Goal: Task Accomplishment & Management: Manage account settings

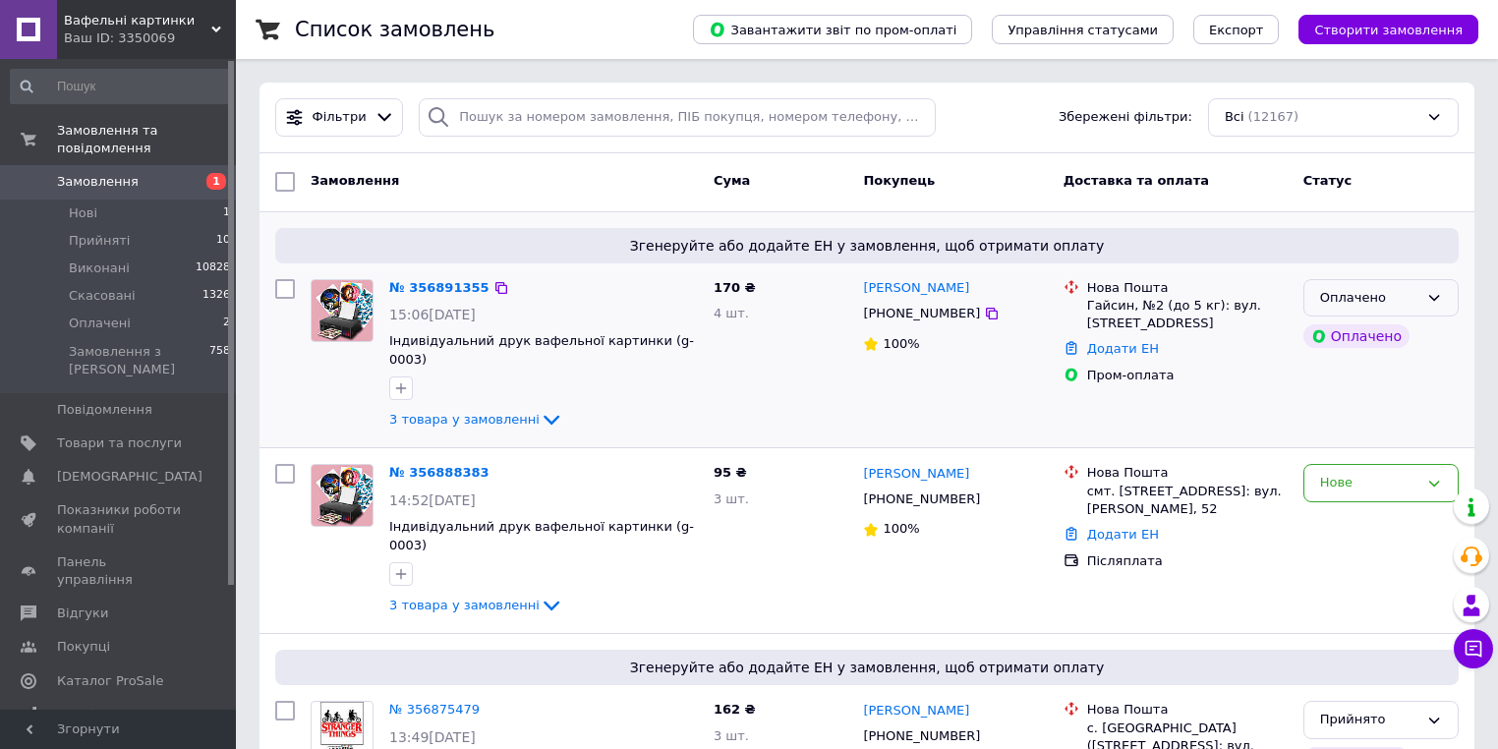
click at [1367, 299] on div "Оплачено" at bounding box center [1369, 298] width 98 height 21
click at [1348, 331] on li "Прийнято" at bounding box center [1380, 338] width 153 height 36
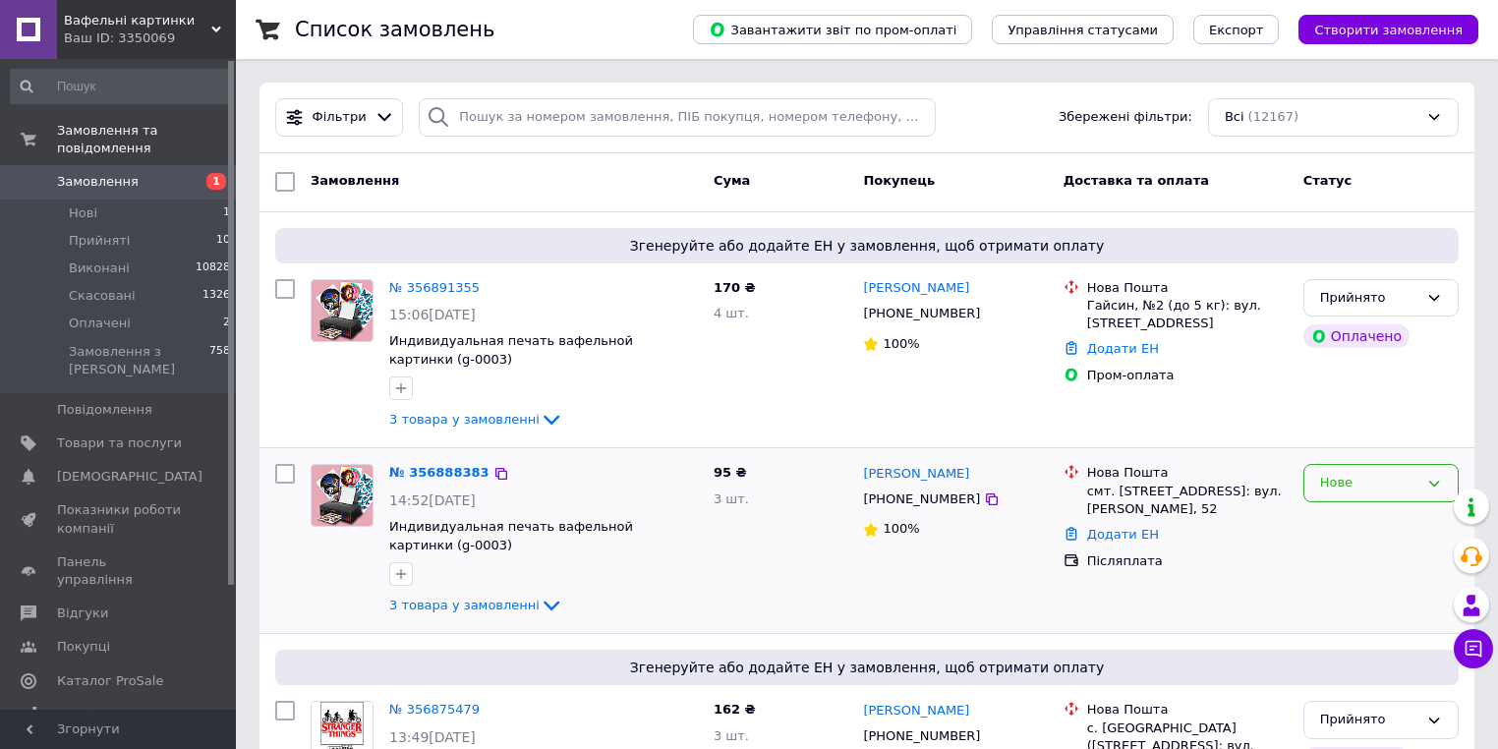
click at [1341, 487] on div "Нове" at bounding box center [1369, 483] width 98 height 21
click at [1340, 522] on li "Прийнято" at bounding box center [1380, 524] width 153 height 36
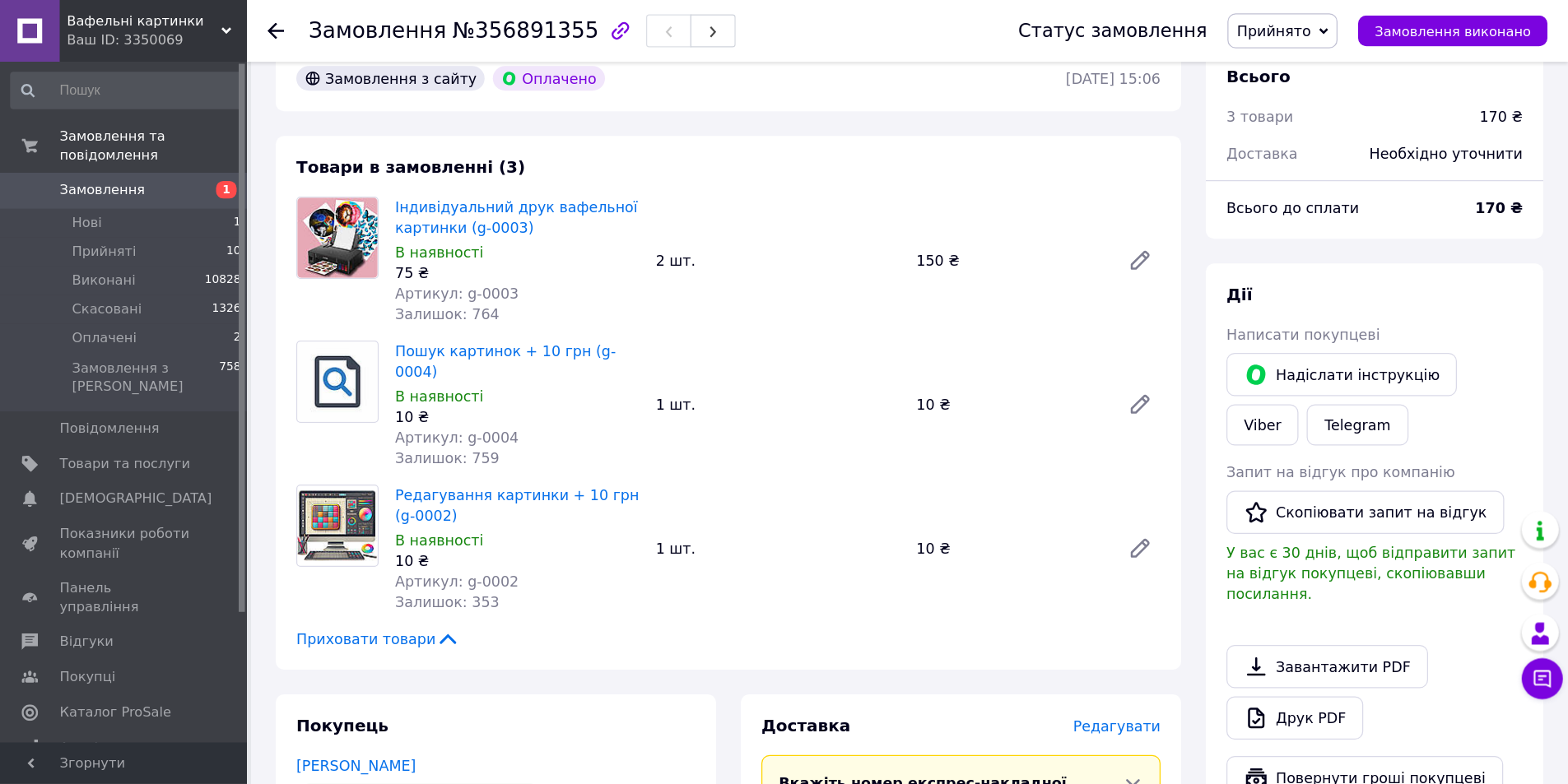
scroll to position [658, 0]
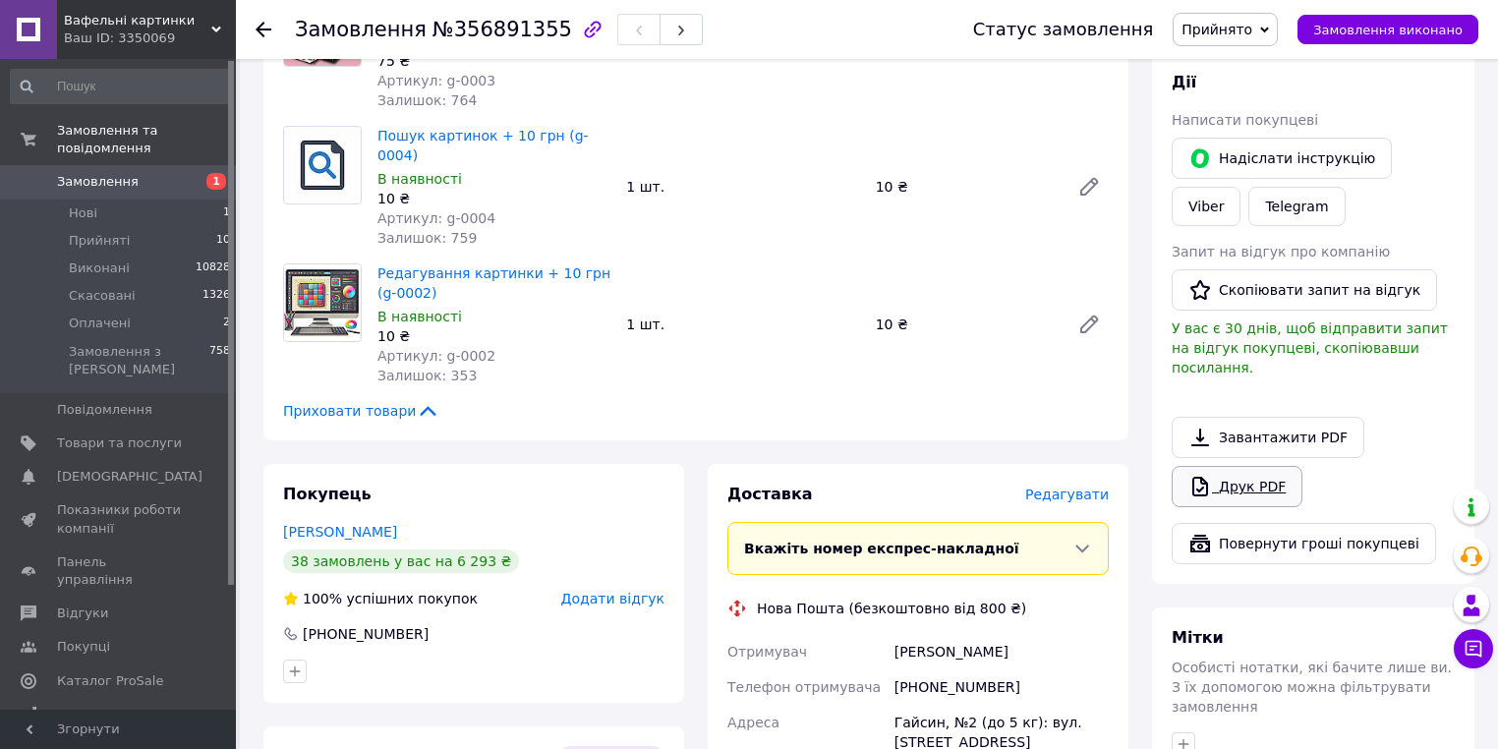
click at [1265, 467] on link "Друк PDF" at bounding box center [1236, 486] width 131 height 41
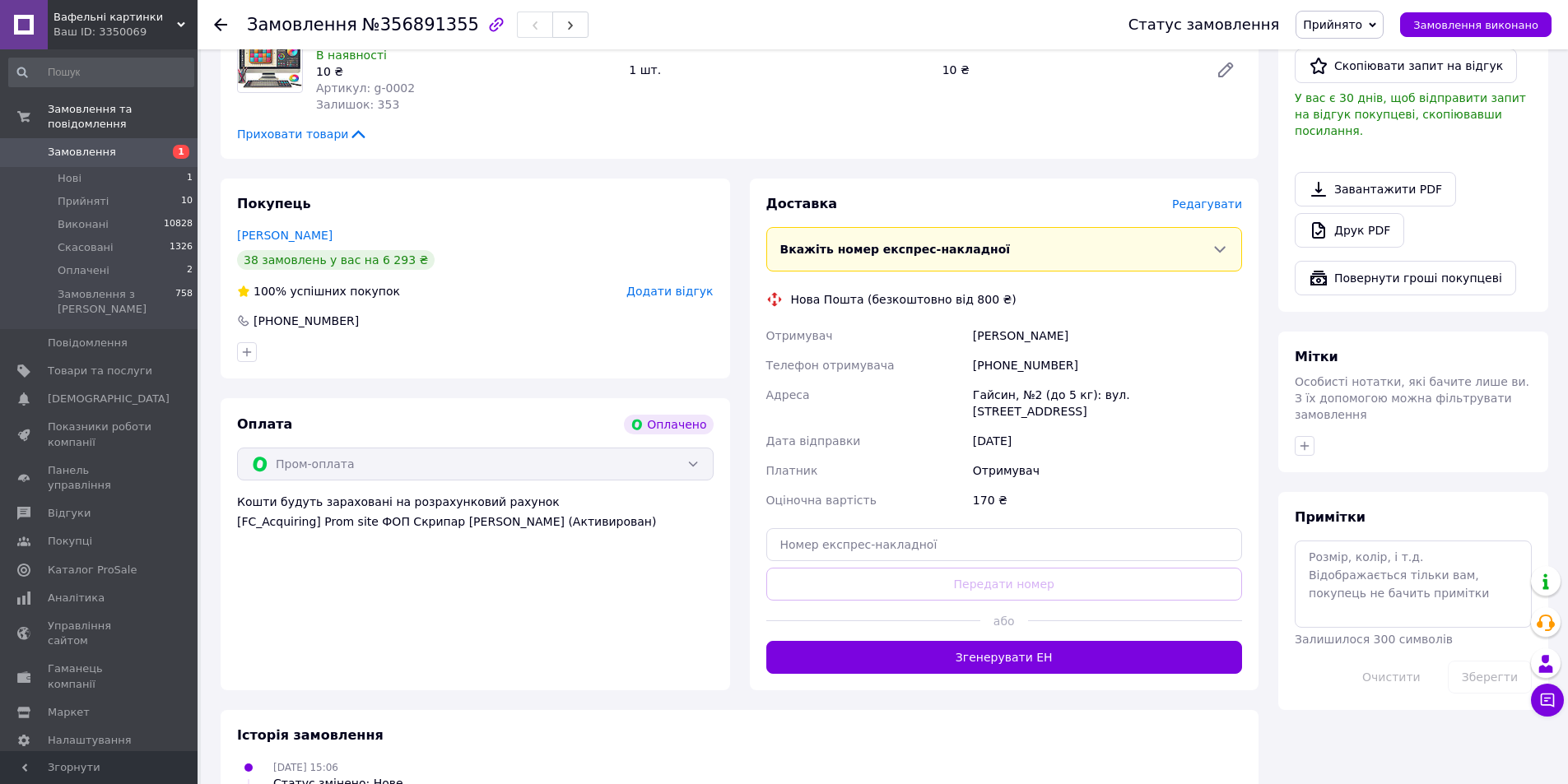
scroll to position [823, 0]
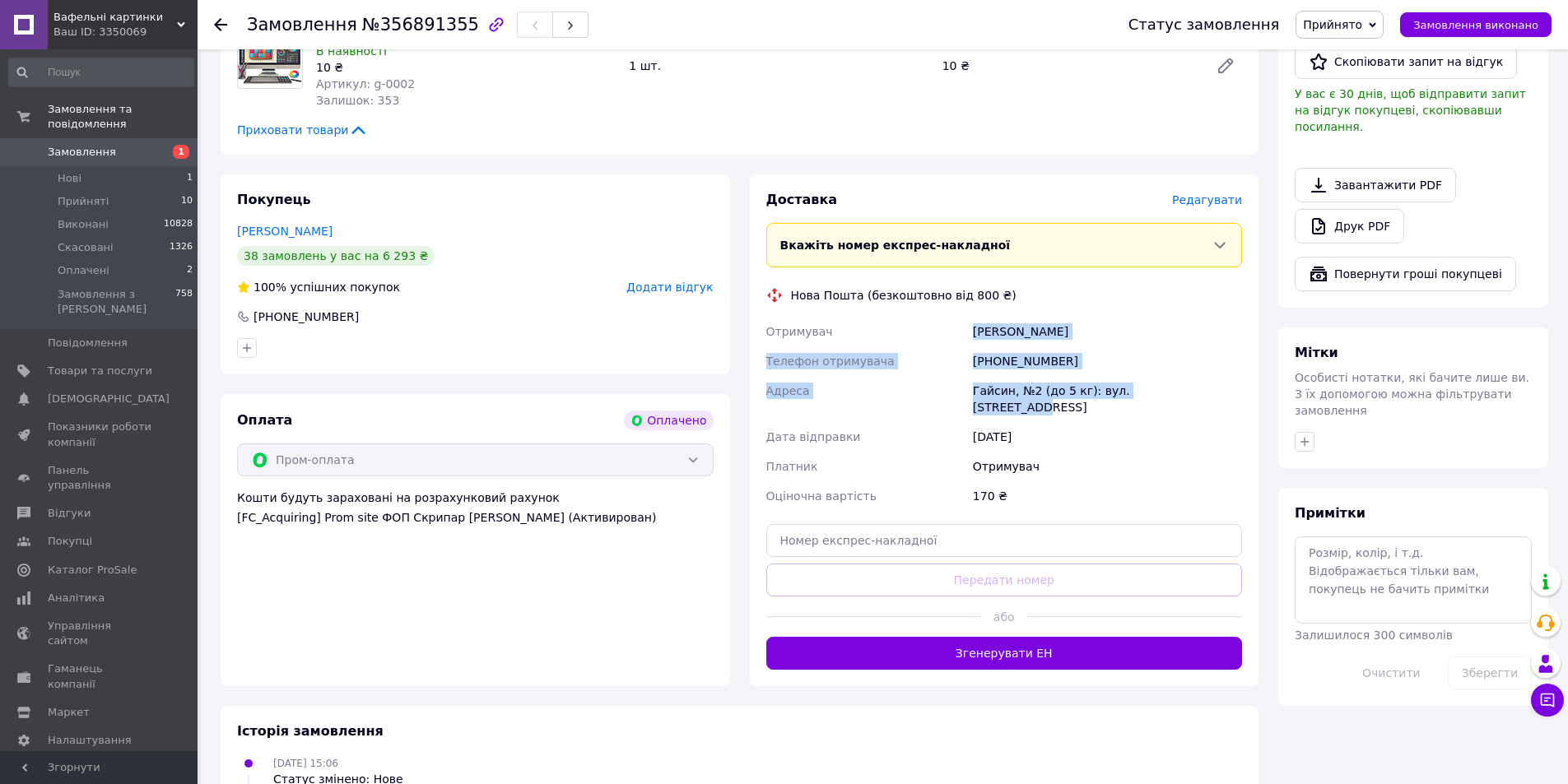
drag, startPoint x: 957, startPoint y: 299, endPoint x: 1217, endPoint y: 349, distance: 264.8
click at [1217, 349] on div "Отримувач Давидко Ольга Телефон отримувача +380976989827 Адреса Гайсин, №2 (до …" at bounding box center [1004, 414] width 483 height 194
copy div "Отримувач Давидко Ольга Телефон отримувача +380976989827 Адреса Гайсин, №2 (до …"
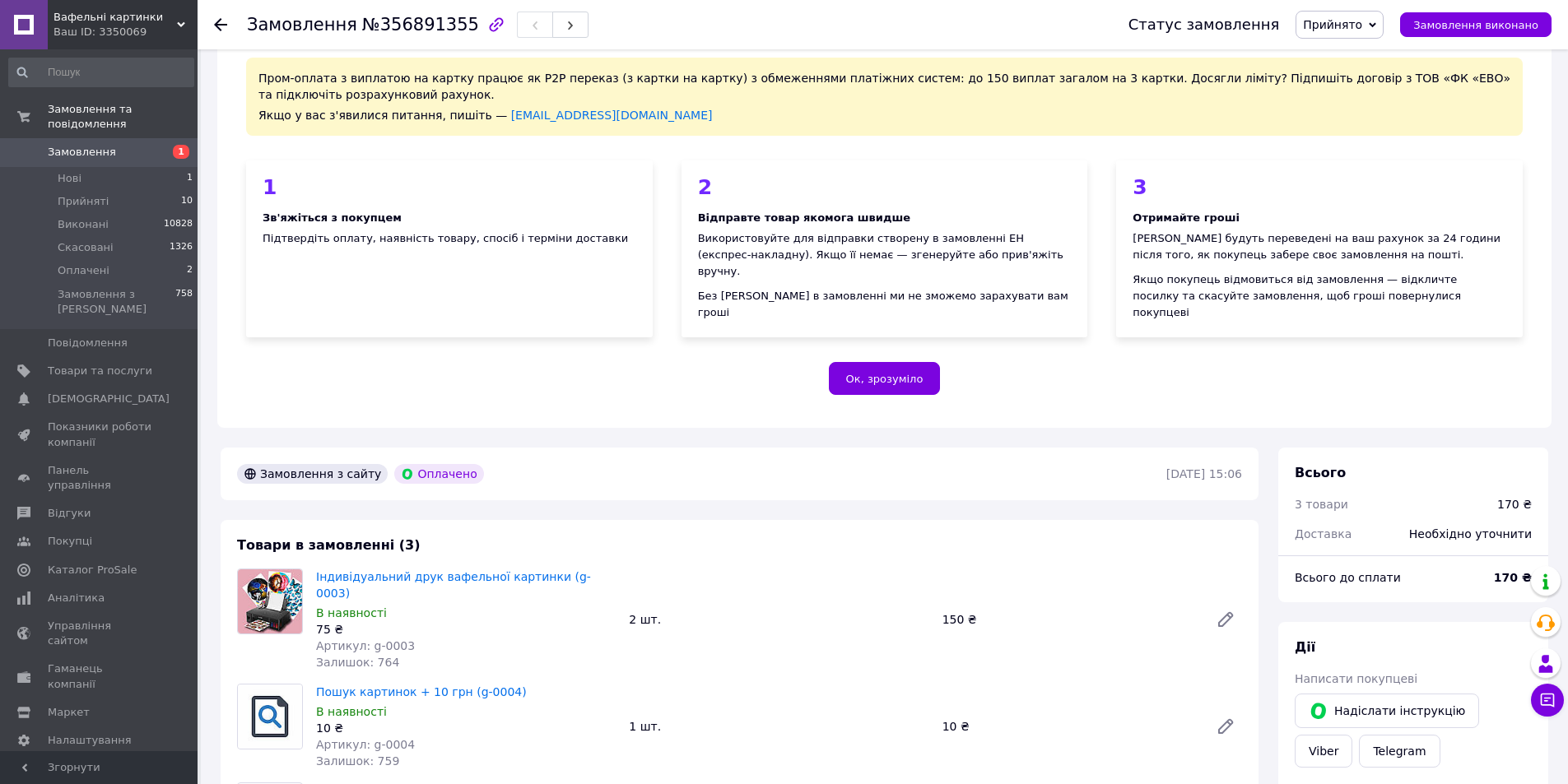
scroll to position [0, 0]
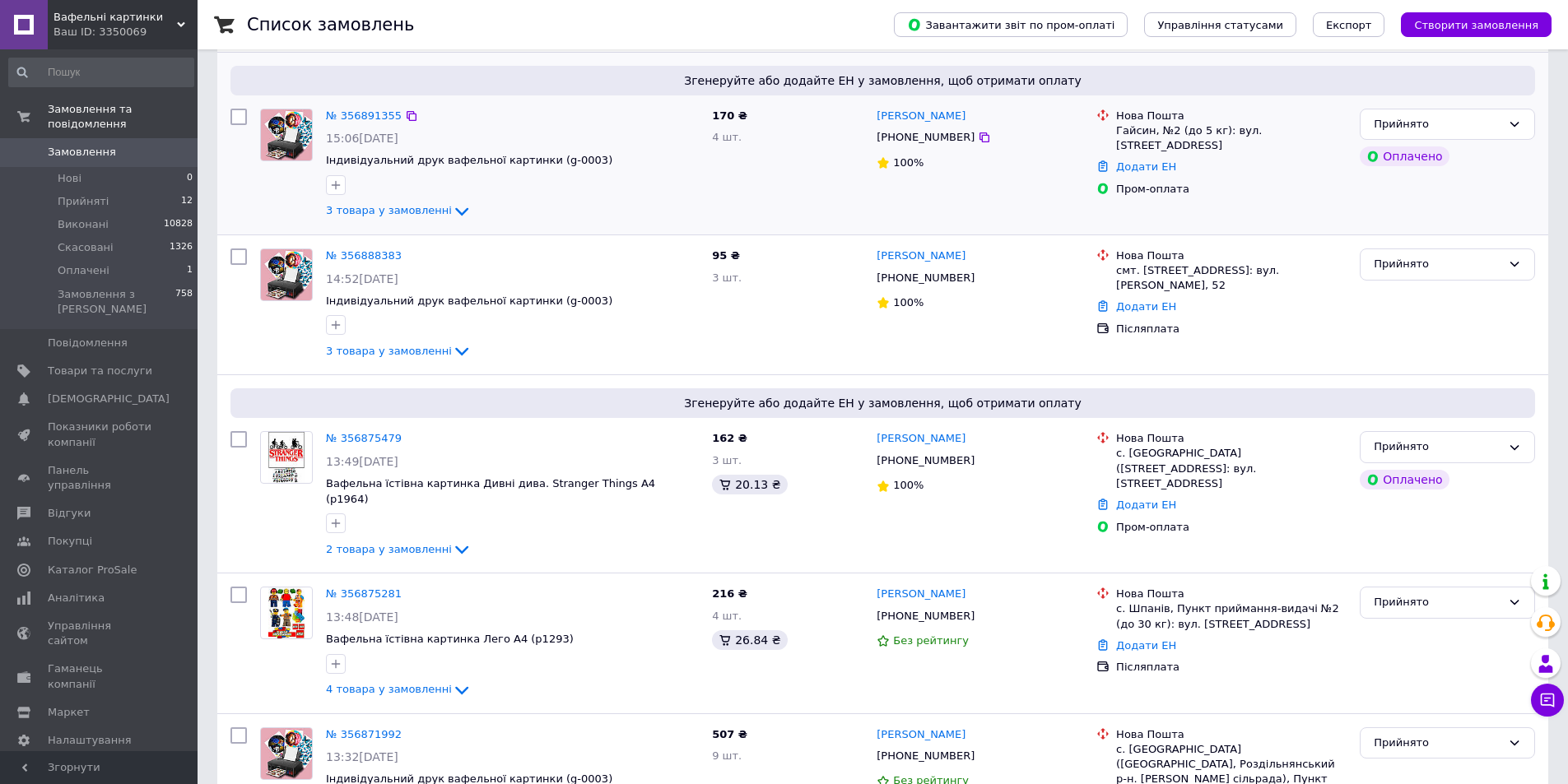
scroll to position [247, 0]
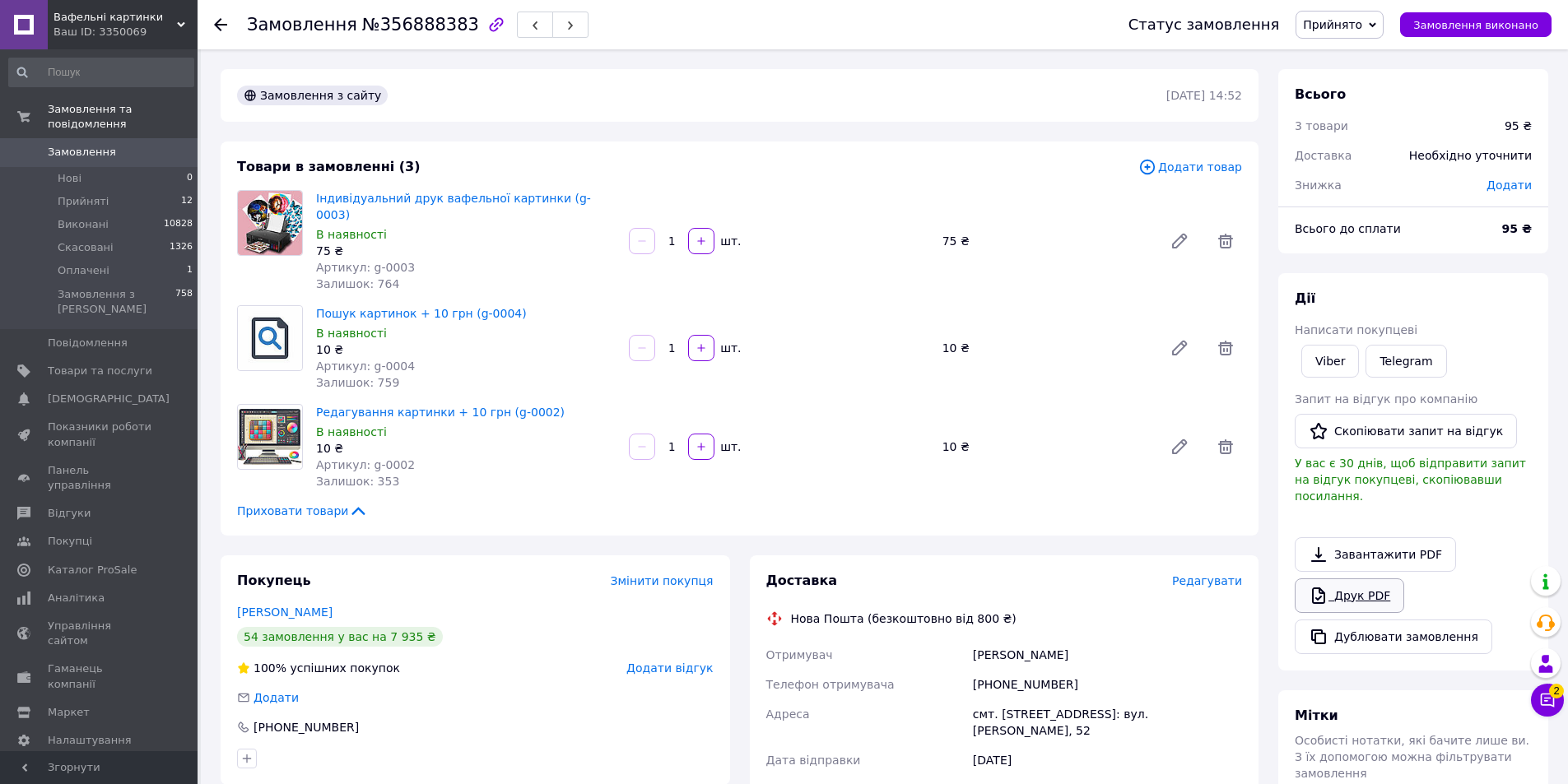
click at [1351, 592] on link "Друк PDF" at bounding box center [1349, 596] width 110 height 34
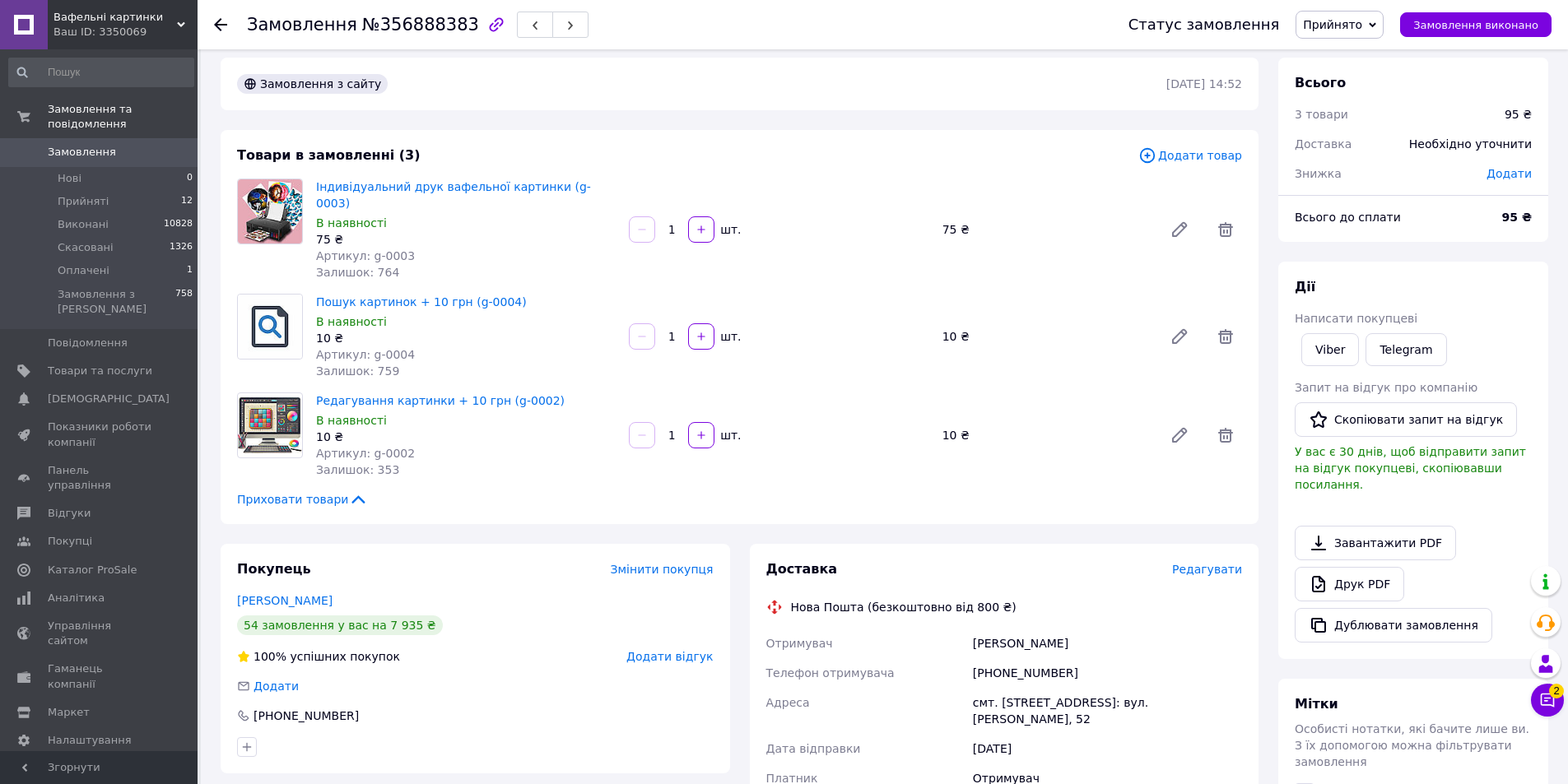
scroll to position [329, 0]
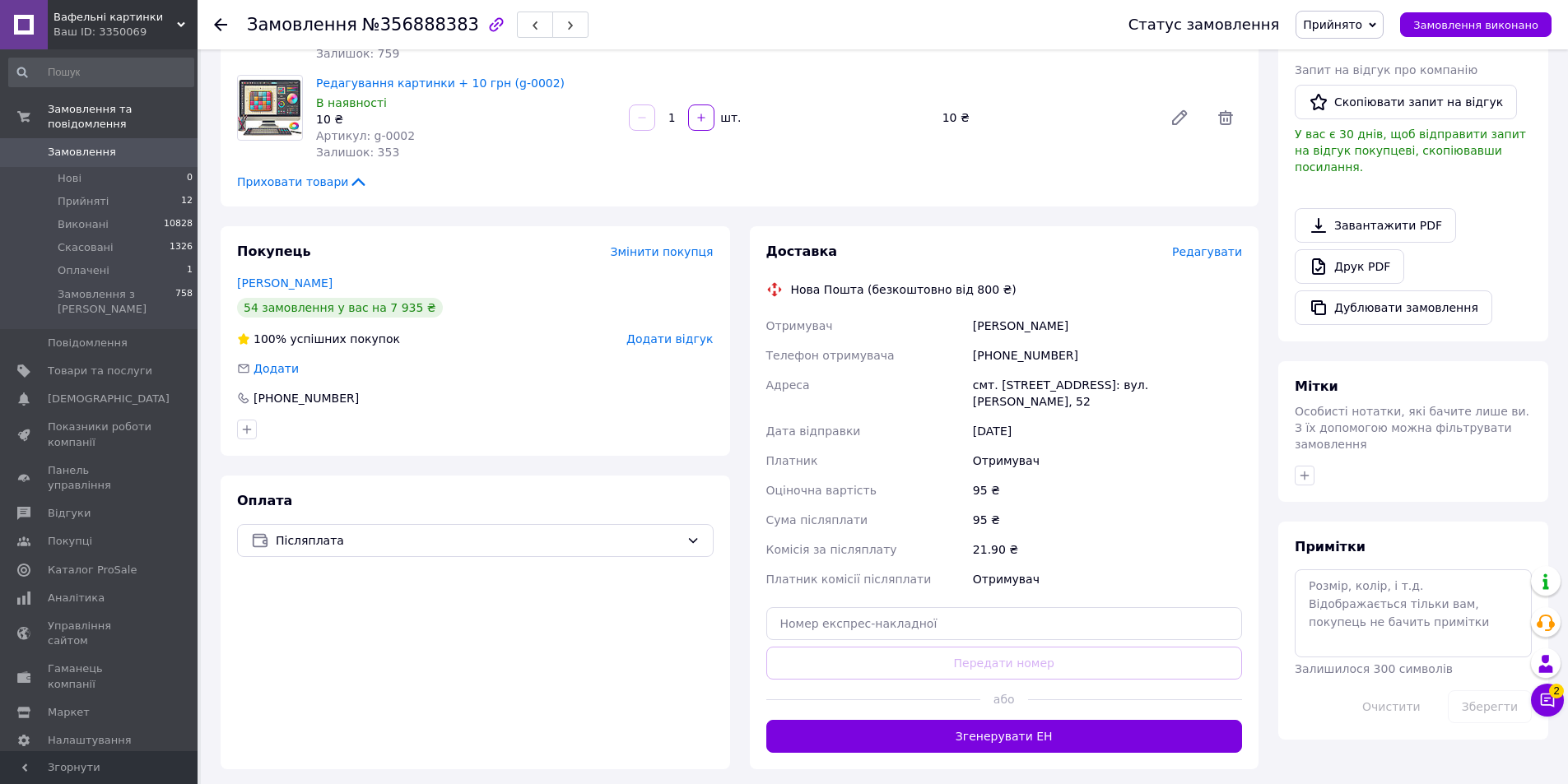
drag, startPoint x: 954, startPoint y: 297, endPoint x: 1179, endPoint y: 391, distance: 243.8
click at [1179, 391] on div "Отримувач Ватаман Андріяна Телефон отримувача +380685376284 Адреса смт. Кобилец…" at bounding box center [1004, 452] width 483 height 283
copy div "Отримувач Ватаман Андріяна Телефон отримувача +380685376284 Адреса смт. Кобилец…"
click at [1546, 695] on icon at bounding box center [1548, 700] width 17 height 17
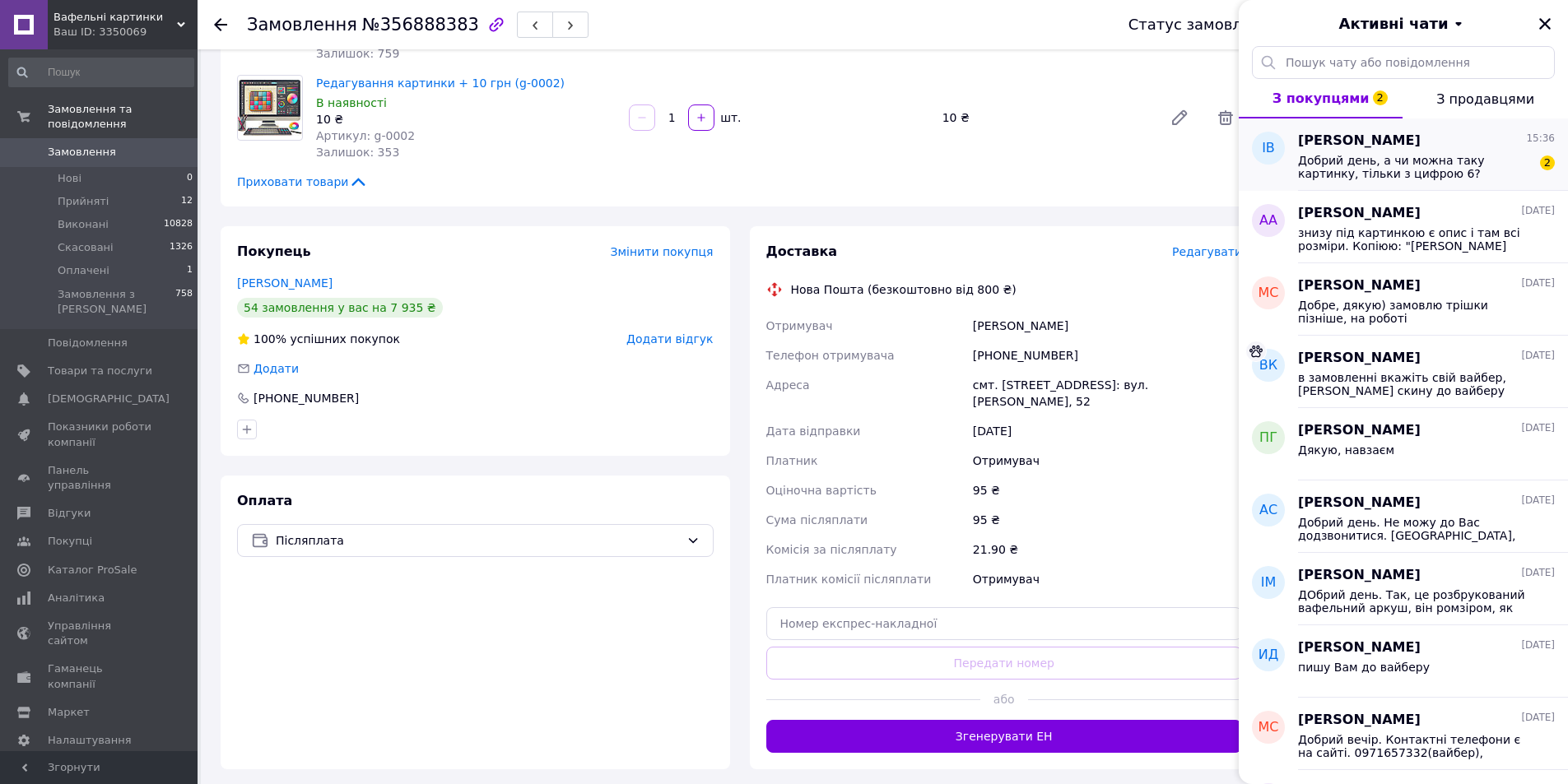
click at [1407, 168] on span "Добрий день, а чи можна таку картинку, тільки з цифрою 6?" at bounding box center [1415, 167] width 234 height 26
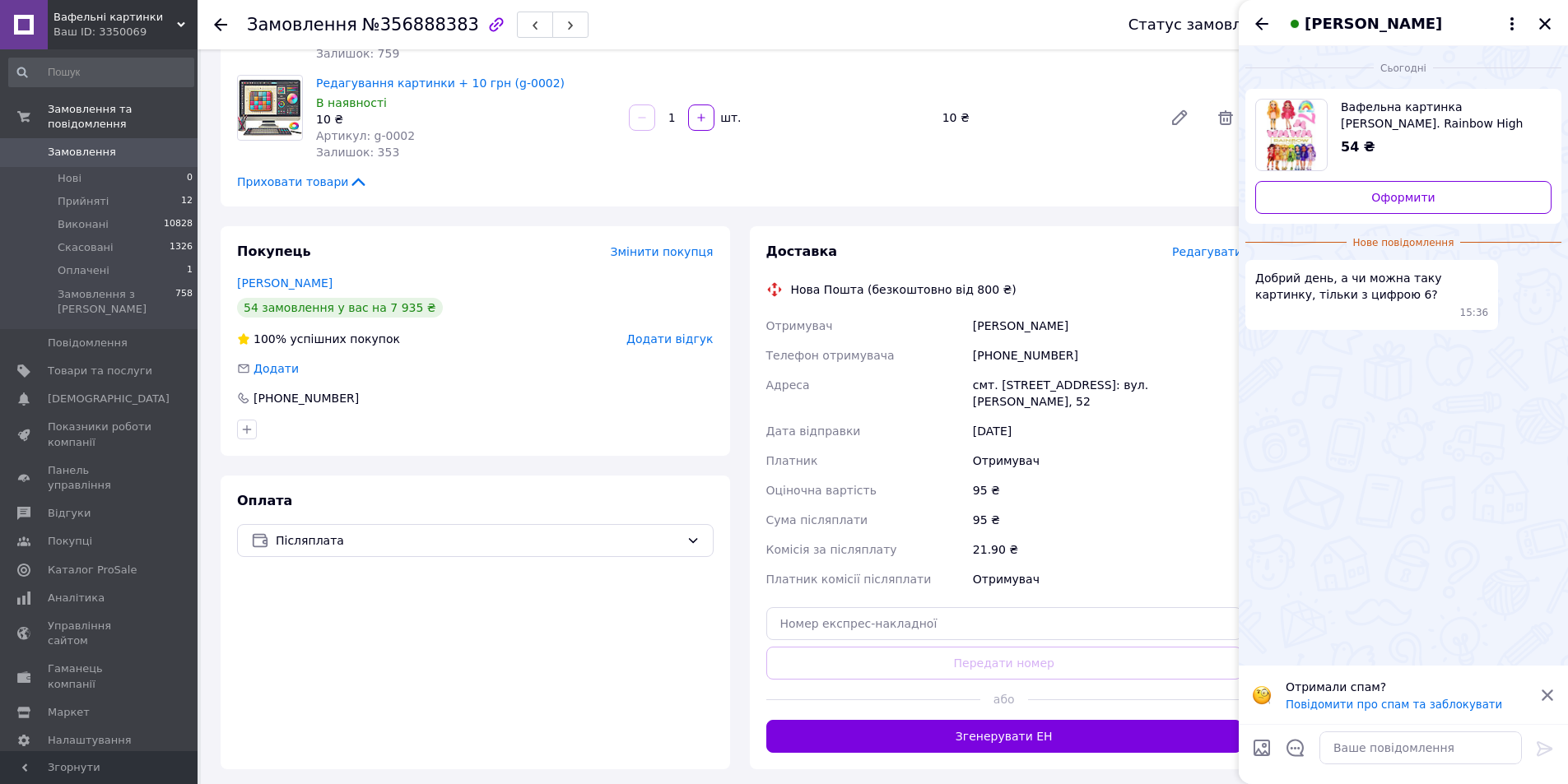
scroll to position [475, 0]
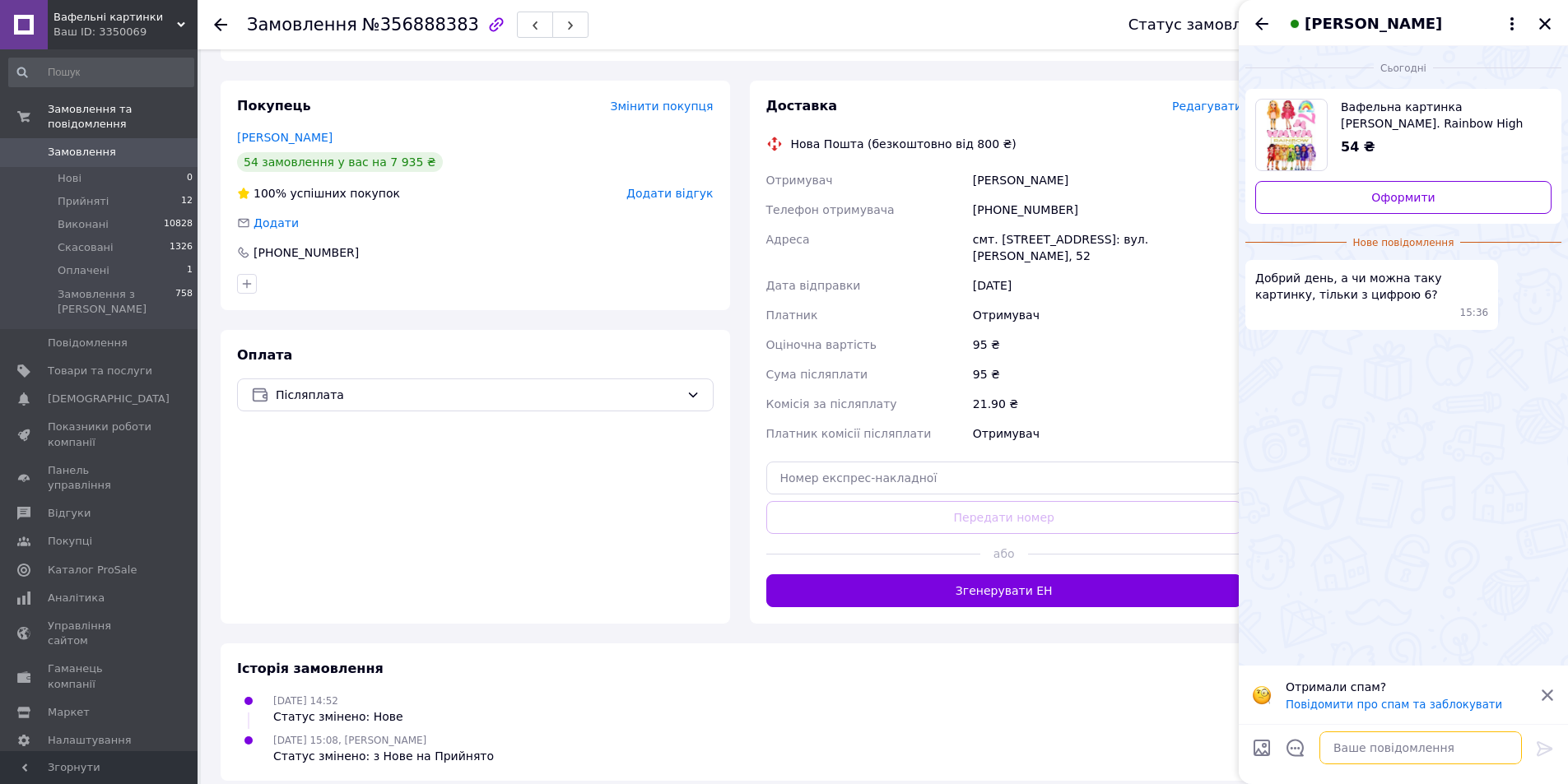
click at [1438, 752] on textarea at bounding box center [1421, 748] width 203 height 33
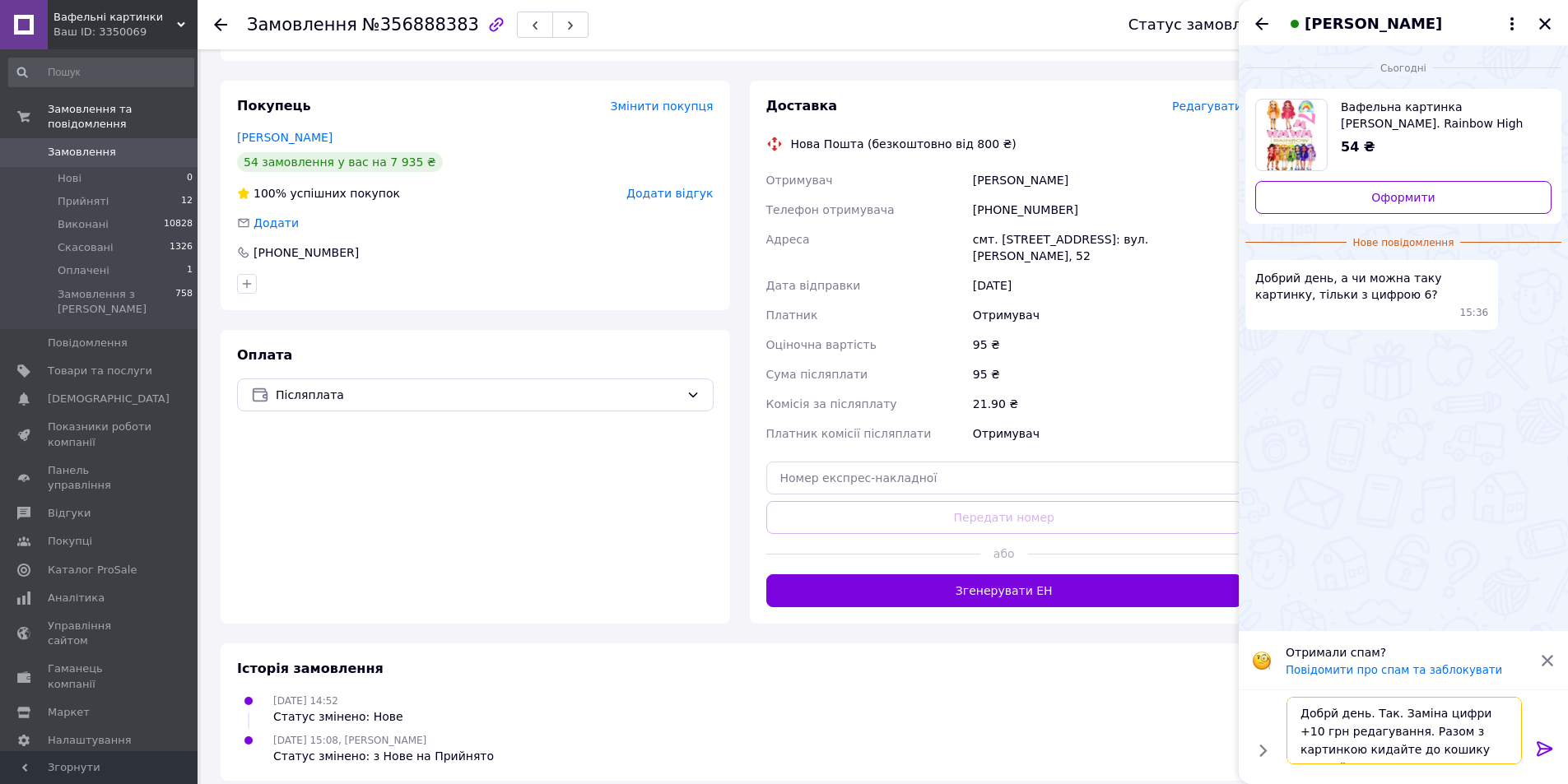
type textarea "Добрй день. Так. Заміна цифри +10 грн редагування. Разом з картинкою кидайте до…"
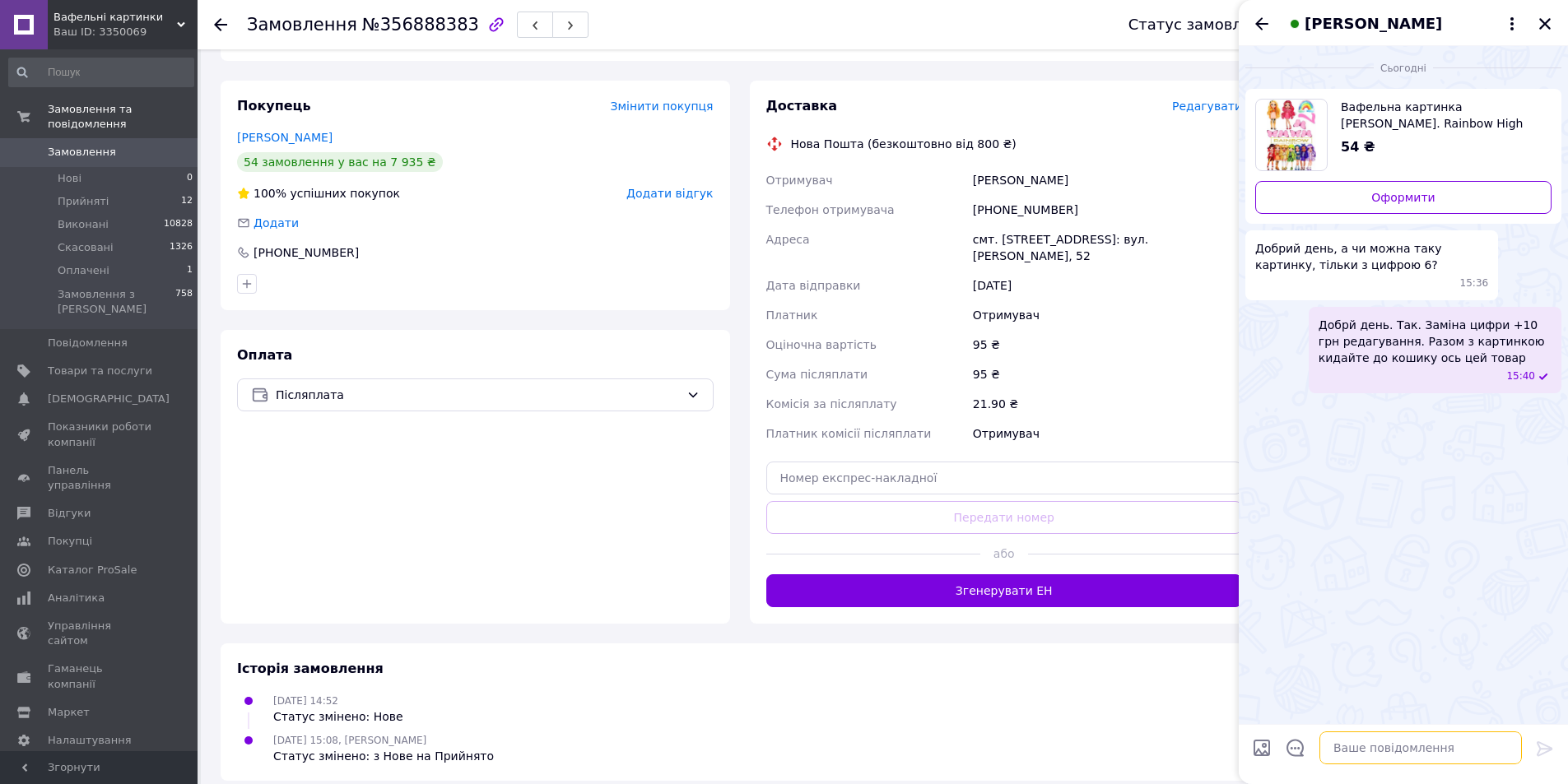
paste textarea "https://vafelnye-kartinki.com.ua/ua/p1195620698-redaktirovanie-kartinki-grn.html"
type textarea "https://vafelnye-kartinki.com.ua/ua/p1195620698-redaktirovanie-kartinki-grn.html"
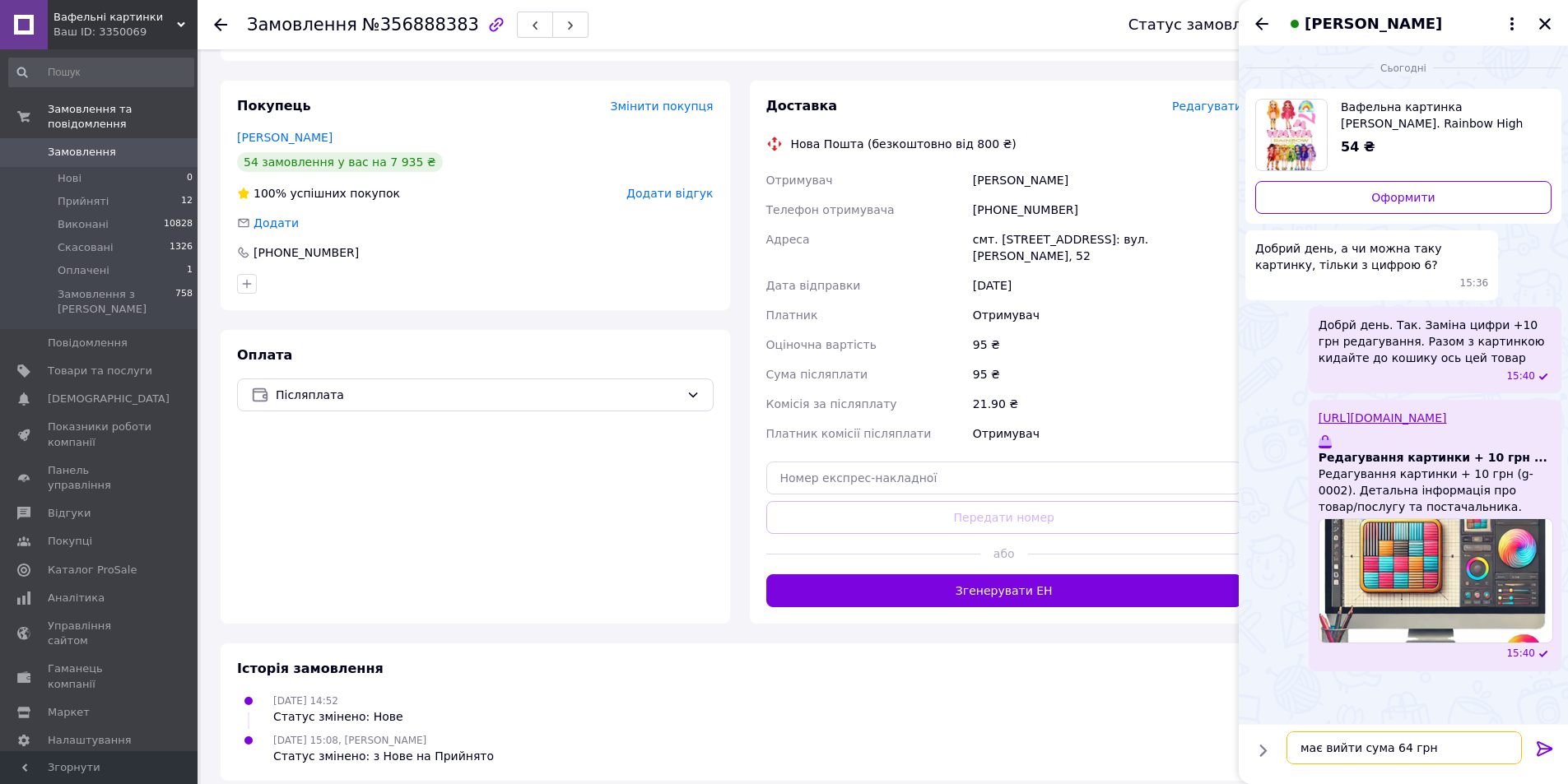
type textarea "має вийти сума 64 грн"
type textarea "в замовлення вкажіть свій вайбер"
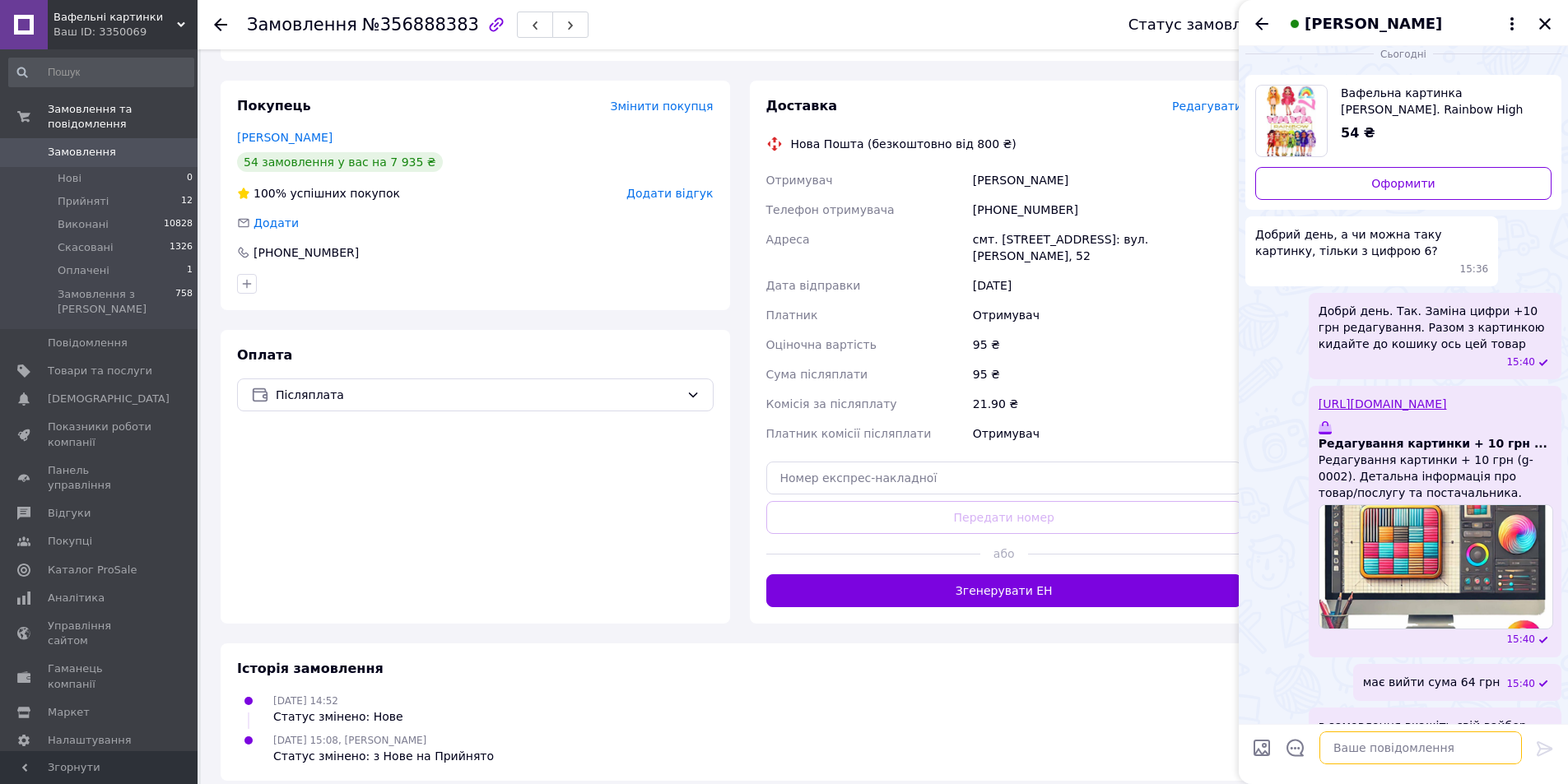
scroll to position [58, 0]
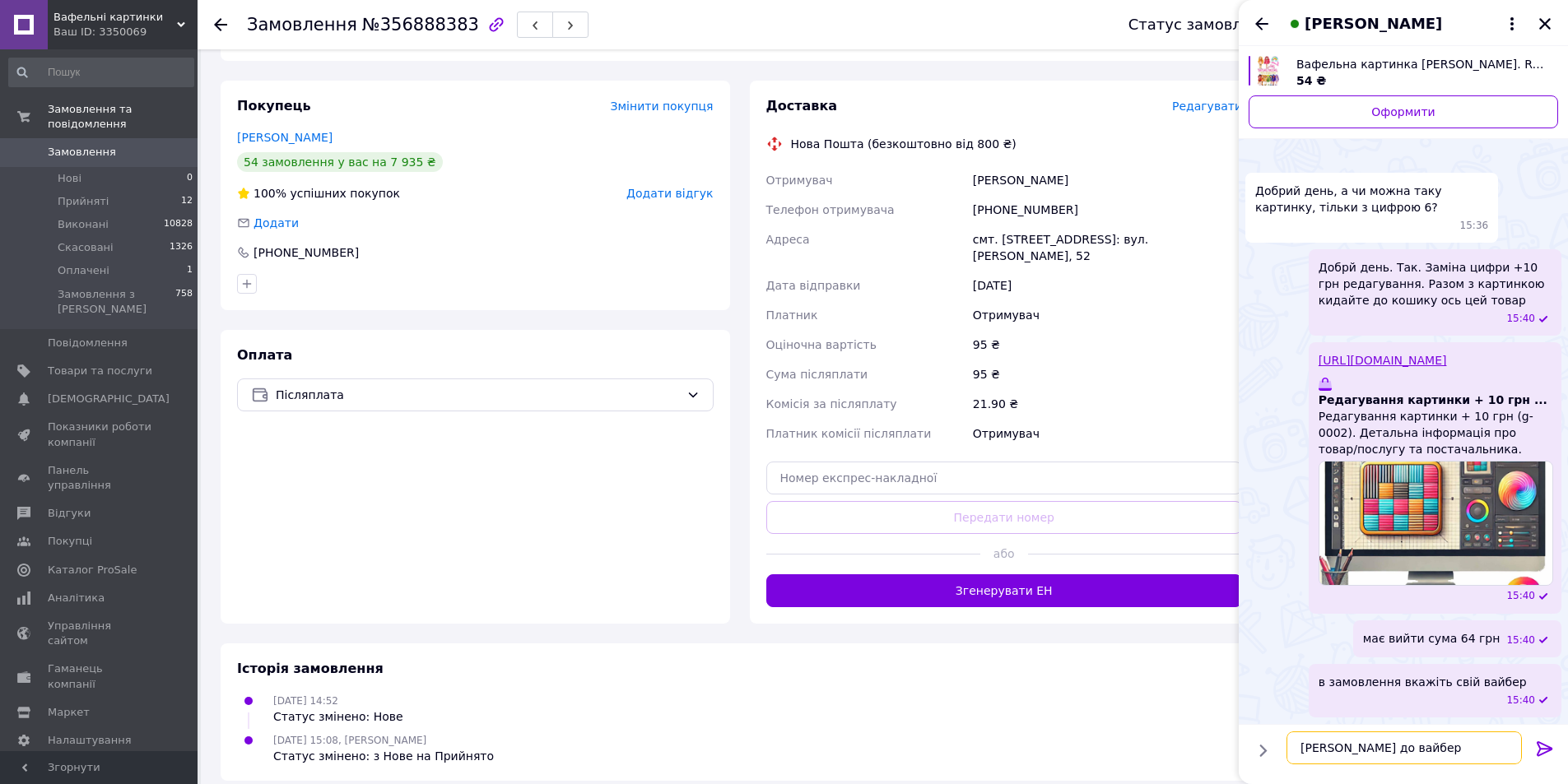
type textarea "макет скину до вайберу"
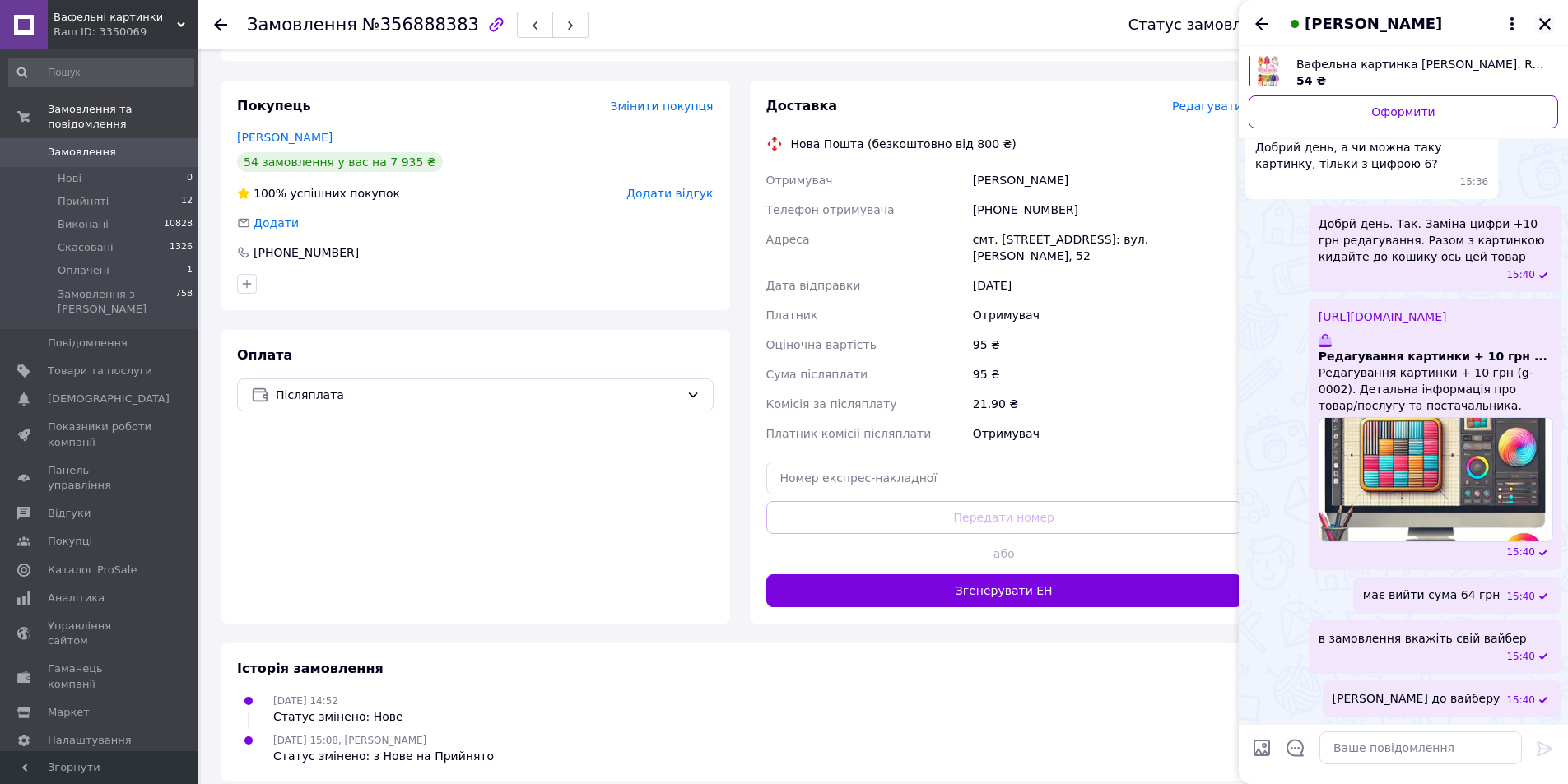
drag, startPoint x: 1545, startPoint y: 26, endPoint x: 1520, endPoint y: 23, distance: 25.2
click at [1544, 25] on icon "Закрити" at bounding box center [1545, 24] width 15 height 15
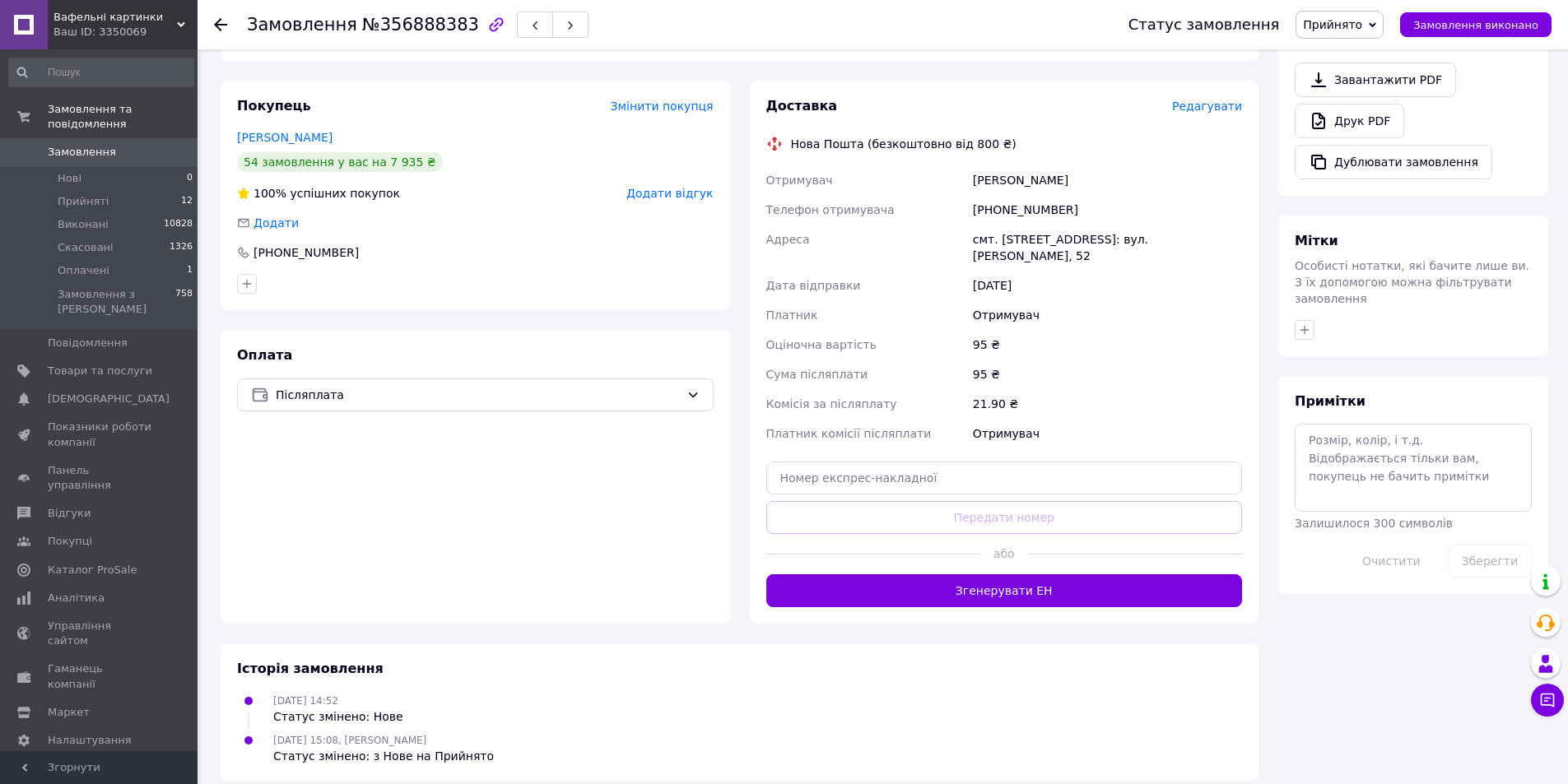
click at [123, 145] on span "Замовлення" at bounding box center [100, 152] width 105 height 15
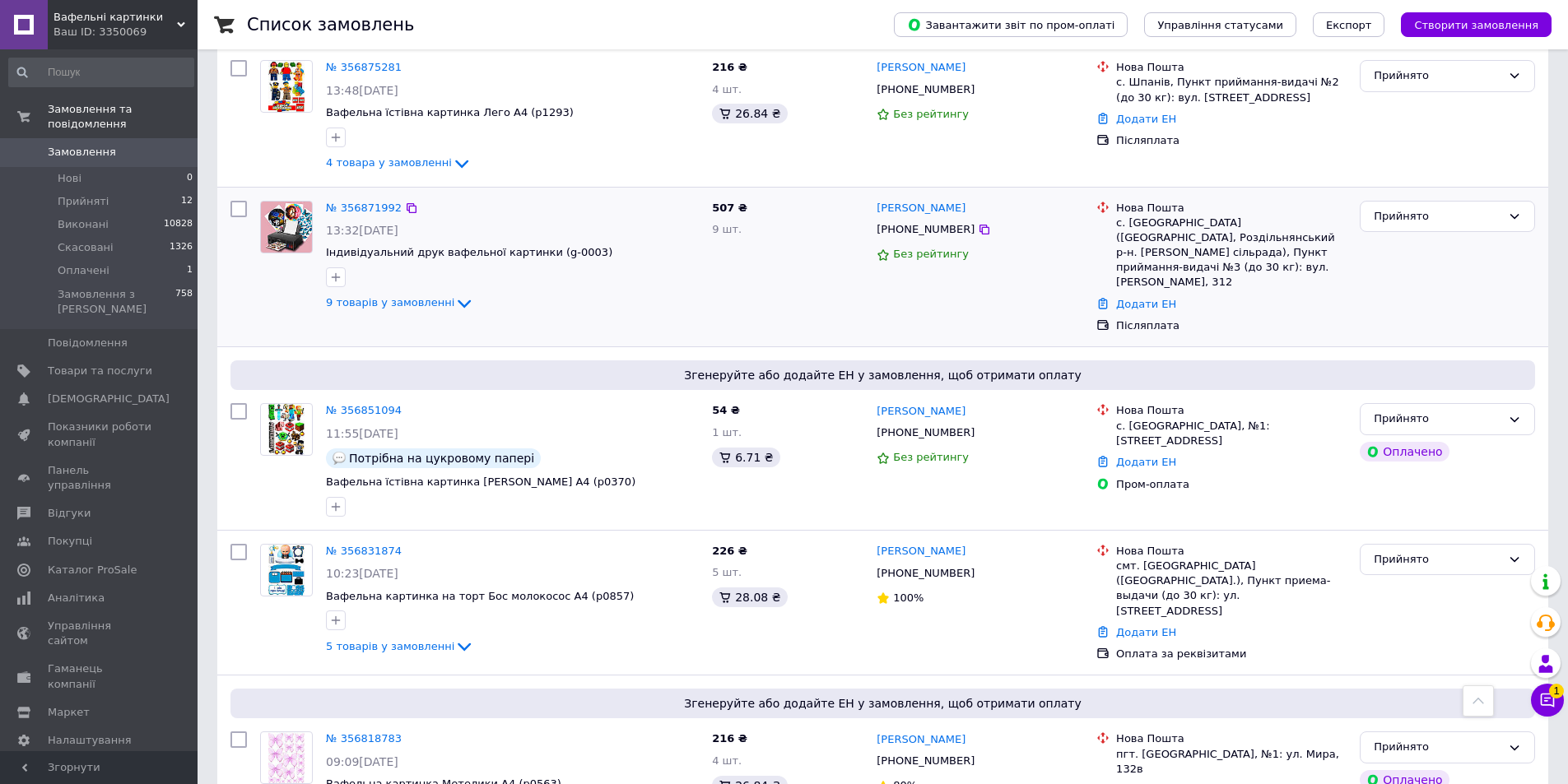
scroll to position [658, 0]
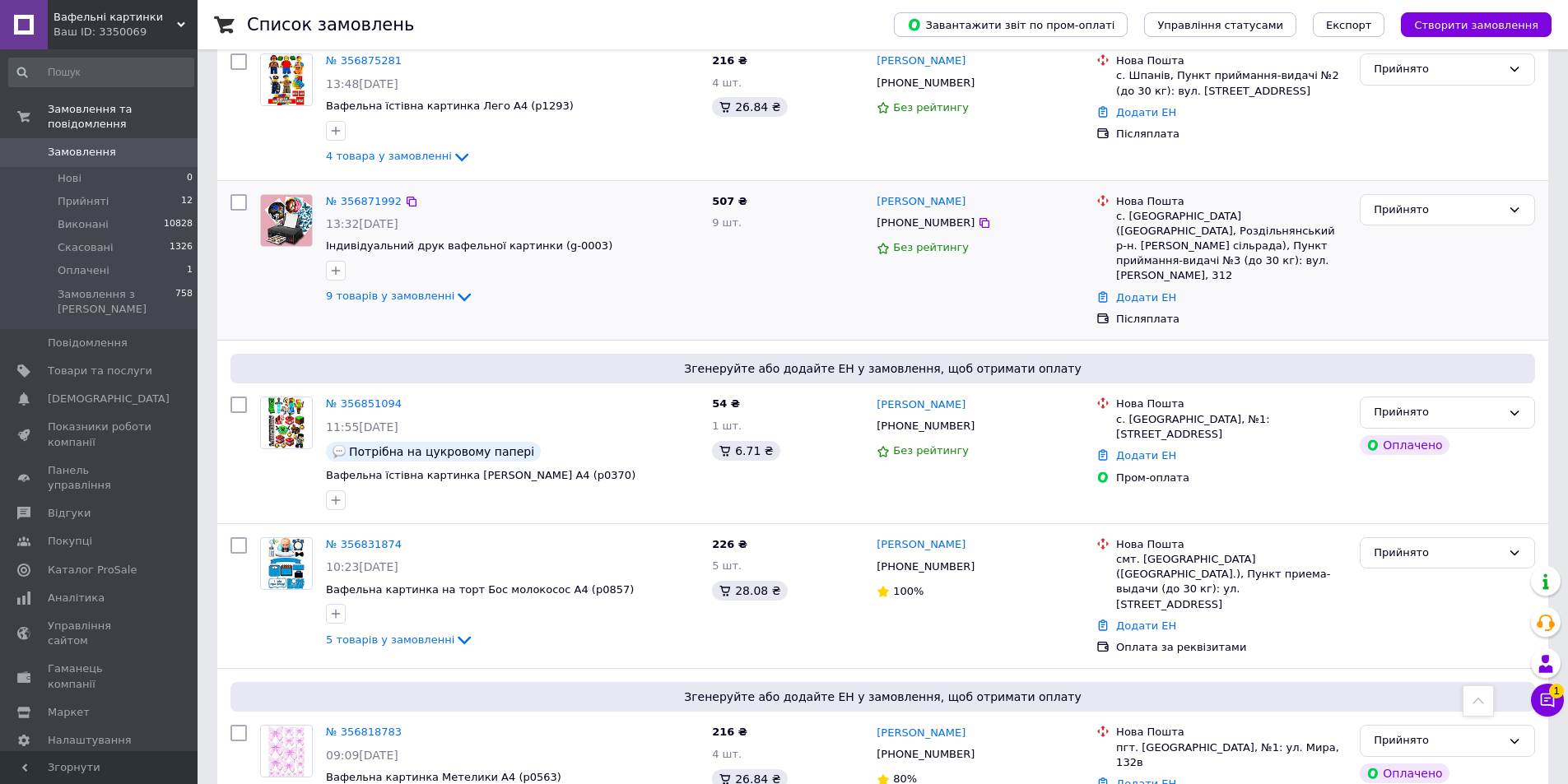
drag, startPoint x: 358, startPoint y: 186, endPoint x: 393, endPoint y: 195, distance: 36.1
click at [393, 195] on div "№ 356871992 13:32[DATE] Індивідуальний друк вафельної картинки (g-0003) 9 товар…" at bounding box center [512, 250] width 386 height 126
drag, startPoint x: 364, startPoint y: 189, endPoint x: 365, endPoint y: 181, distance: 8.1
click at [979, 218] on icon at bounding box center [984, 223] width 10 height 10
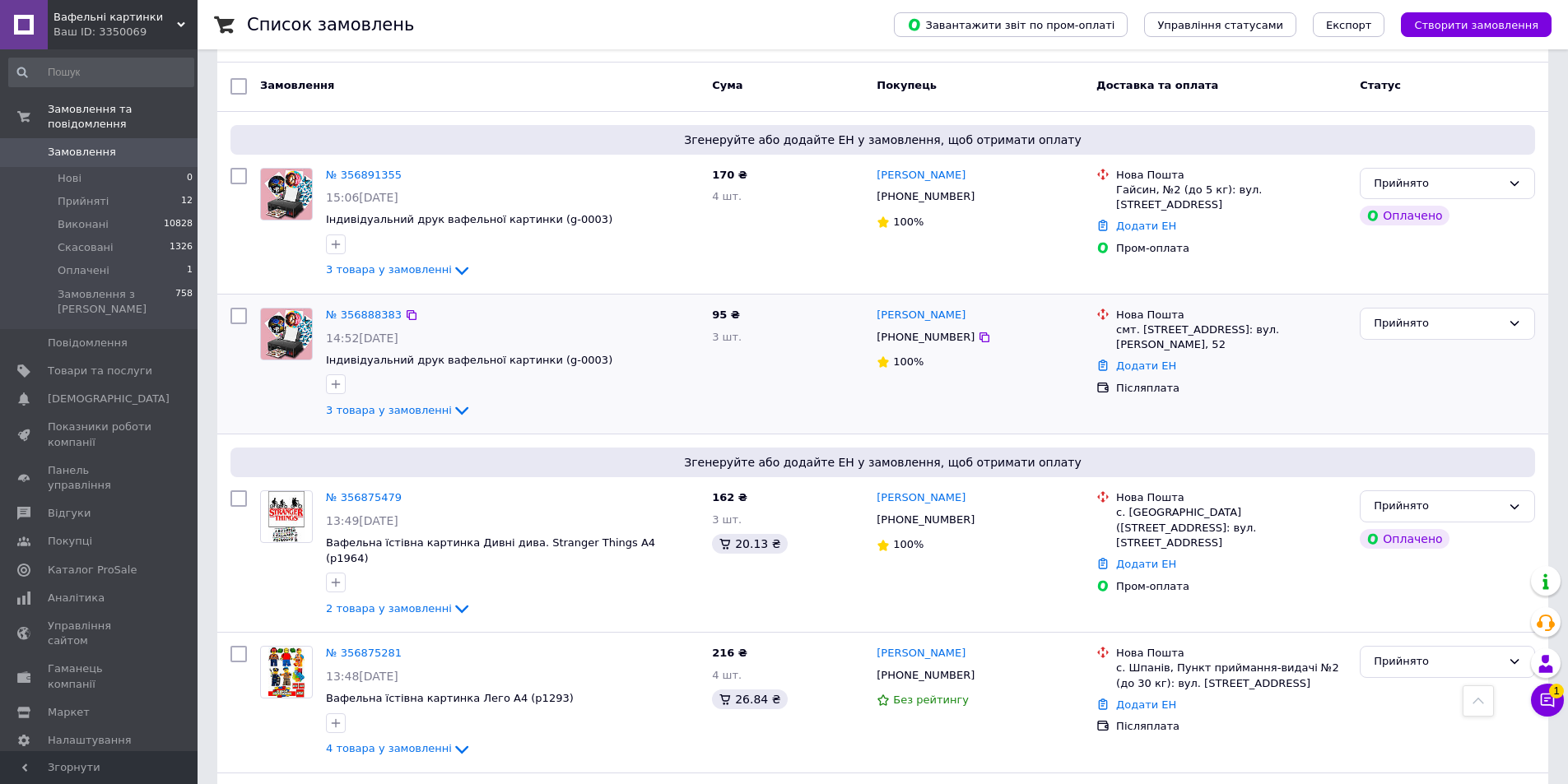
scroll to position [0, 0]
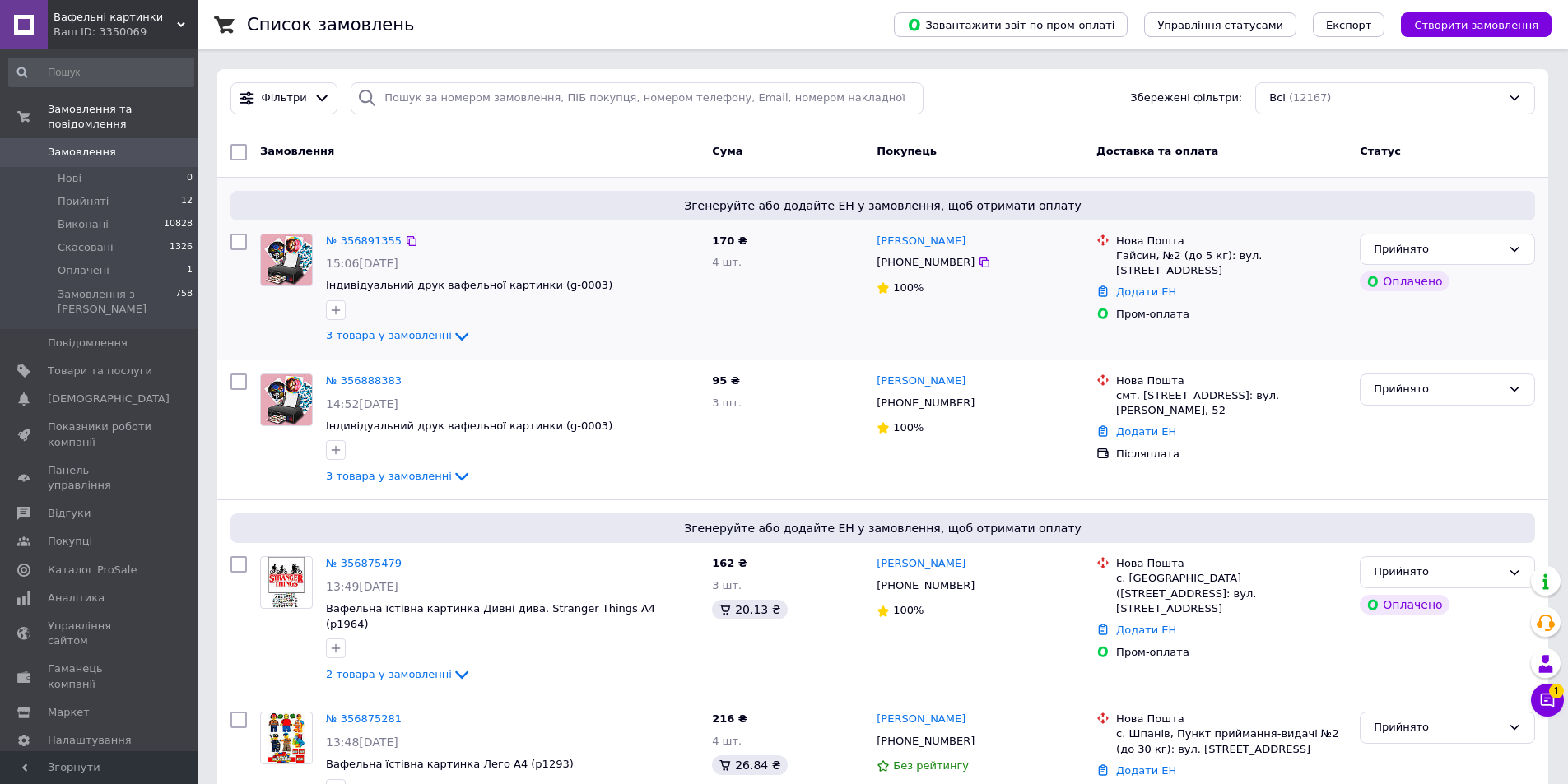
drag, startPoint x: 965, startPoint y: 261, endPoint x: 952, endPoint y: 261, distance: 13.0
click at [979, 261] on icon at bounding box center [984, 263] width 10 height 10
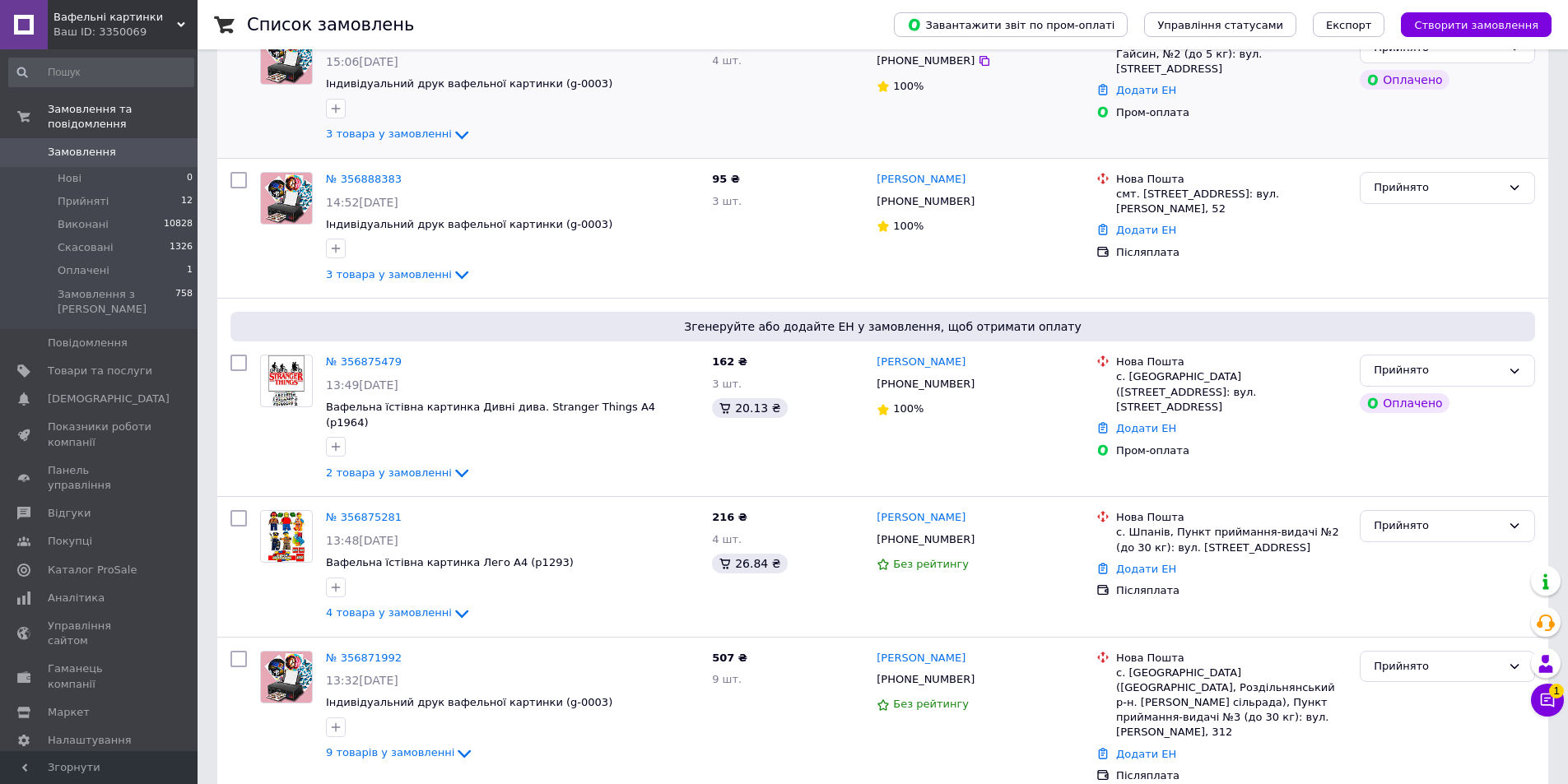
scroll to position [329, 0]
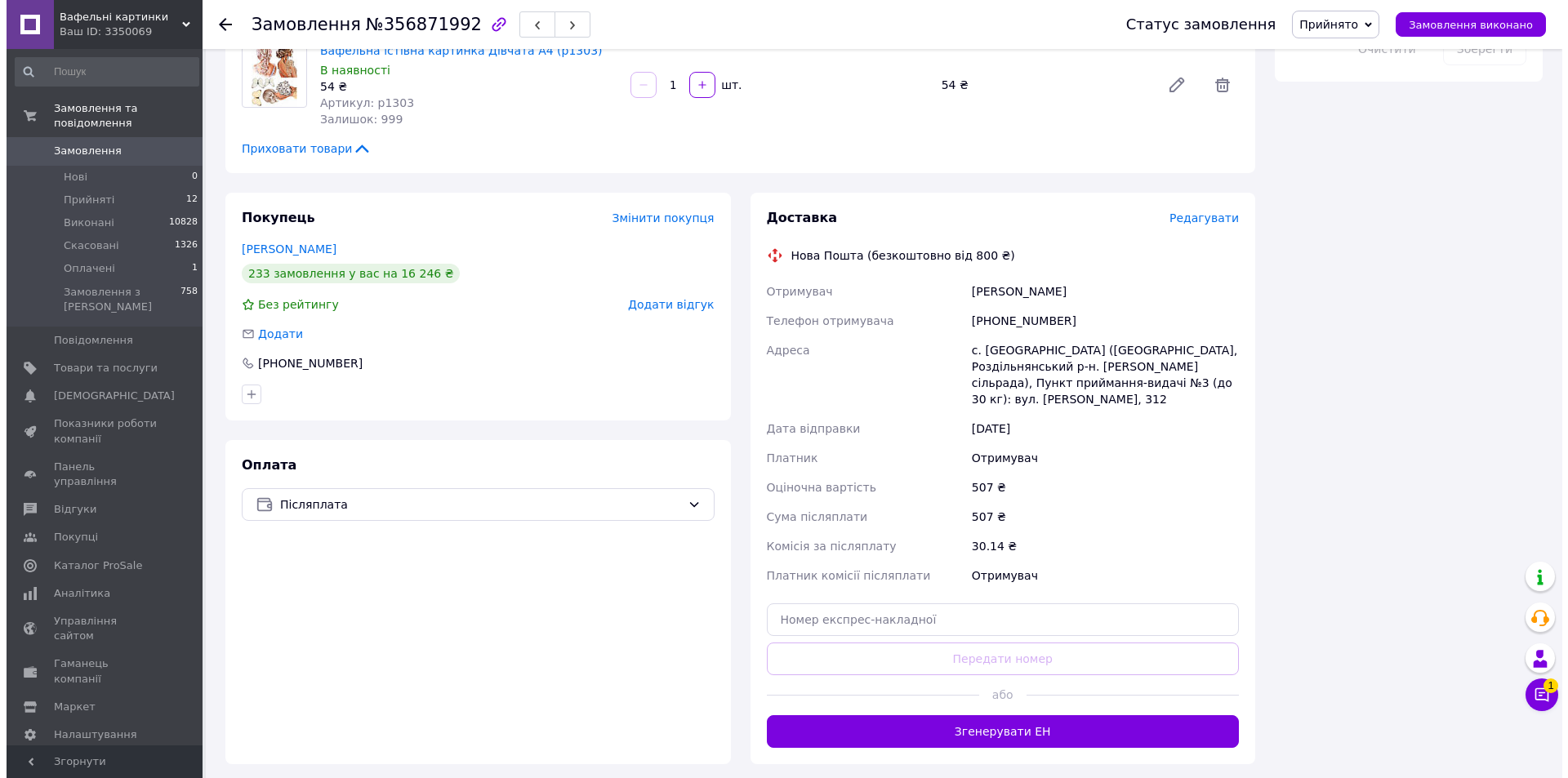
scroll to position [980, 0]
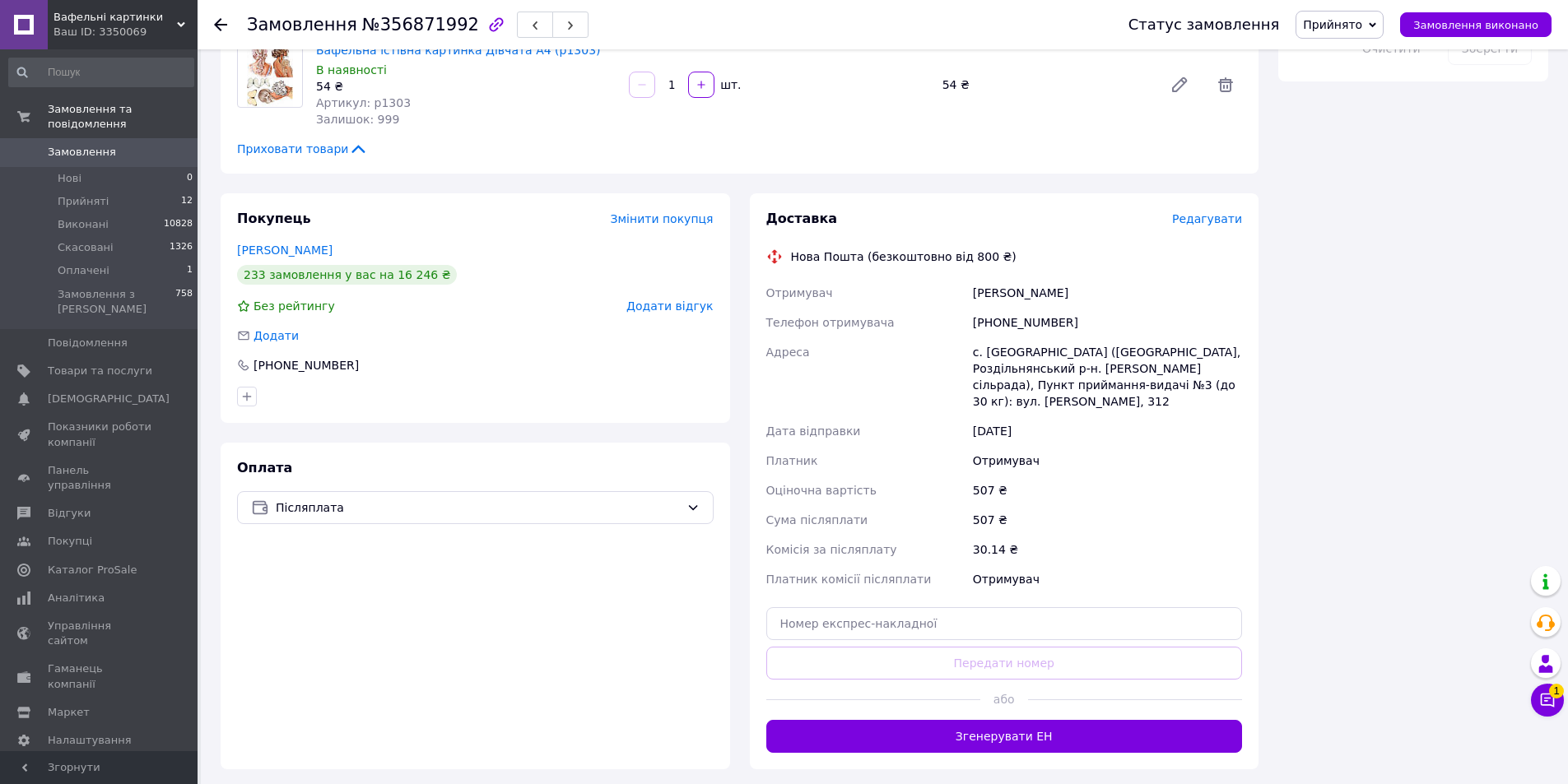
click at [1216, 213] on span "Редагувати" at bounding box center [1207, 219] width 70 height 13
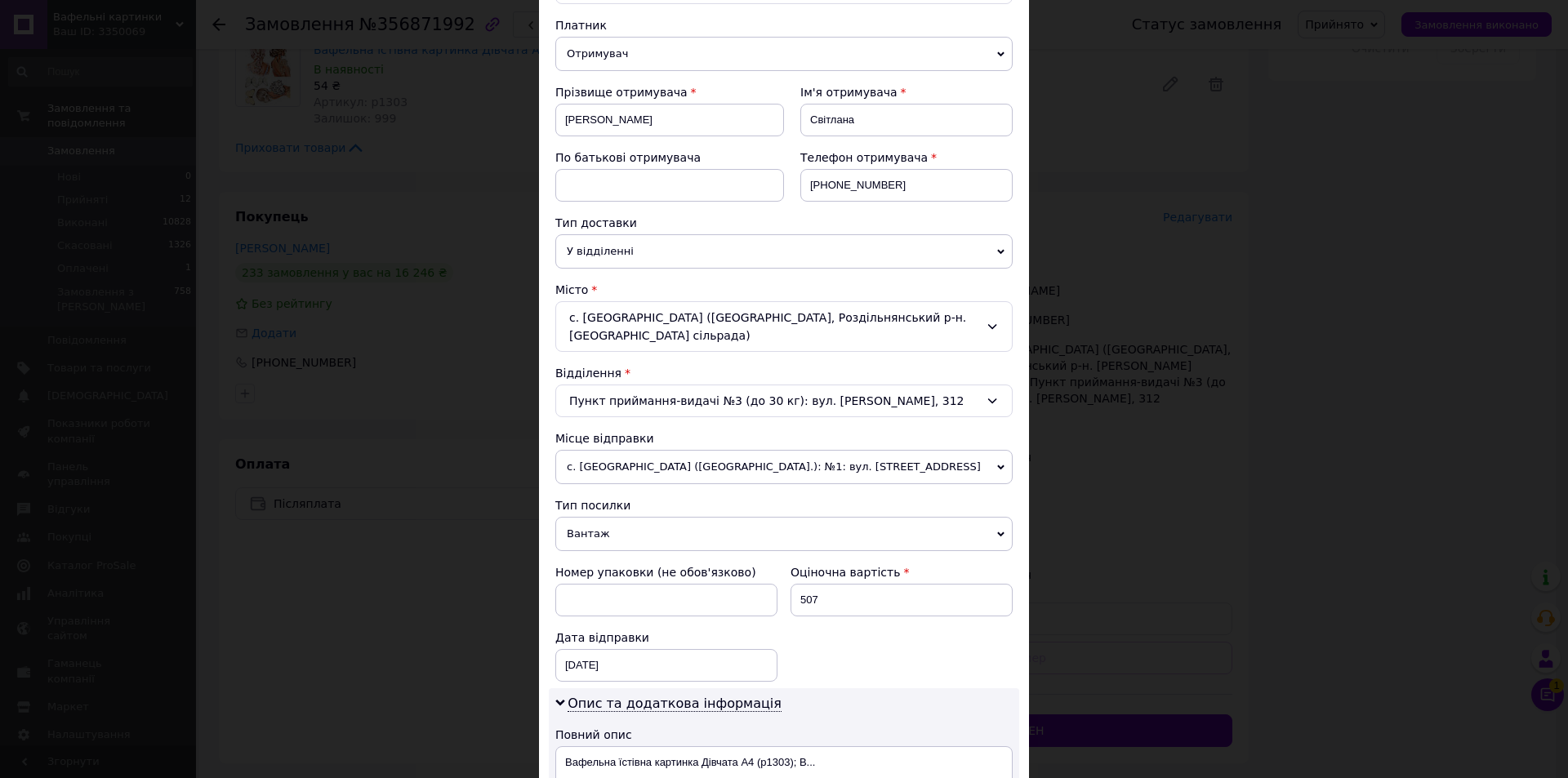
scroll to position [327, 0]
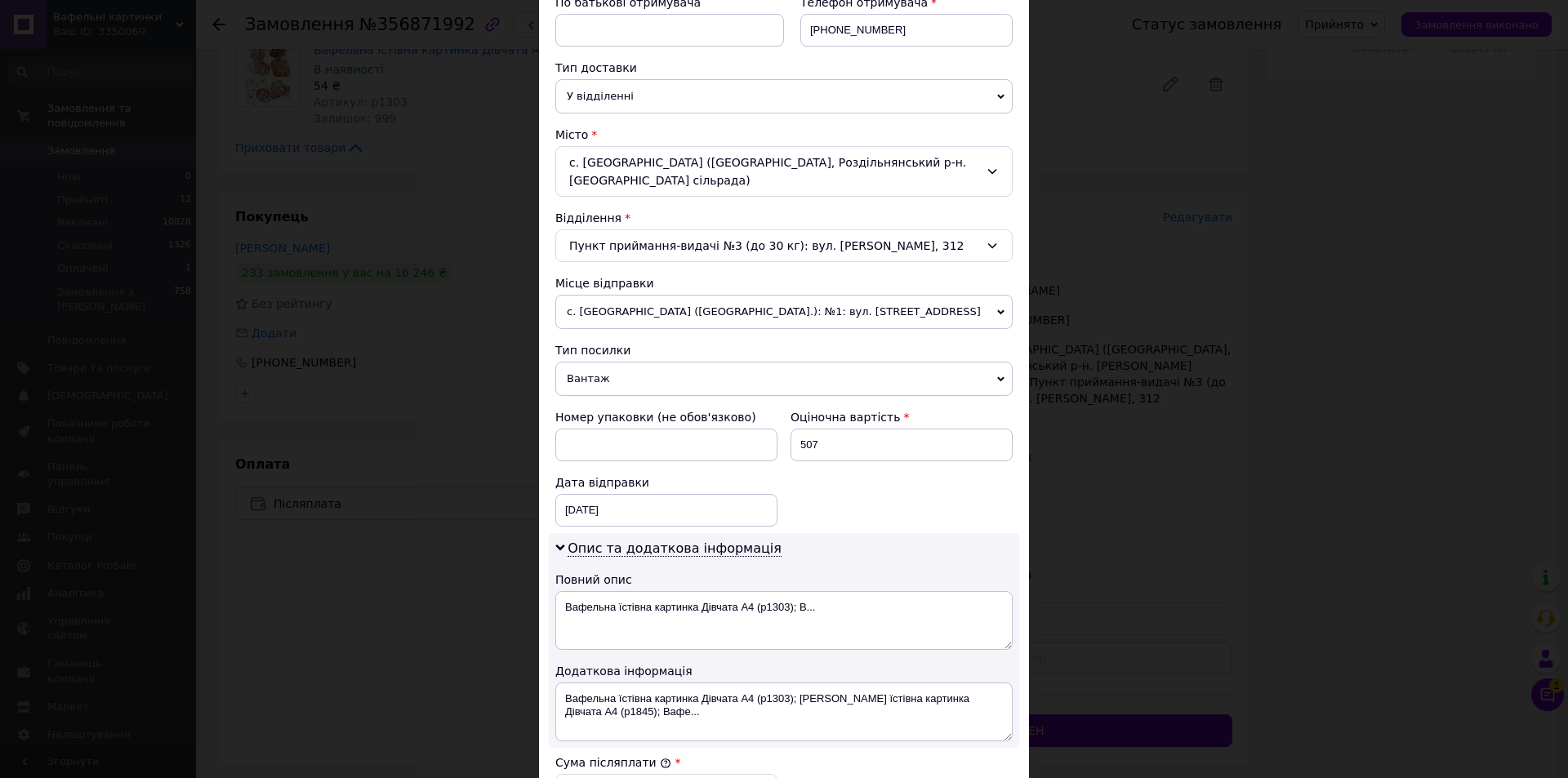
click at [588, 362] on span "Вантаж" at bounding box center [784, 378] width 457 height 34
click at [589, 399] on li "Документи" at bounding box center [784, 411] width 457 height 24
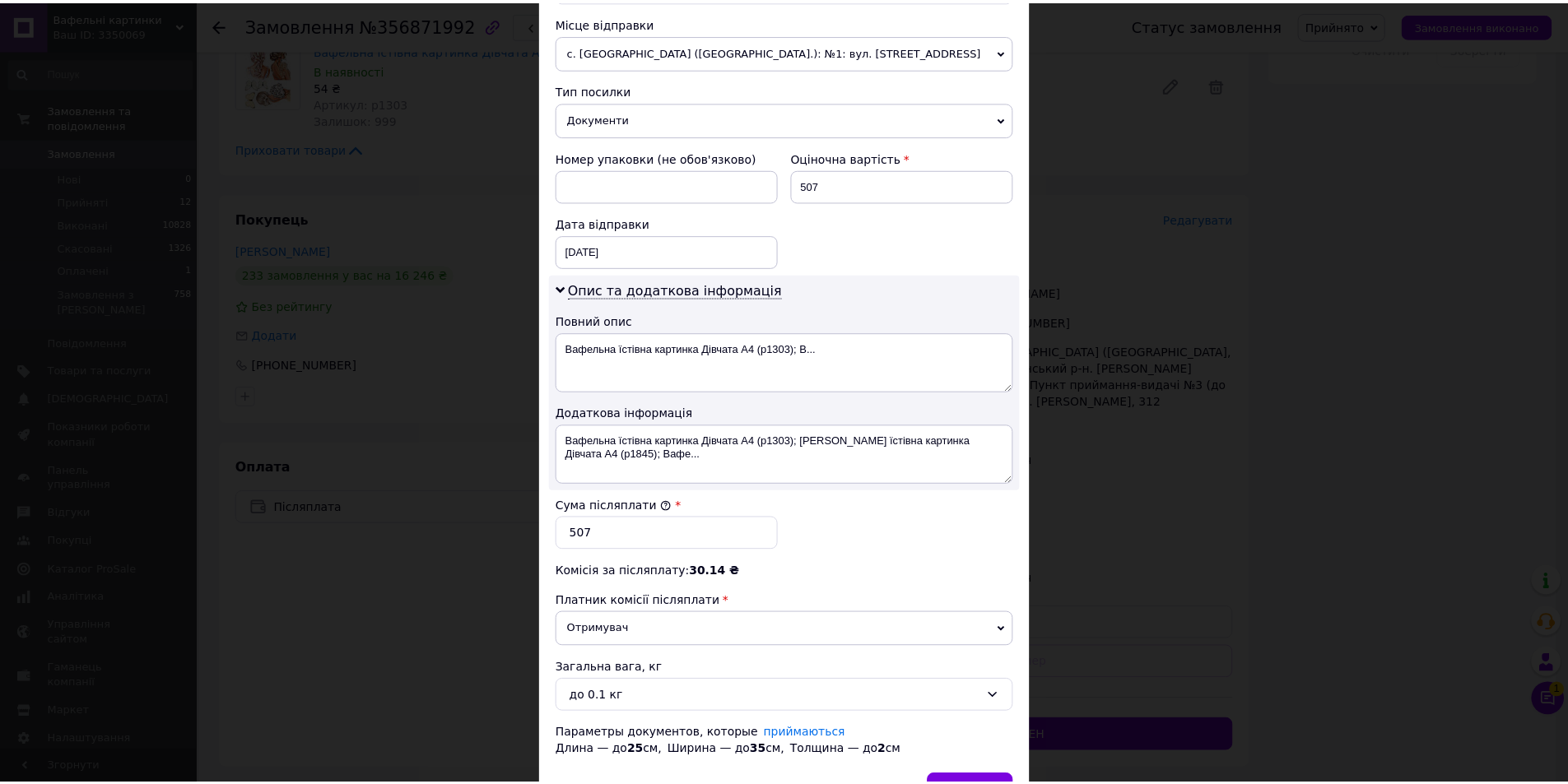
scroll to position [658, 0]
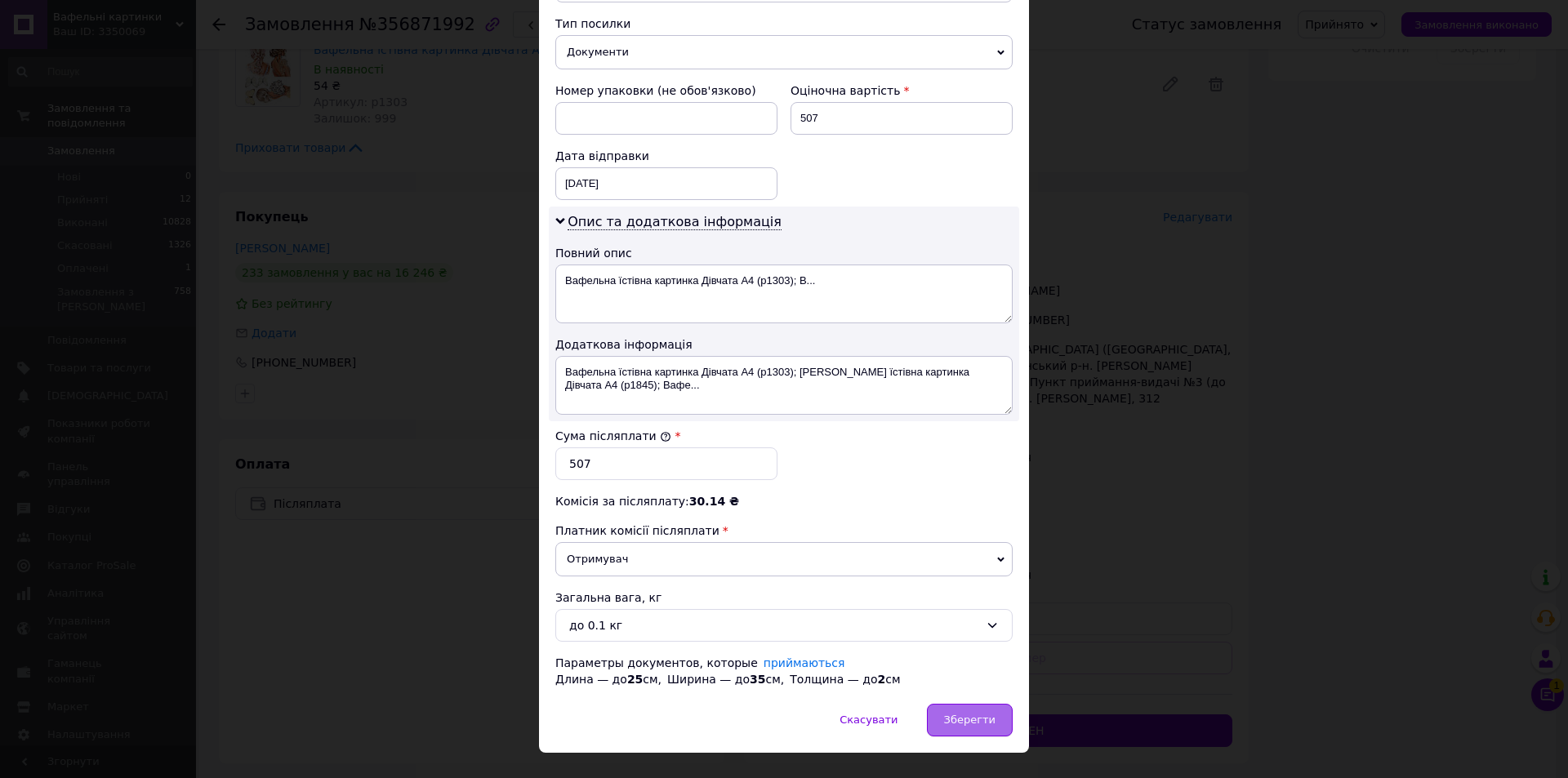
click at [988, 716] on div "Зберегти" at bounding box center [969, 720] width 86 height 32
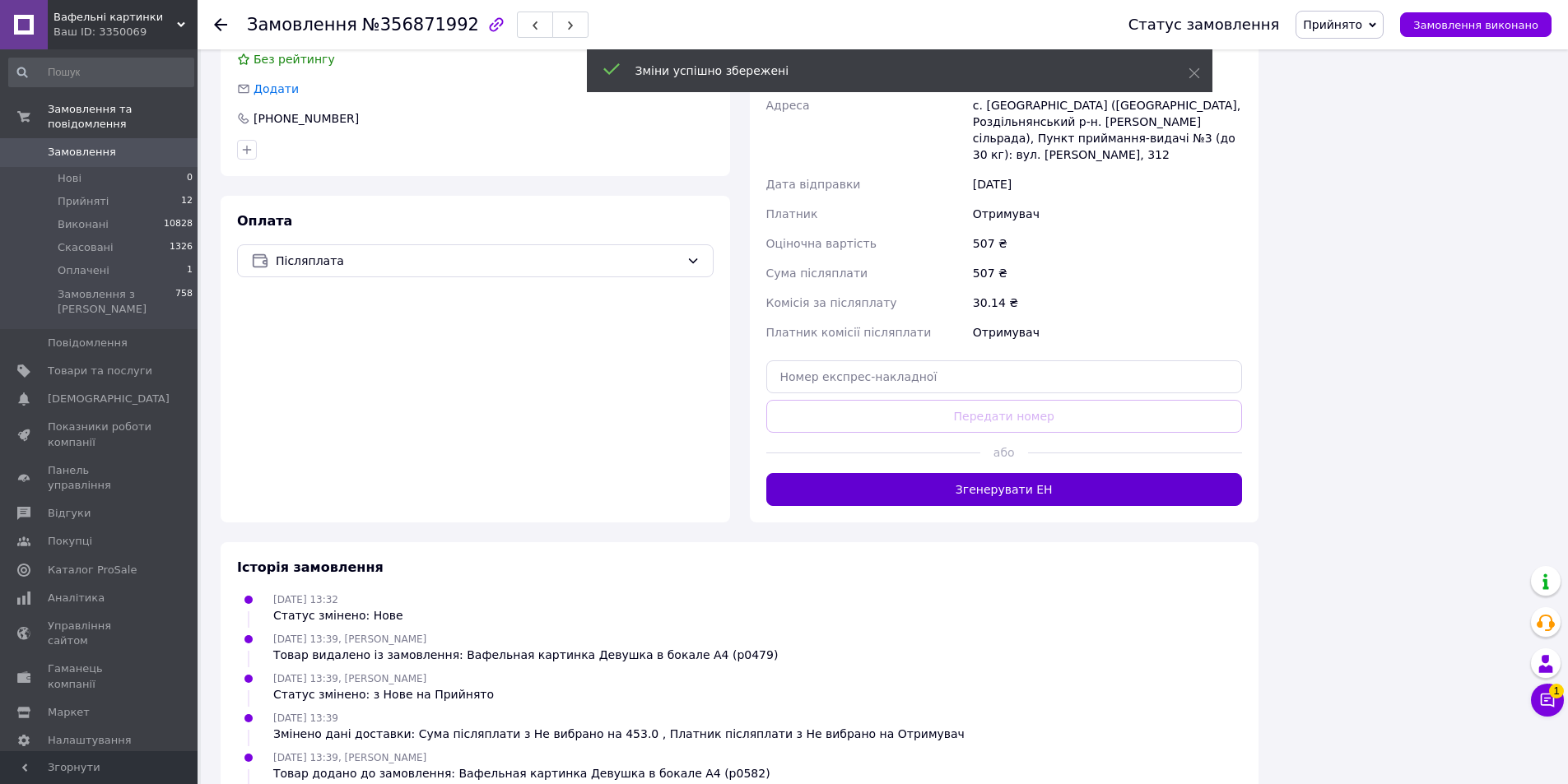
click at [1004, 473] on button "Згенерувати ЕН" at bounding box center [1004, 489] width 477 height 33
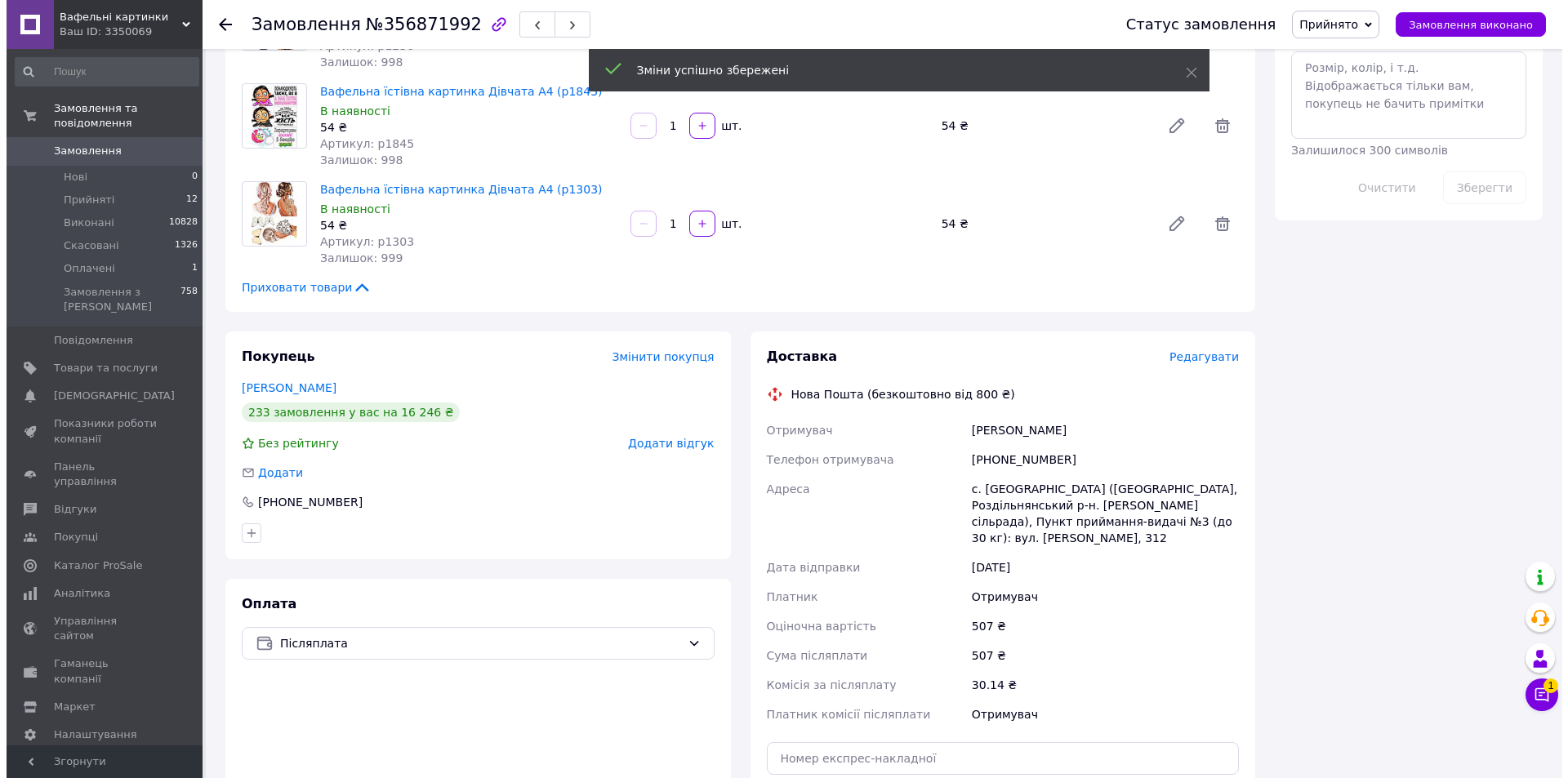
scroll to position [817, 0]
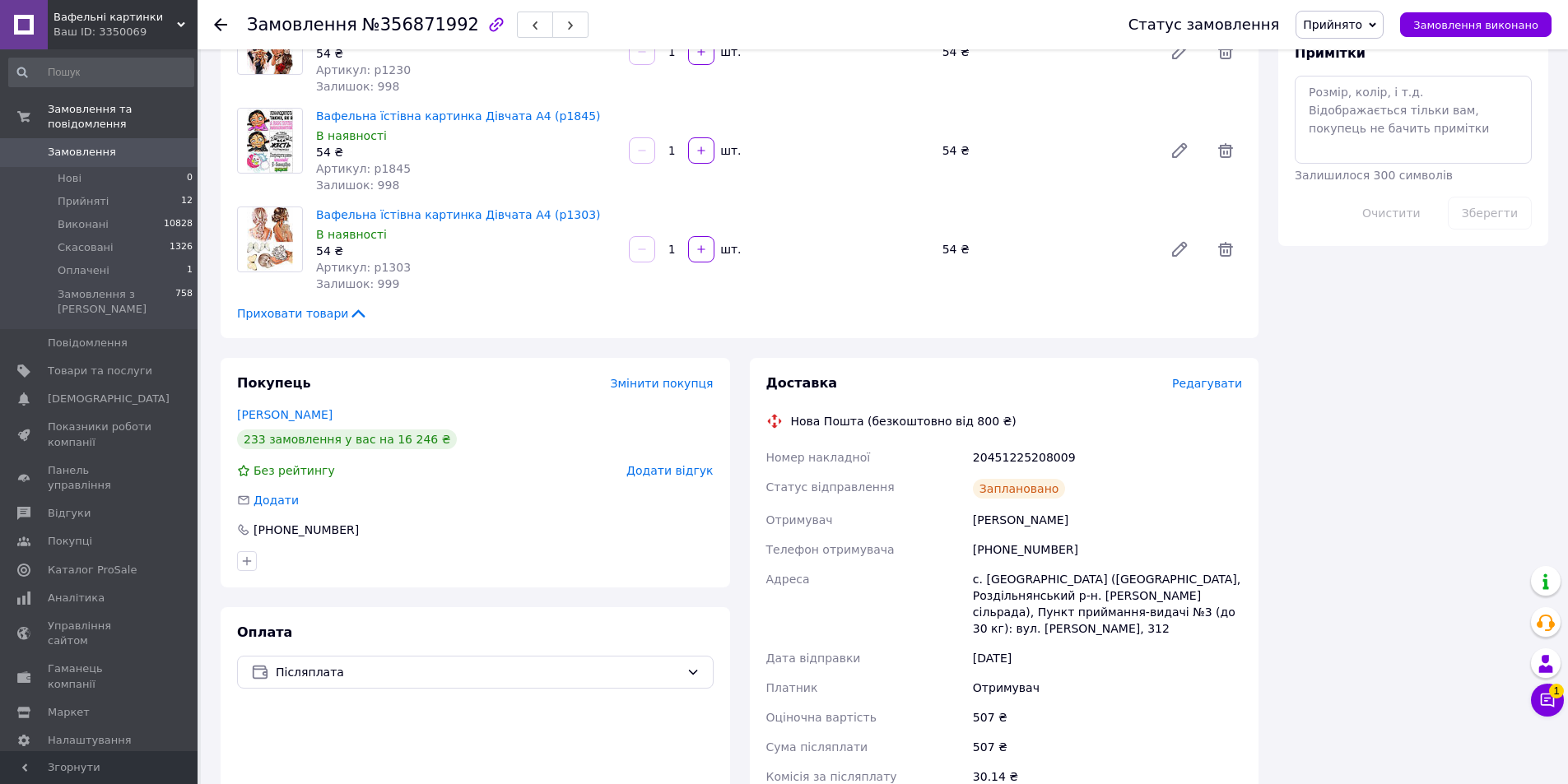
click at [1215, 377] on span "Редагувати" at bounding box center [1207, 384] width 70 height 13
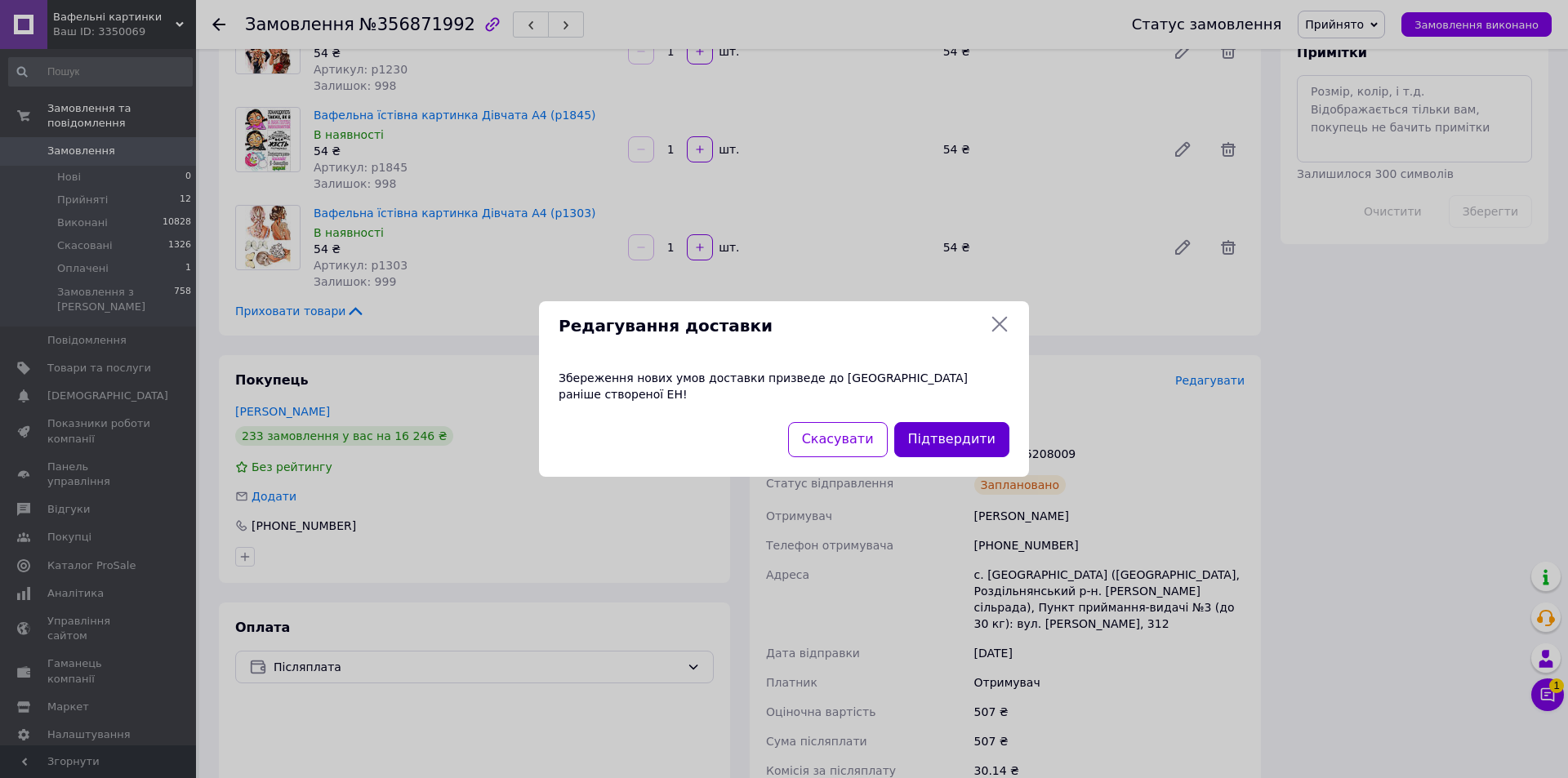
click at [942, 436] on button "Підтвердити" at bounding box center [951, 440] width 116 height 35
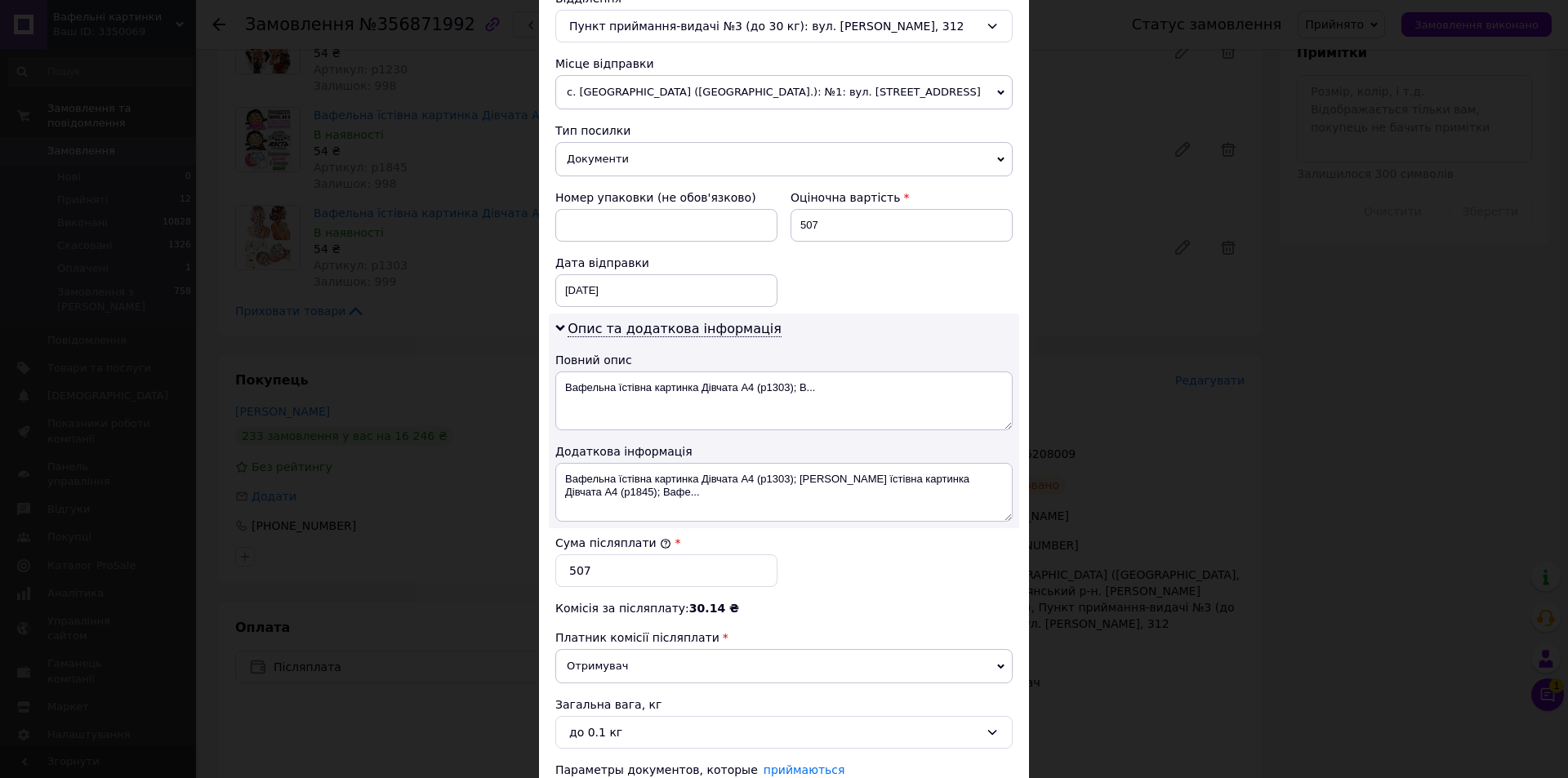
scroll to position [667, 0]
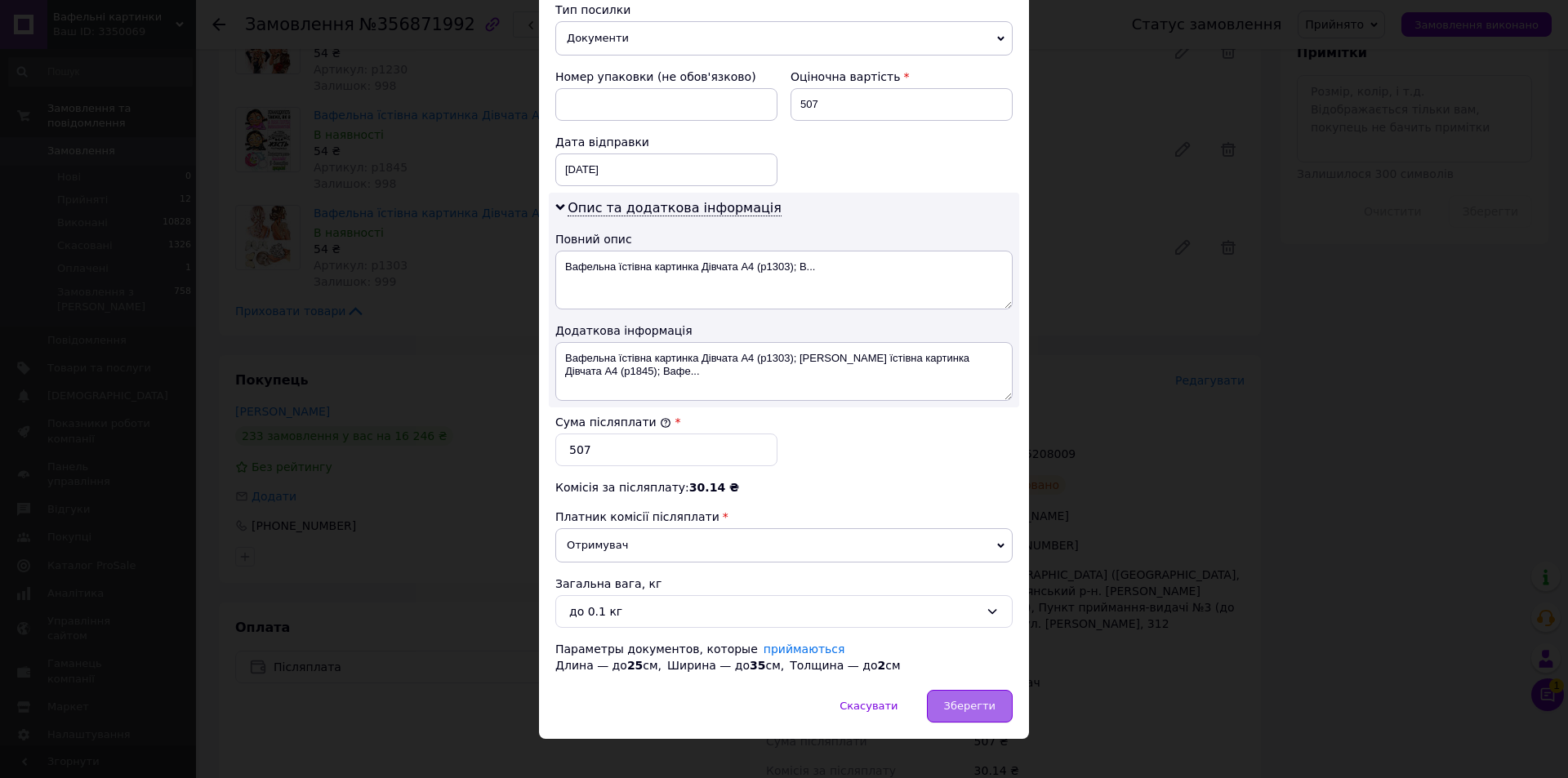
drag, startPoint x: 966, startPoint y: 687, endPoint x: 951, endPoint y: 678, distance: 17.5
click at [965, 700] on span "Зберегти" at bounding box center [970, 706] width 52 height 12
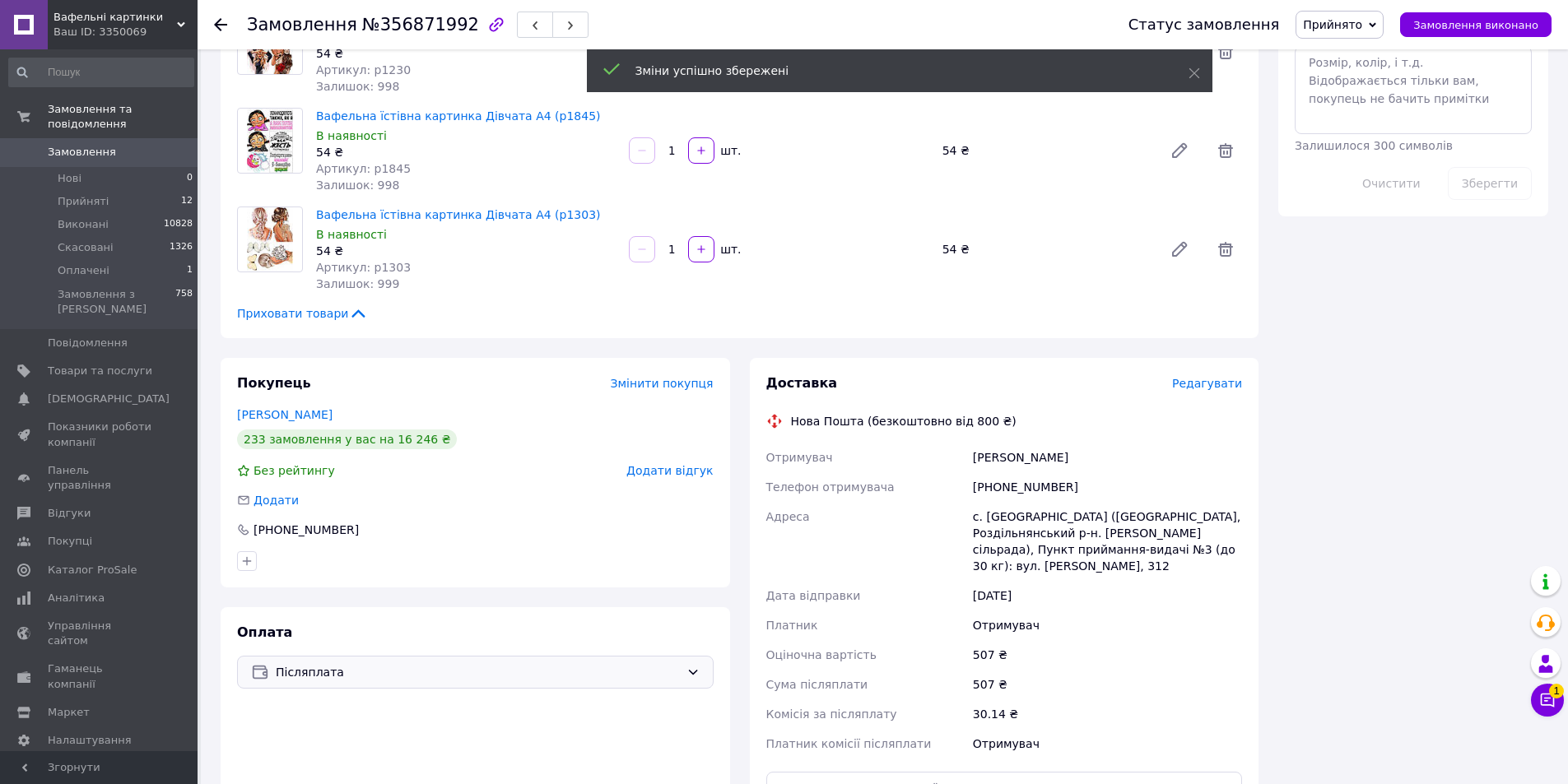
click at [390, 663] on span "Післяплата" at bounding box center [477, 673] width 404 height 18
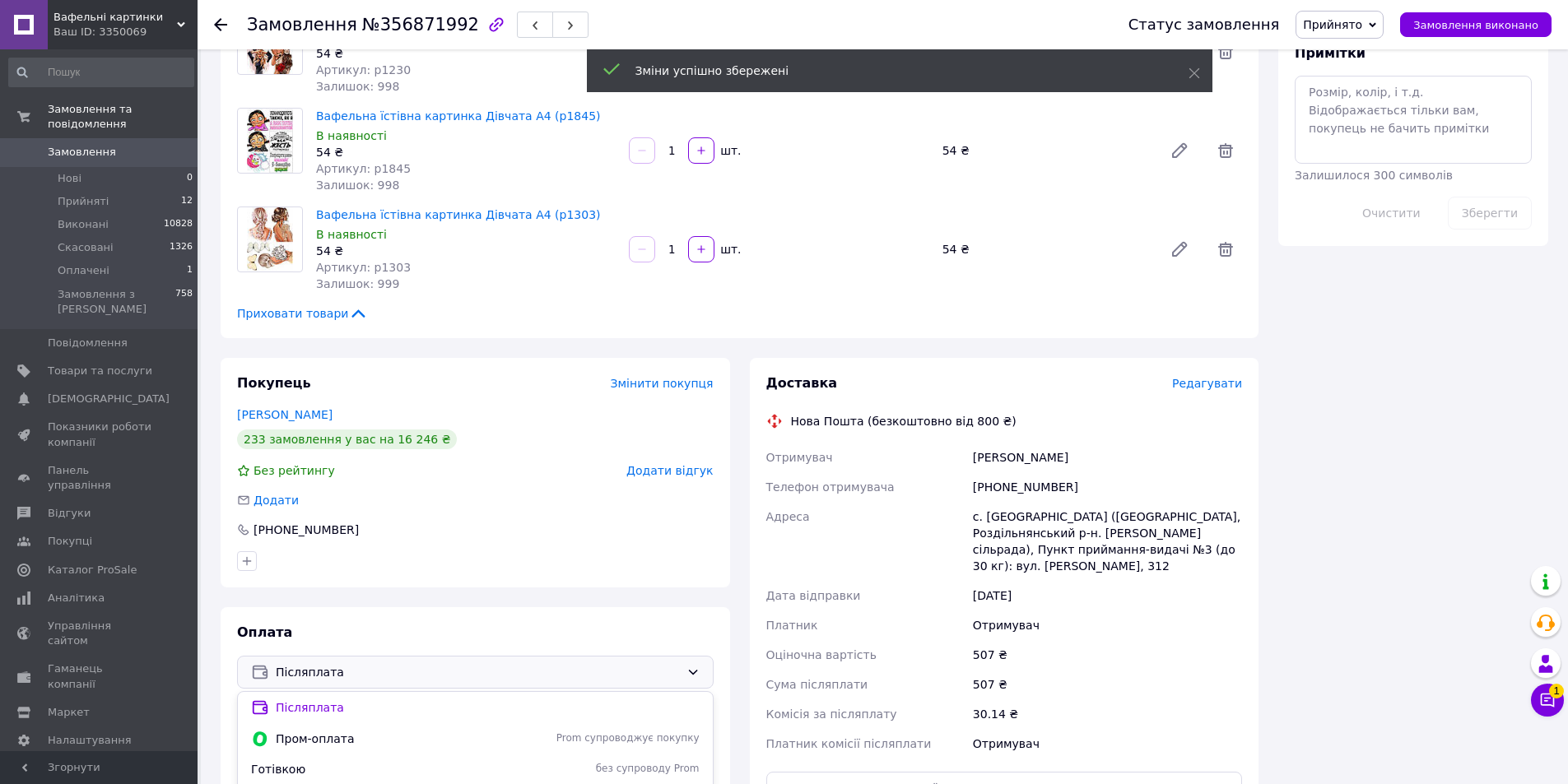
click at [347, 783] on span "Оплата за реквізитами" at bounding box center [384, 799] width 266 height 17
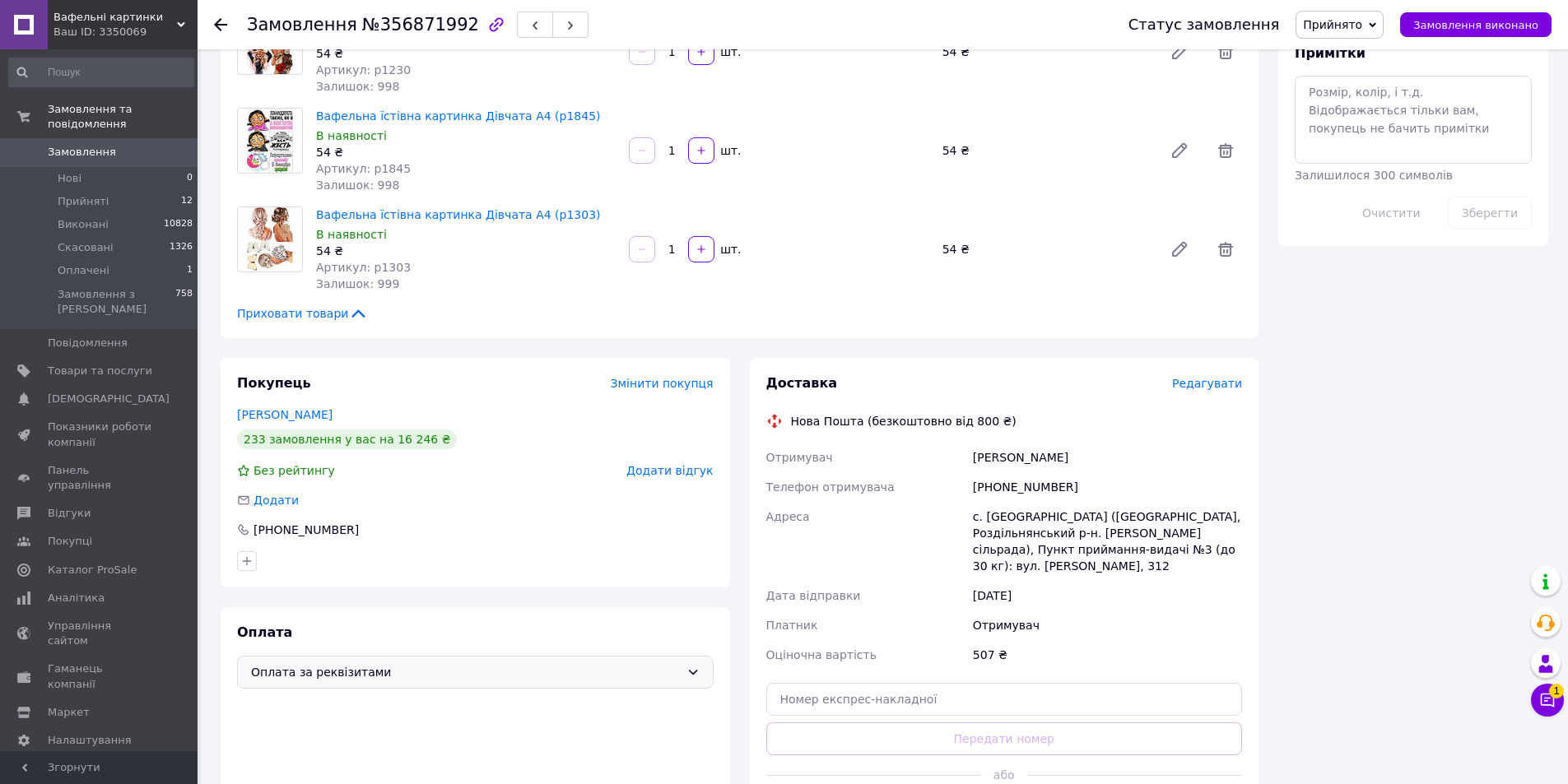
click at [1227, 377] on span "Редагувати" at bounding box center [1207, 384] width 70 height 13
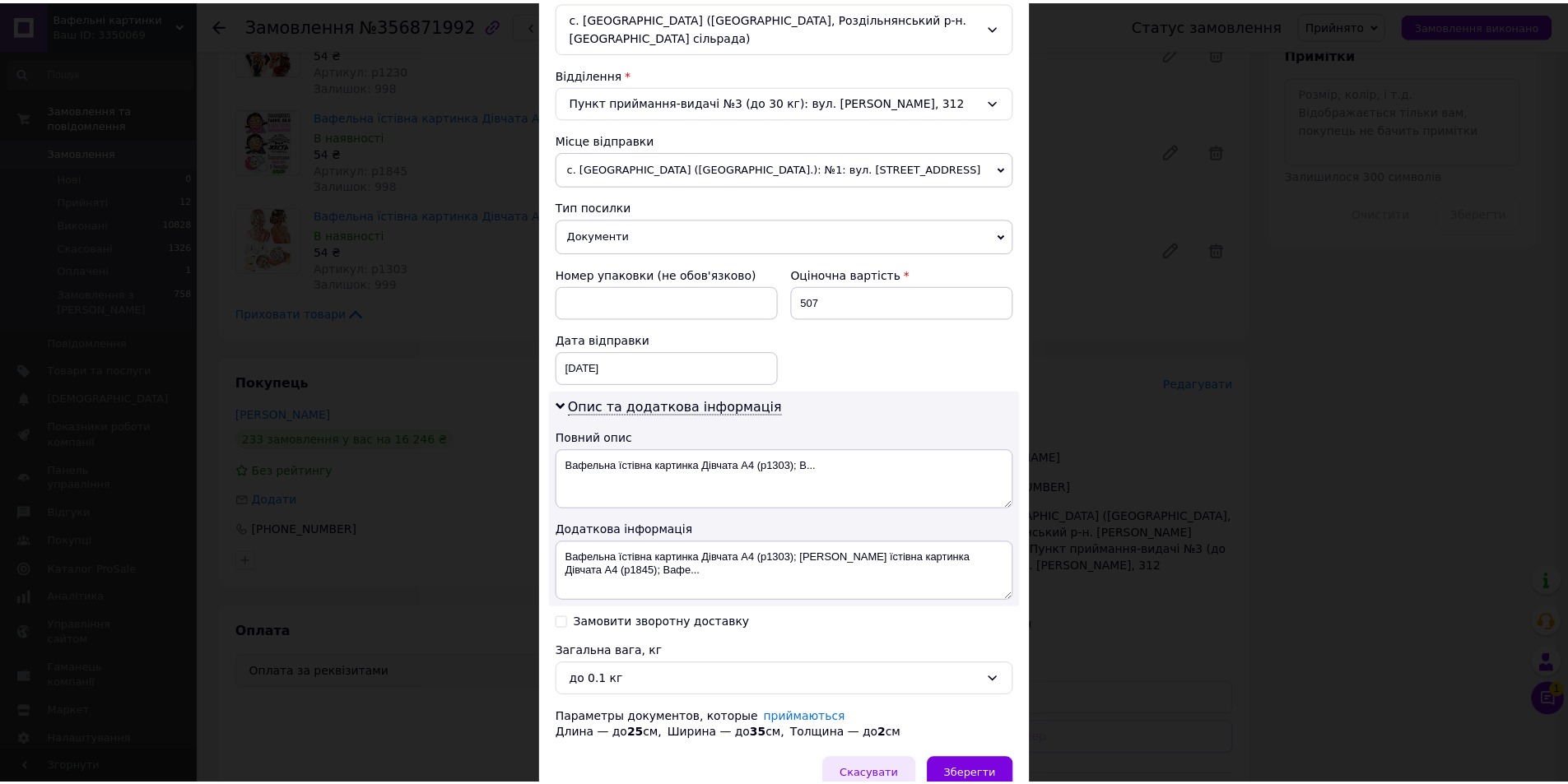
scroll to position [539, 0]
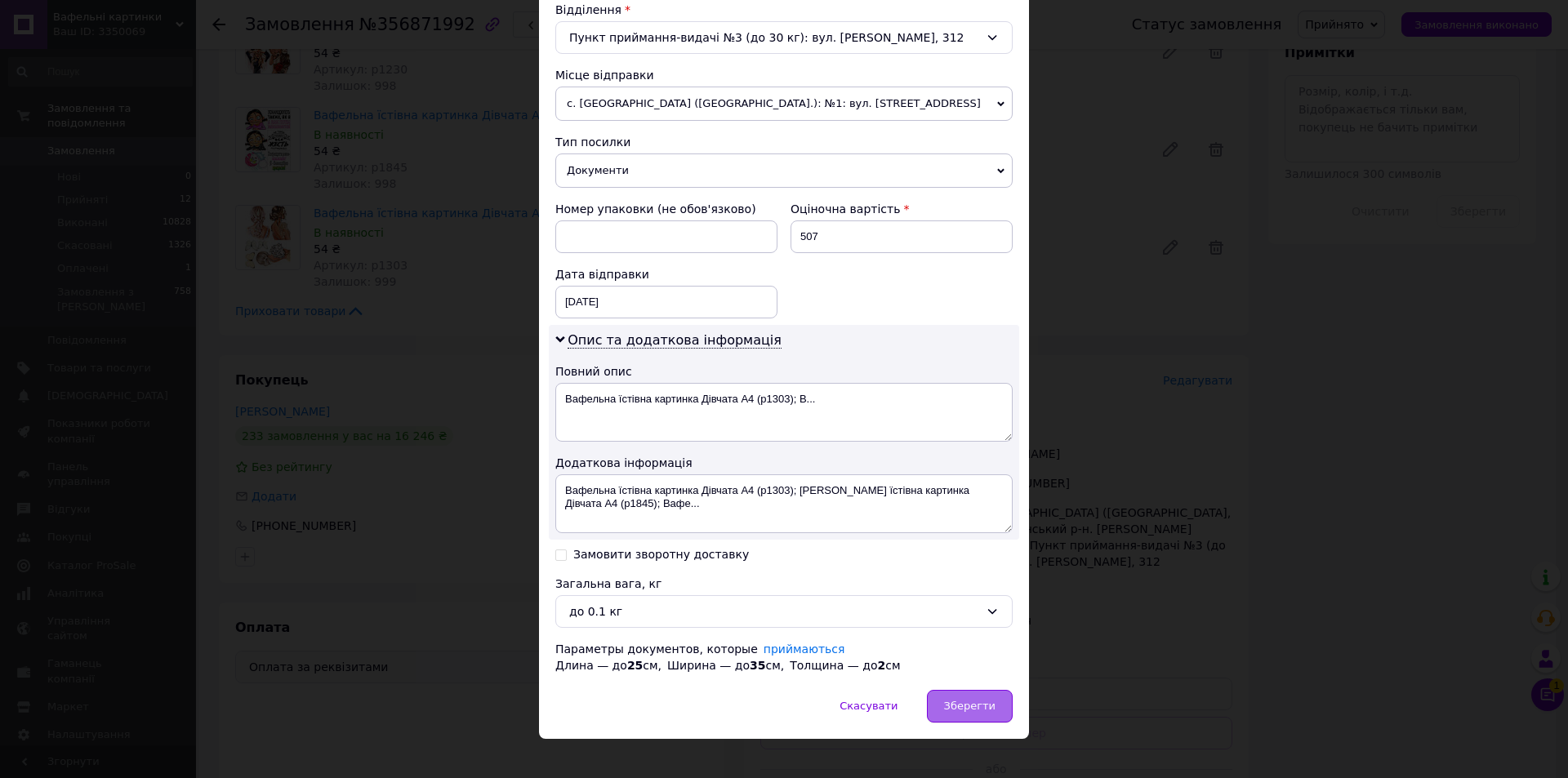
click at [989, 700] on span "Зберегти" at bounding box center [970, 706] width 52 height 12
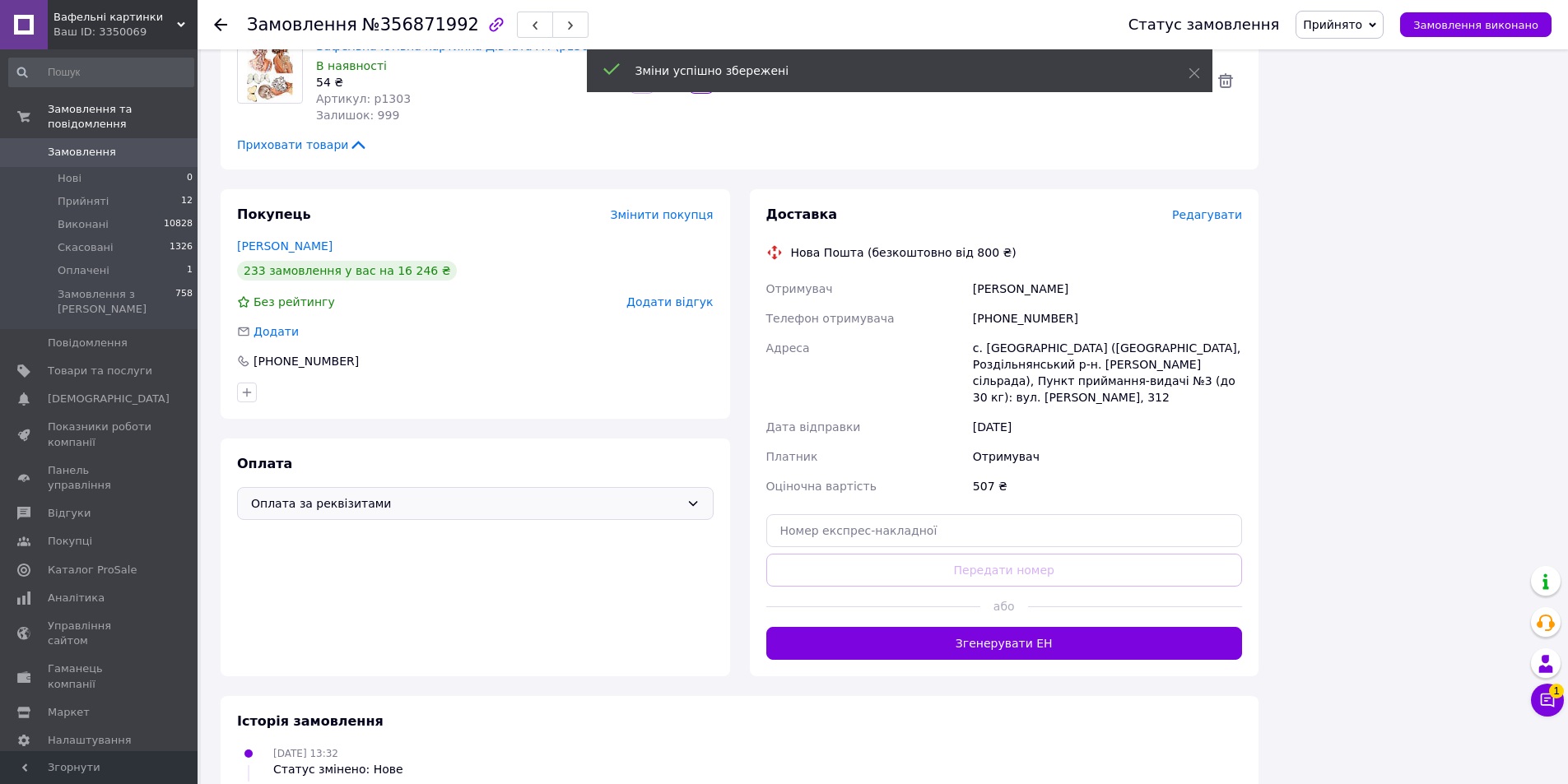
scroll to position [1153, 0]
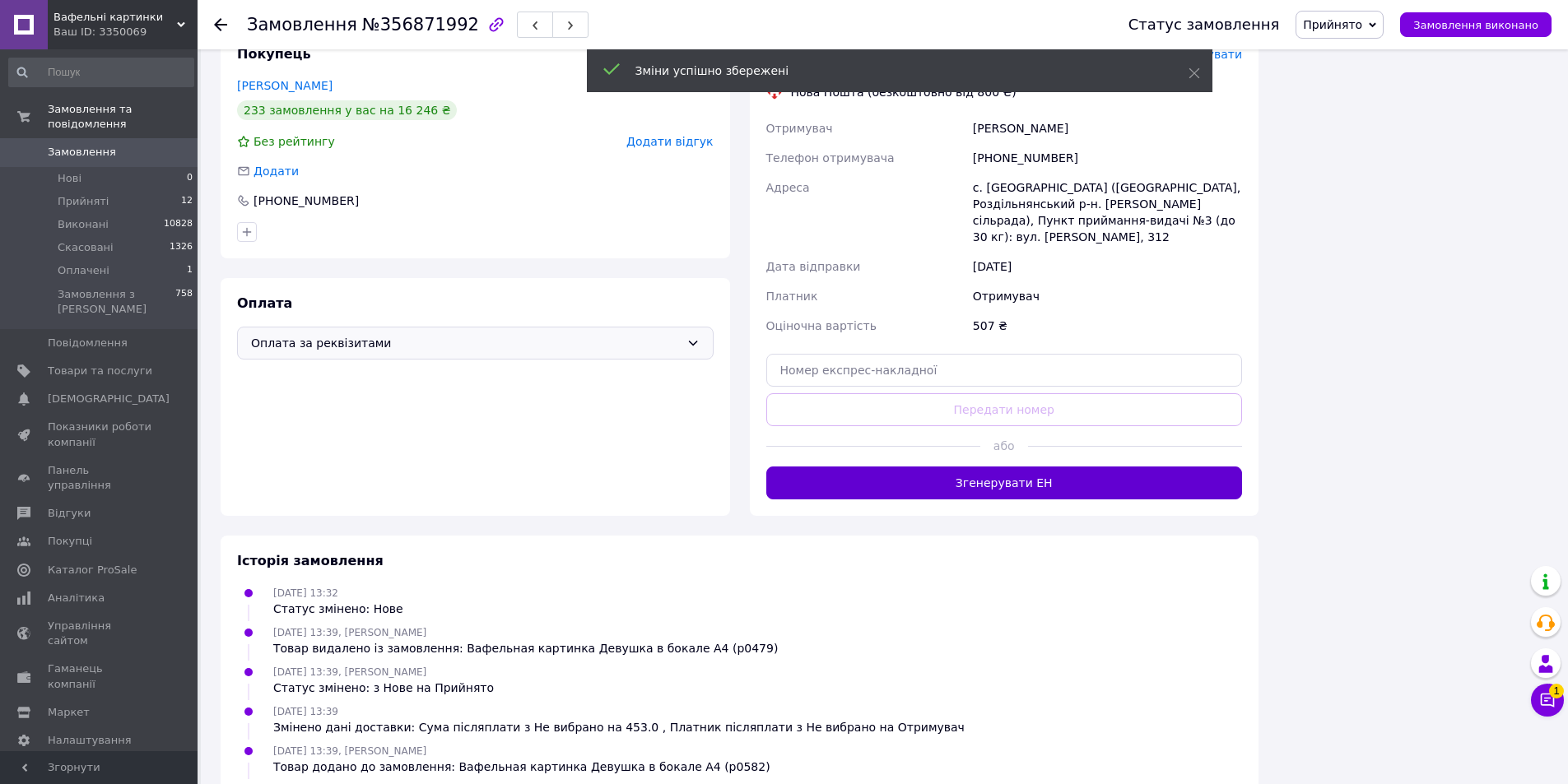
click at [1004, 467] on button "Згенерувати ЕН" at bounding box center [1004, 482] width 477 height 33
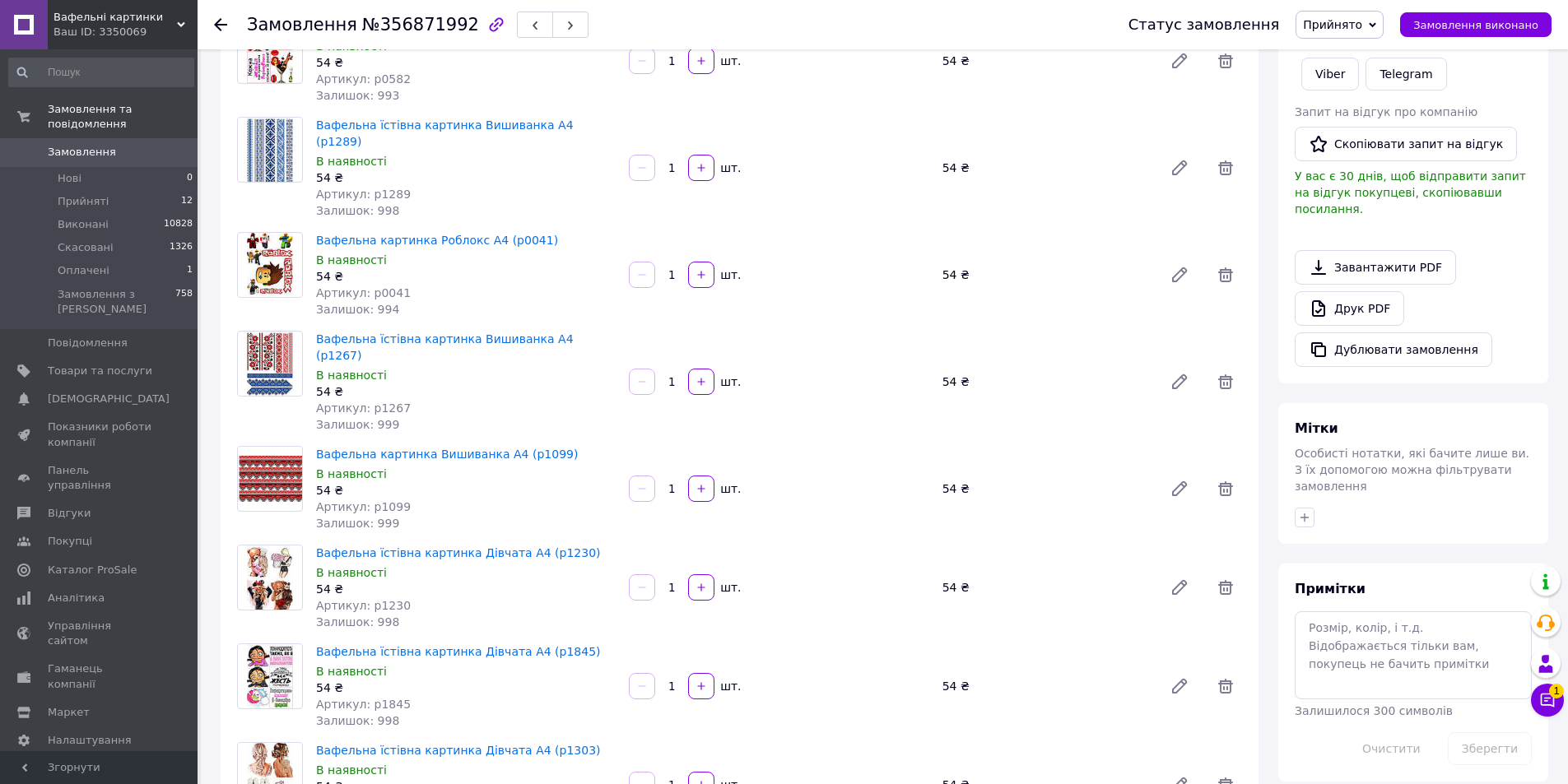
scroll to position [411, 0]
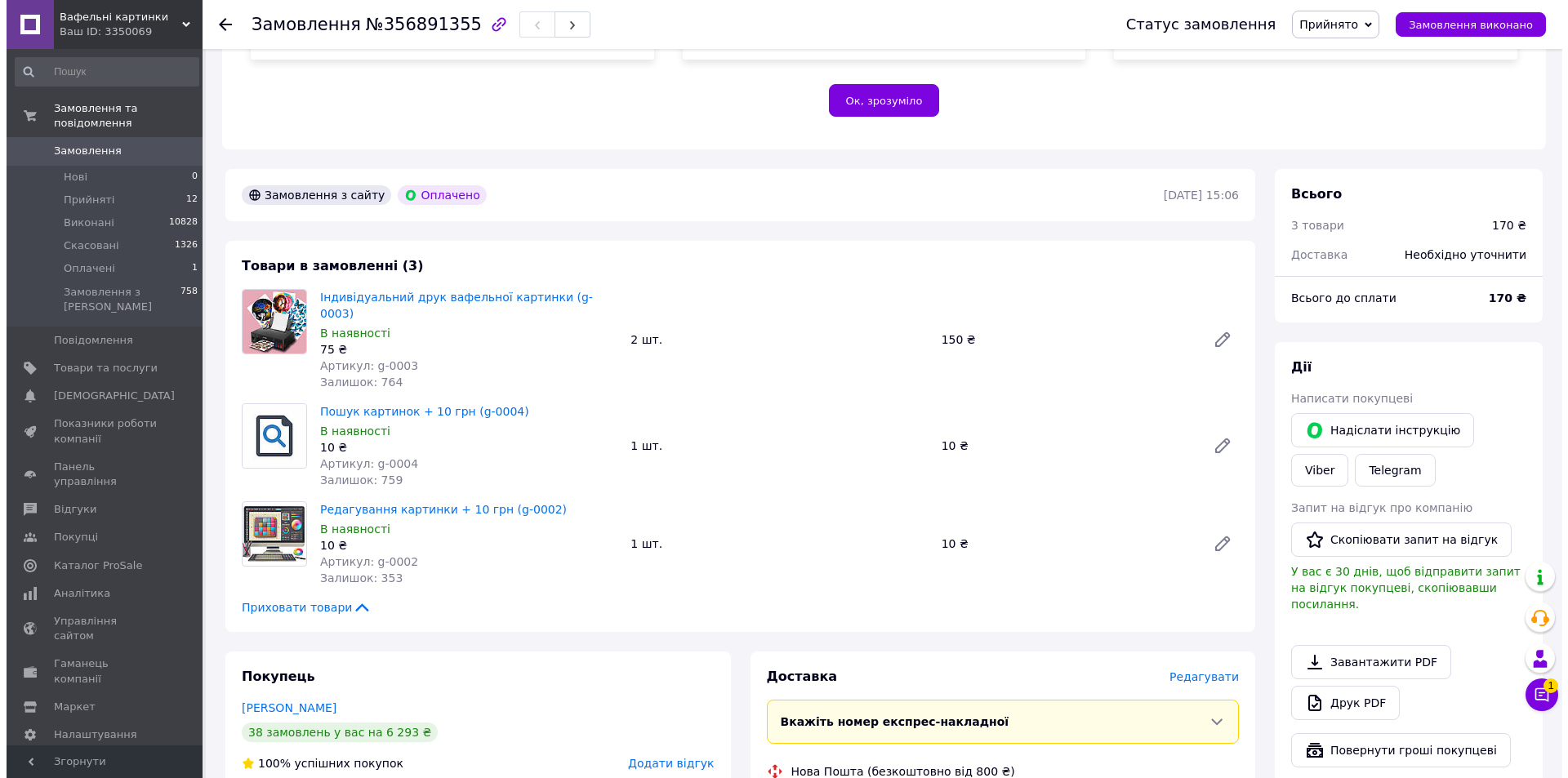
scroll to position [490, 0]
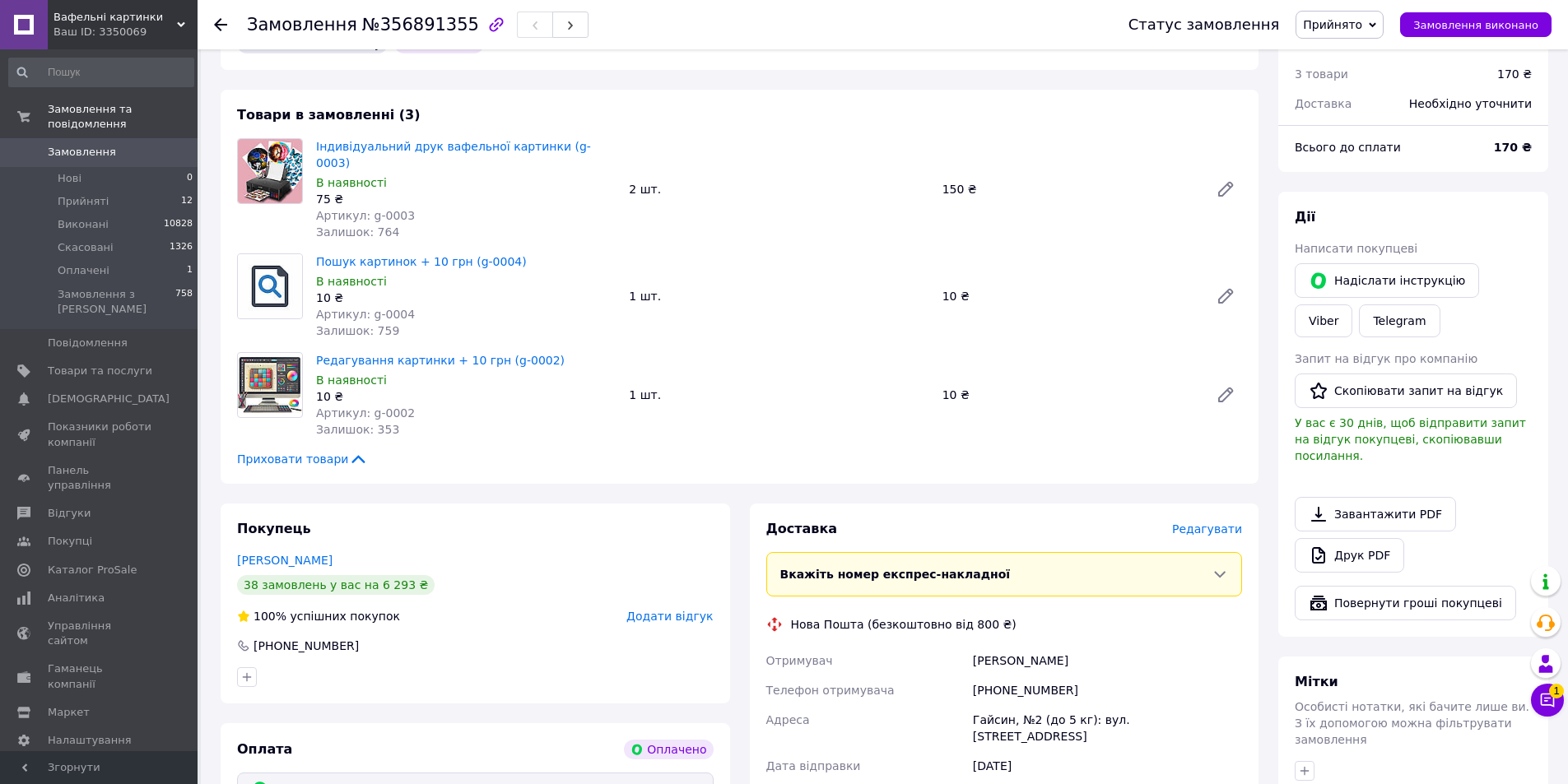
click at [1218, 523] on span "Редагувати" at bounding box center [1207, 529] width 70 height 13
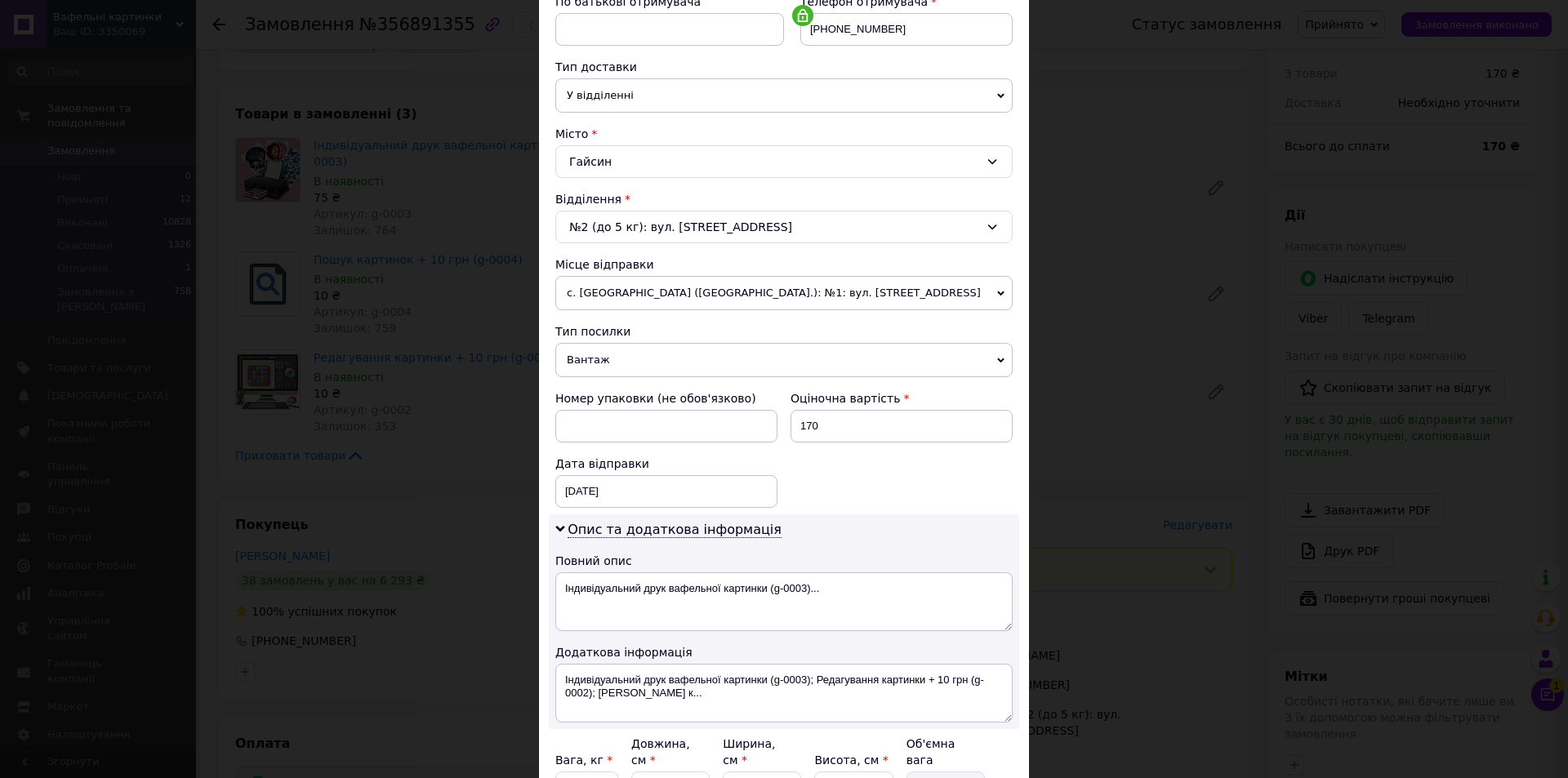
scroll to position [408, 0]
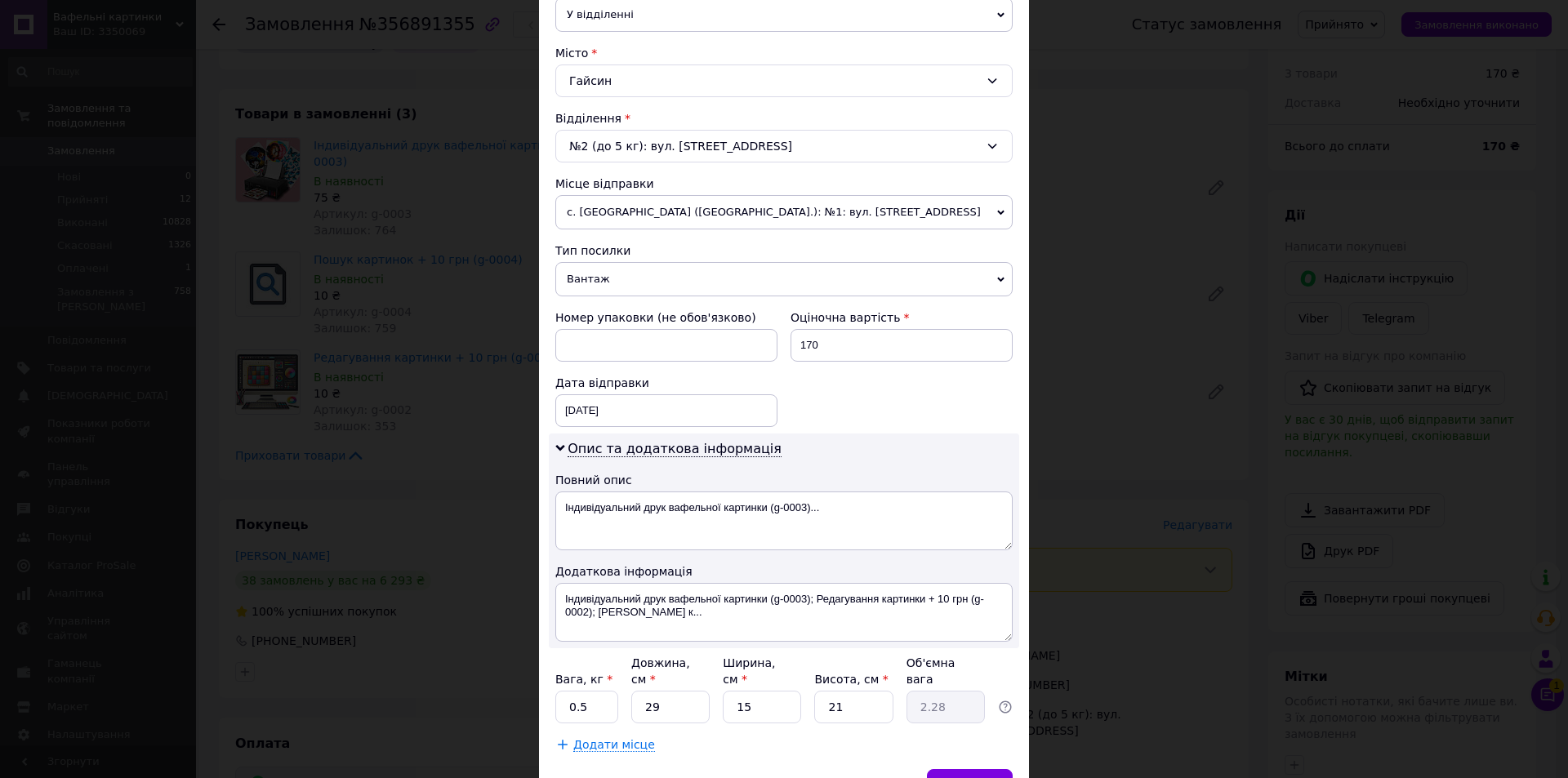
click at [605, 285] on span "Вантаж" at bounding box center [784, 278] width 457 height 34
click at [592, 305] on li "Документи" at bounding box center [784, 311] width 457 height 24
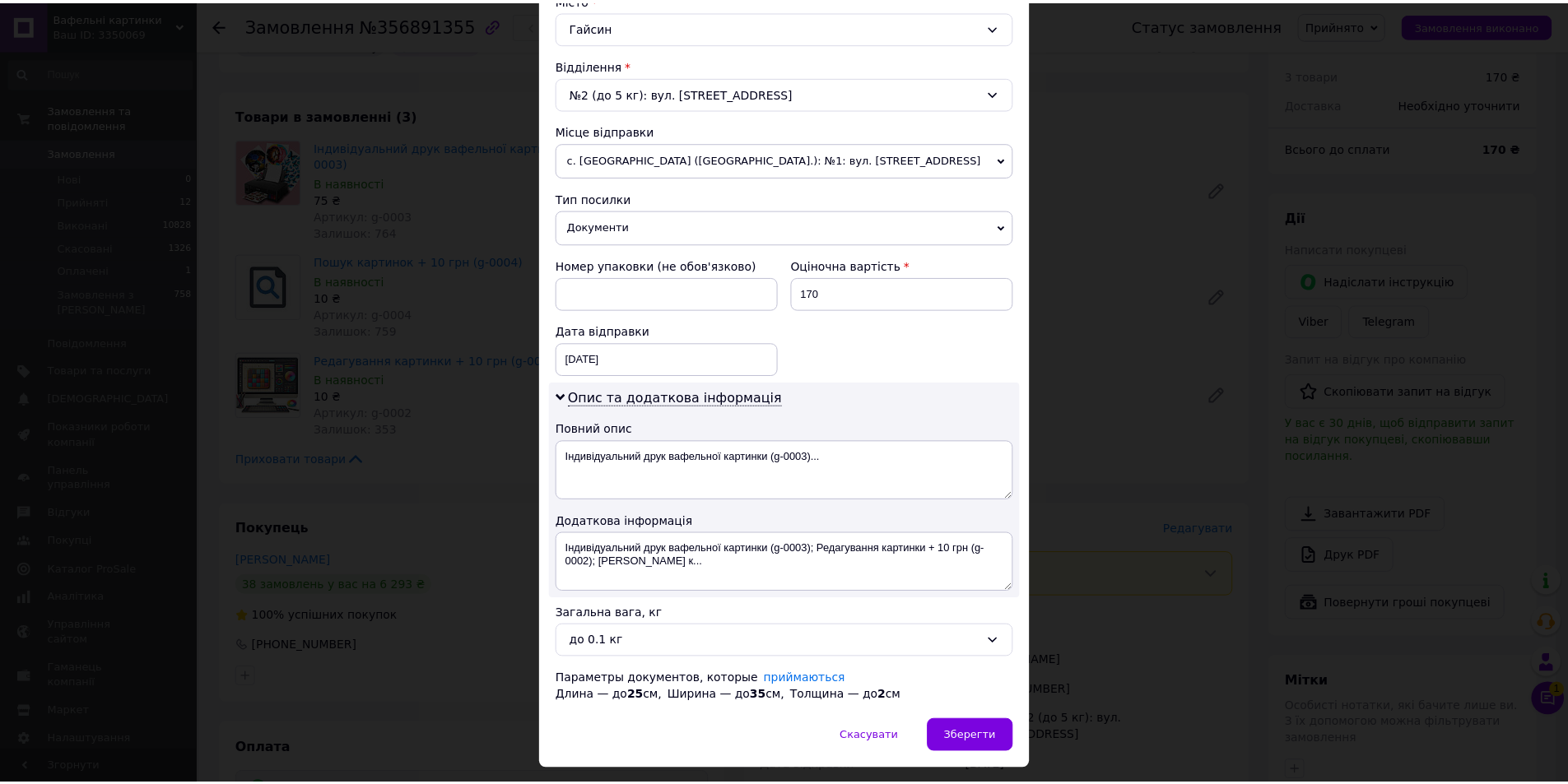
scroll to position [509, 0]
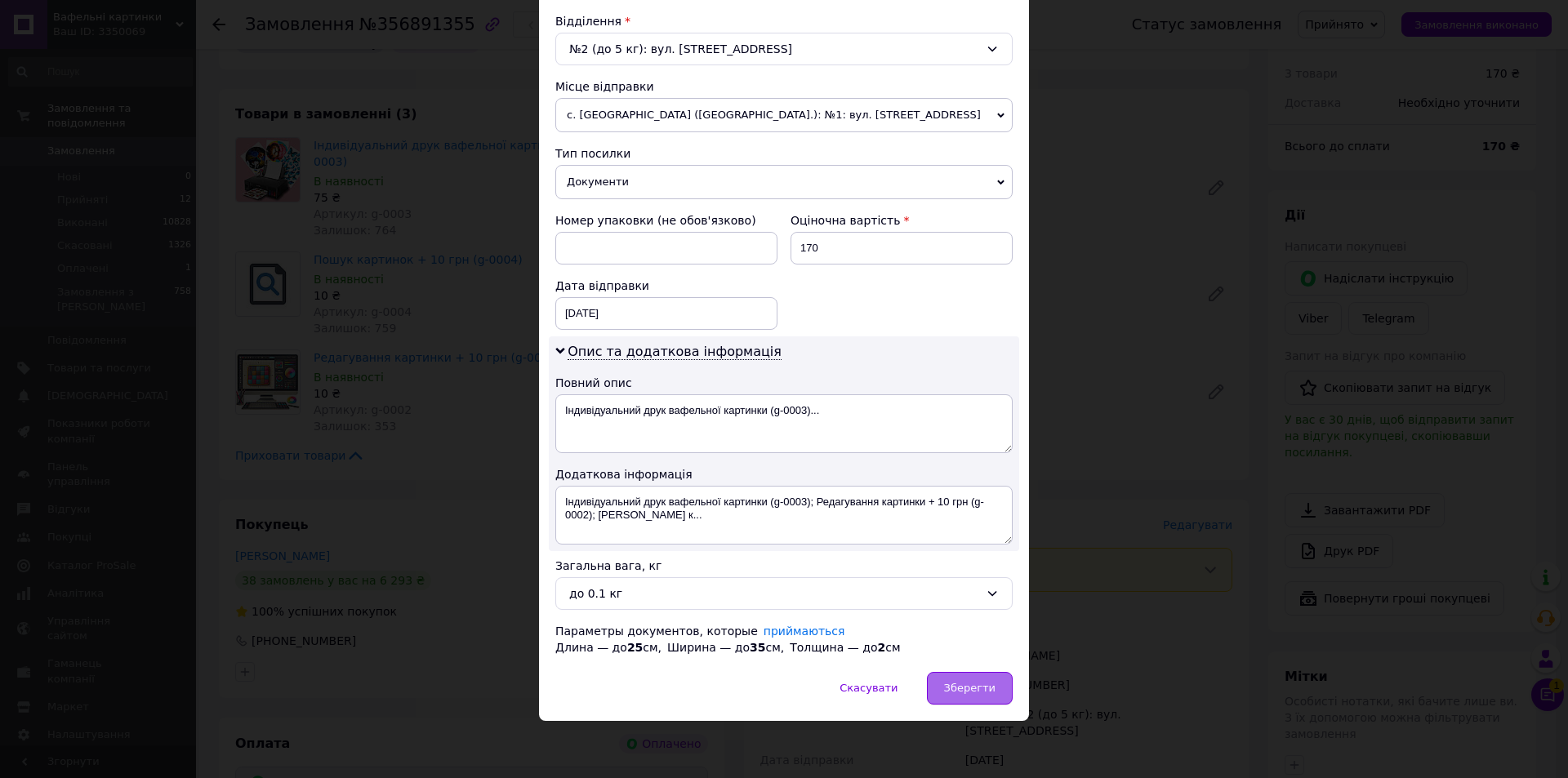
click at [975, 676] on div "Зберегти" at bounding box center [969, 688] width 86 height 32
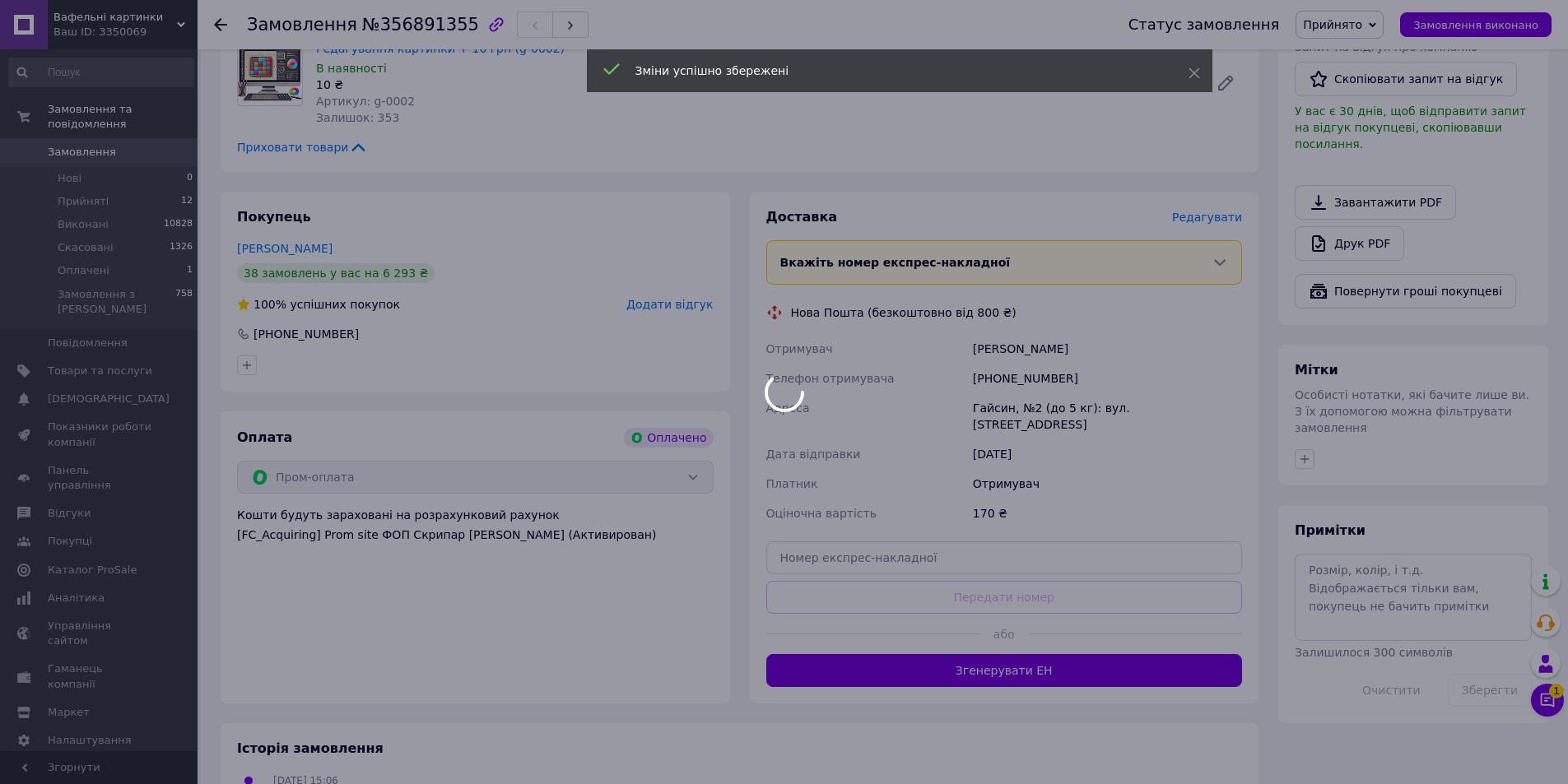
scroll to position [931, 0]
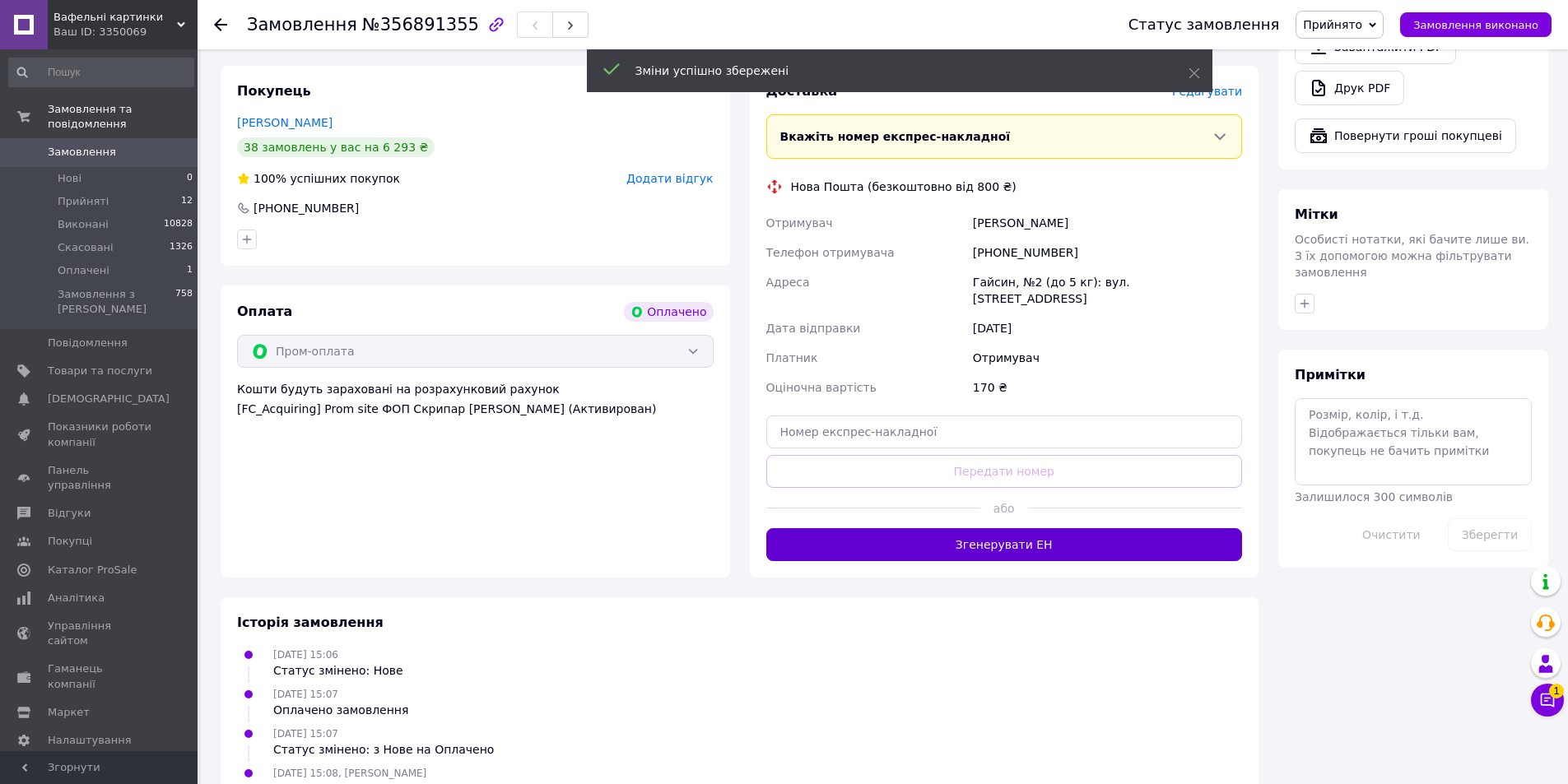
click at [1022, 529] on button "Згенерувати ЕН" at bounding box center [1004, 544] width 477 height 33
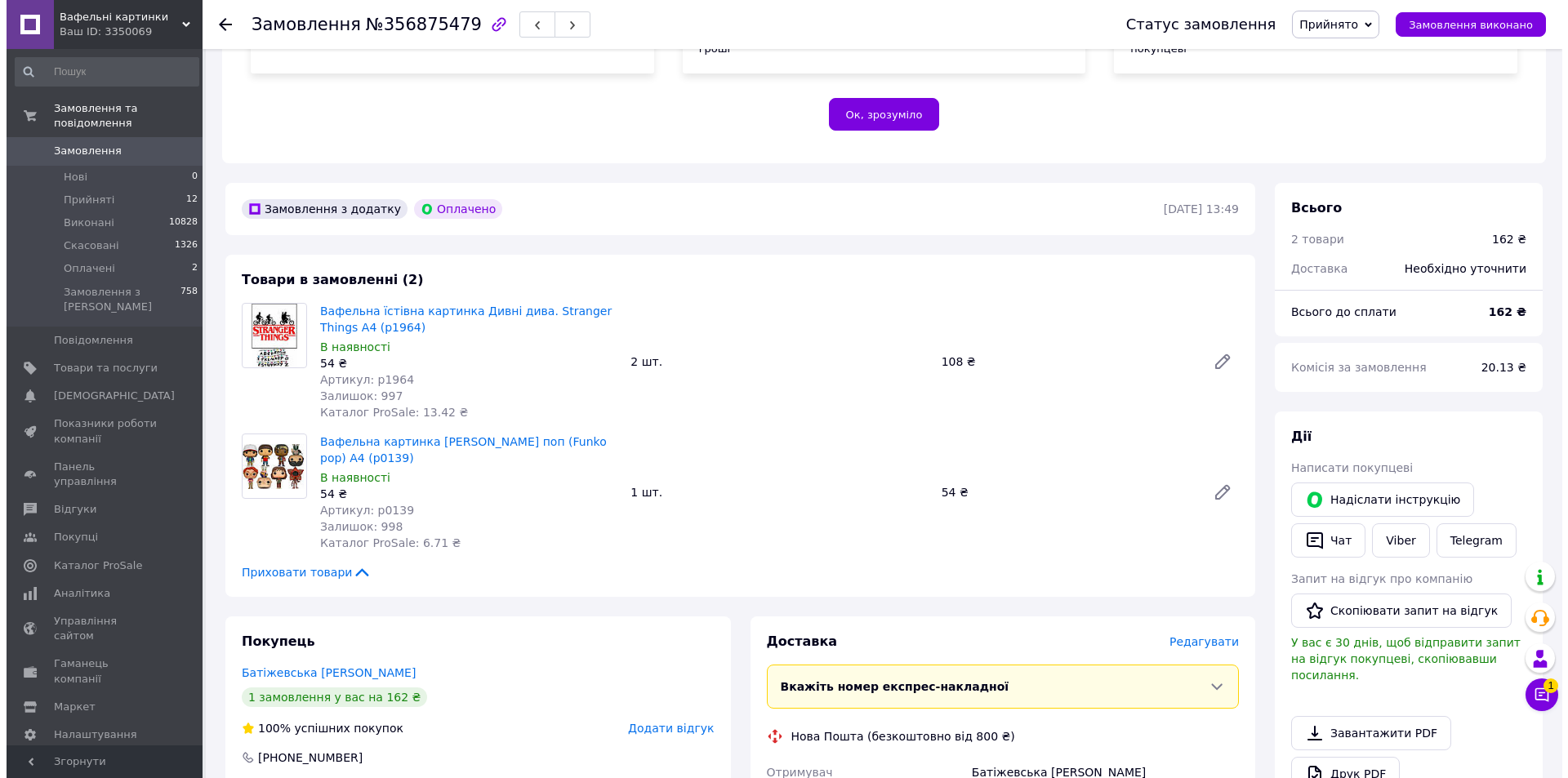
scroll to position [408, 0]
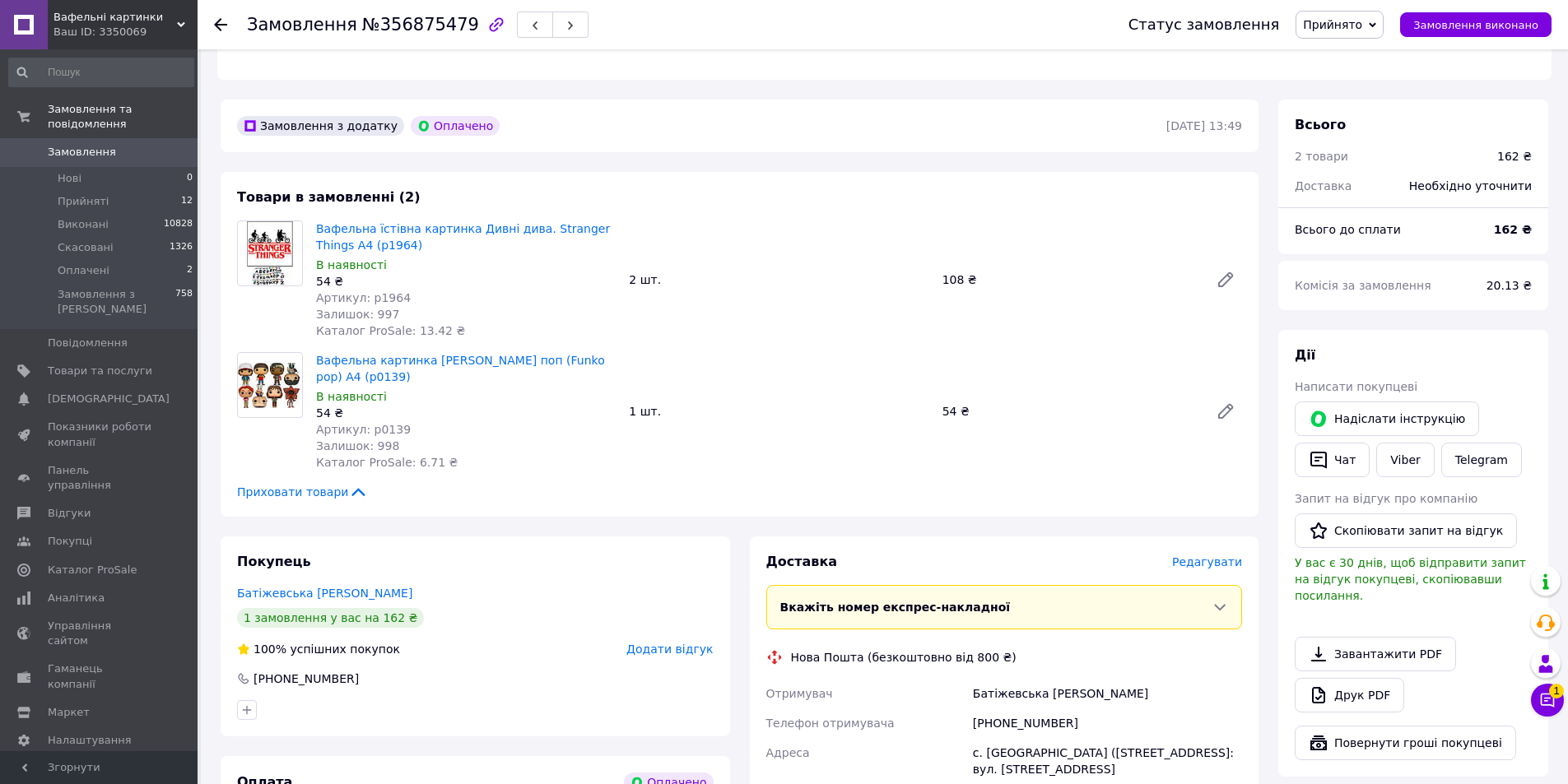
click at [1217, 555] on span "Редагувати" at bounding box center [1207, 562] width 70 height 13
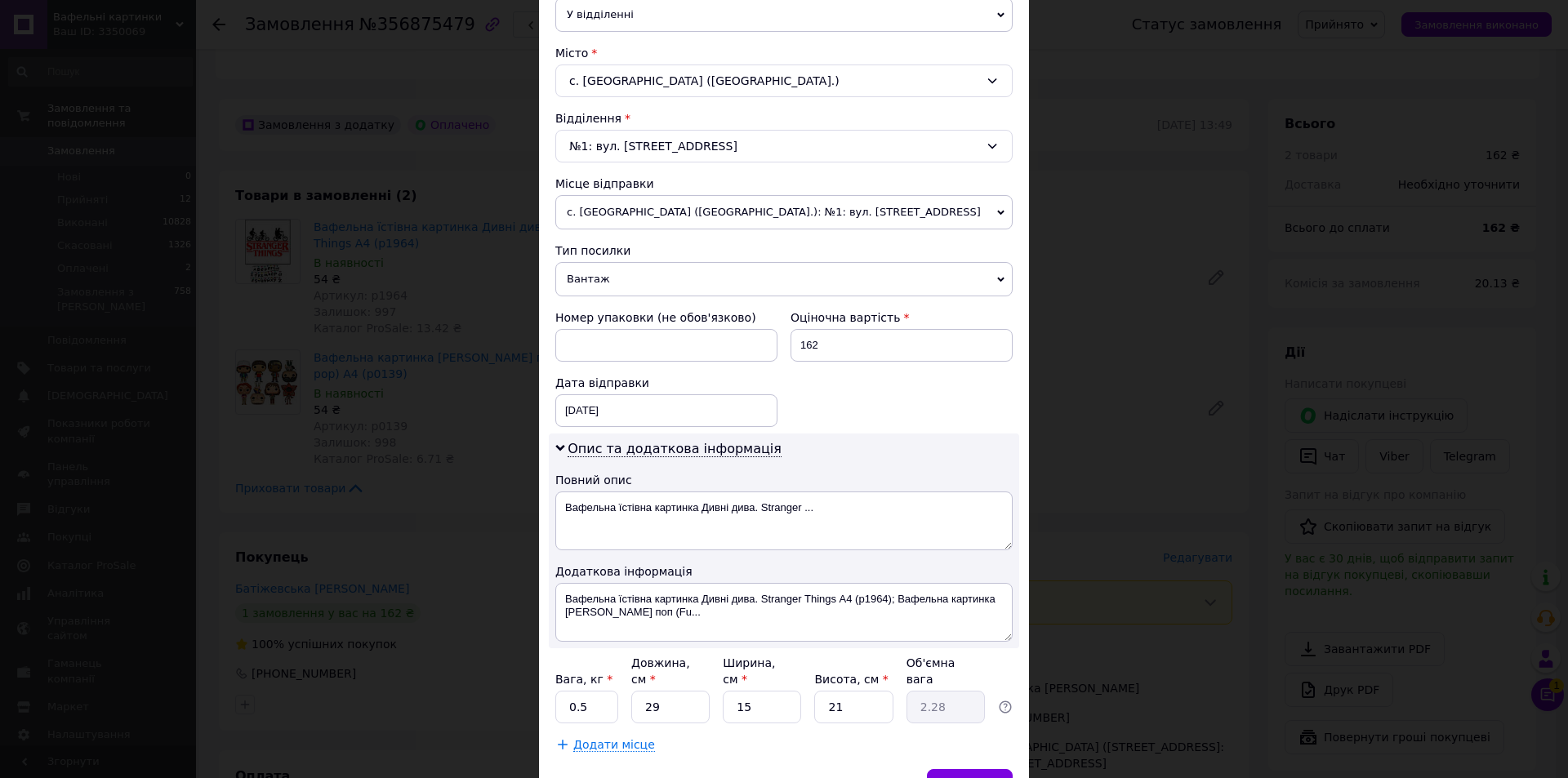
click at [607, 278] on span "Вантаж" at bounding box center [784, 278] width 457 height 34
click at [596, 303] on li "Документи" at bounding box center [784, 311] width 457 height 24
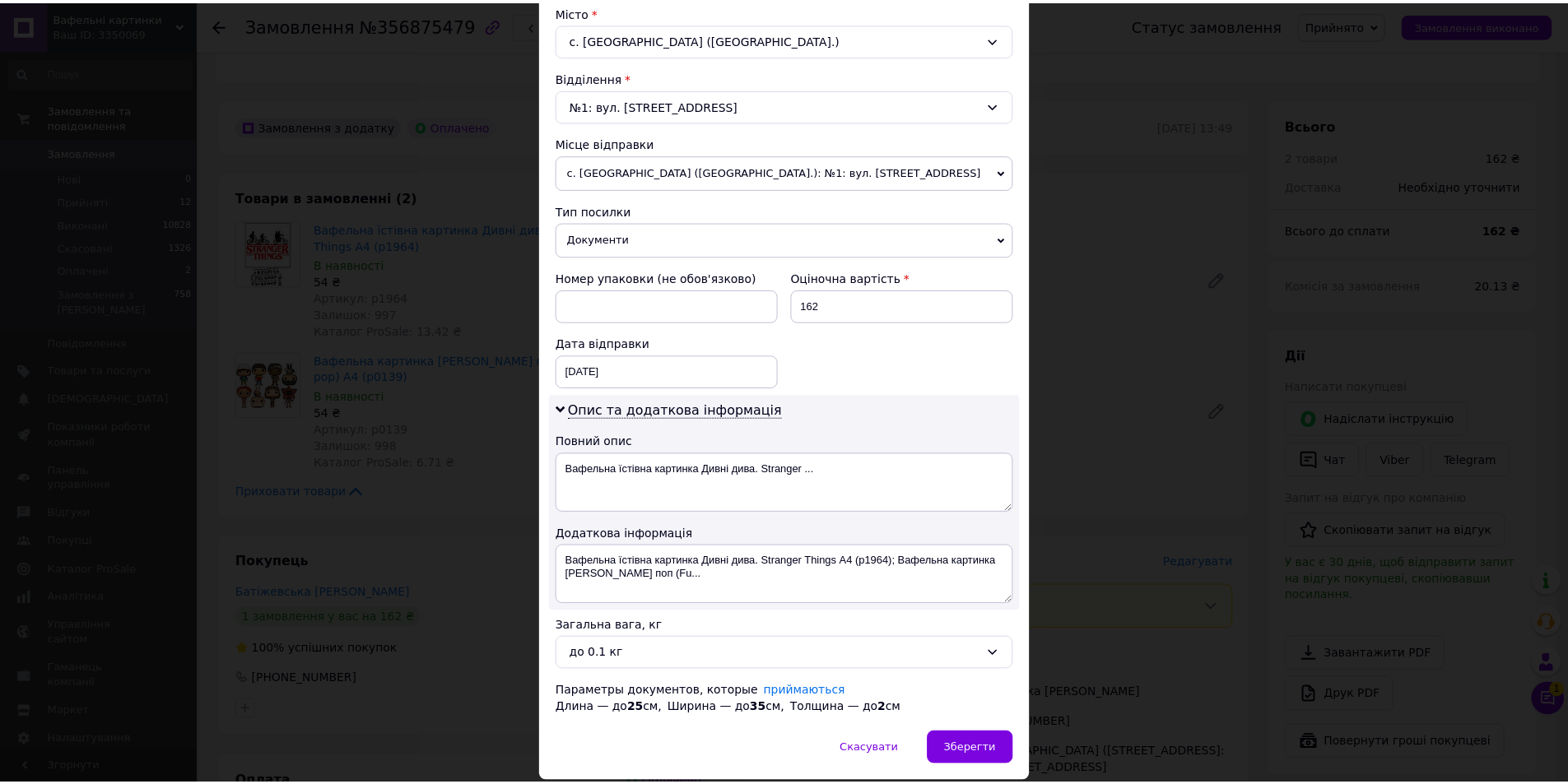
scroll to position [509, 0]
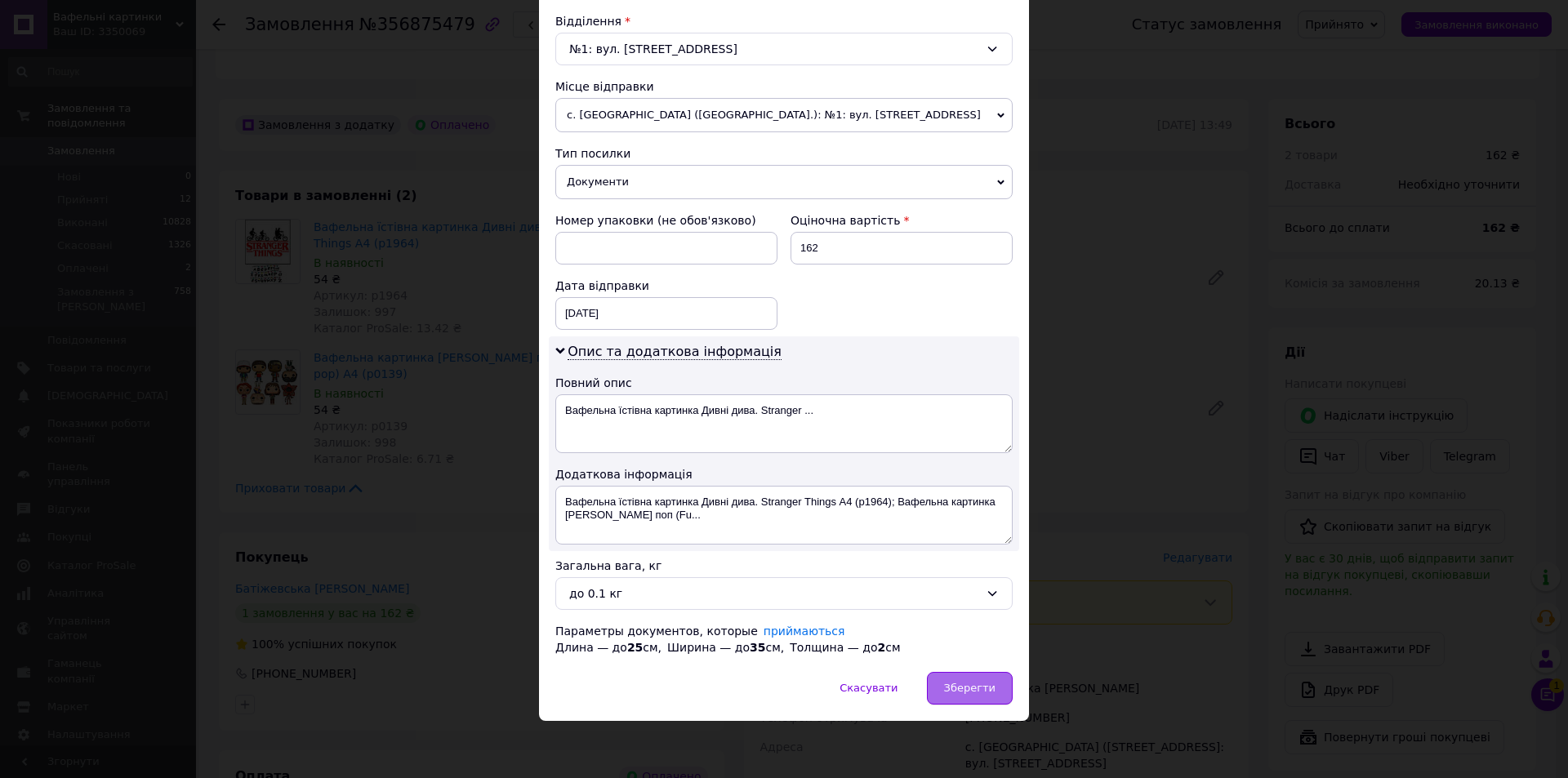
drag, startPoint x: 971, startPoint y: 704, endPoint x: 973, endPoint y: 684, distance: 20.1
click at [971, 702] on div "Зберегти" at bounding box center [969, 688] width 86 height 32
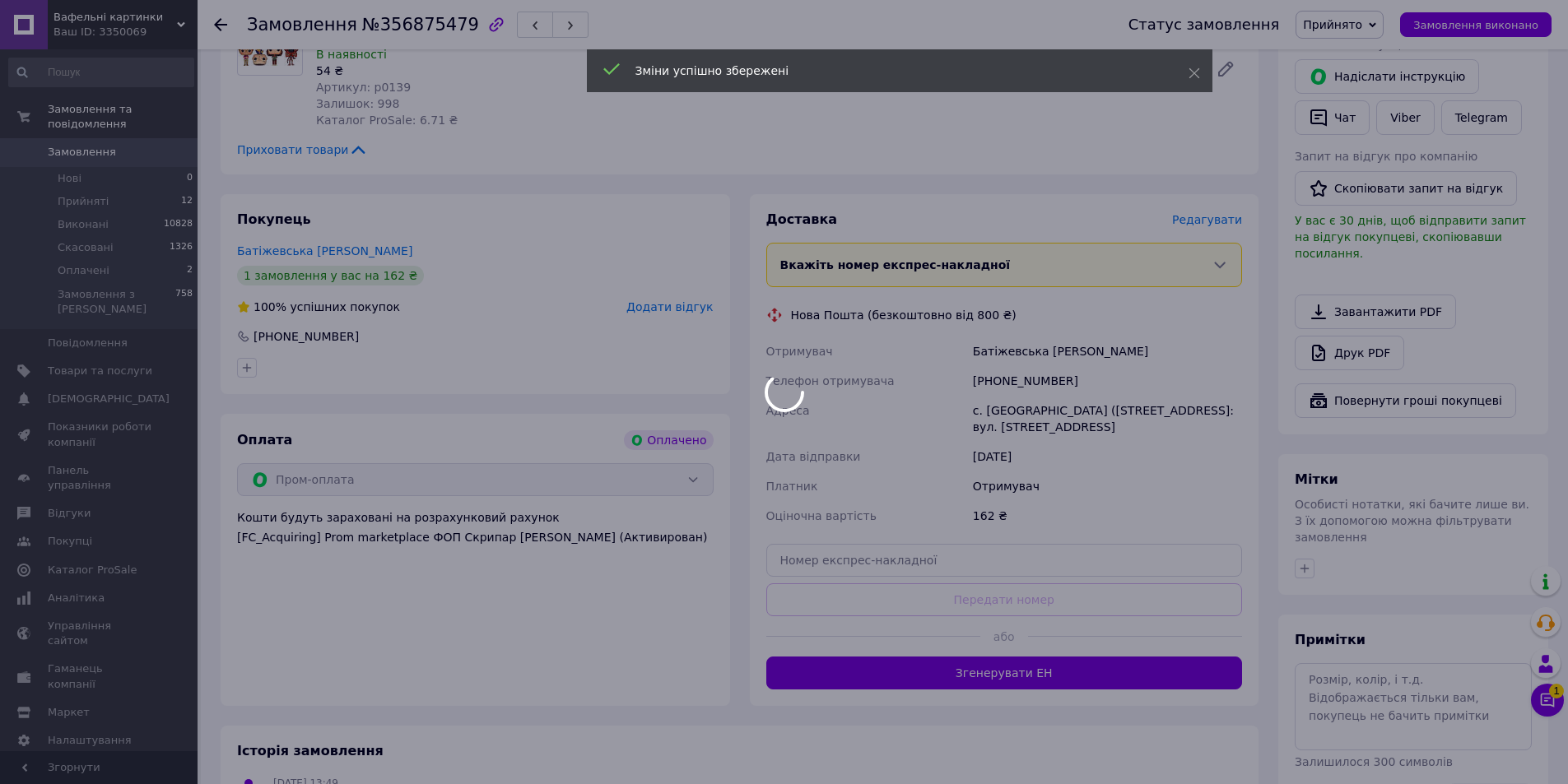
scroll to position [823, 0]
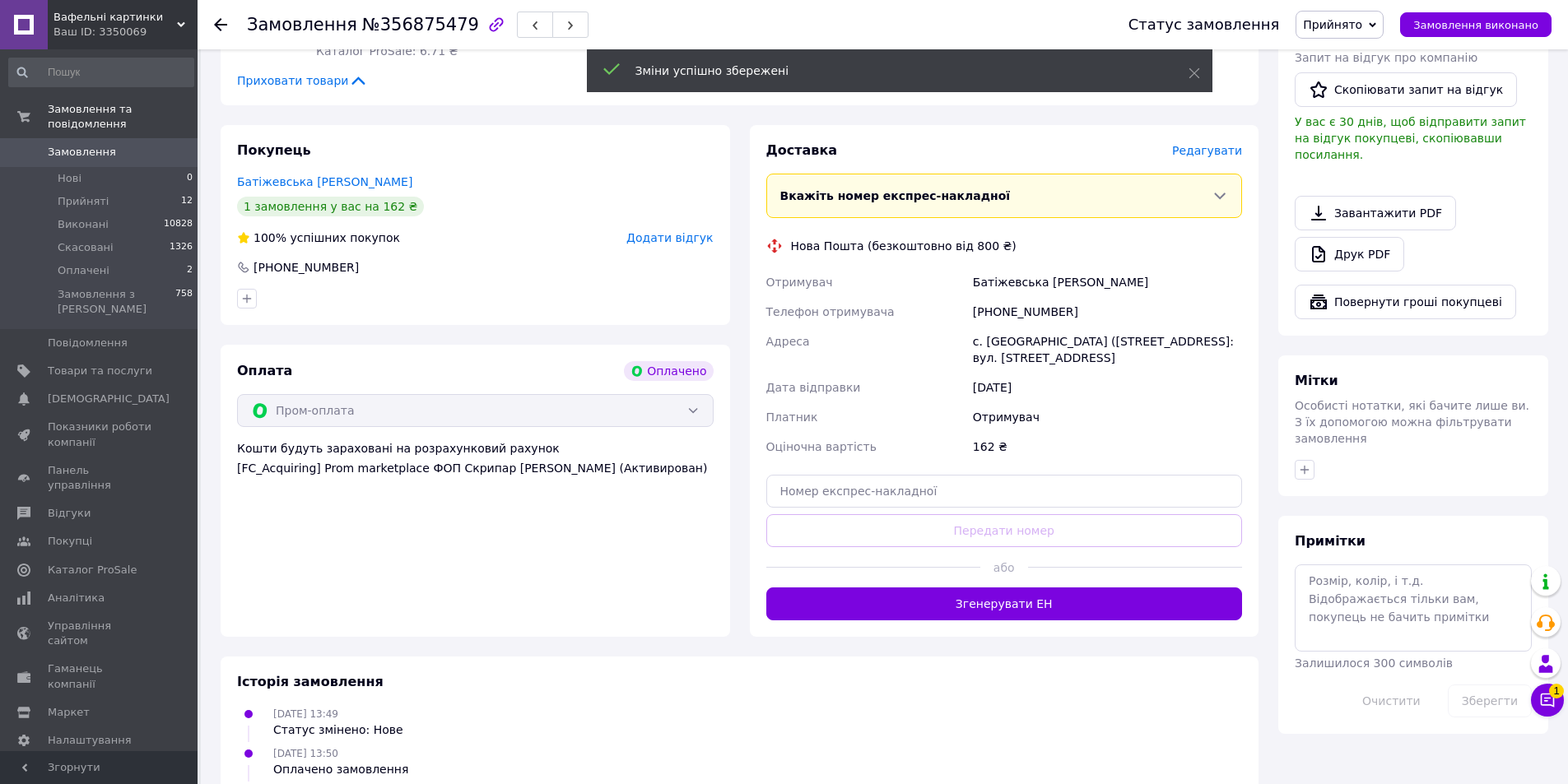
click at [1019, 588] on button "Згенерувати ЕН" at bounding box center [1004, 604] width 477 height 33
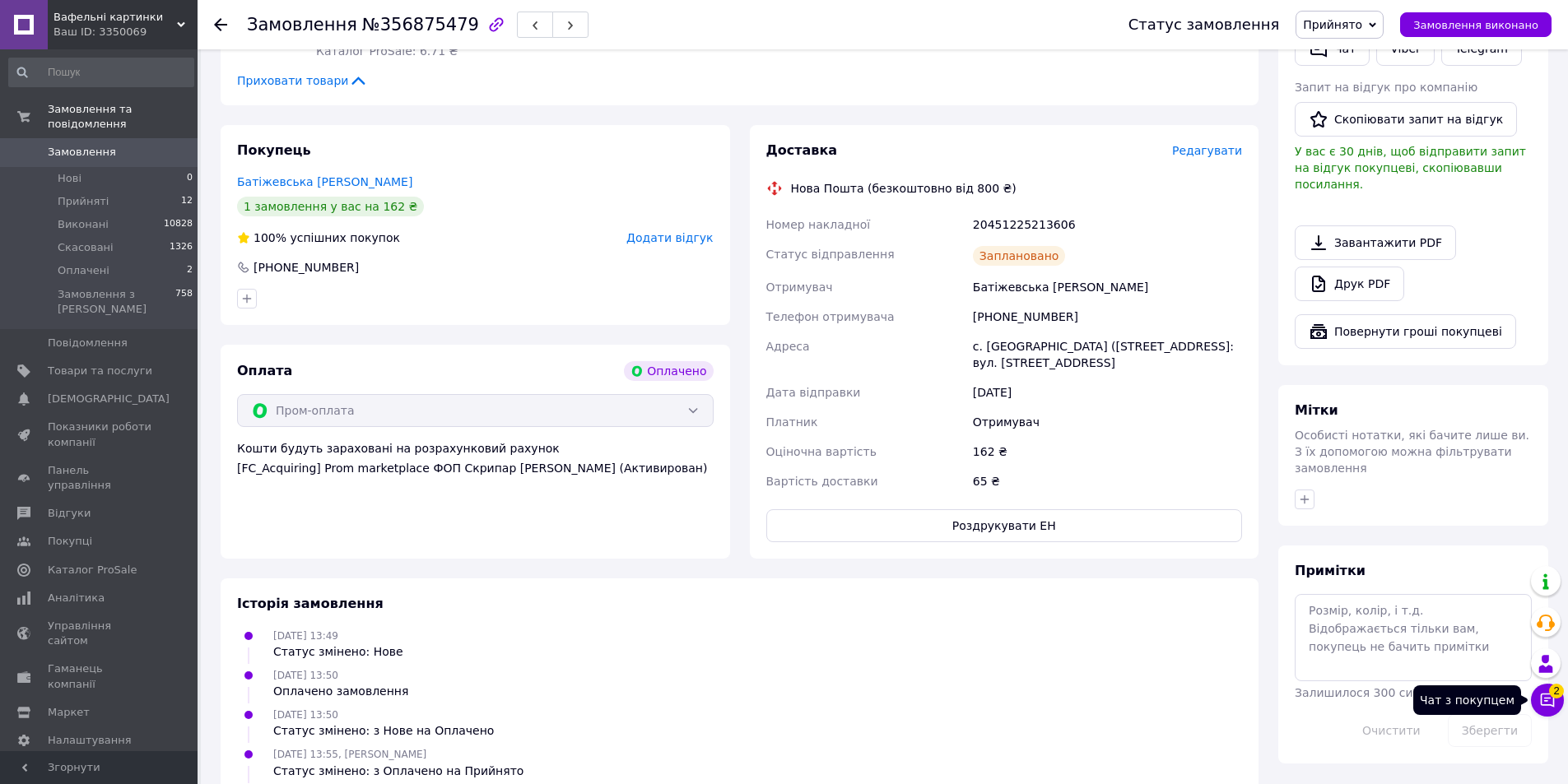
click at [1550, 707] on icon at bounding box center [1548, 700] width 17 height 17
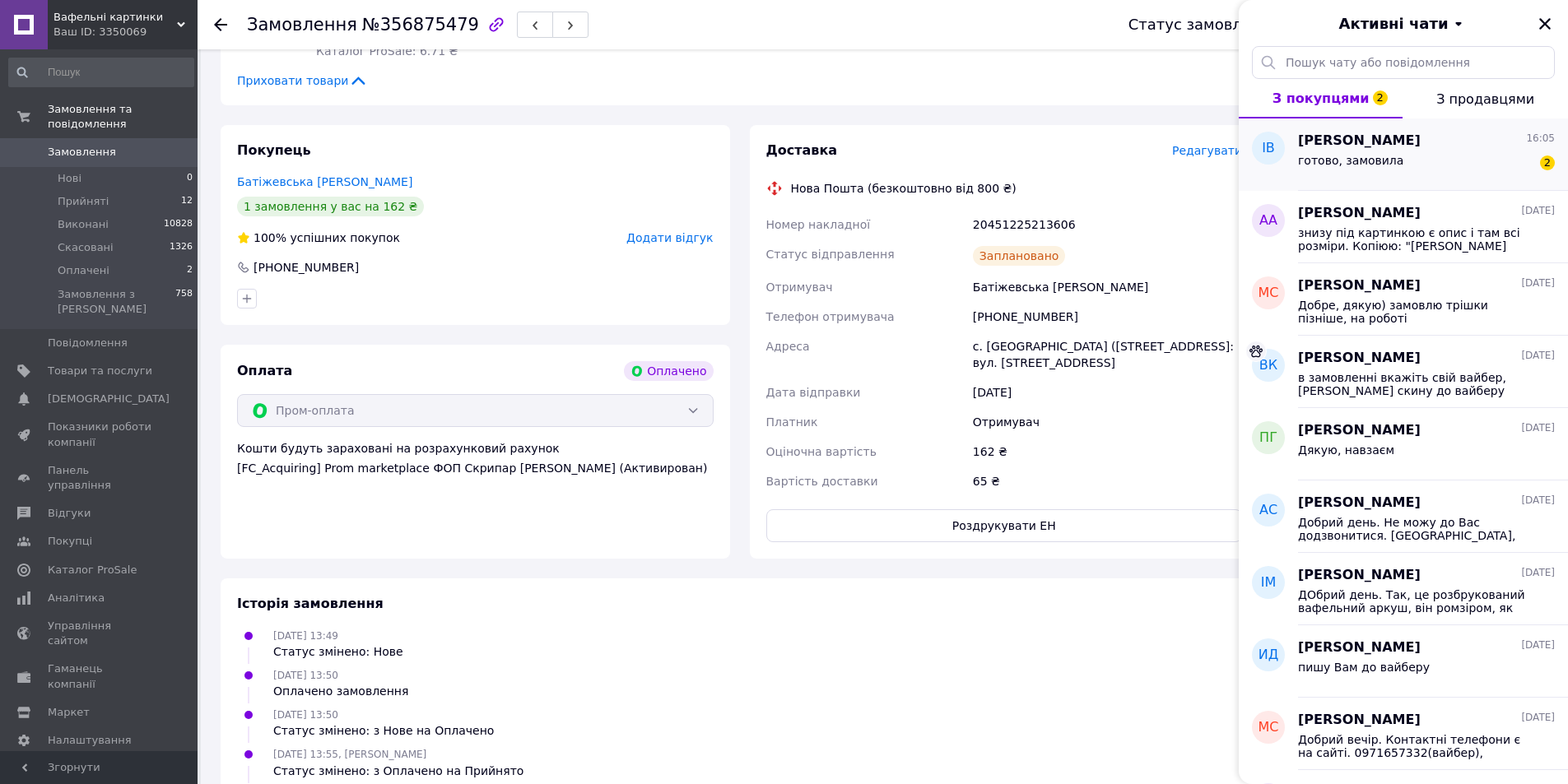
click at [1381, 162] on span "готово, замовила" at bounding box center [1351, 161] width 106 height 13
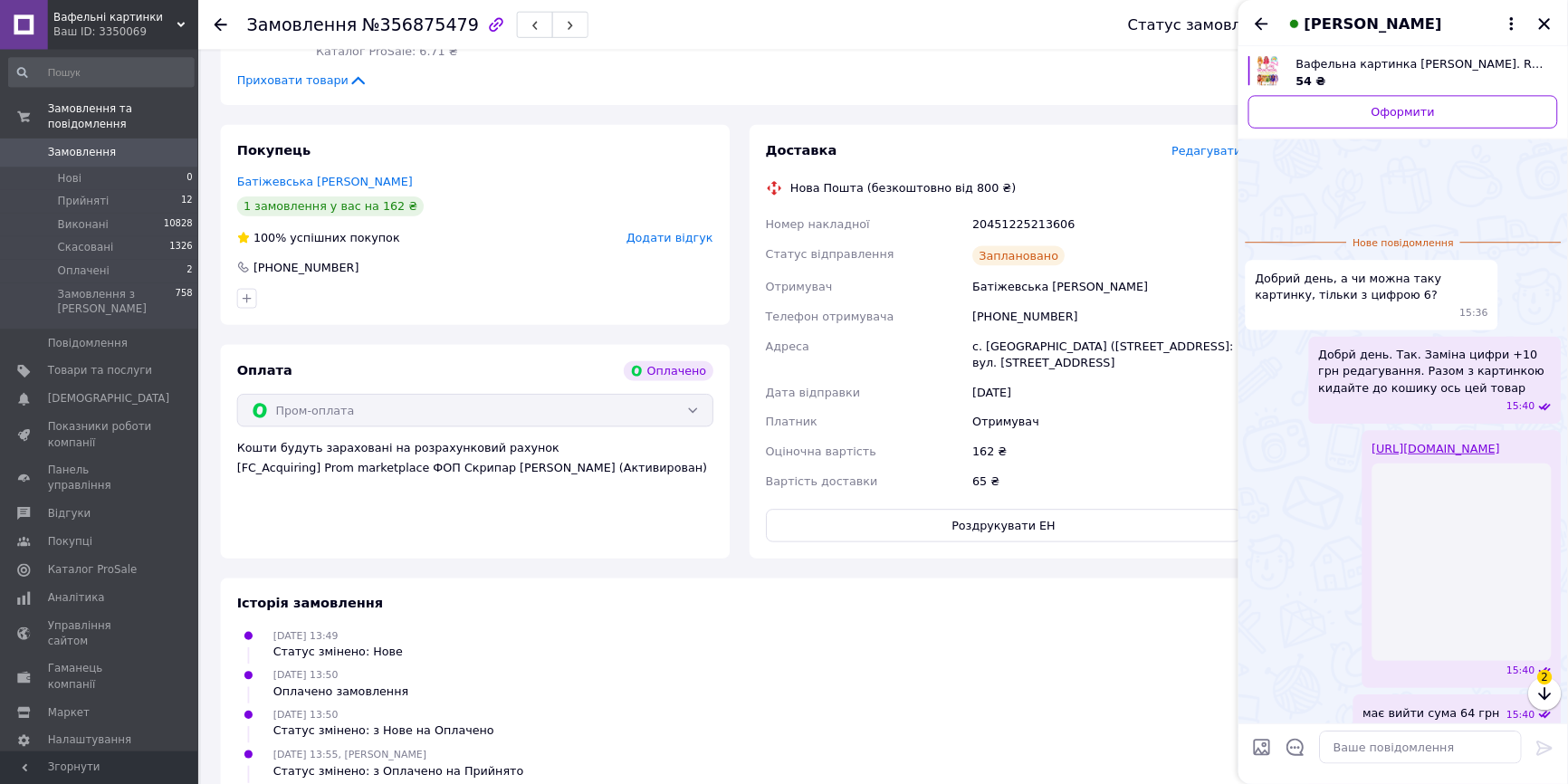
scroll to position [104, 0]
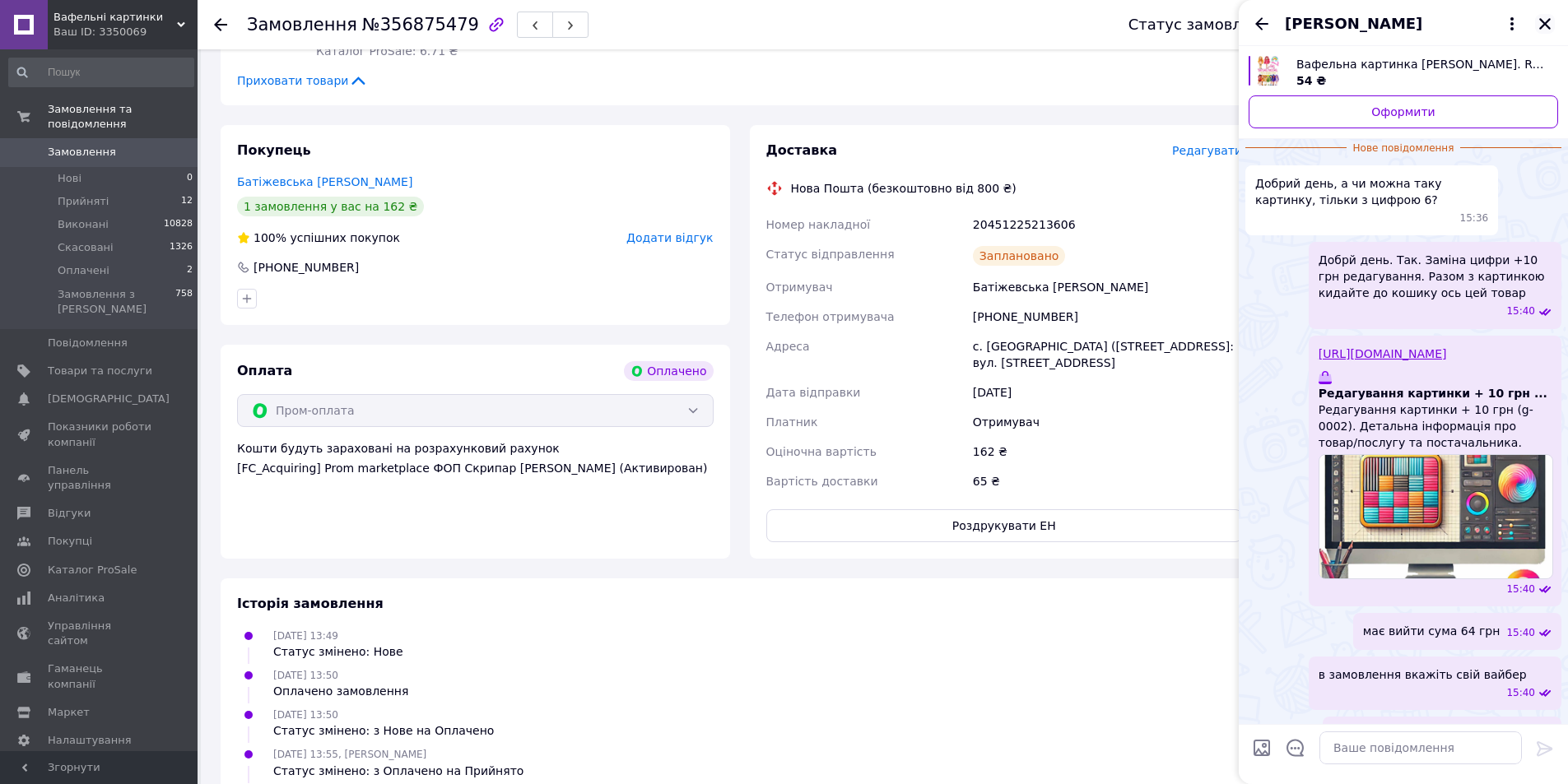
click at [1540, 23] on icon "Закрити" at bounding box center [1545, 24] width 15 height 15
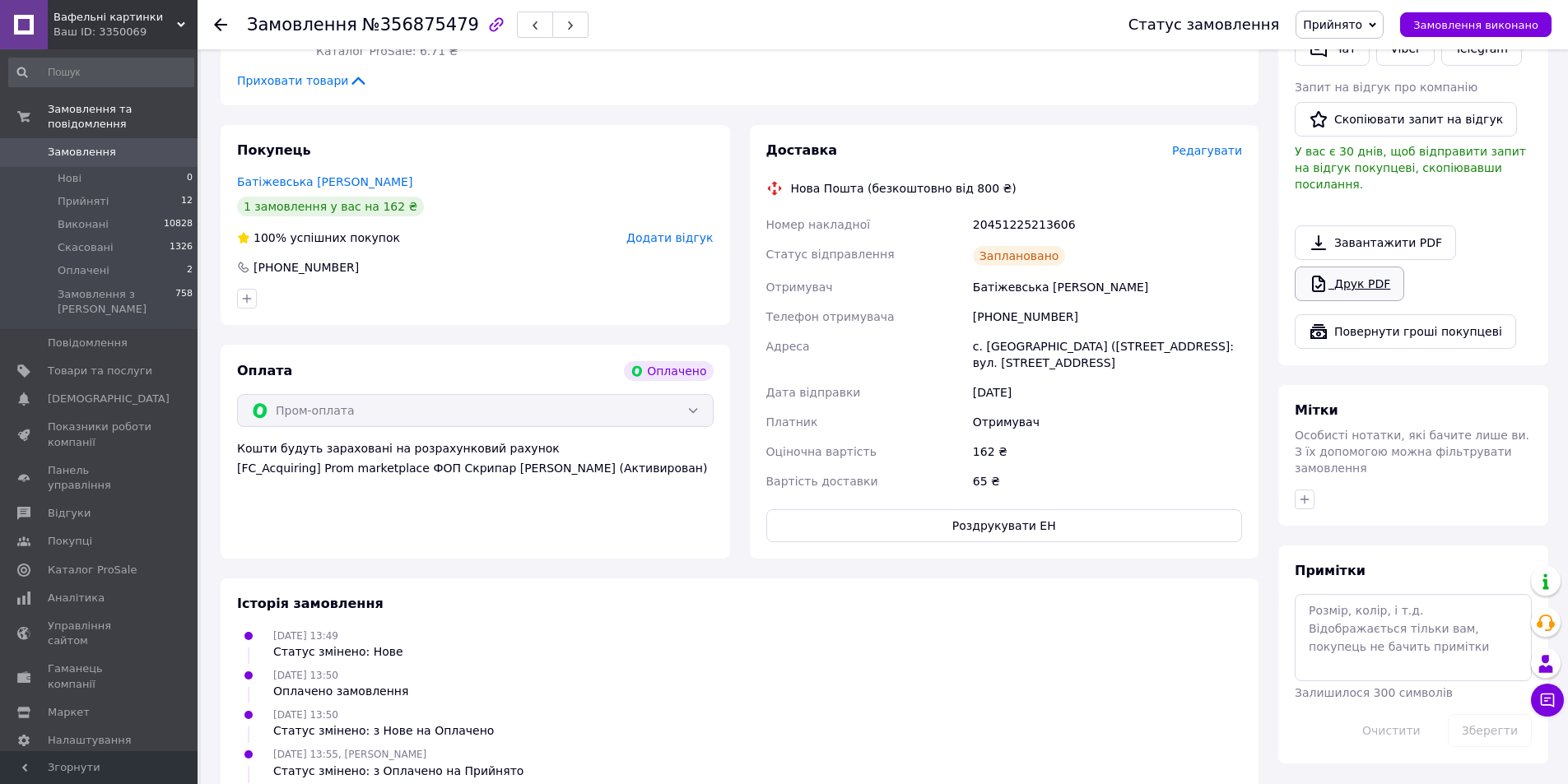
click at [1349, 266] on link "Друк PDF" at bounding box center [1349, 283] width 110 height 34
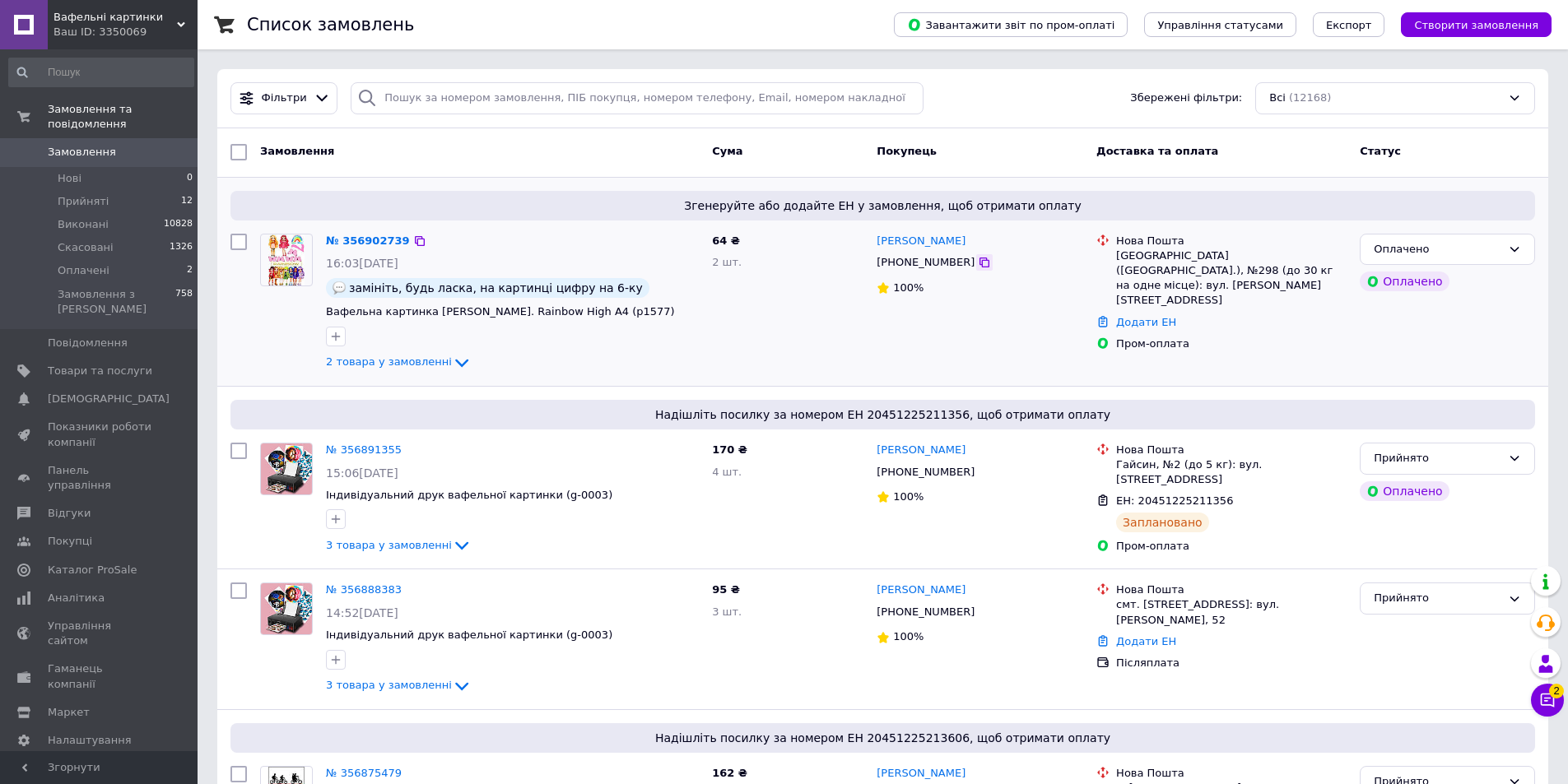
click at [977, 263] on icon at bounding box center [984, 263] width 13 height 13
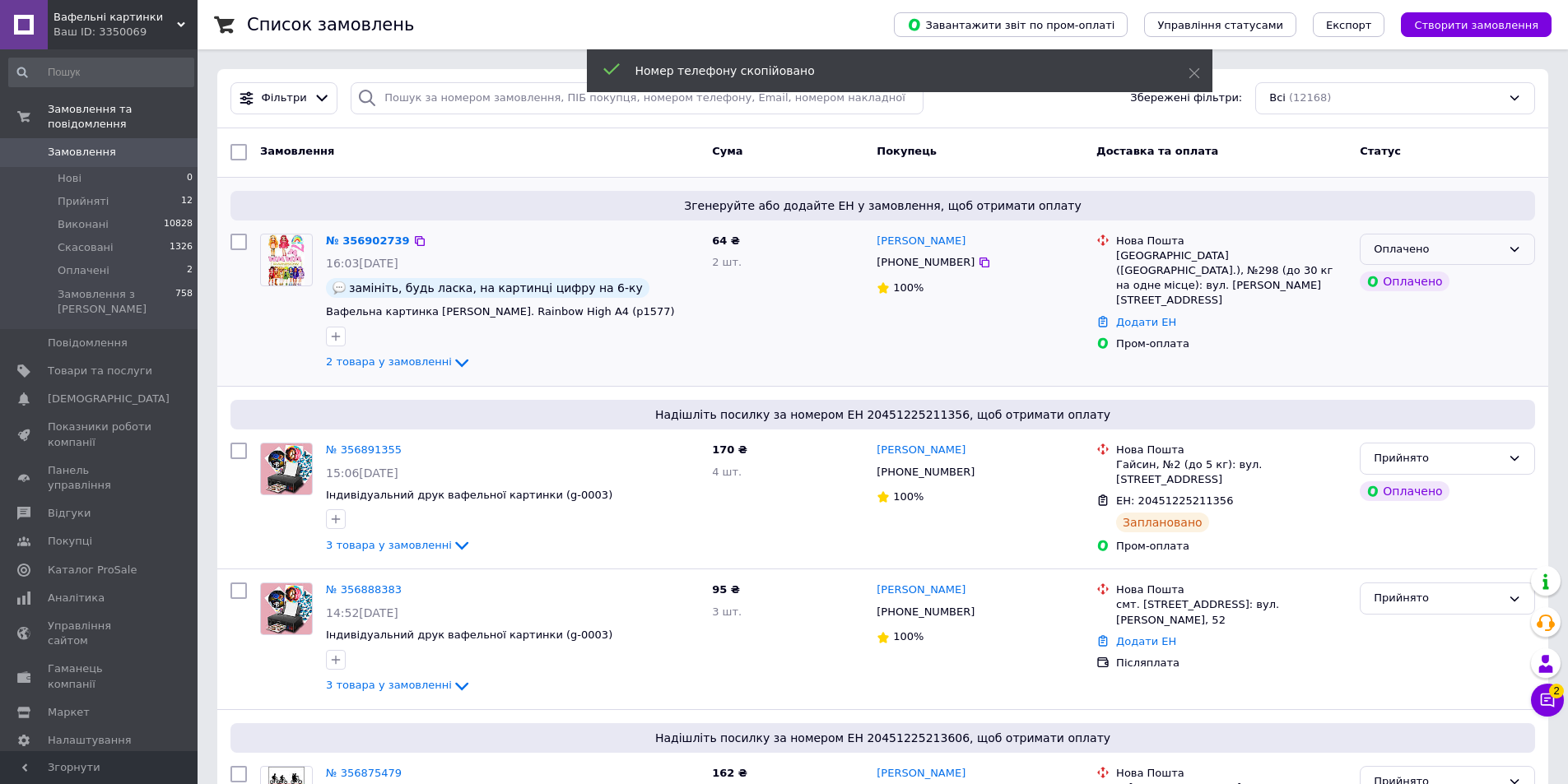
click at [1448, 250] on div "Оплачено" at bounding box center [1437, 250] width 127 height 18
click at [1426, 275] on li "Прийнято" at bounding box center [1447, 283] width 173 height 30
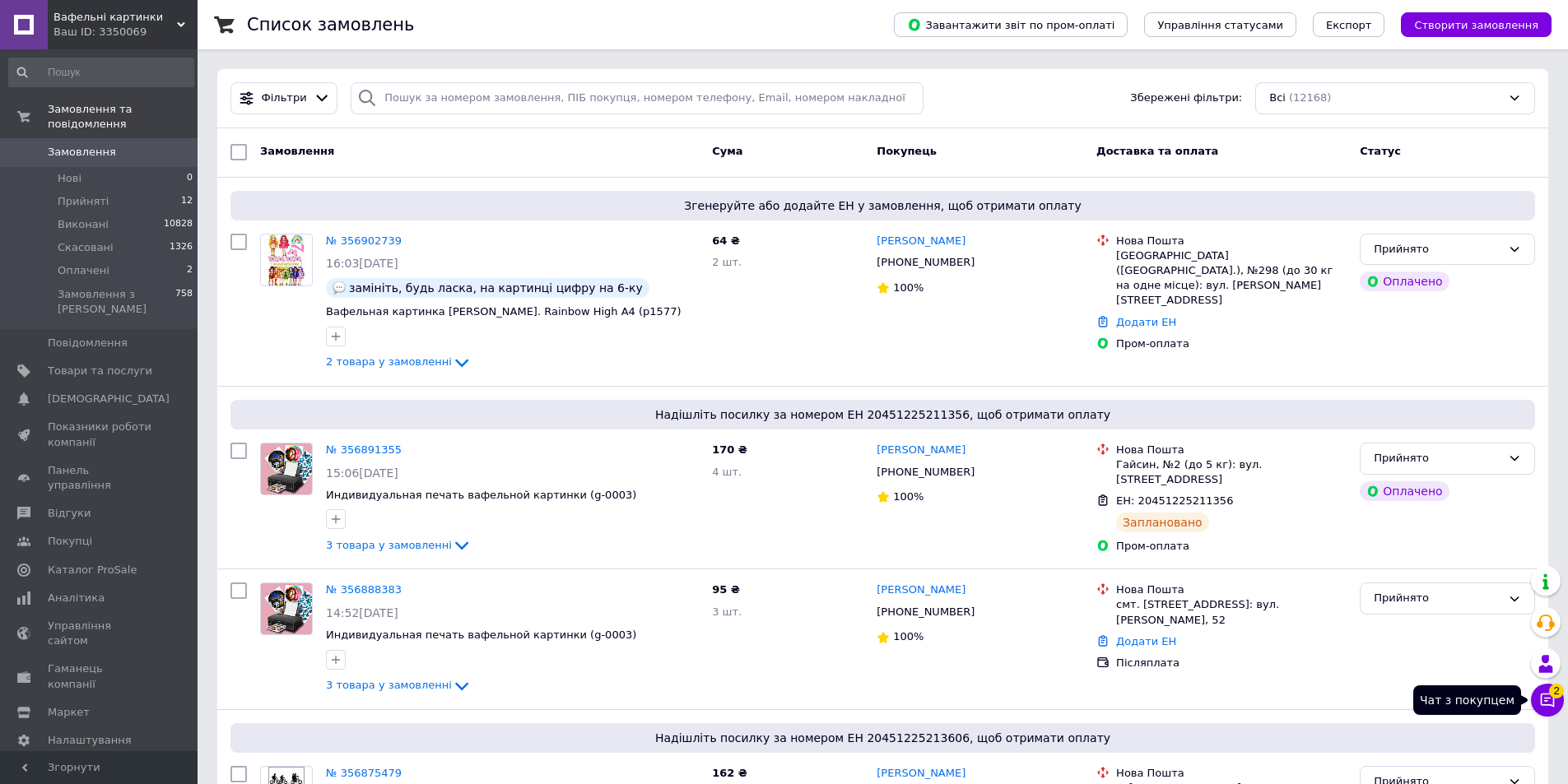
click at [1540, 696] on icon at bounding box center [1547, 700] width 14 height 14
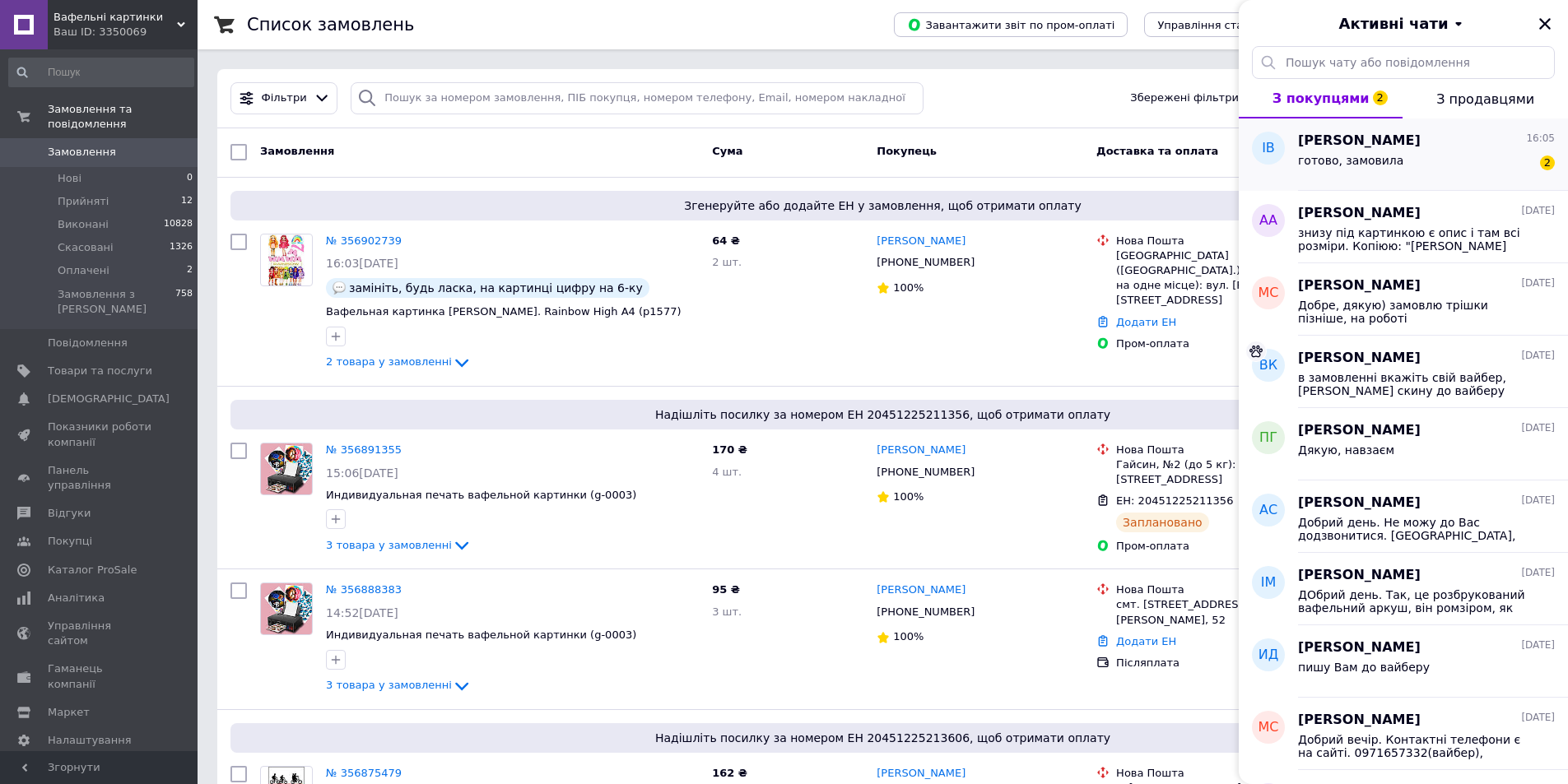
click at [1369, 160] on span "готово, замовила" at bounding box center [1351, 161] width 106 height 13
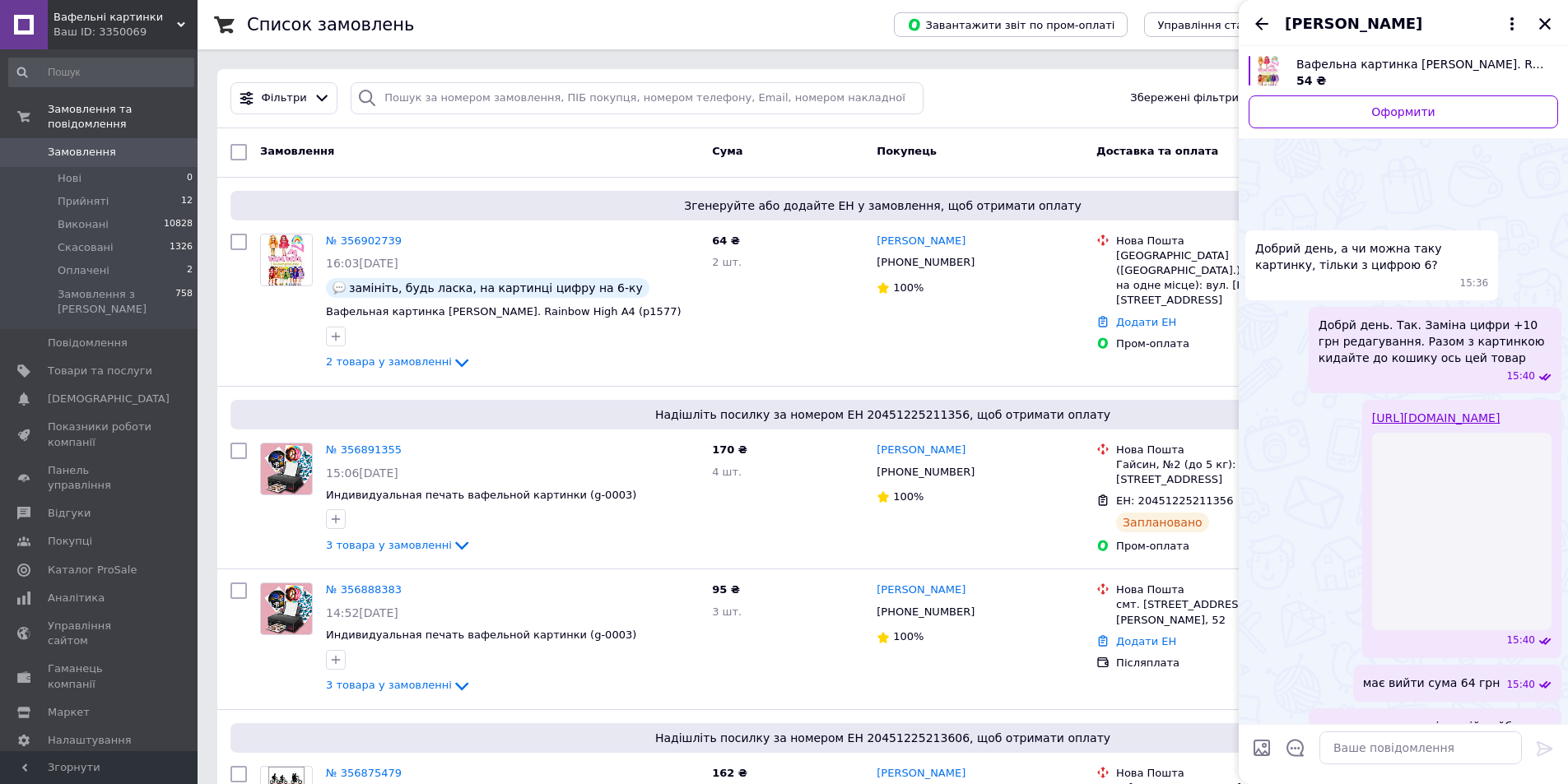
scroll to position [221, 0]
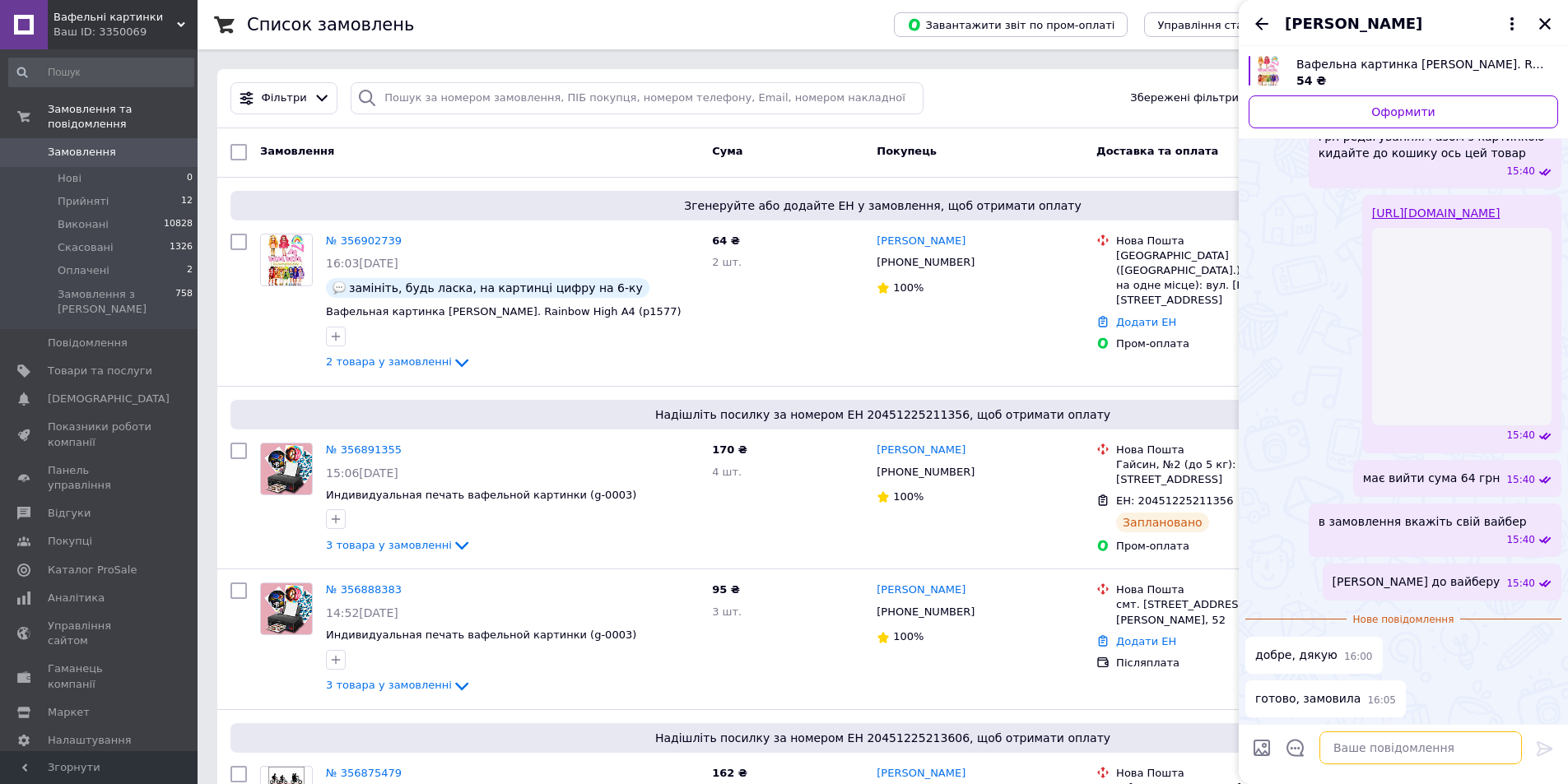
click at [1408, 756] on textarea at bounding box center [1421, 748] width 203 height 33
type textarea "пишу до вайберу"
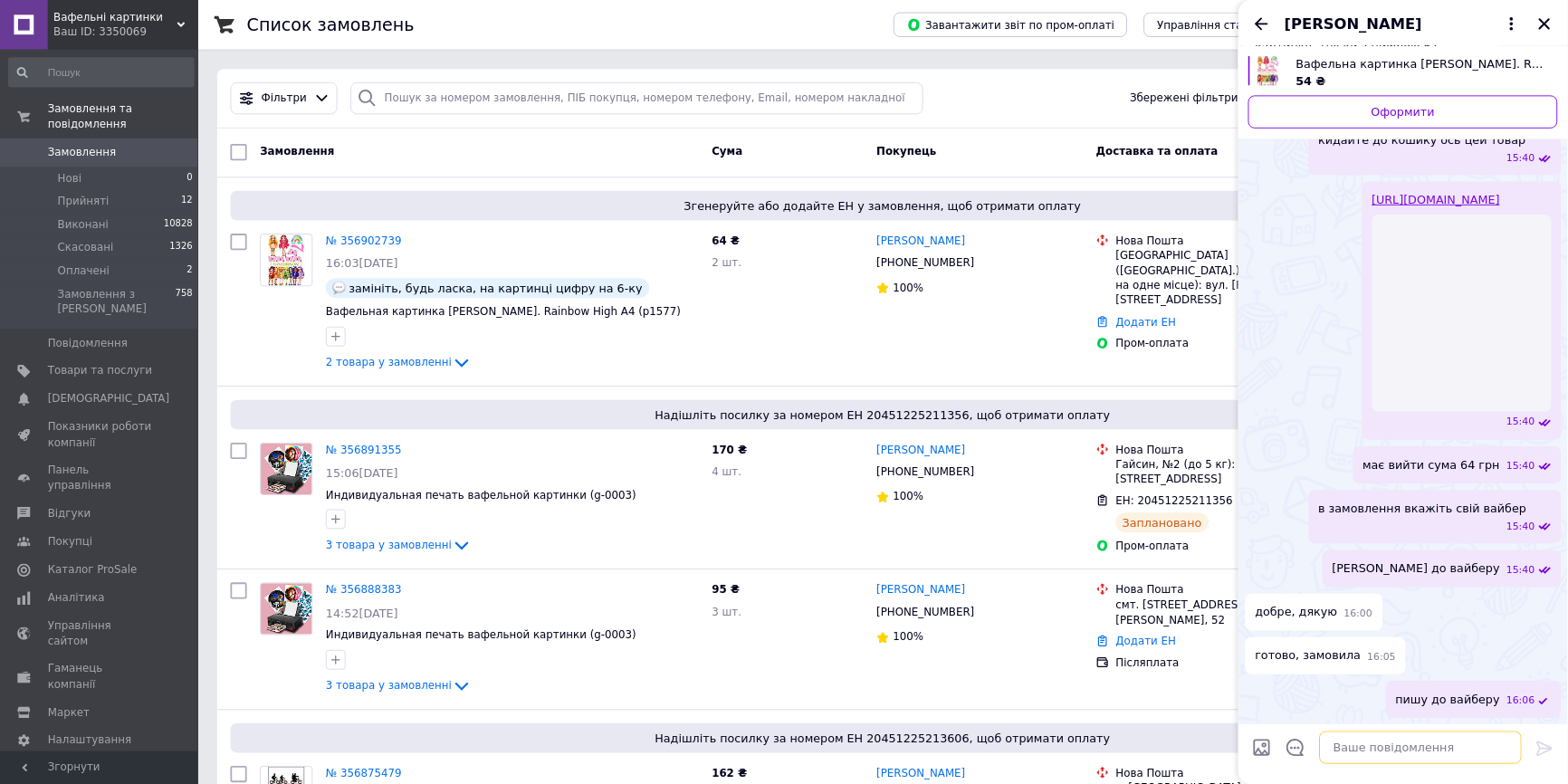
scroll to position [209, 0]
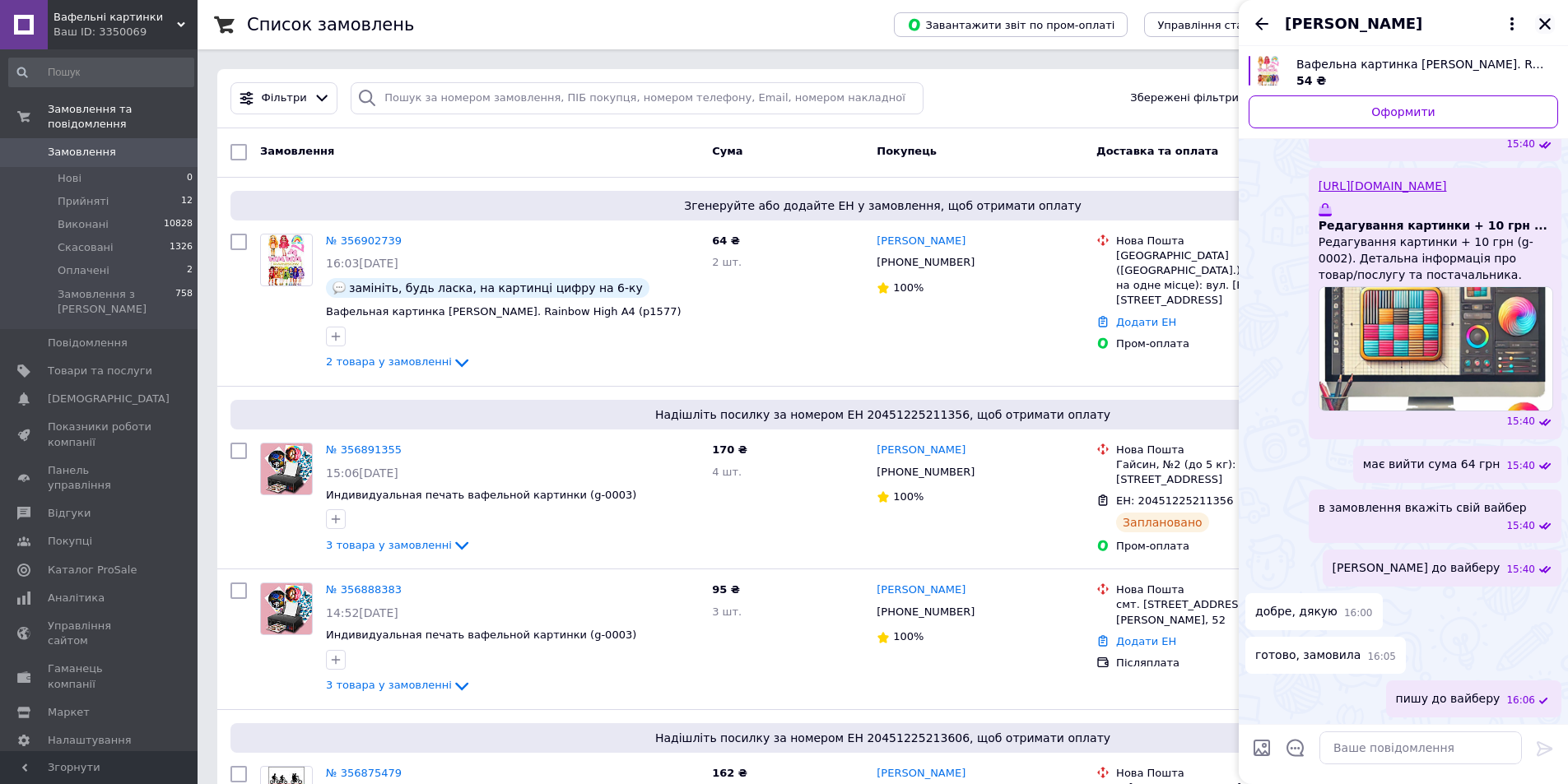
click at [1539, 28] on icon "Закрити" at bounding box center [1545, 24] width 15 height 15
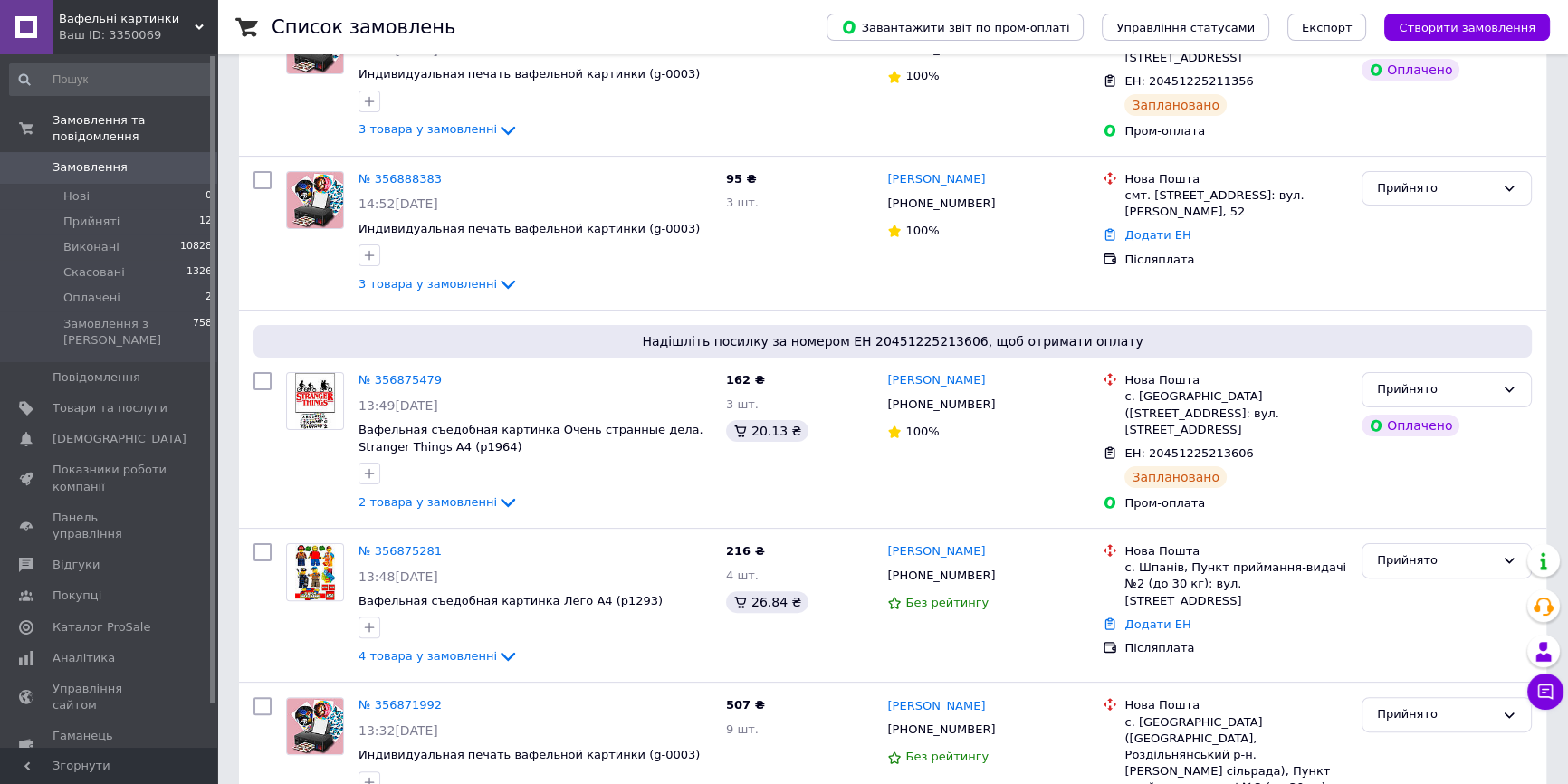
scroll to position [741, 0]
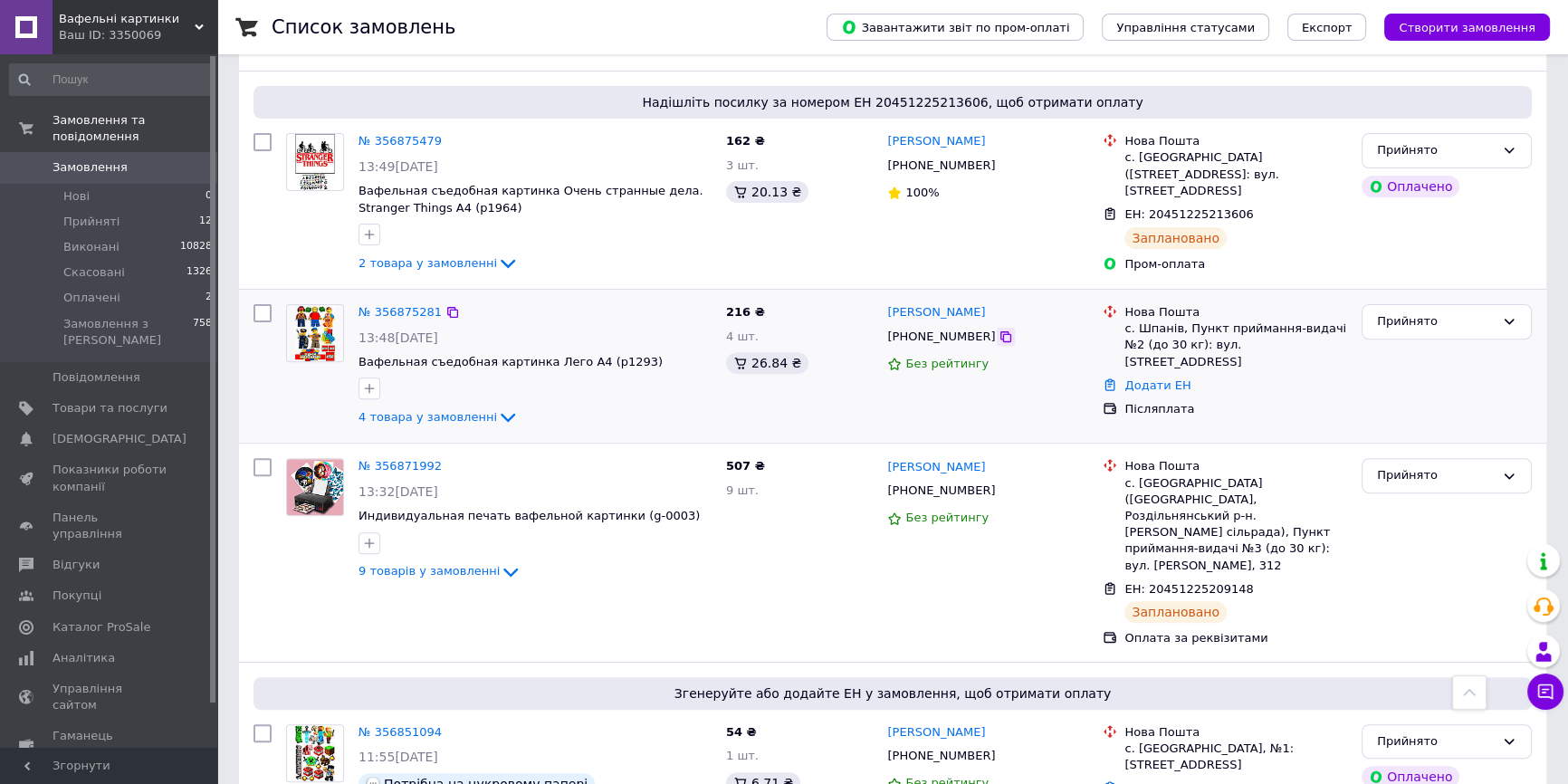
click at [1000, 332] on icon at bounding box center [1006, 337] width 11 height 11
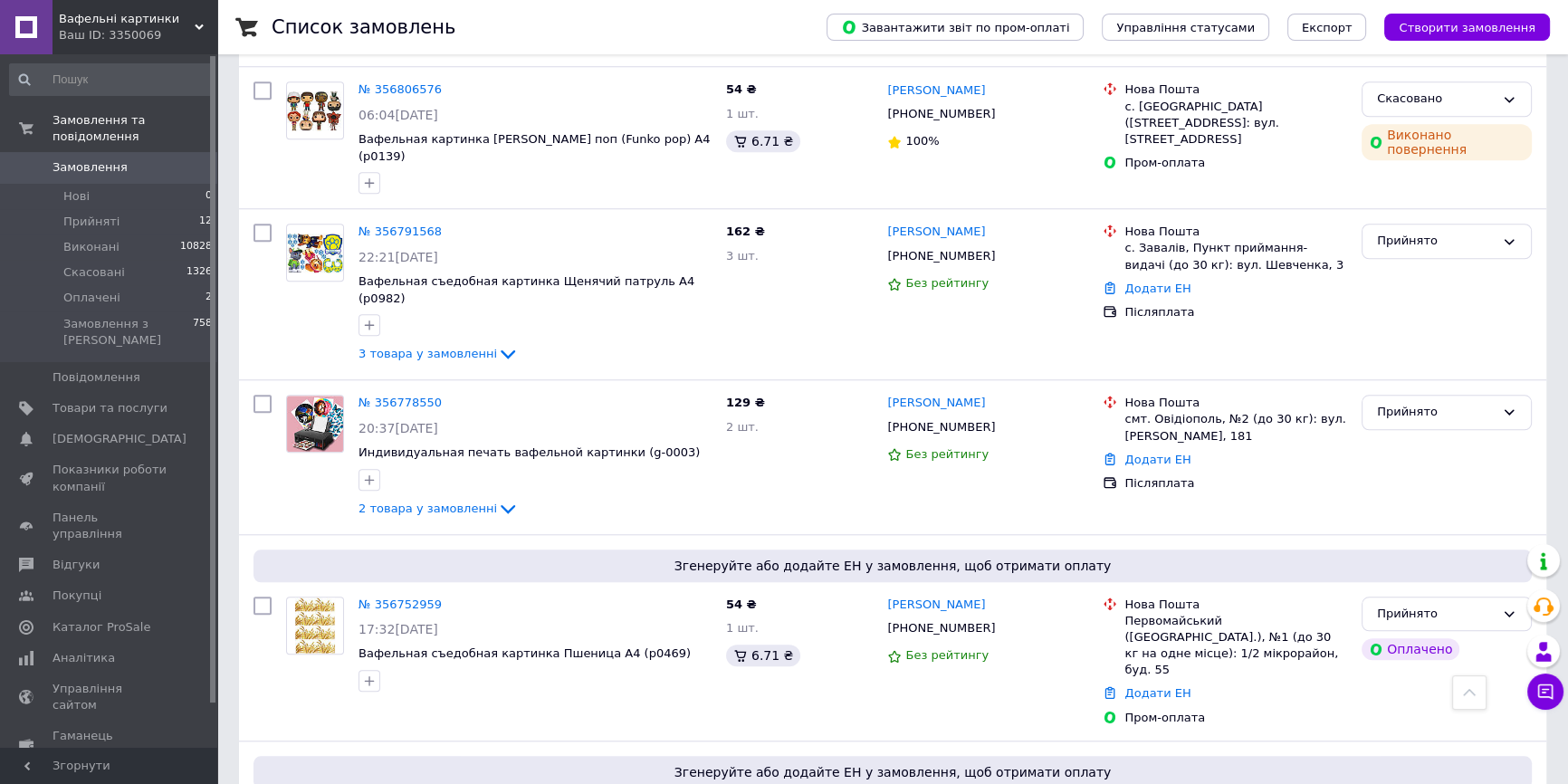
scroll to position [1563, 0]
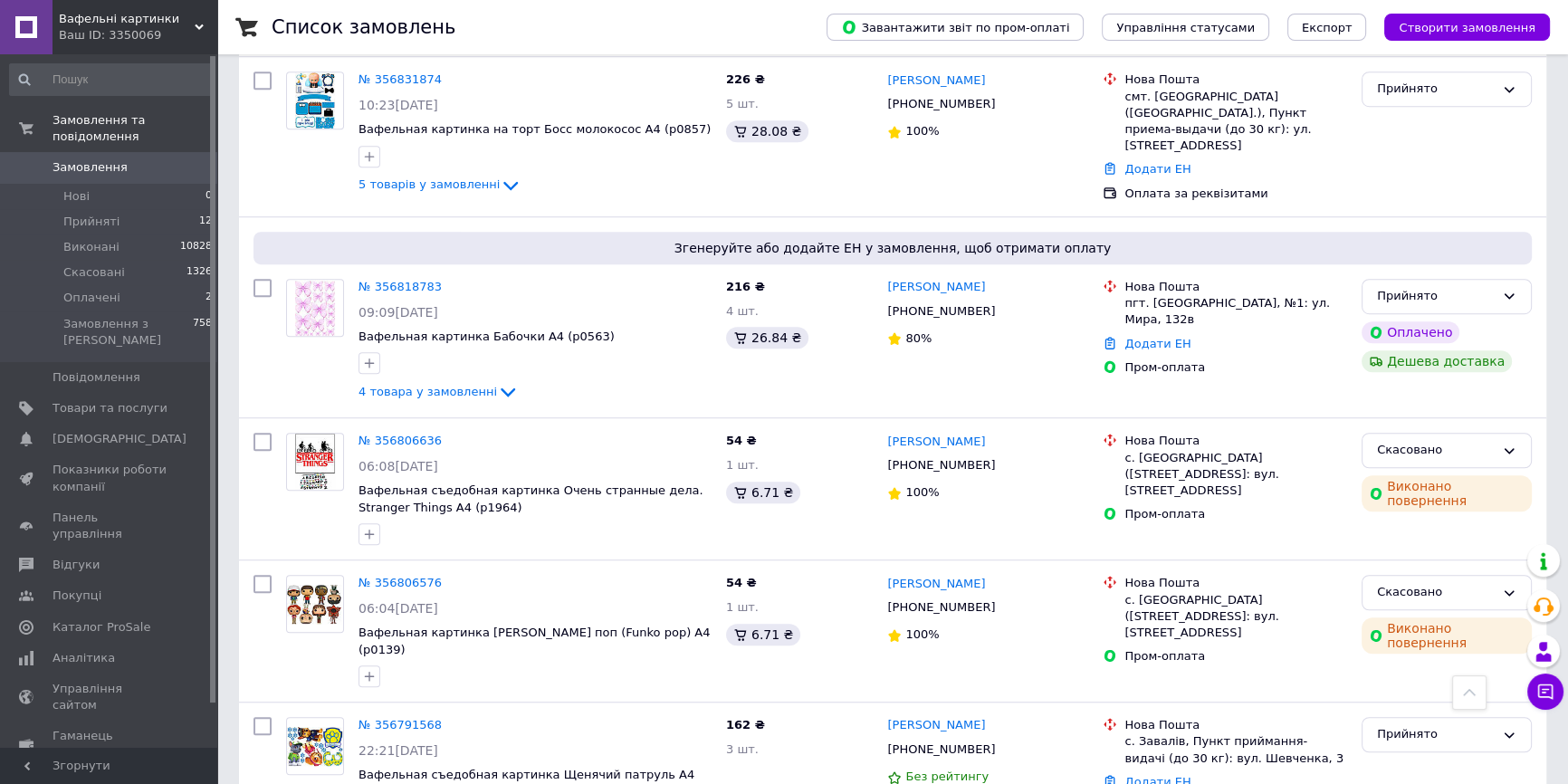
click at [124, 159] on span "Замовлення" at bounding box center [110, 168] width 115 height 17
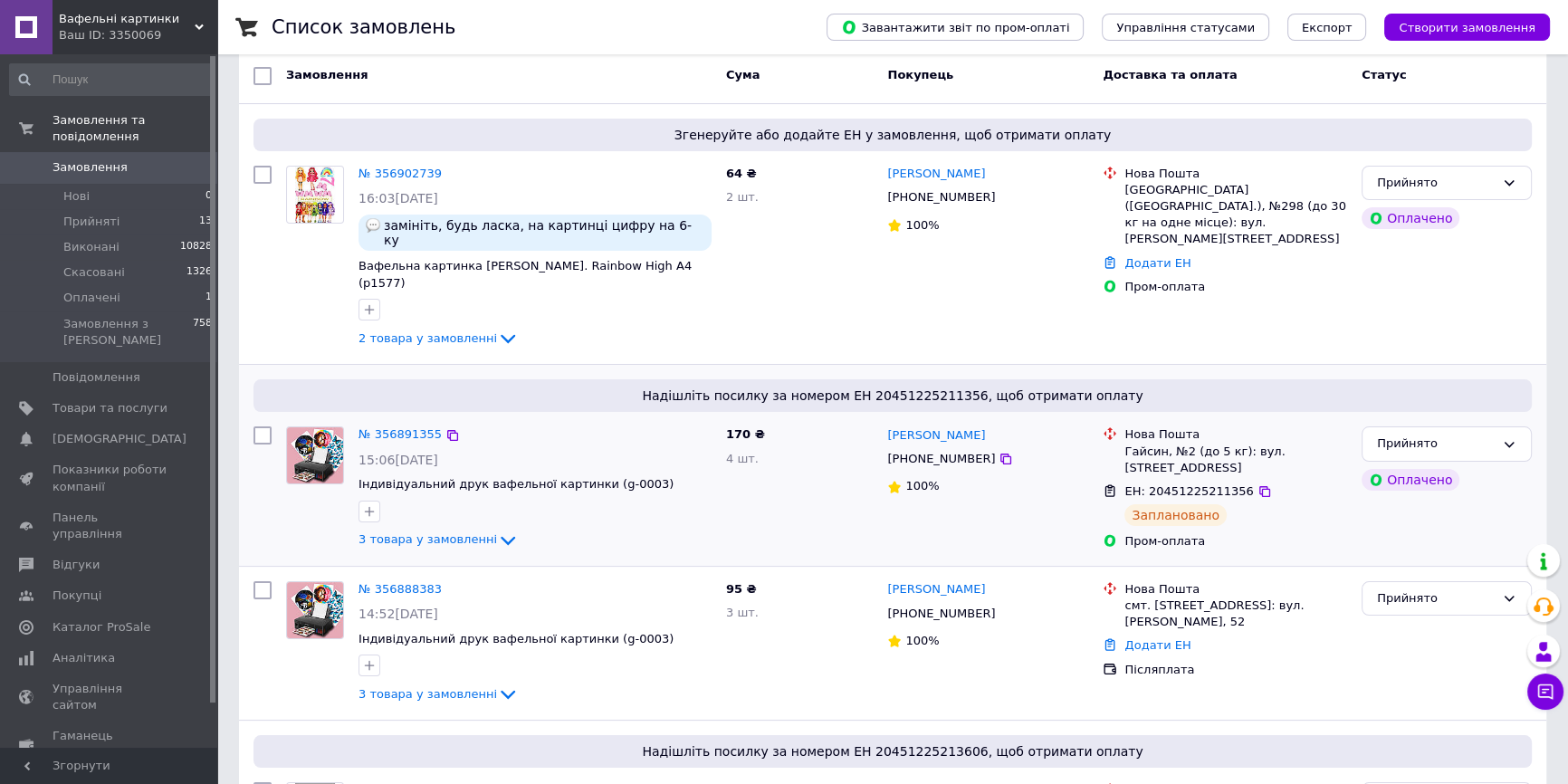
scroll to position [164, 0]
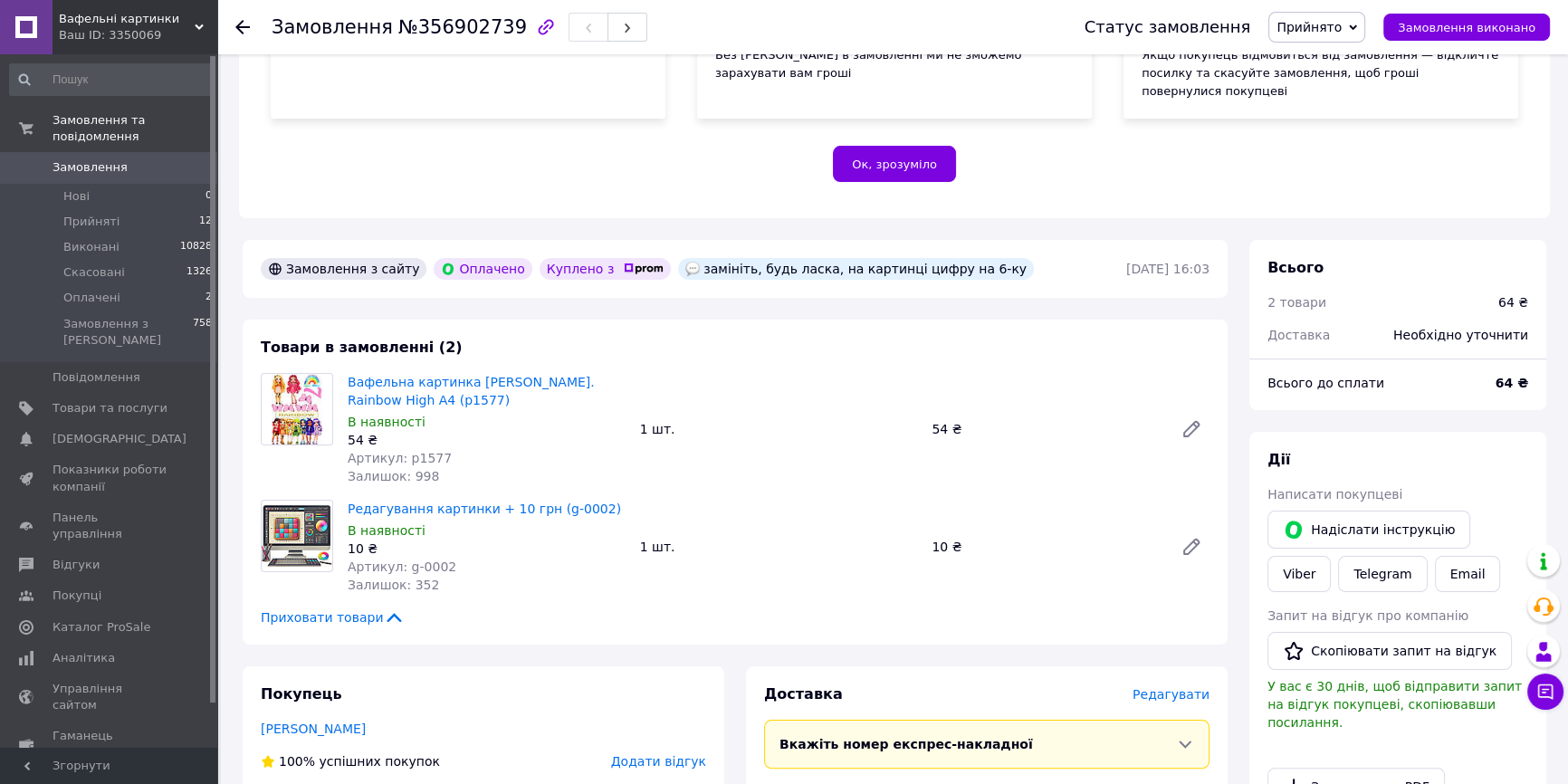
scroll to position [494, 0]
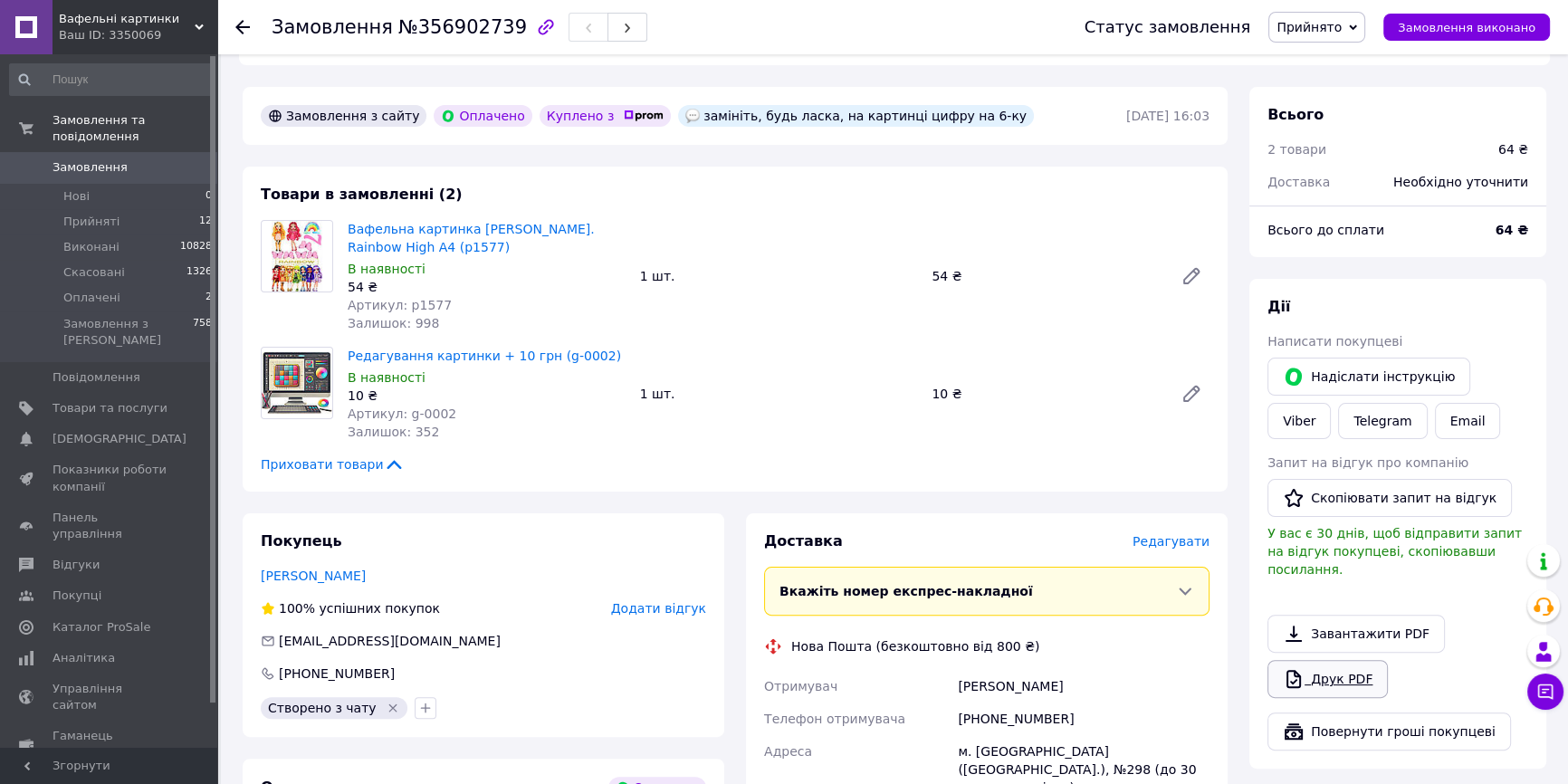
click at [1332, 660] on link "Друк PDF" at bounding box center [1328, 678] width 121 height 38
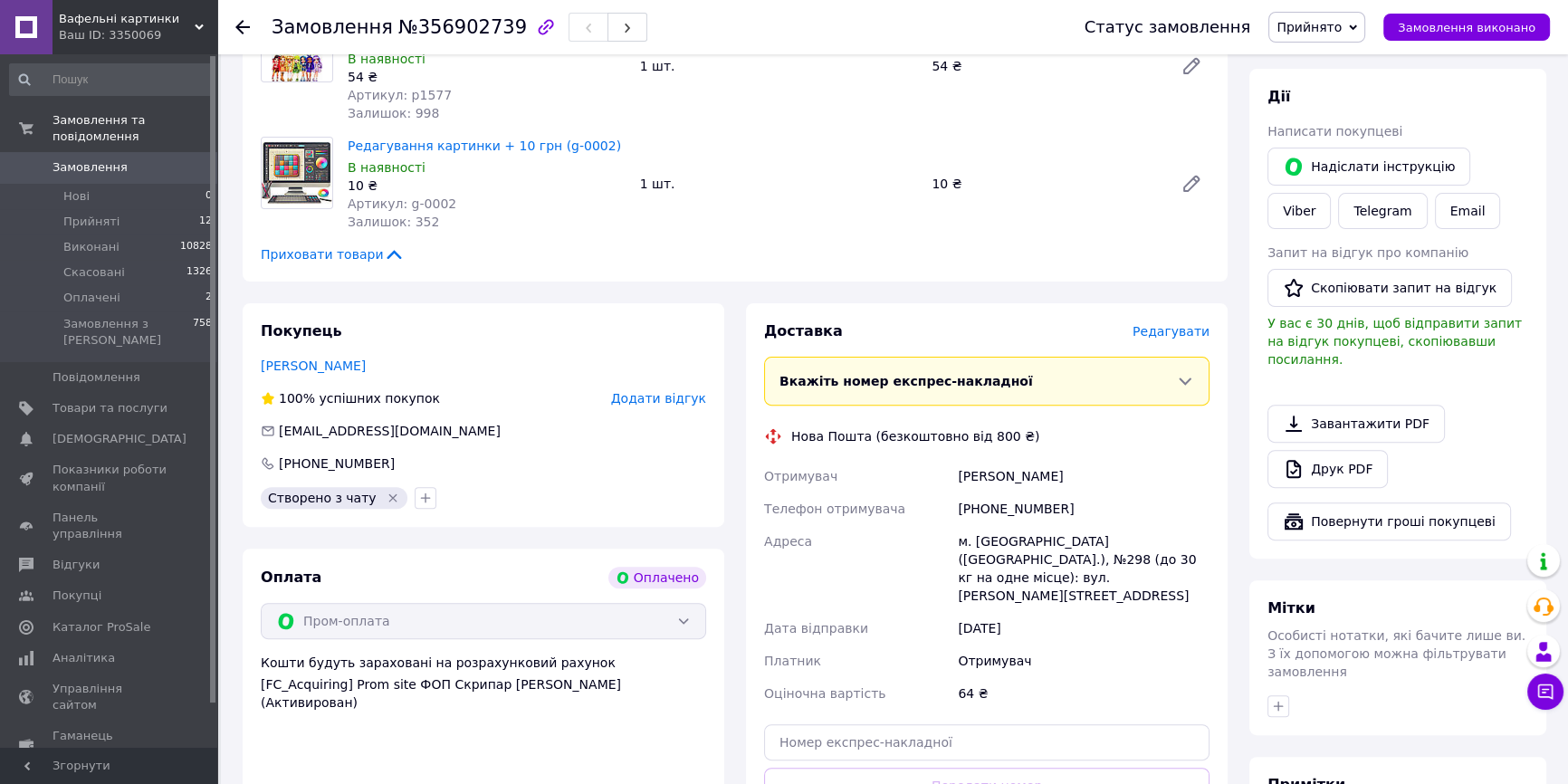
scroll to position [823, 0]
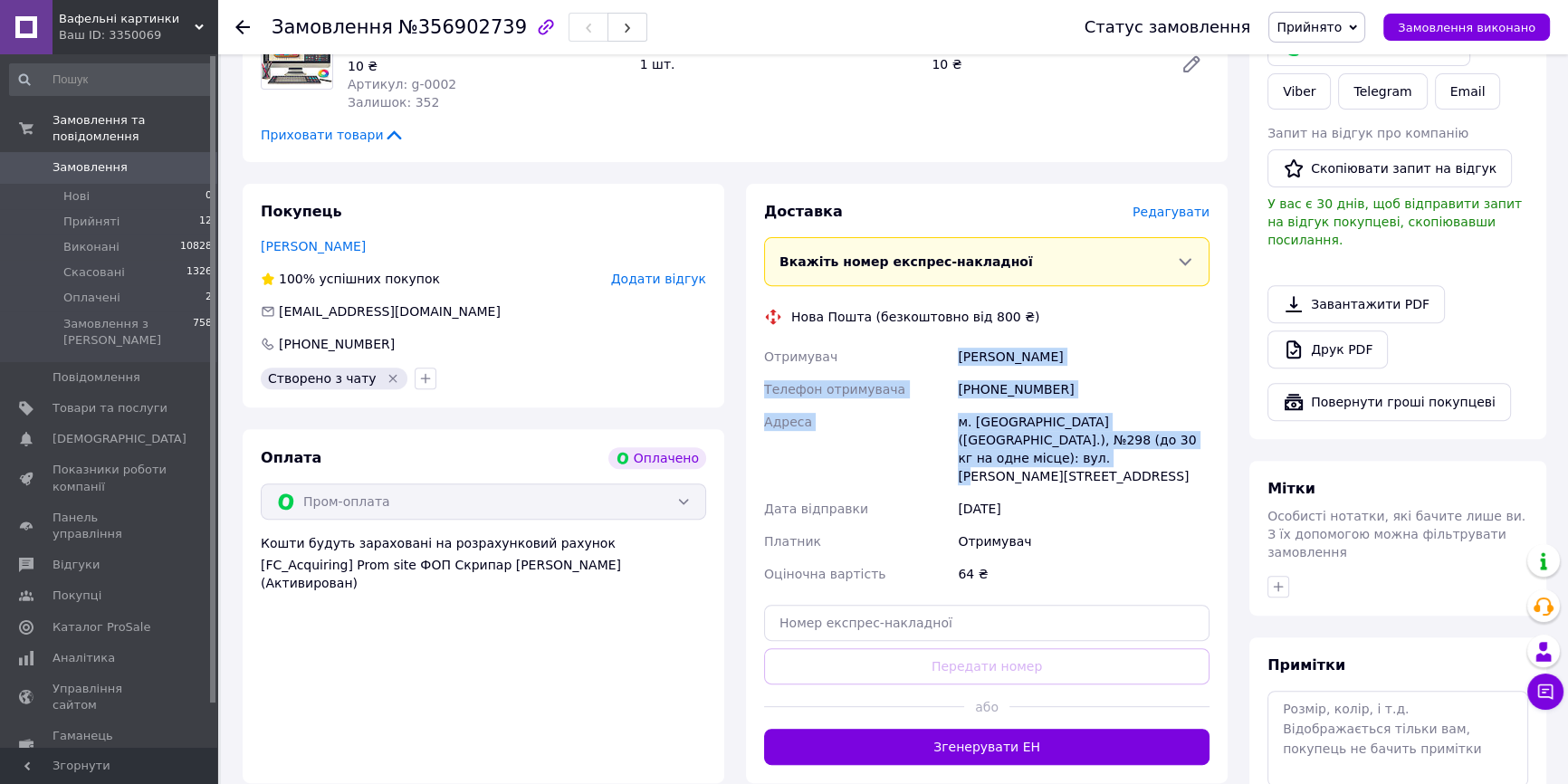
drag, startPoint x: 945, startPoint y: 310, endPoint x: 1195, endPoint y: 395, distance: 264.1
click at [1195, 395] on div "Отримувач [PERSON_NAME] Телефон отримувача [PHONE_NUMBER] Адреса м. [GEOGRAPHIC…" at bounding box center [986, 464] width 452 height 250
copy div "Отримувач [PERSON_NAME] Телефон отримувача [PHONE_NUMBER] Адреса м. [GEOGRAPHIC…"
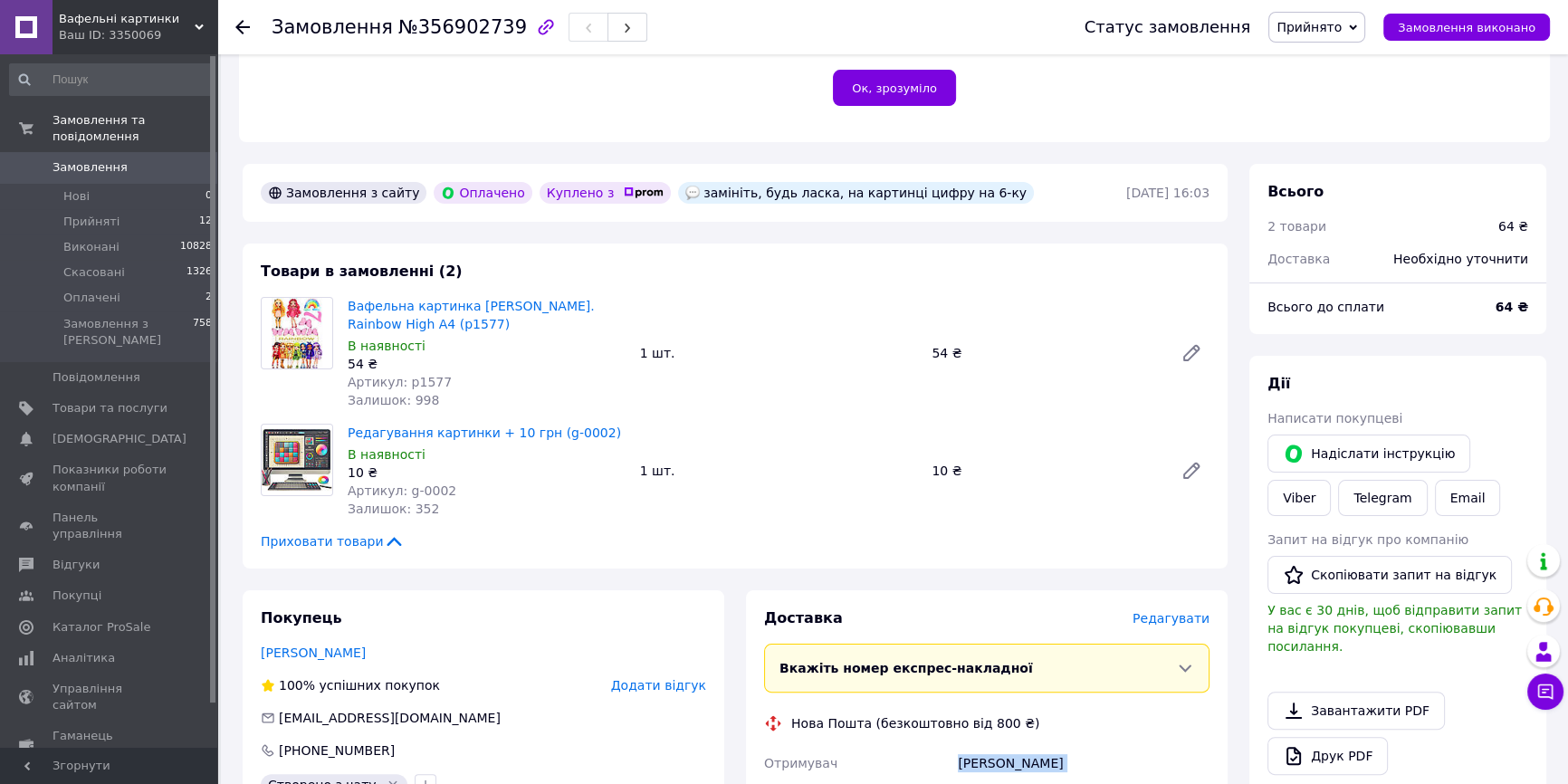
scroll to position [411, 0]
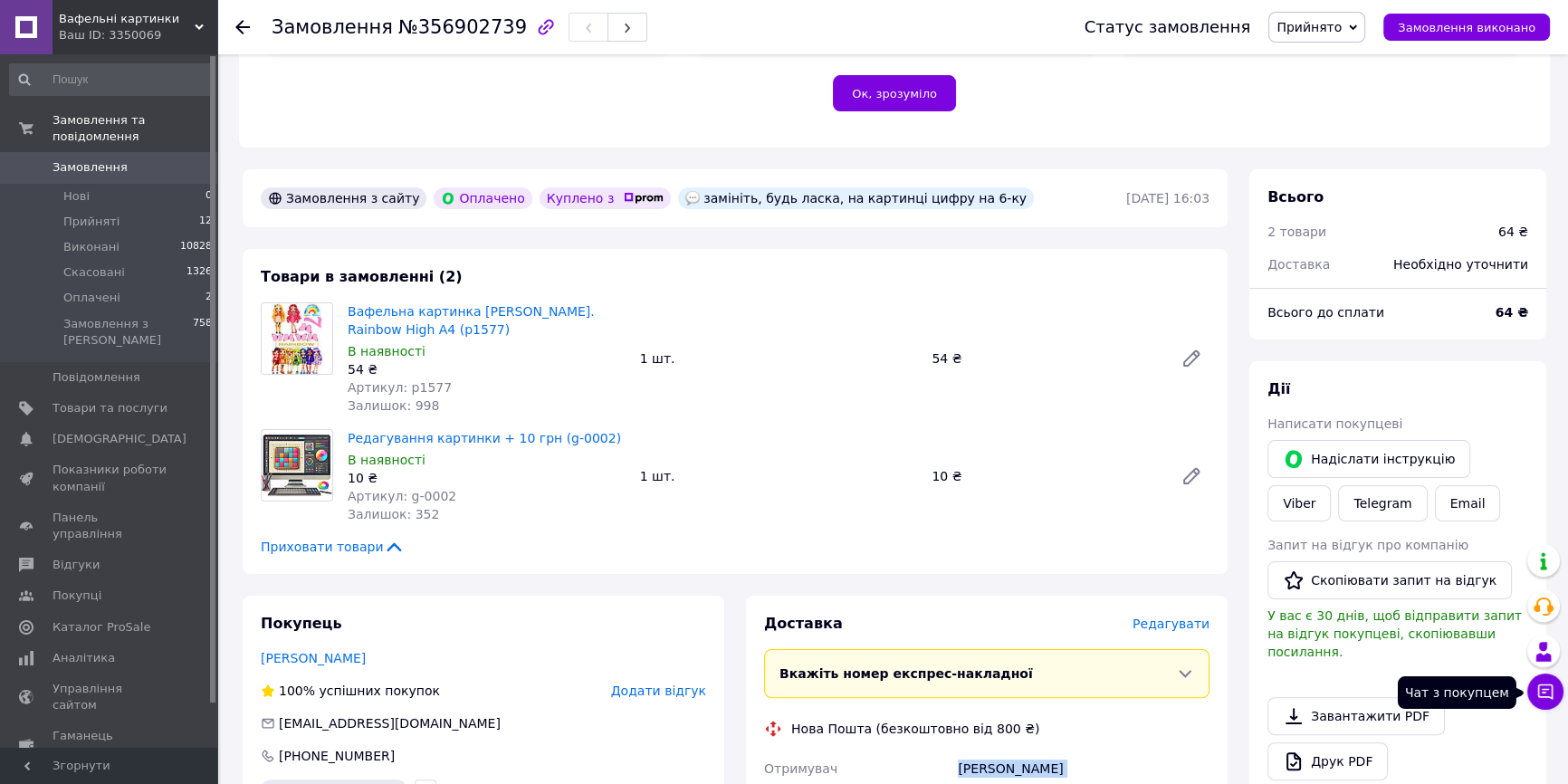
click at [1556, 701] on button "Чат з покупцем" at bounding box center [1545, 691] width 36 height 36
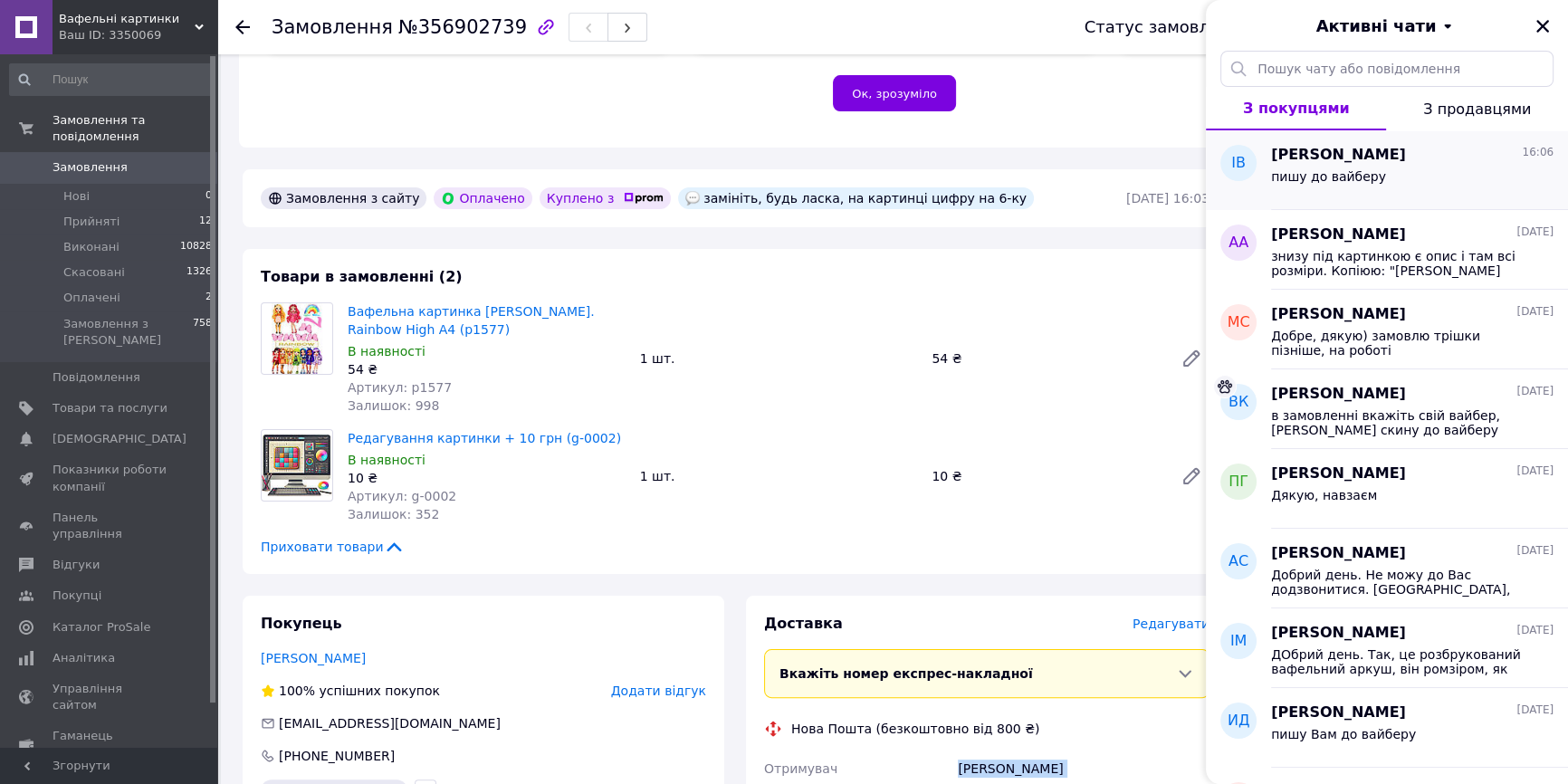
click at [1477, 181] on div "пишу до вайберу" at bounding box center [1412, 180] width 283 height 29
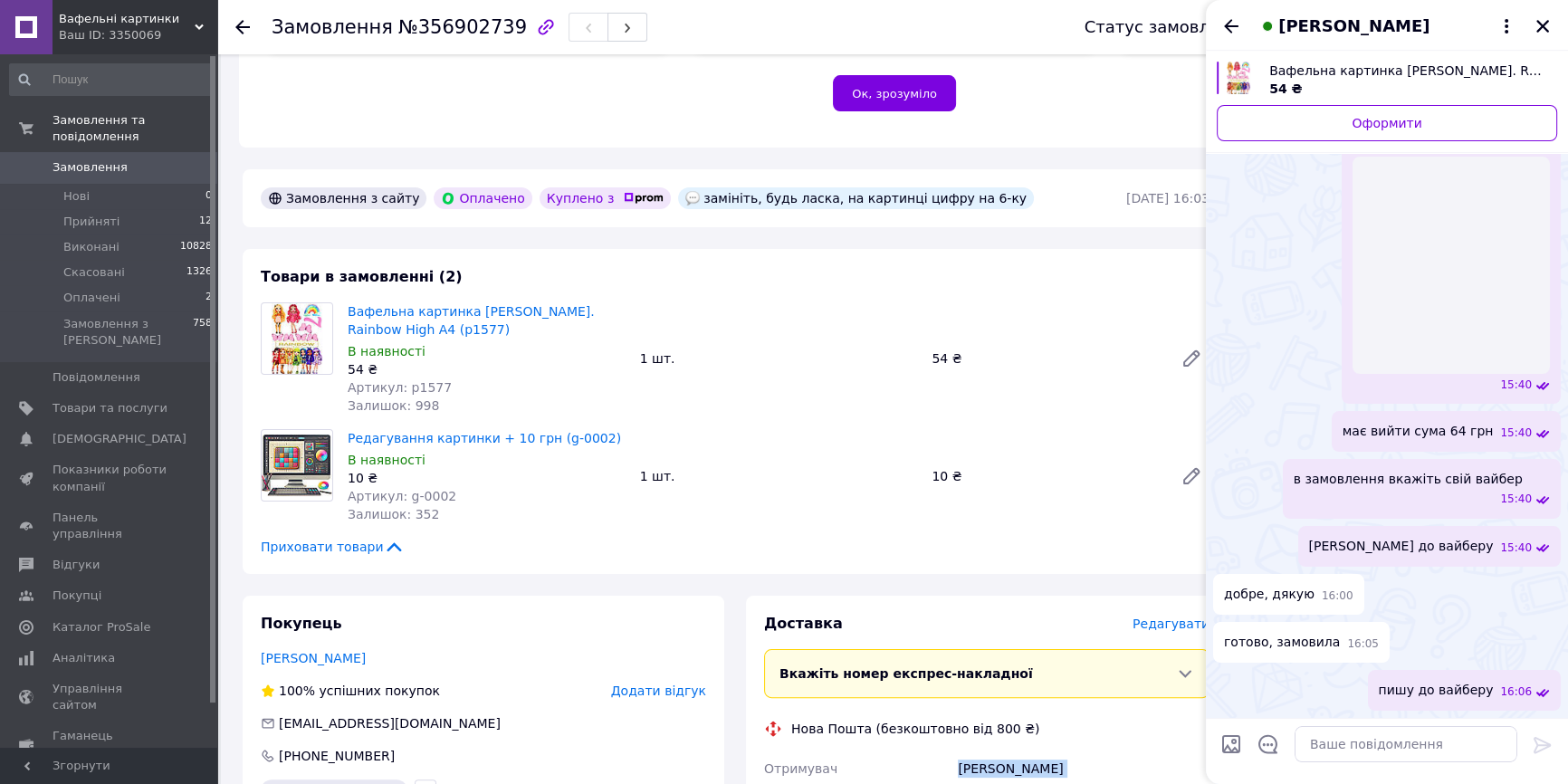
scroll to position [287, 0]
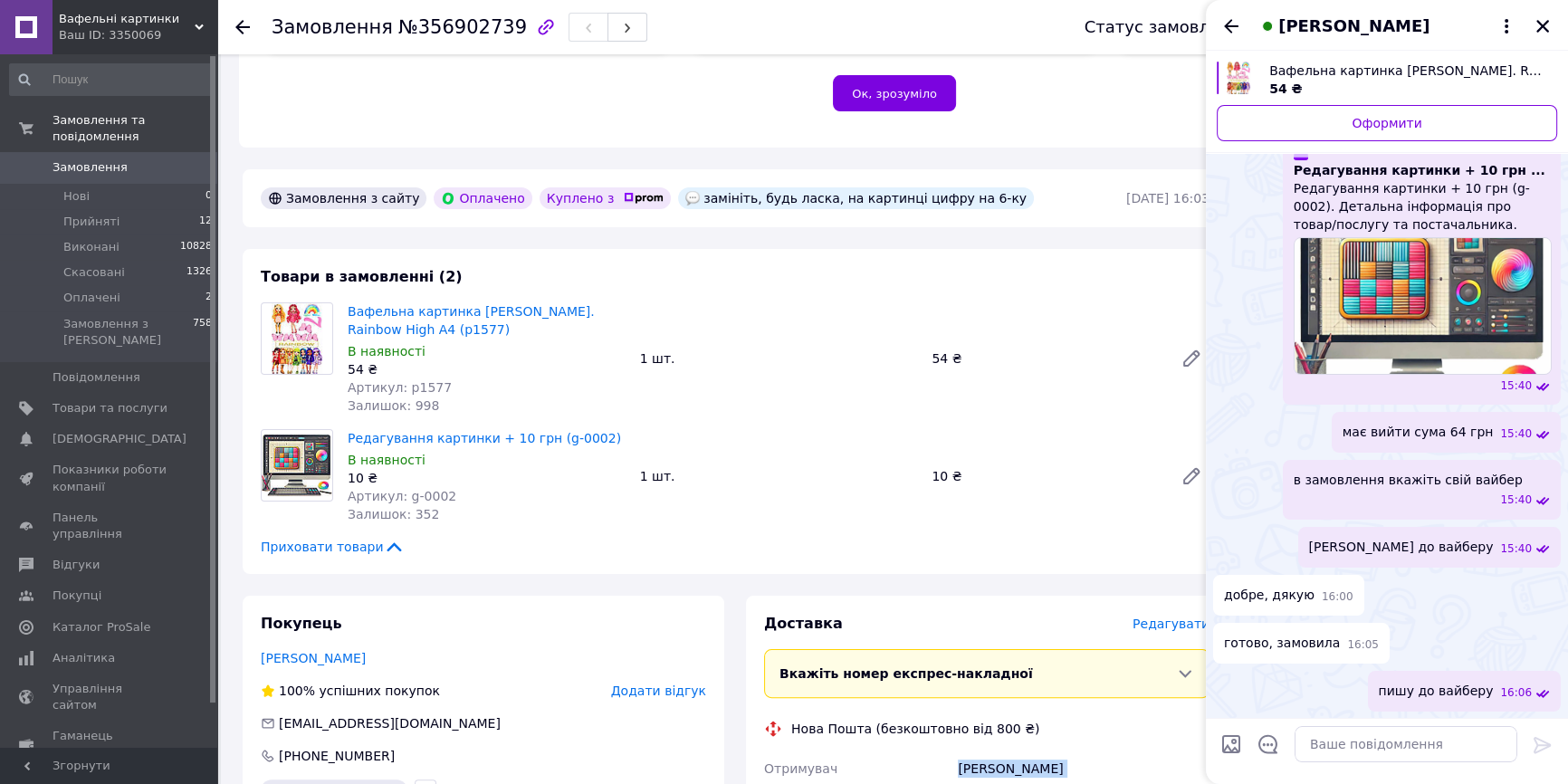
drag, startPoint x: 1543, startPoint y: 23, endPoint x: 1486, endPoint y: 26, distance: 57.1
click at [1541, 23] on icon "Закрити" at bounding box center [1543, 27] width 17 height 17
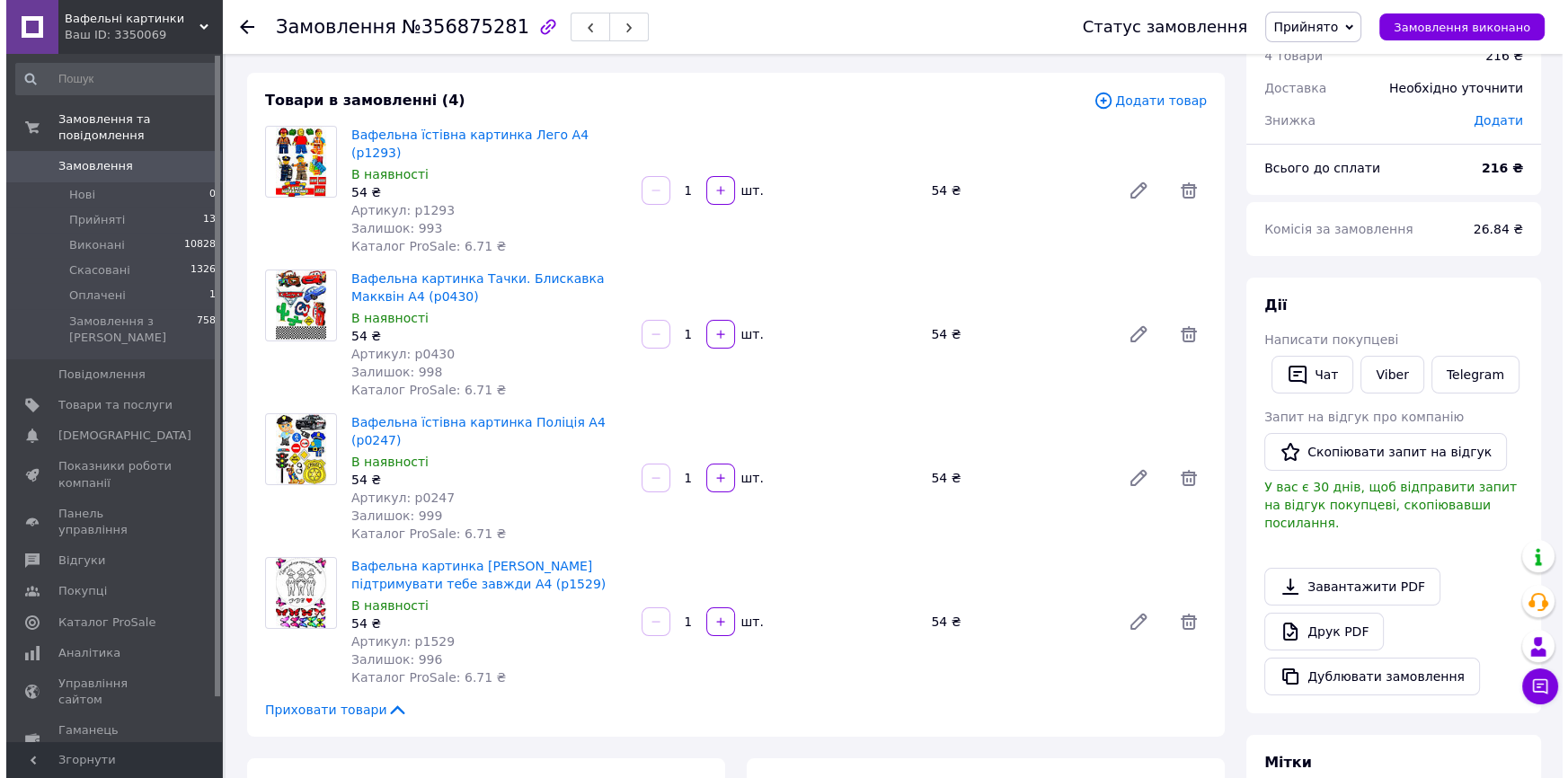
scroll to position [326, 0]
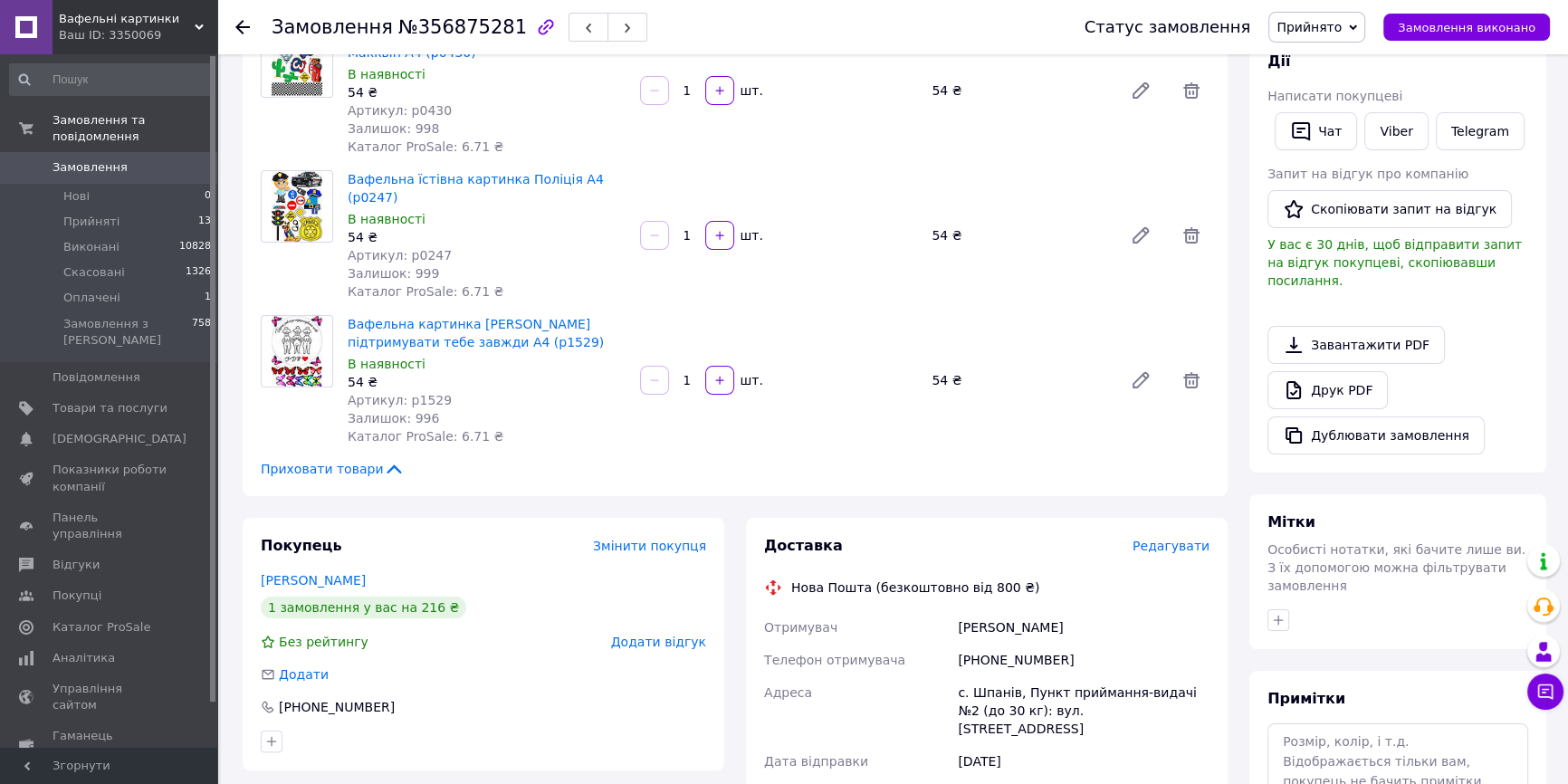
click at [1173, 539] on span "Редагувати" at bounding box center [1171, 546] width 77 height 15
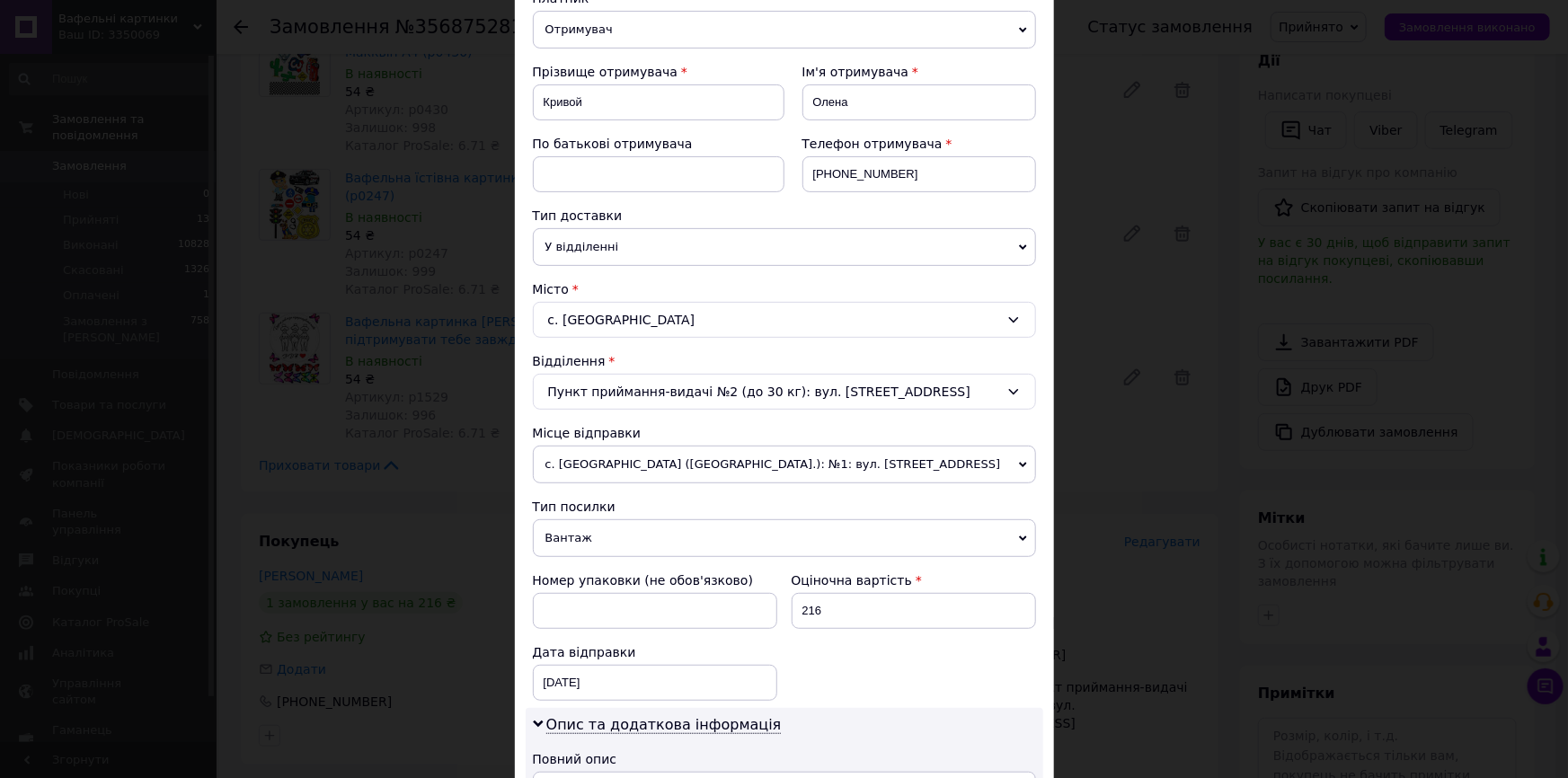
scroll to position [490, 0]
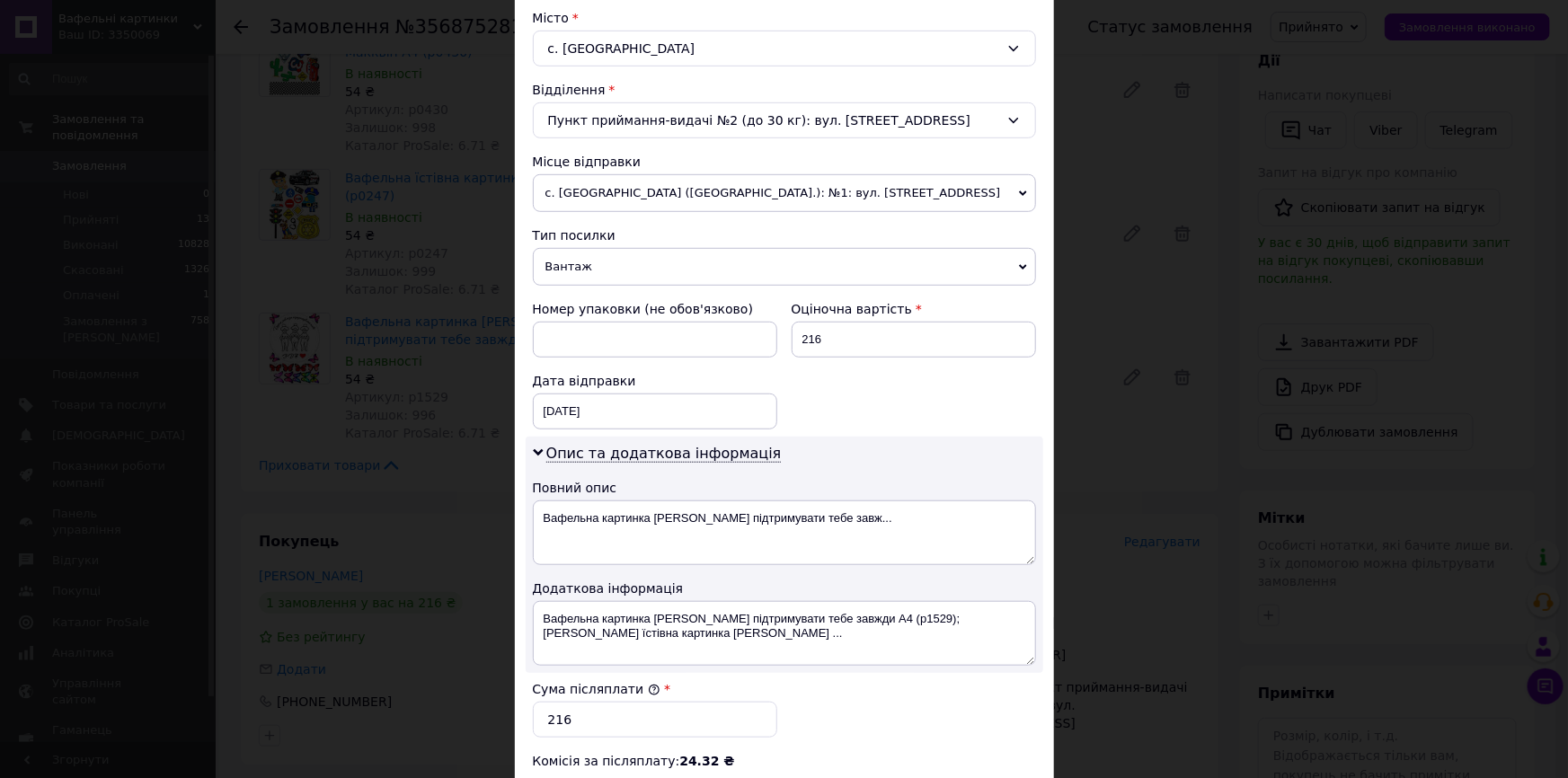
click at [566, 262] on span "Вантаж" at bounding box center [784, 266] width 503 height 37
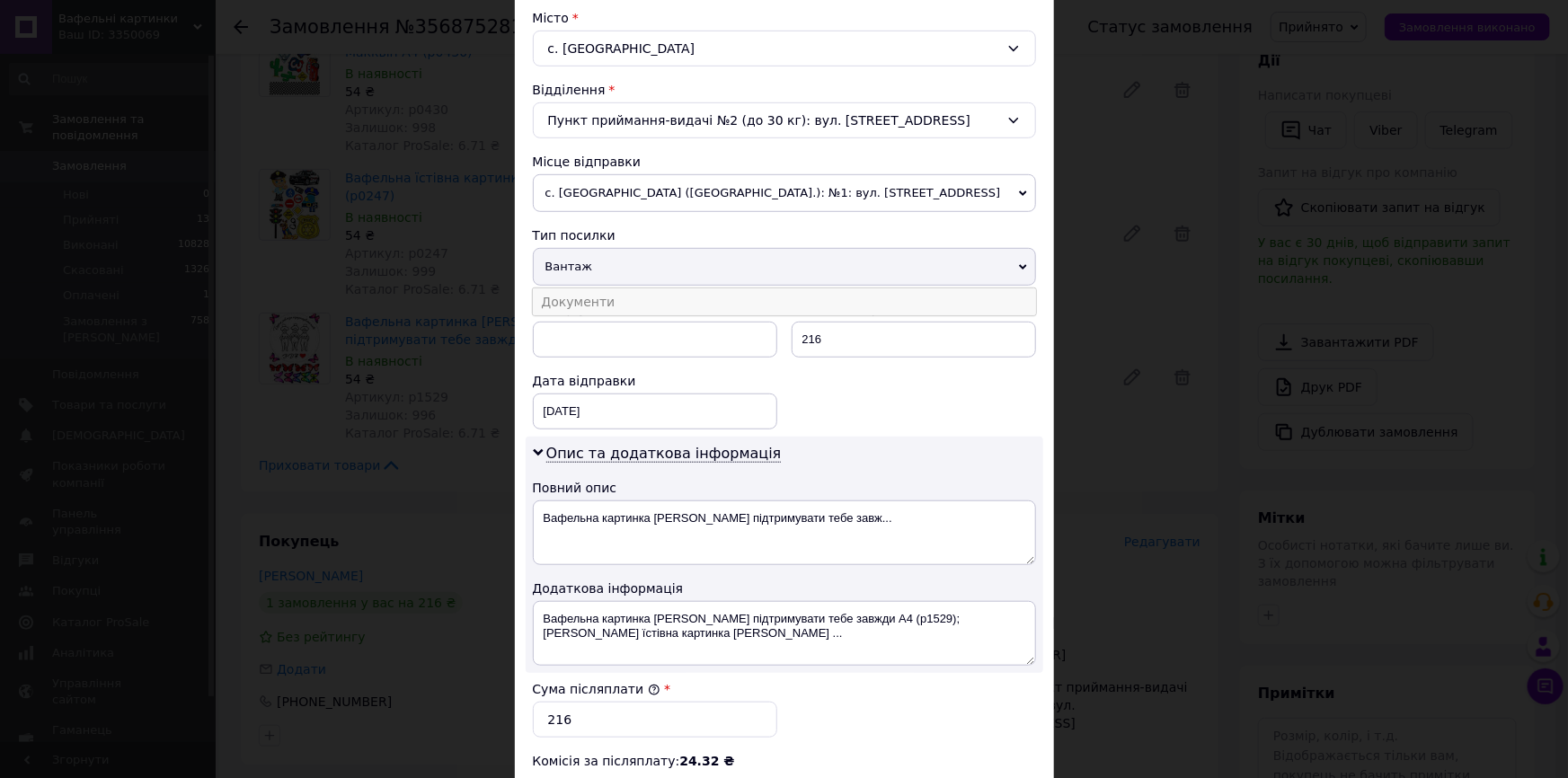
click at [559, 298] on li "Документи" at bounding box center [784, 301] width 503 height 27
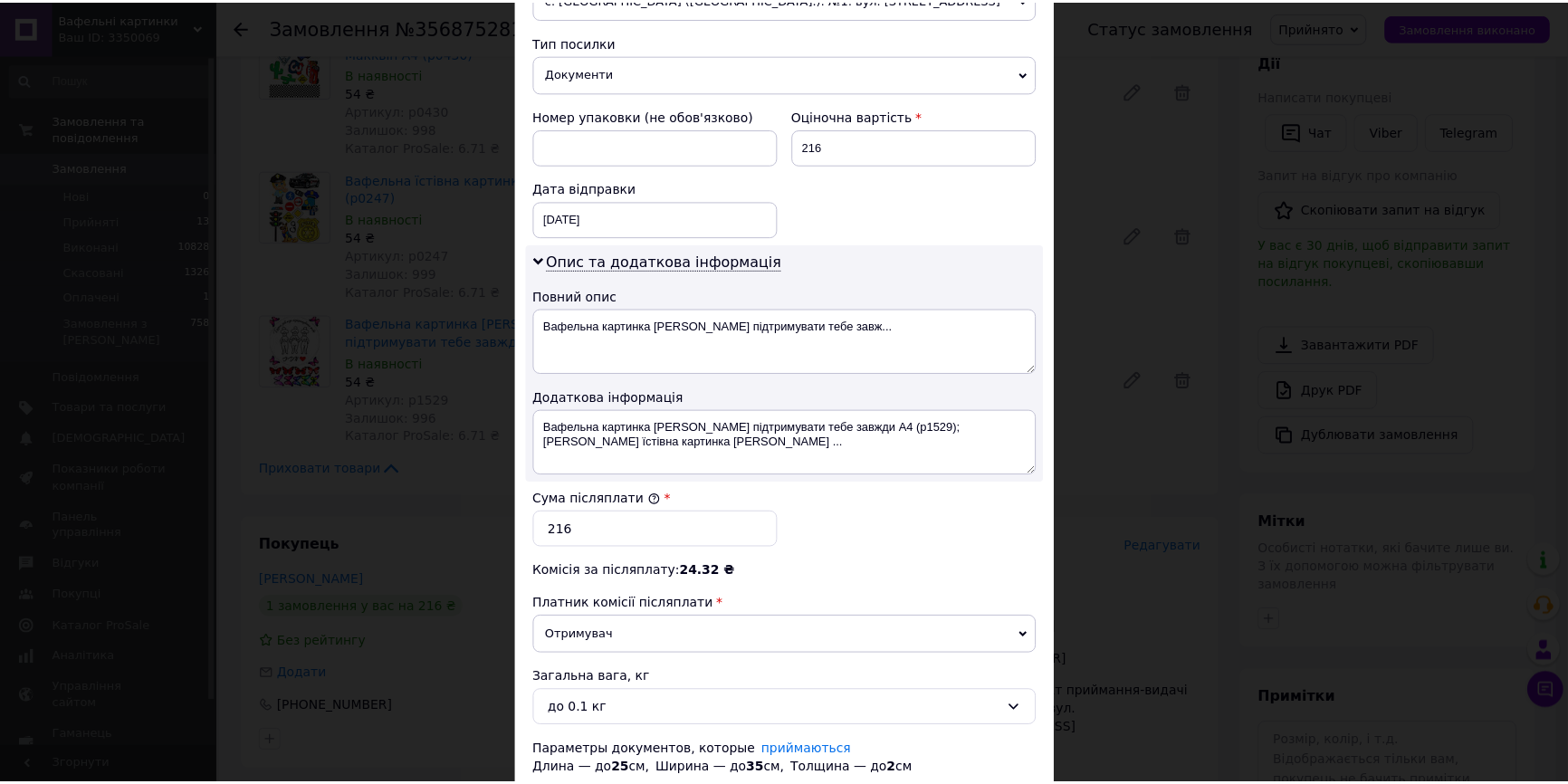
scroll to position [814, 0]
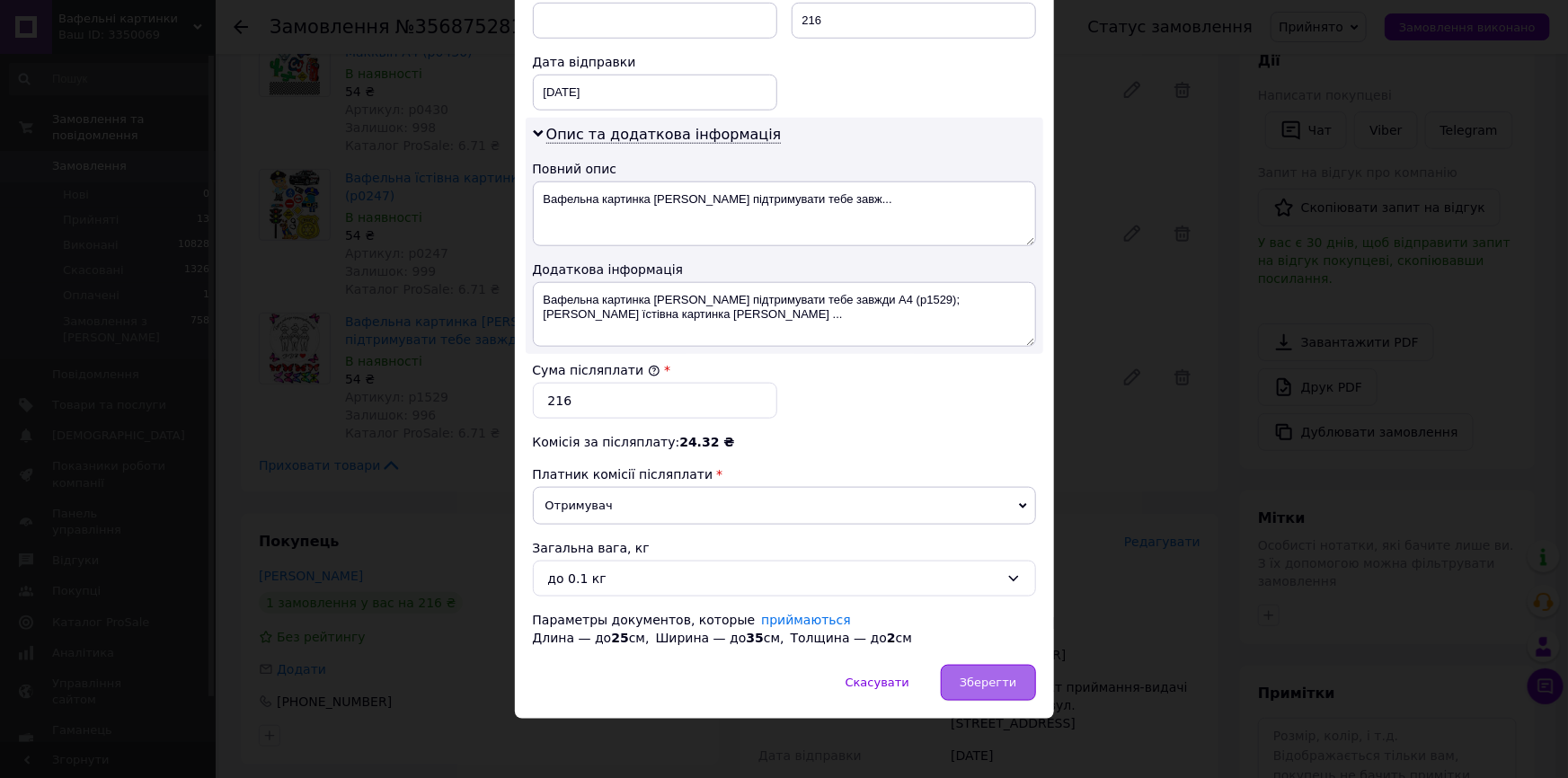
click at [997, 687] on div "Зберегти" at bounding box center [987, 682] width 94 height 36
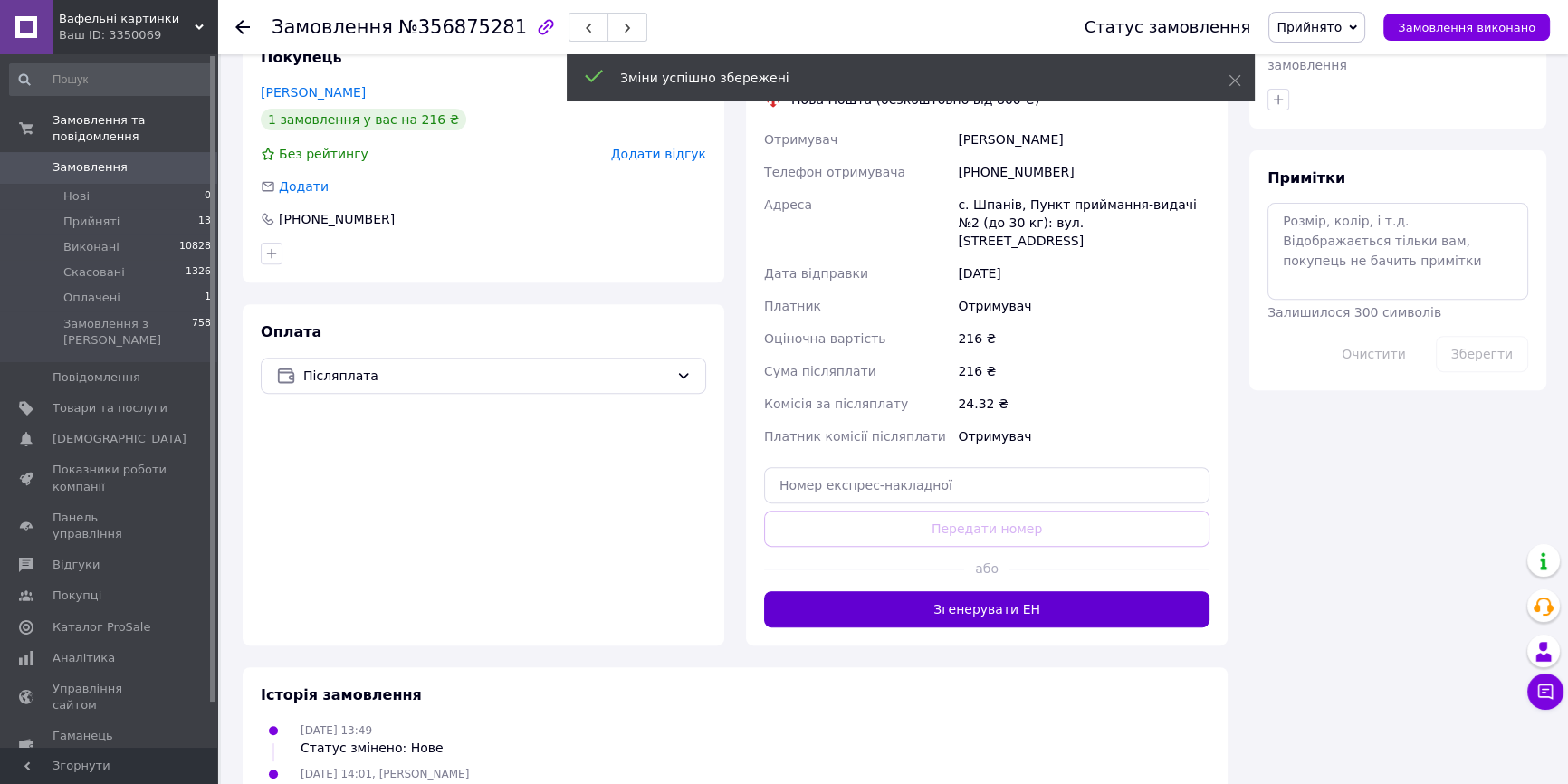
click at [1034, 591] on button "Згенерувати ЕН" at bounding box center [986, 609] width 445 height 36
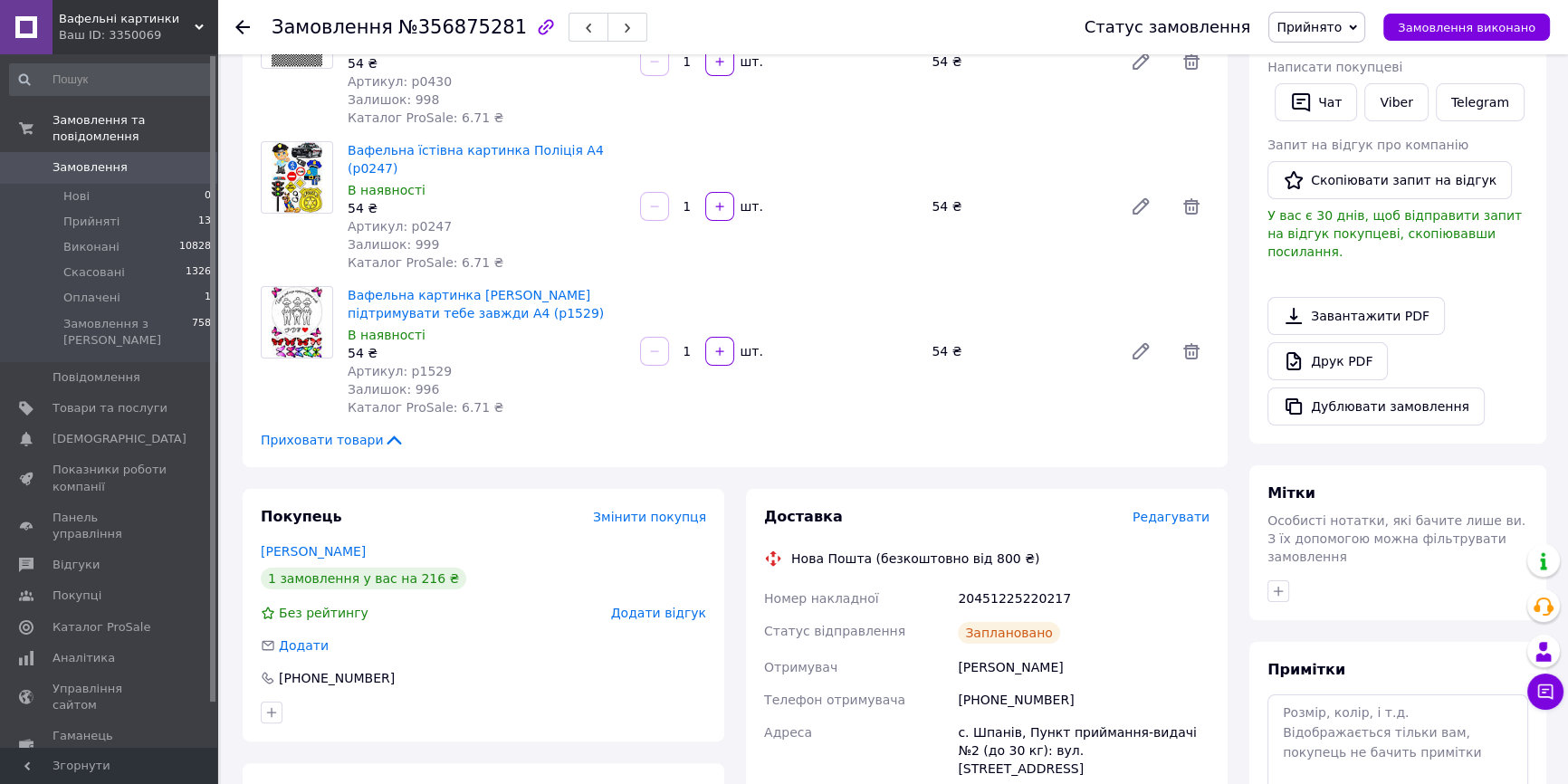
scroll to position [0, 0]
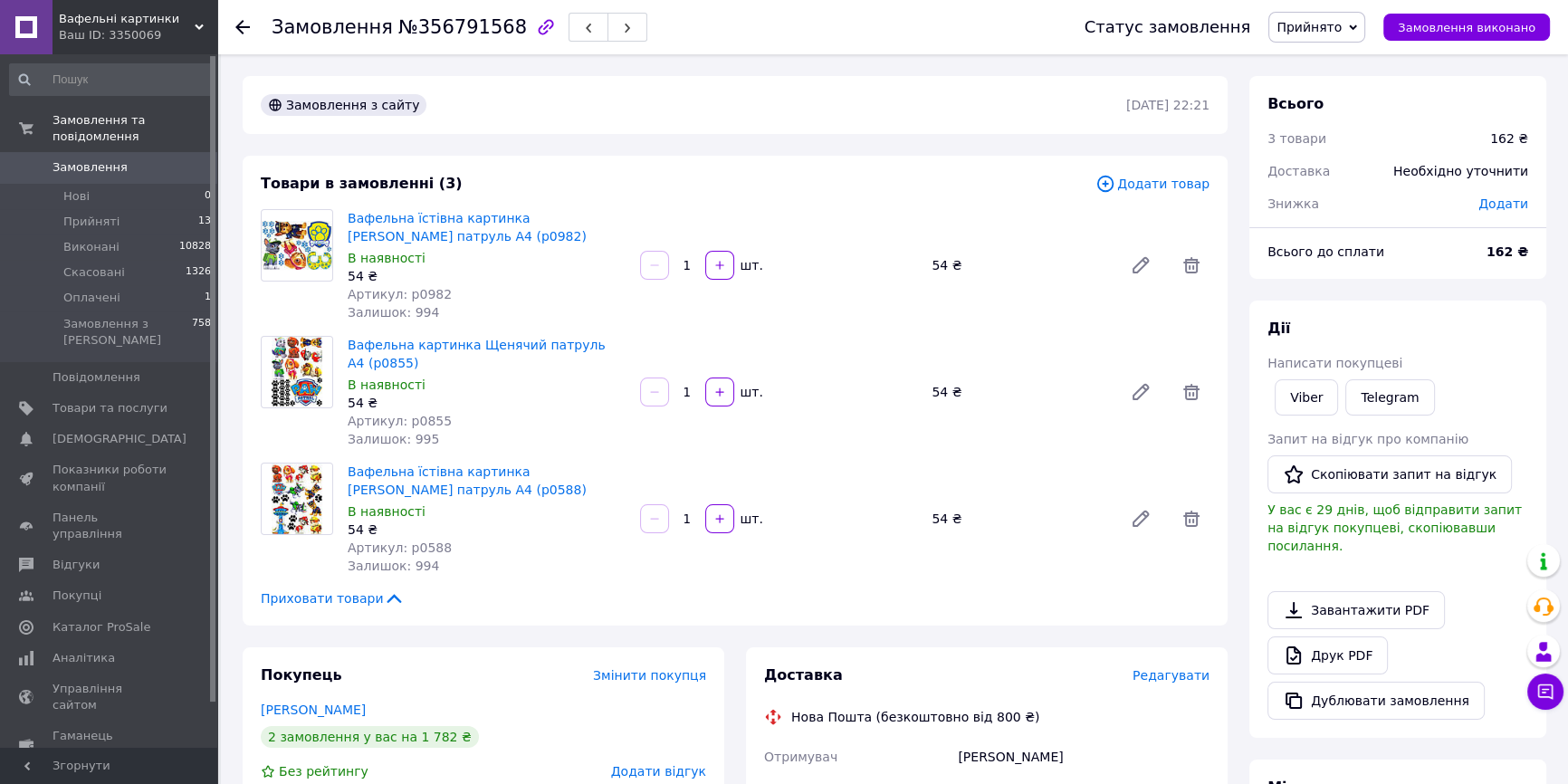
click at [1184, 669] on span "Редагувати" at bounding box center [1171, 675] width 77 height 15
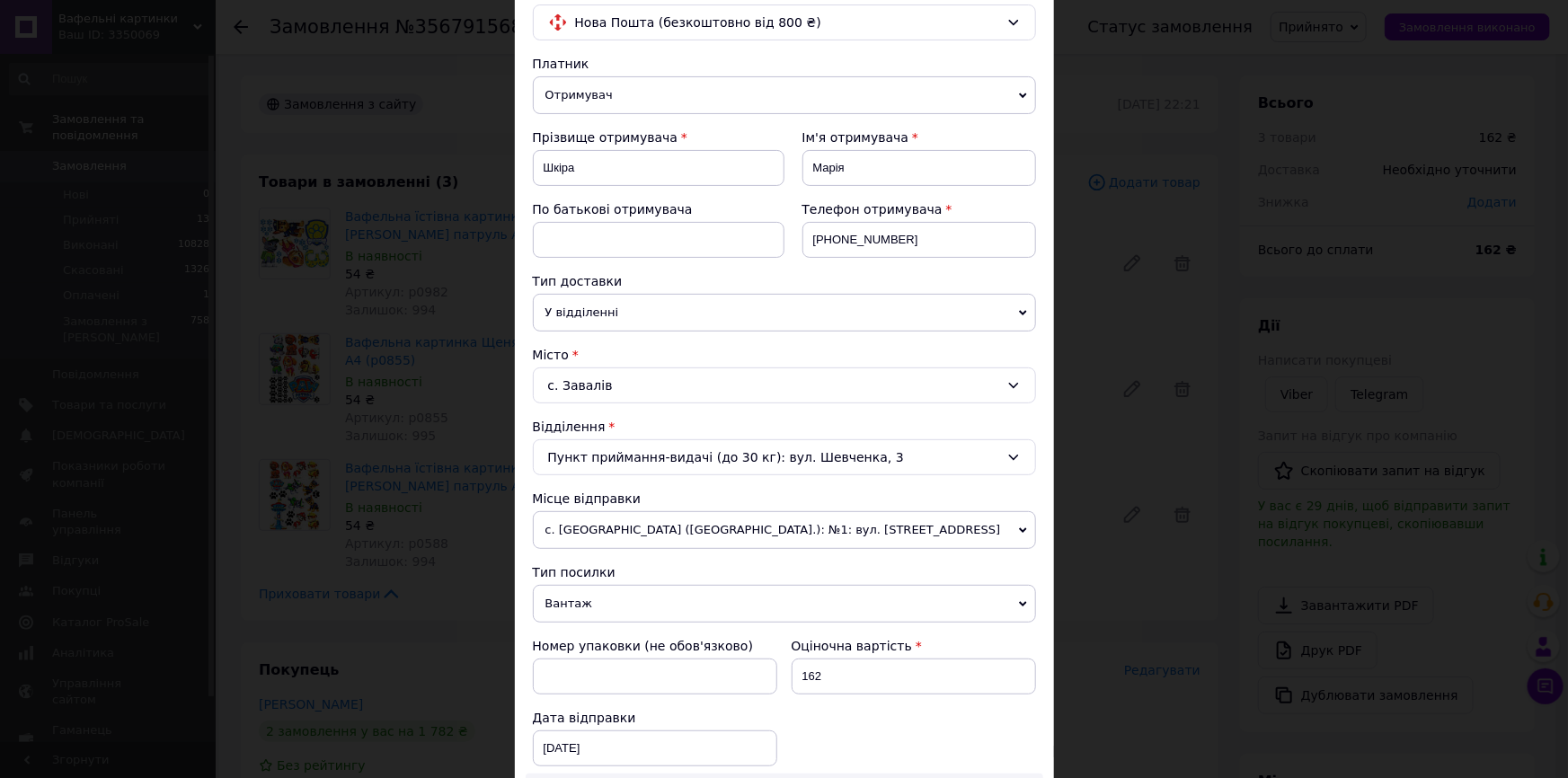
scroll to position [408, 0]
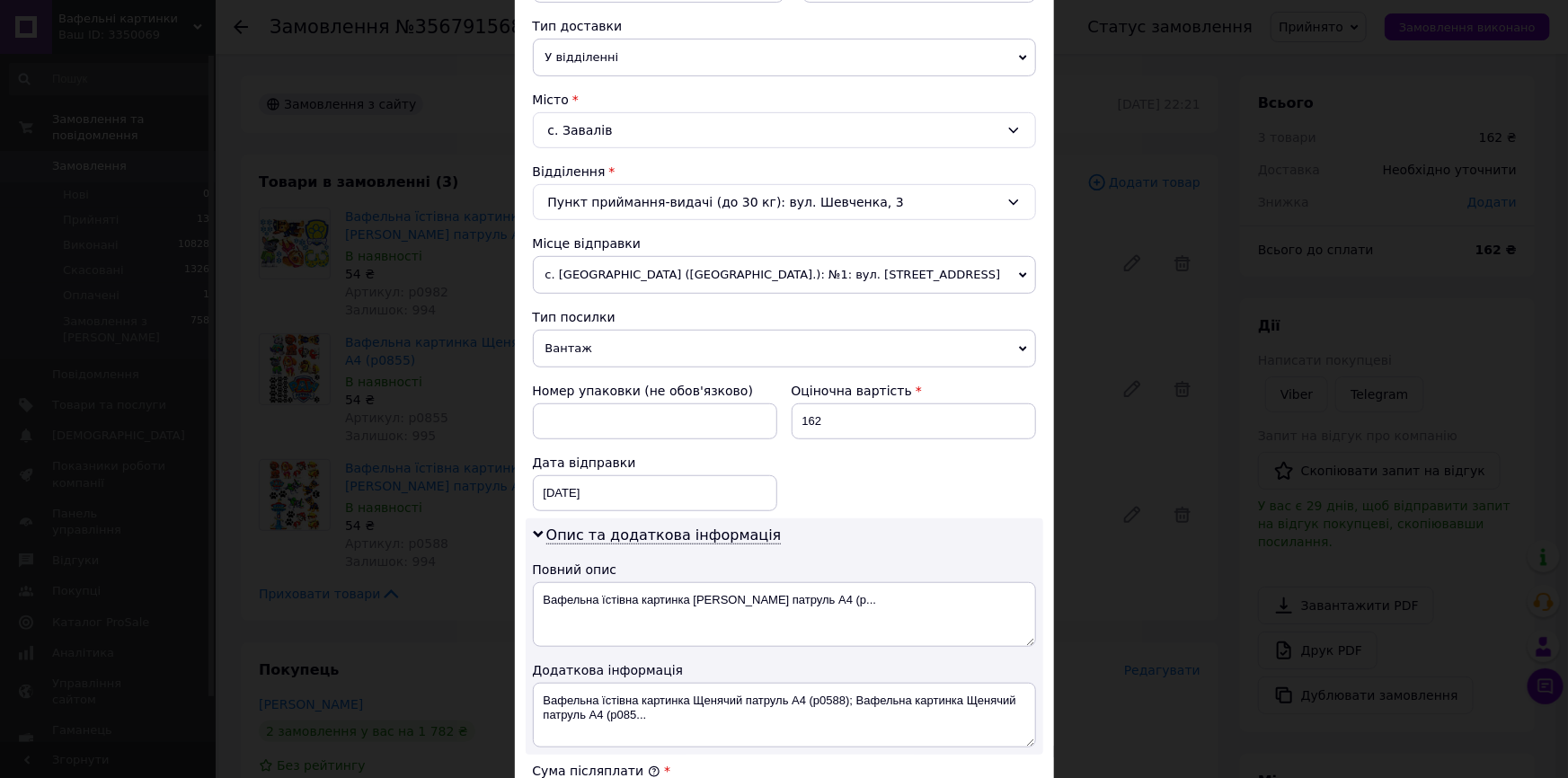
click at [568, 351] on span "Вантаж" at bounding box center [784, 348] width 503 height 37
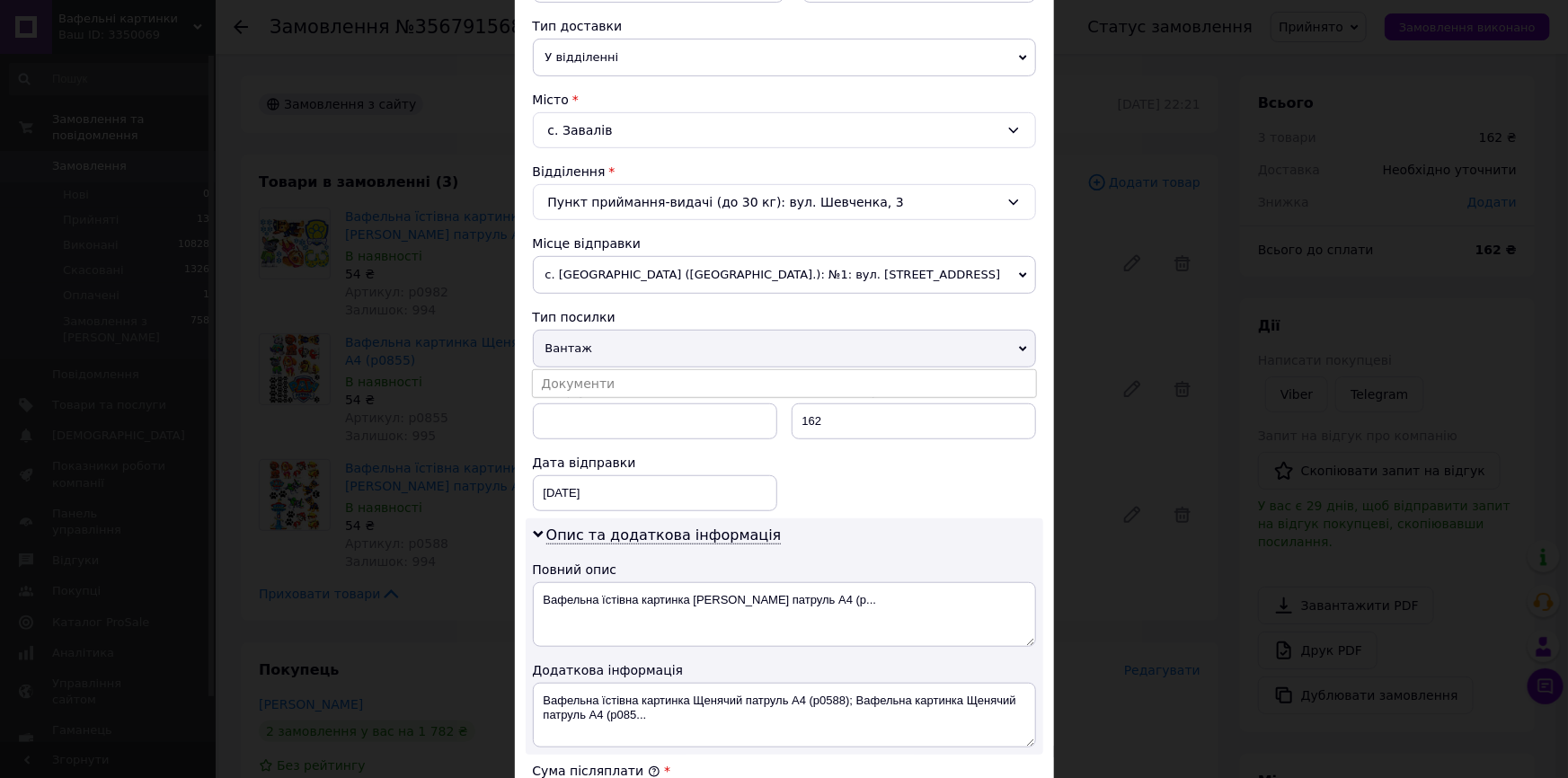
click at [561, 380] on li "Документи" at bounding box center [784, 383] width 503 height 27
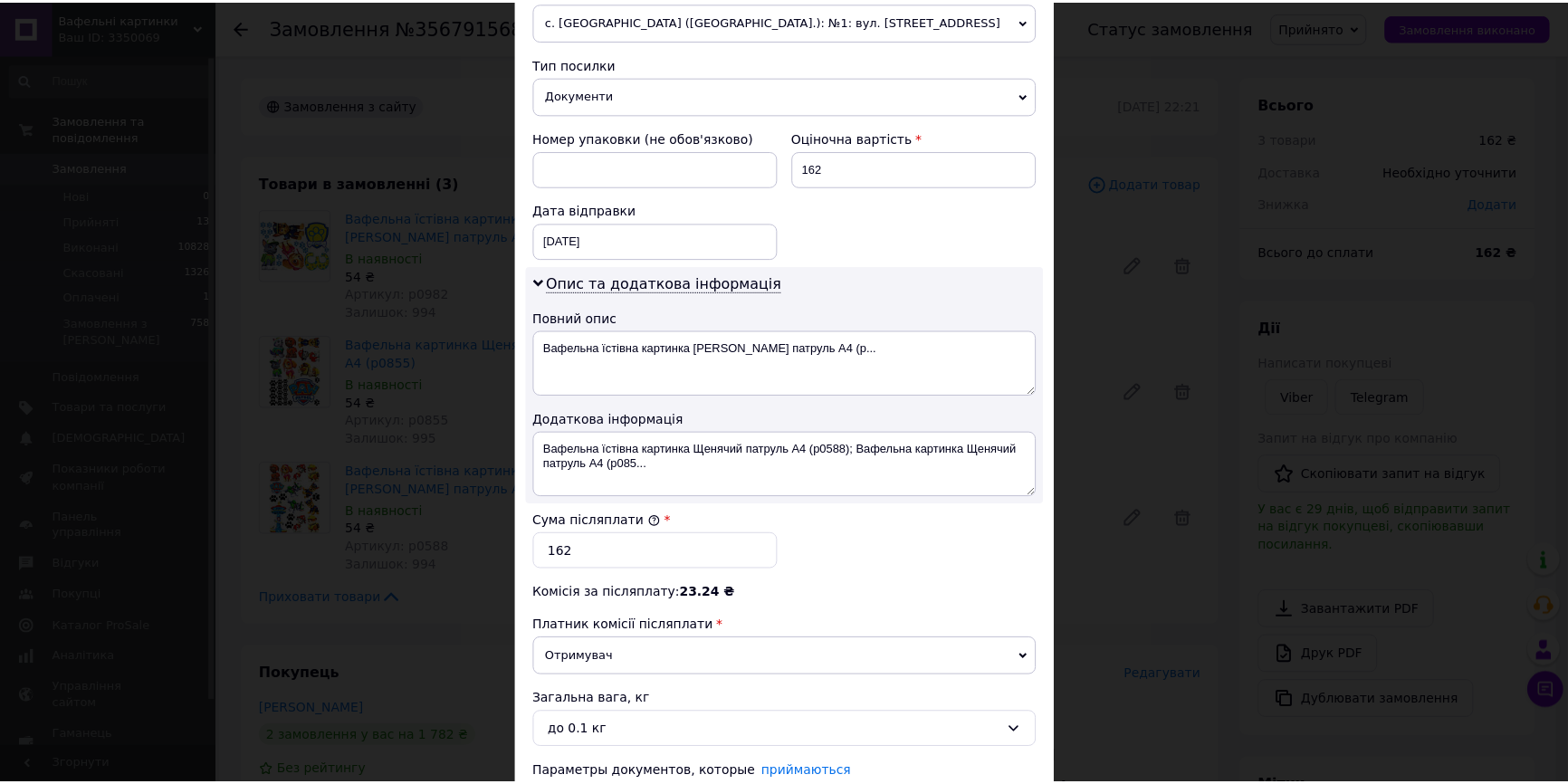
scroll to position [814, 0]
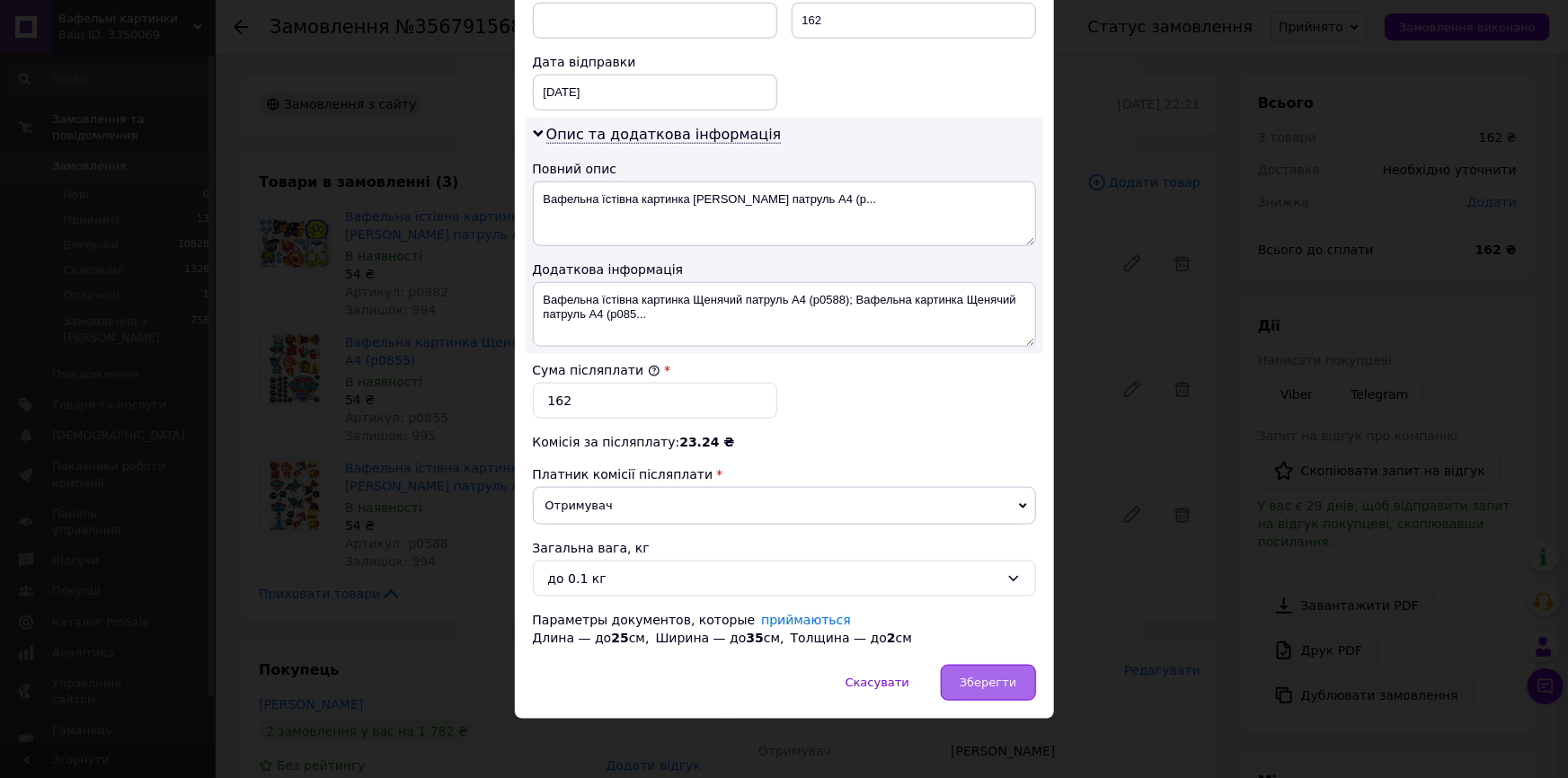
click at [1009, 690] on div "Зберегти" at bounding box center [987, 682] width 94 height 36
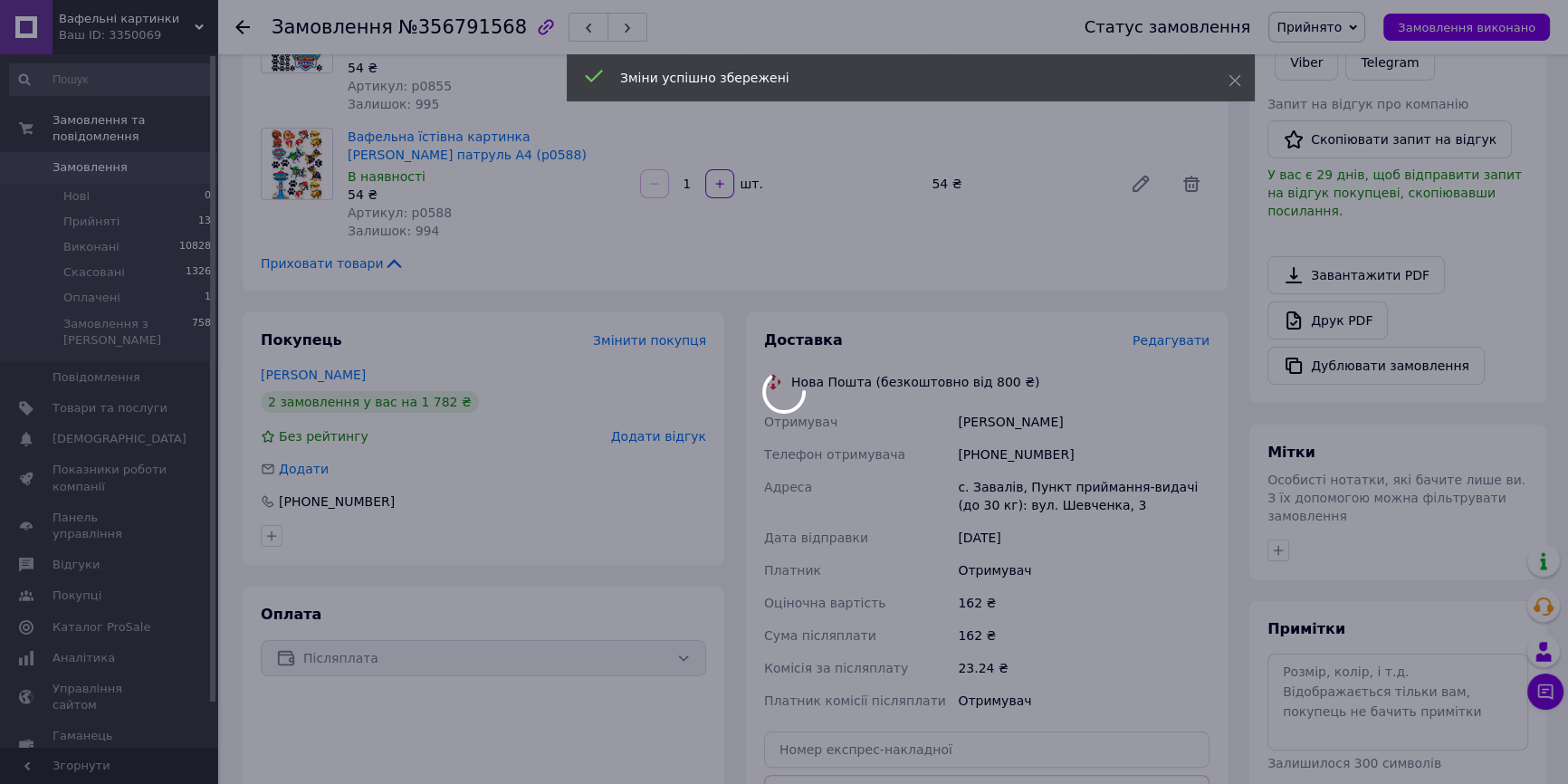
scroll to position [494, 0]
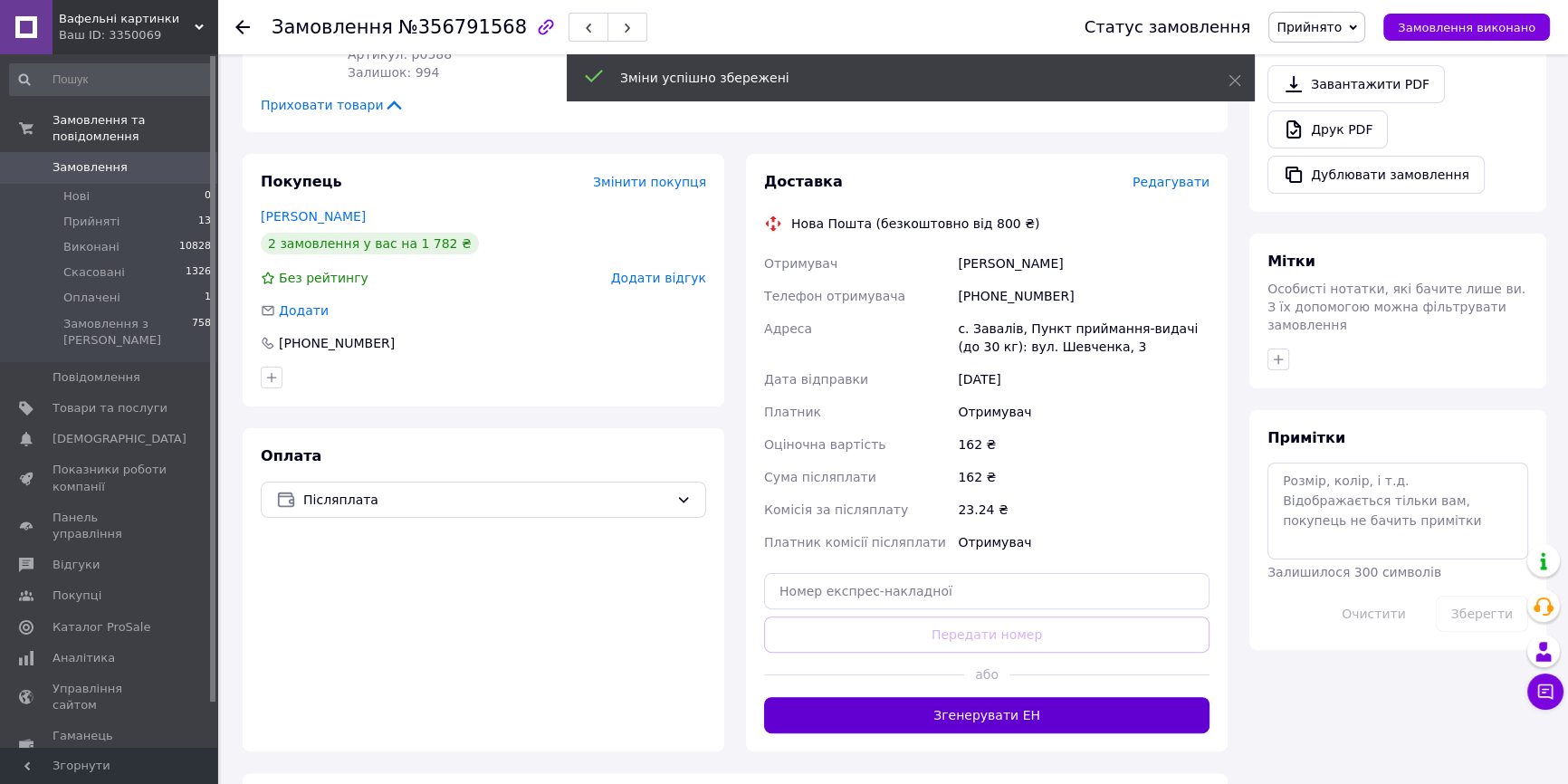
click at [1012, 707] on button "Згенерувати ЕН" at bounding box center [986, 715] width 445 height 36
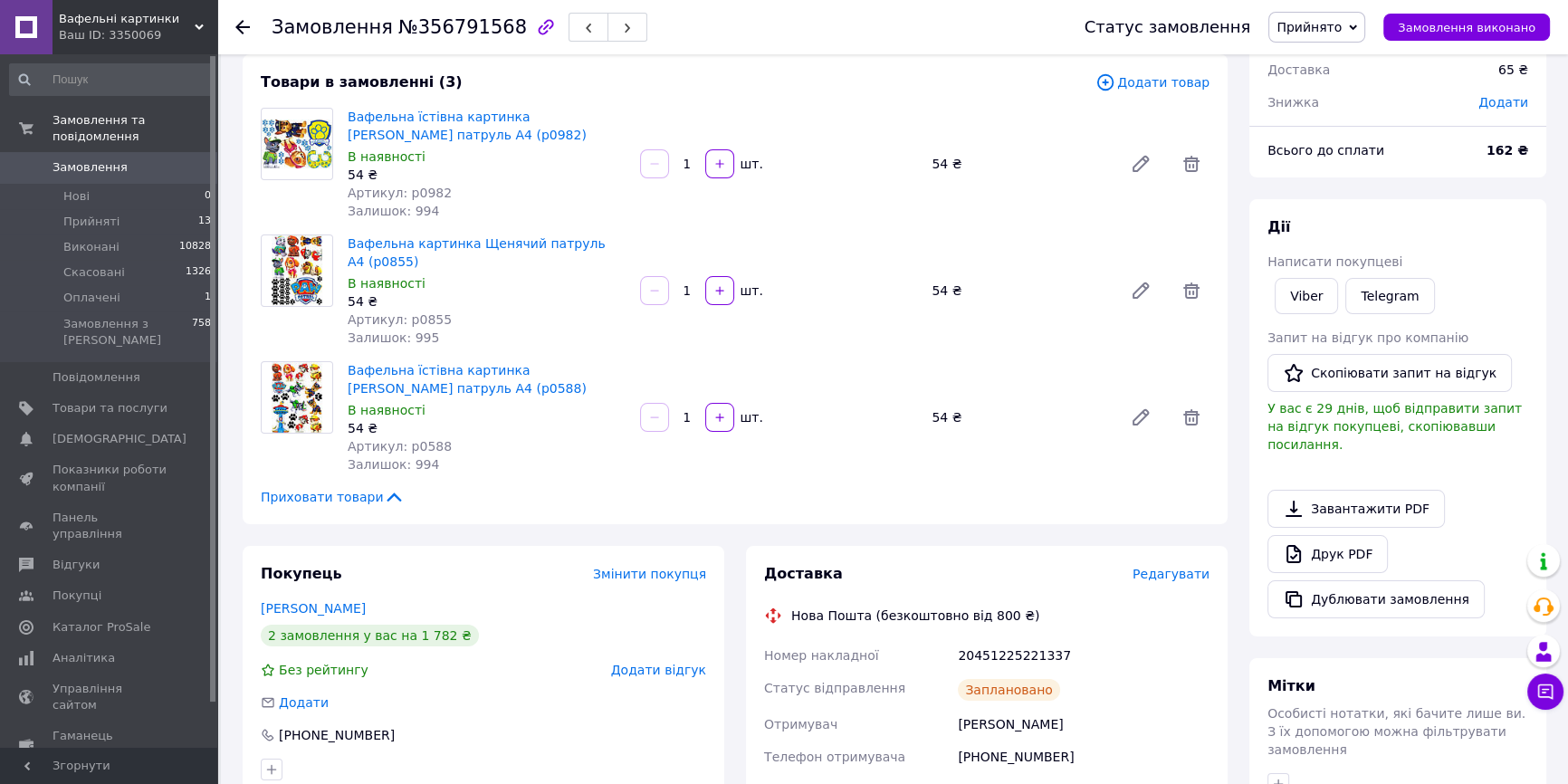
scroll to position [0, 0]
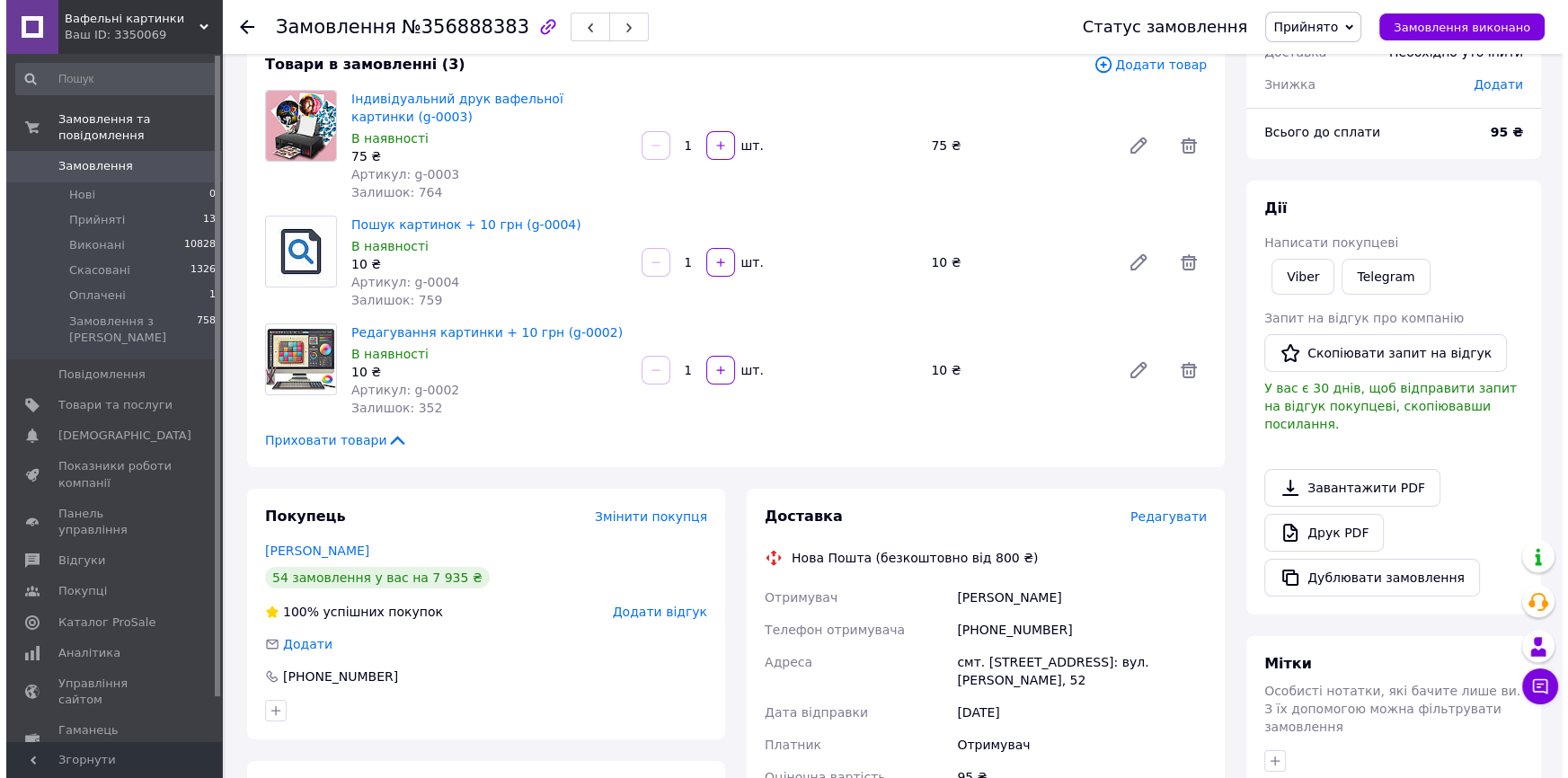
scroll to position [244, 0]
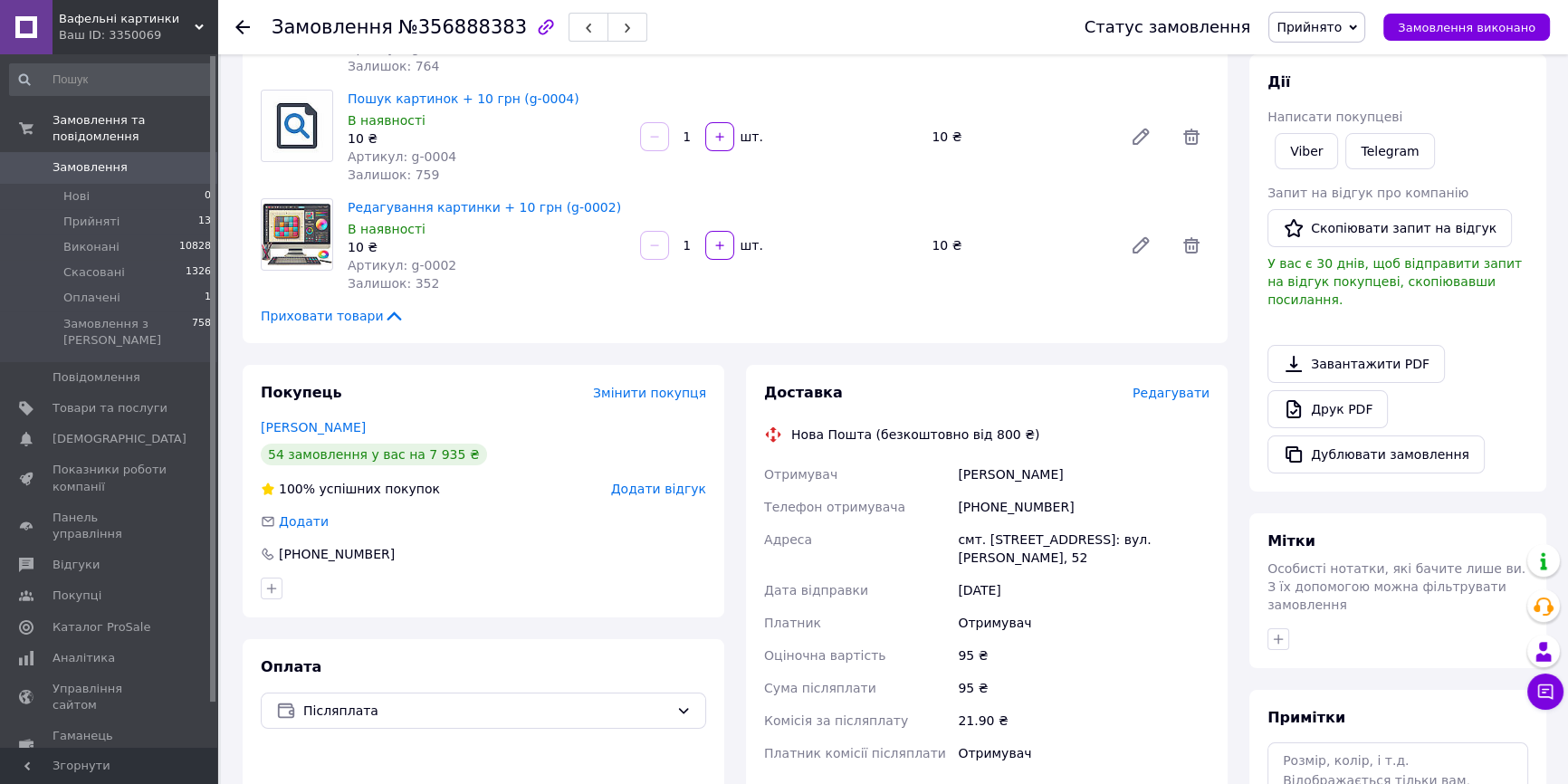
click at [1179, 394] on span "Редагувати" at bounding box center [1171, 393] width 77 height 15
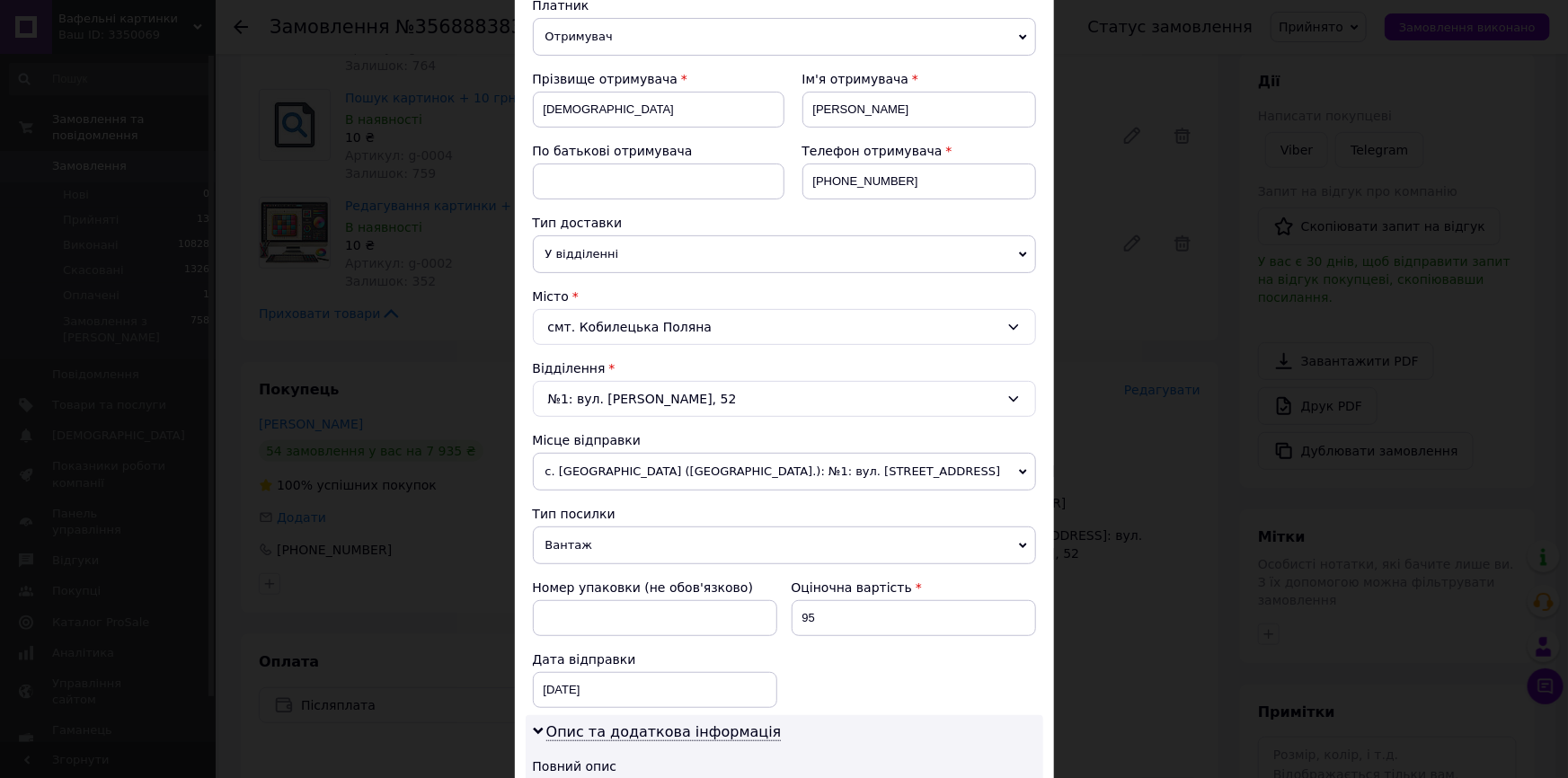
scroll to position [326, 0]
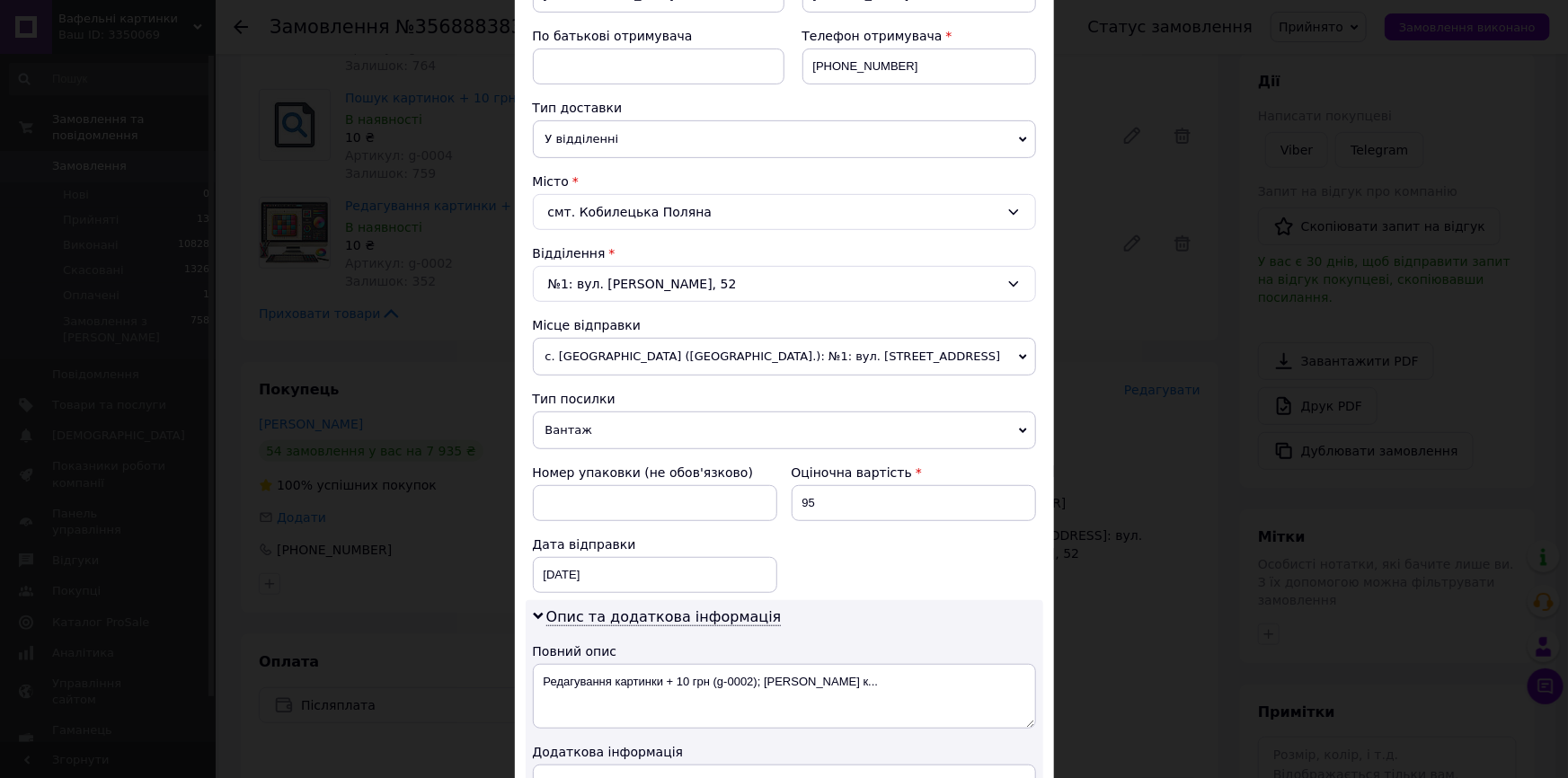
click at [553, 421] on span "Вантаж" at bounding box center [784, 430] width 503 height 37
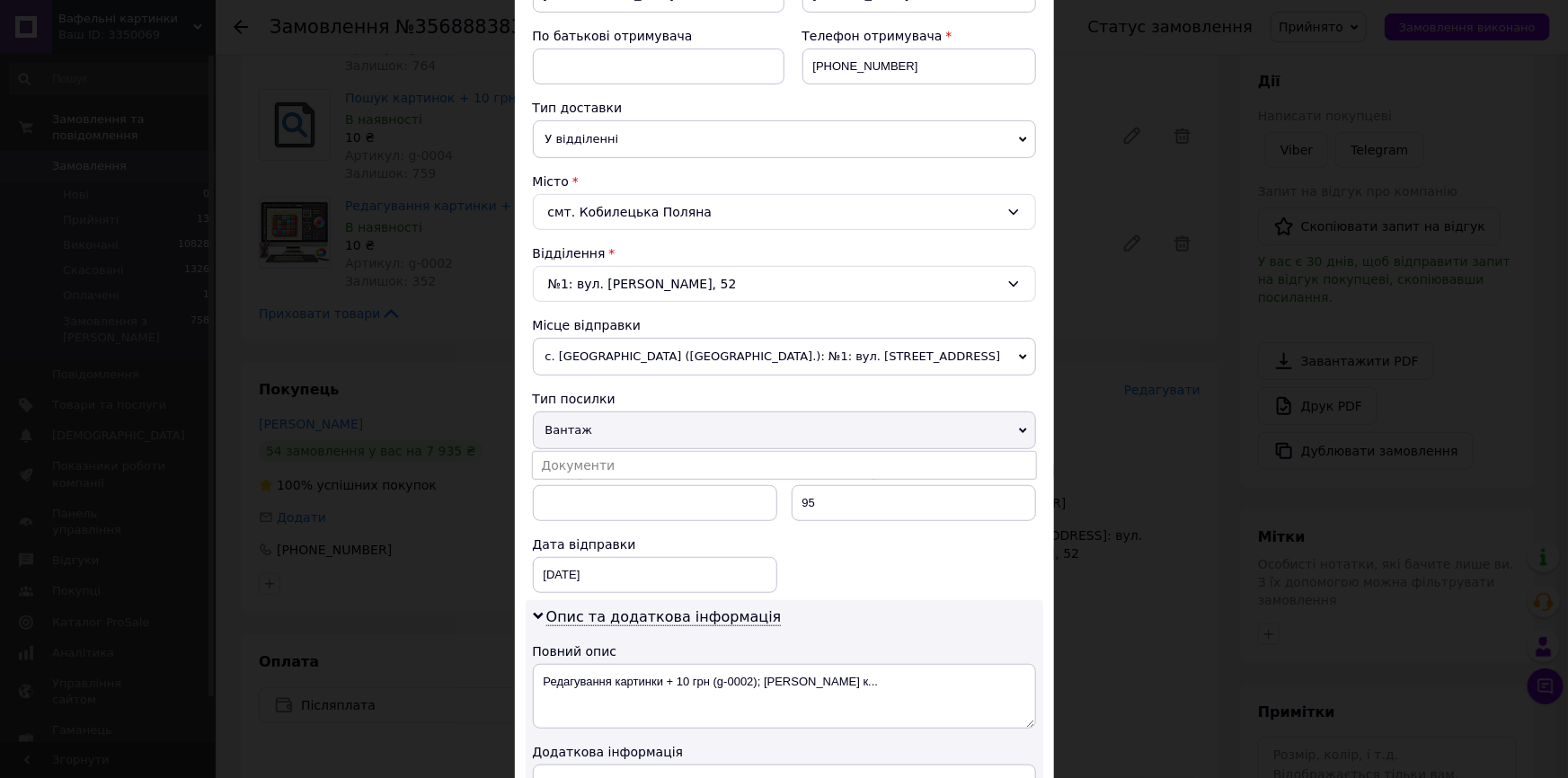
click at [579, 464] on li "Документи" at bounding box center [784, 464] width 503 height 27
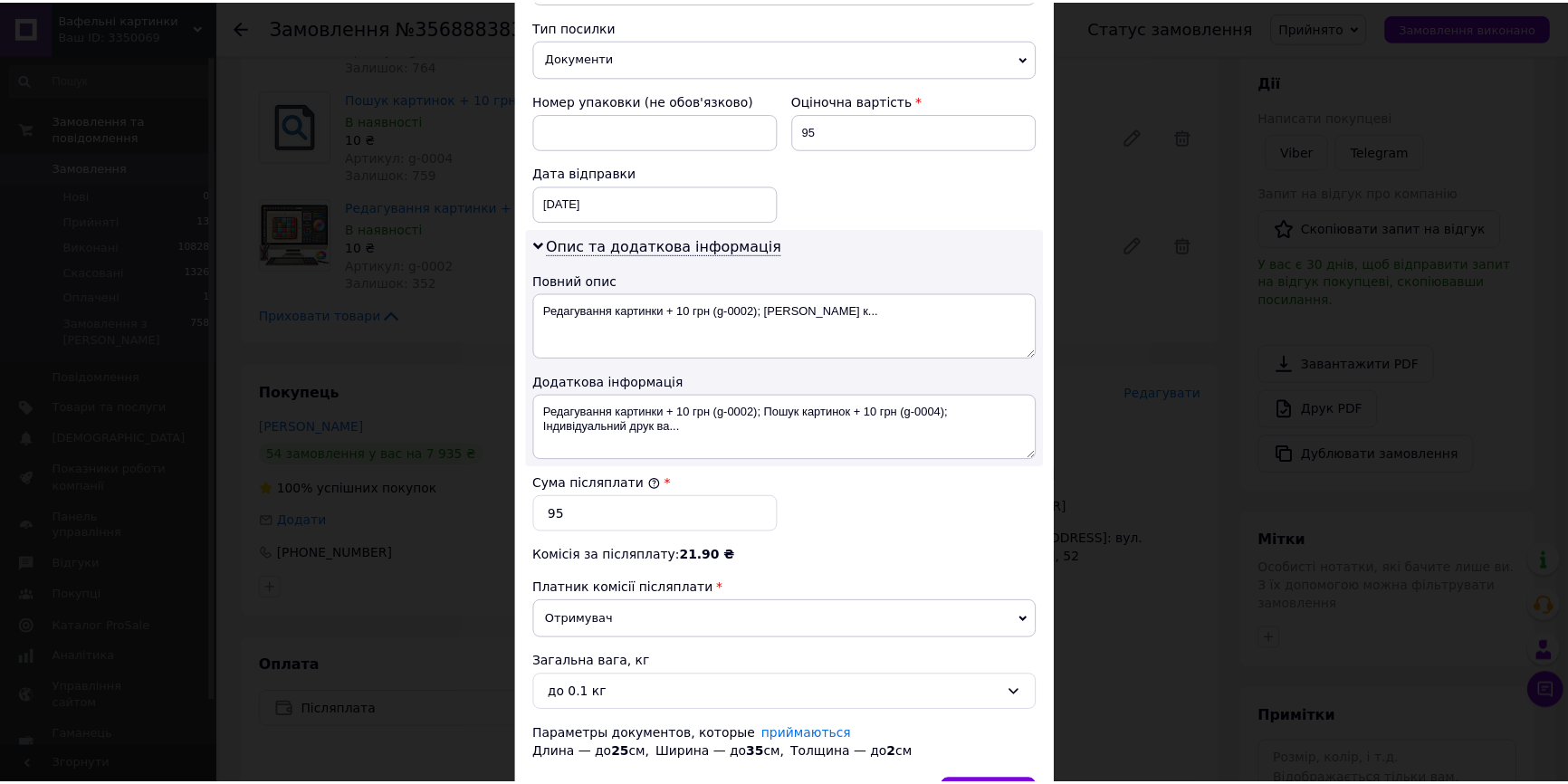
scroll to position [814, 0]
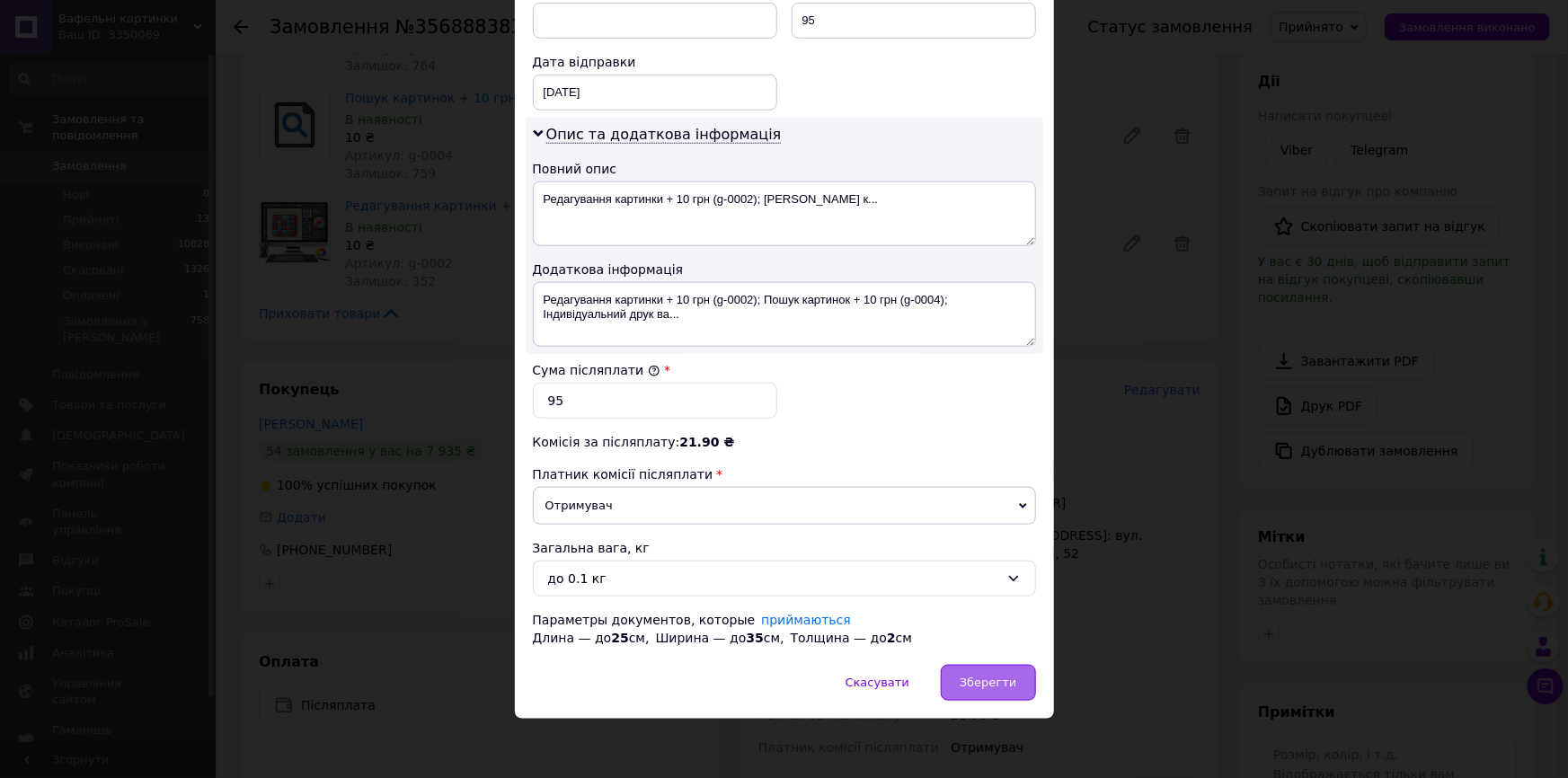
click at [1003, 676] on span "Зберегти" at bounding box center [987, 682] width 57 height 14
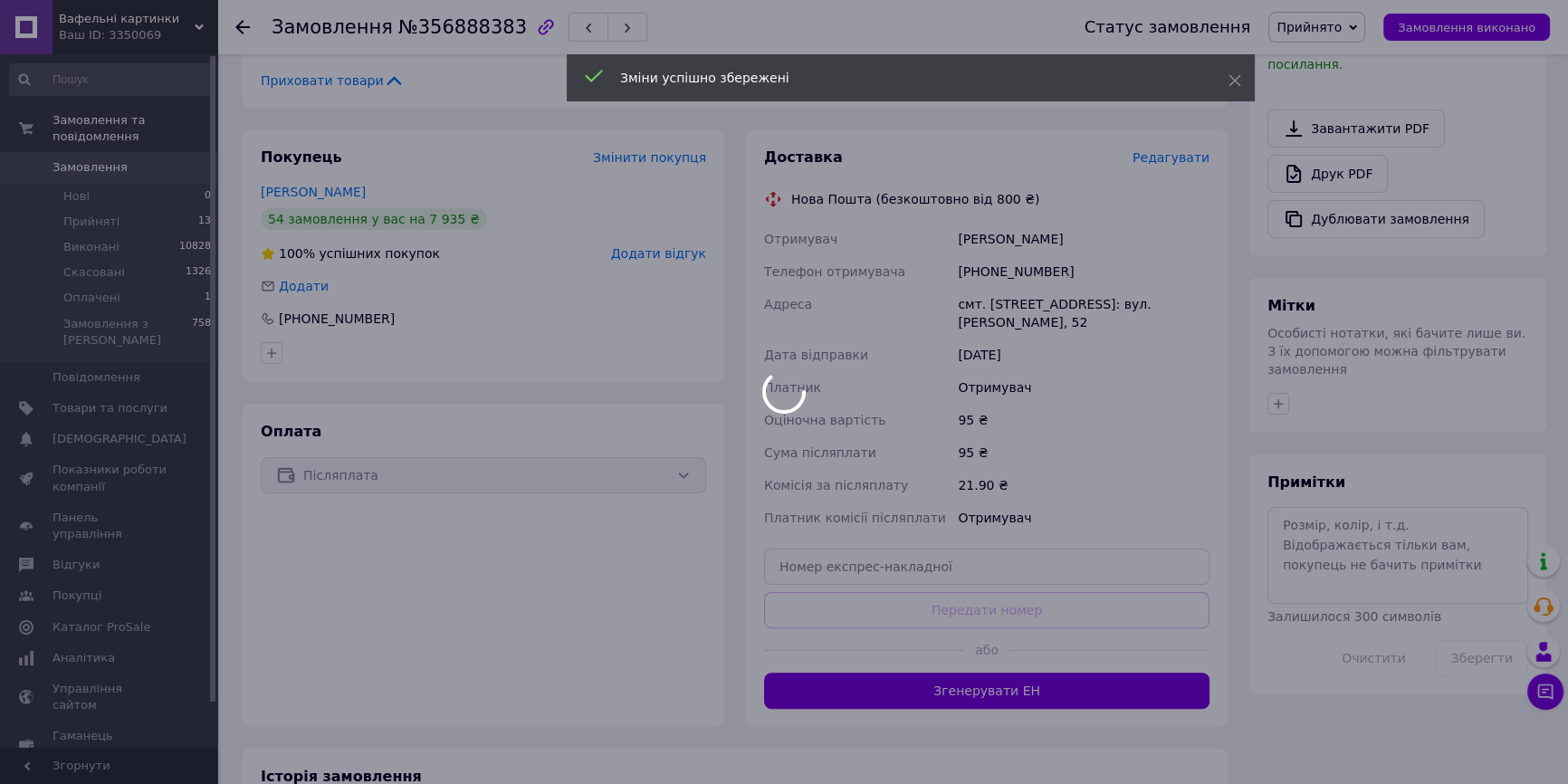
scroll to position [617, 0]
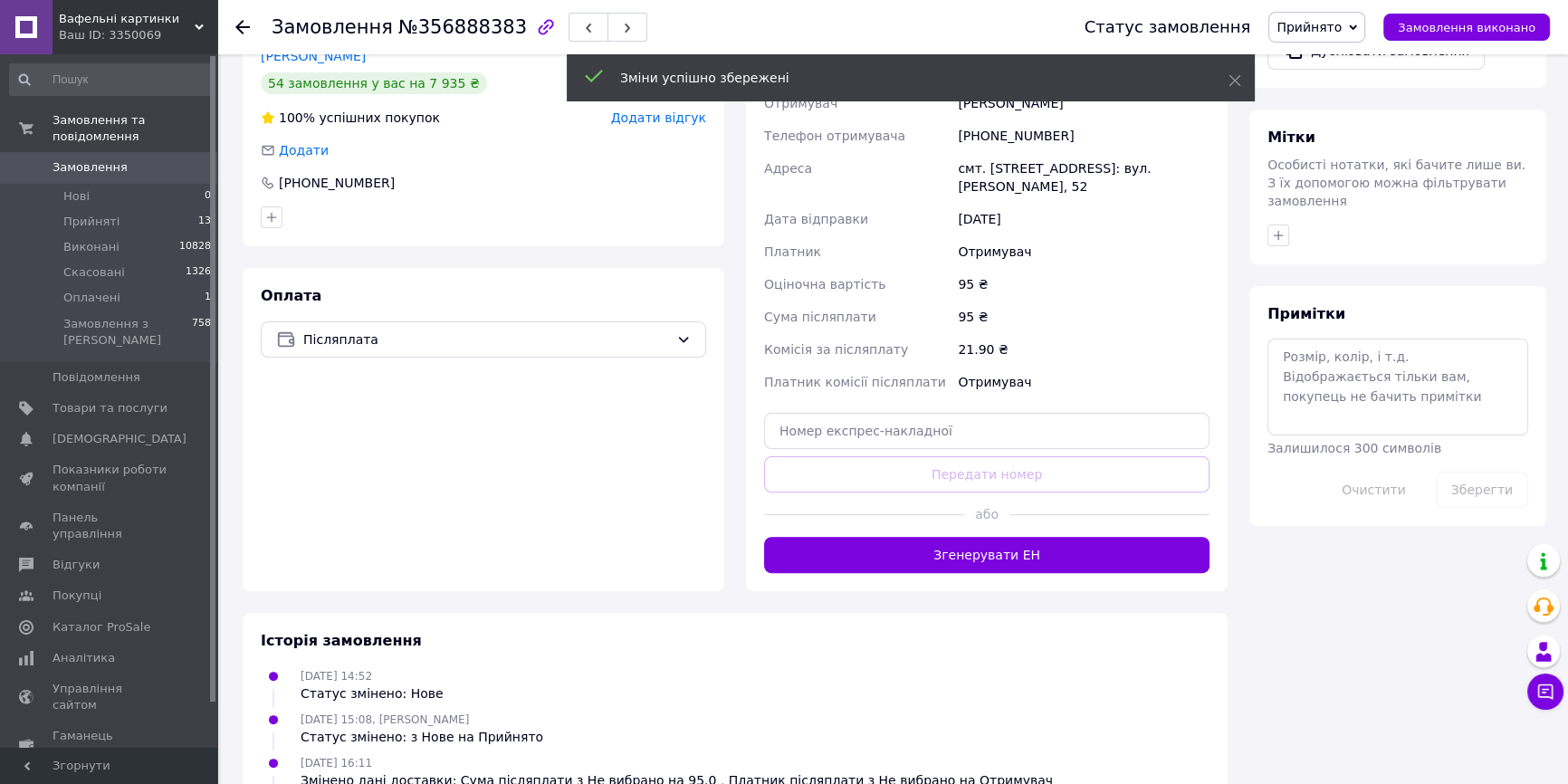
click at [1035, 549] on button "Згенерувати ЕН" at bounding box center [986, 555] width 445 height 36
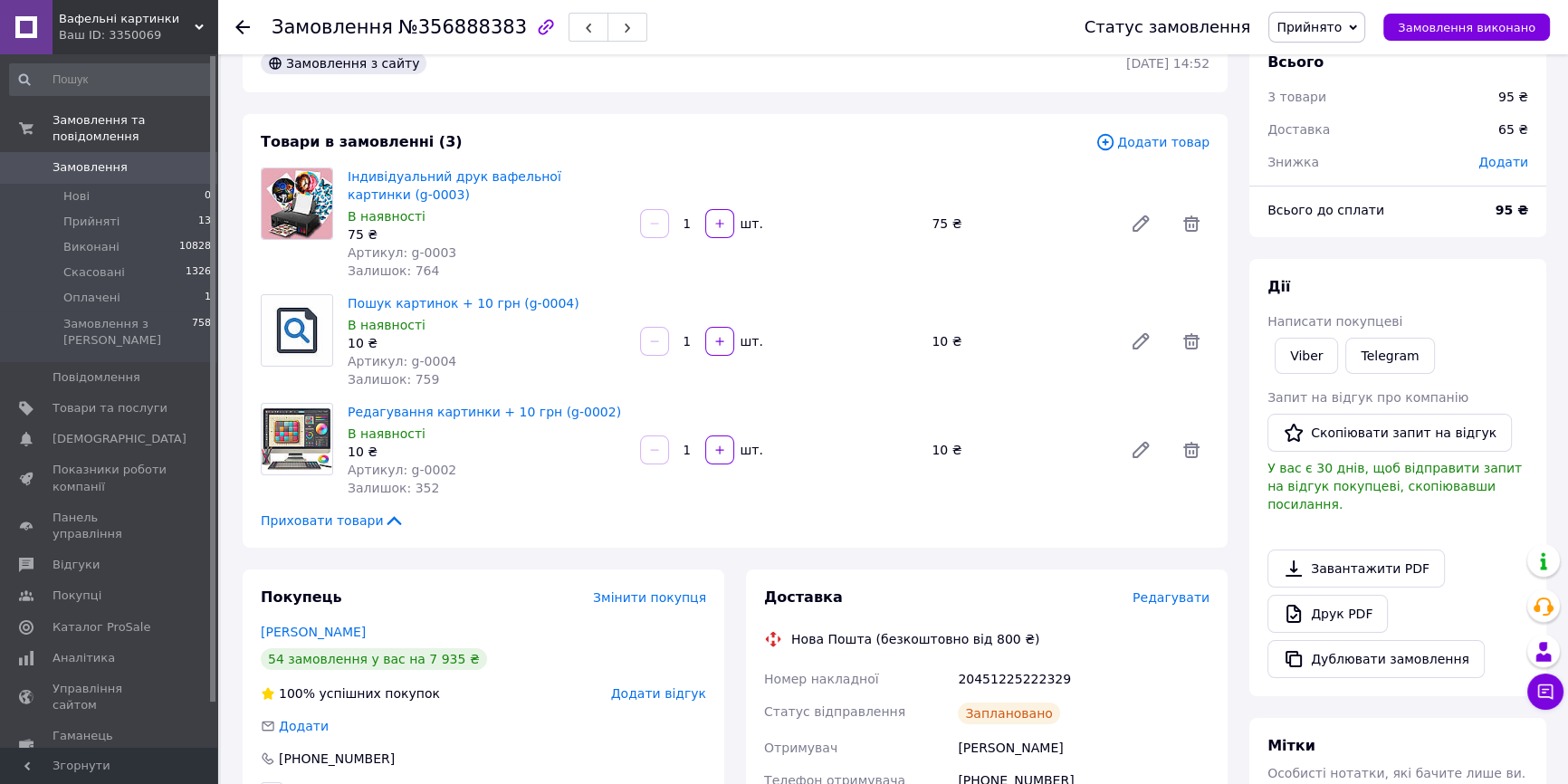
scroll to position [0, 0]
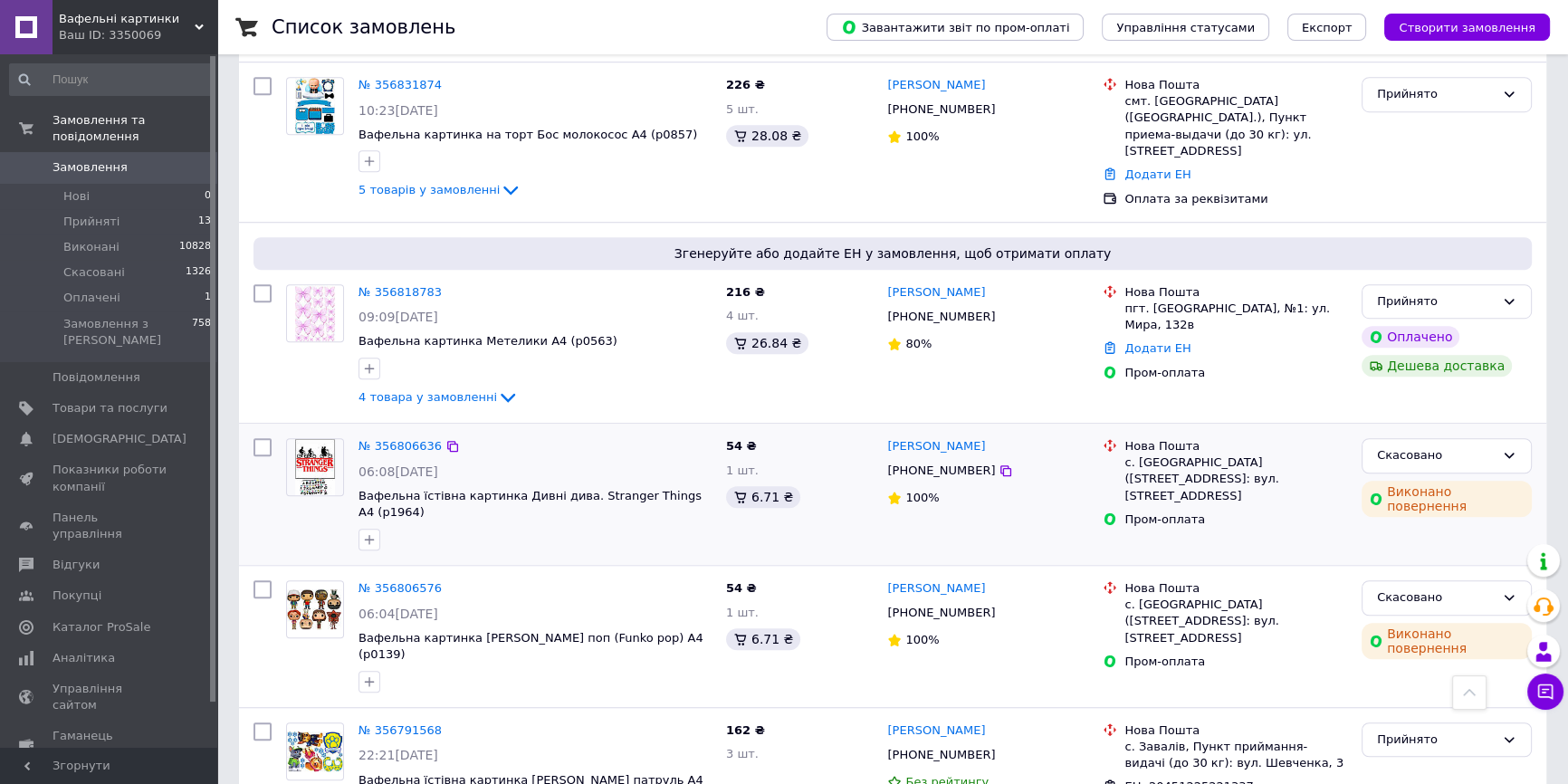
scroll to position [1728, 0]
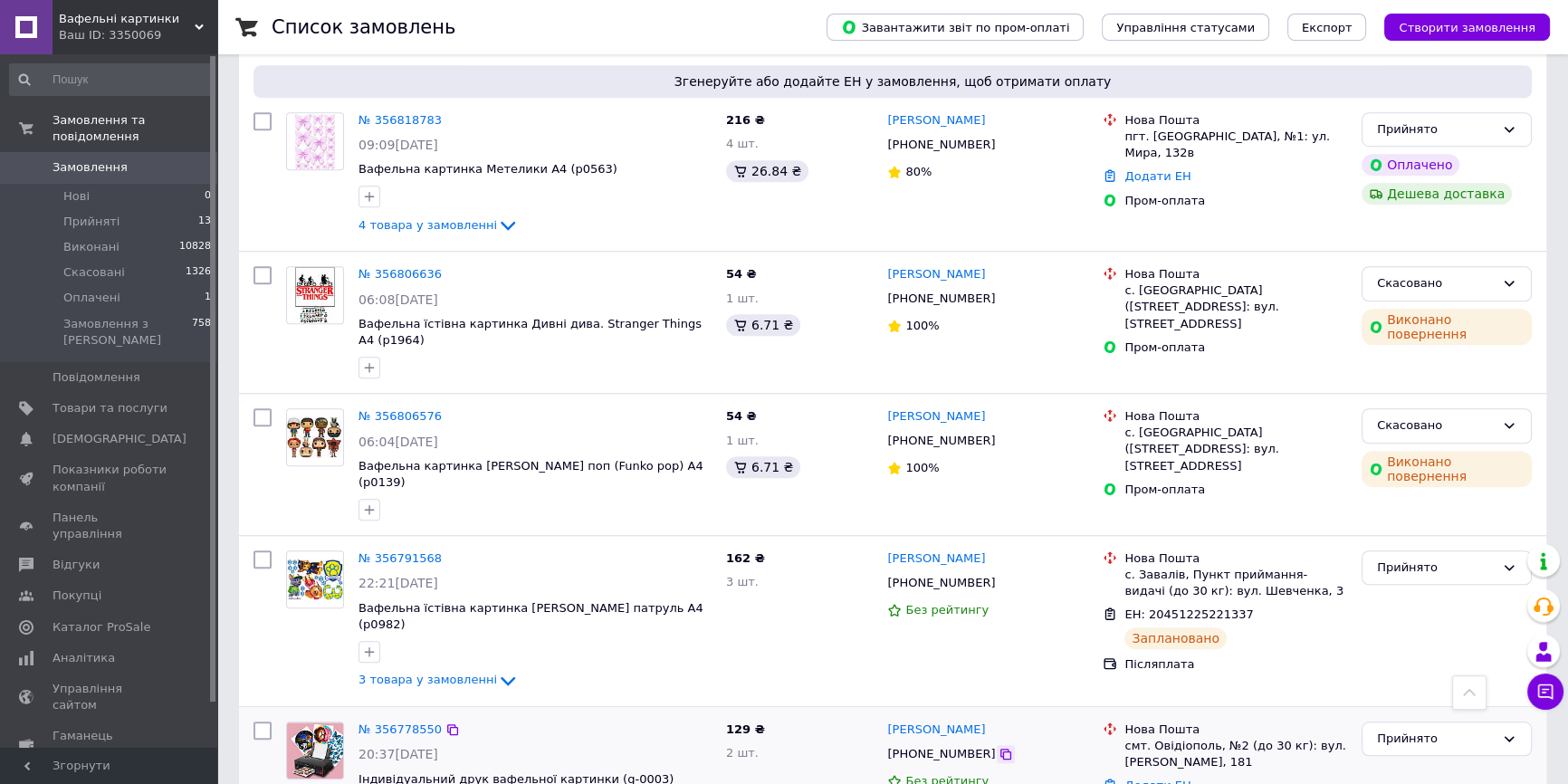
click at [999, 747] on icon at bounding box center [1006, 755] width 15 height 15
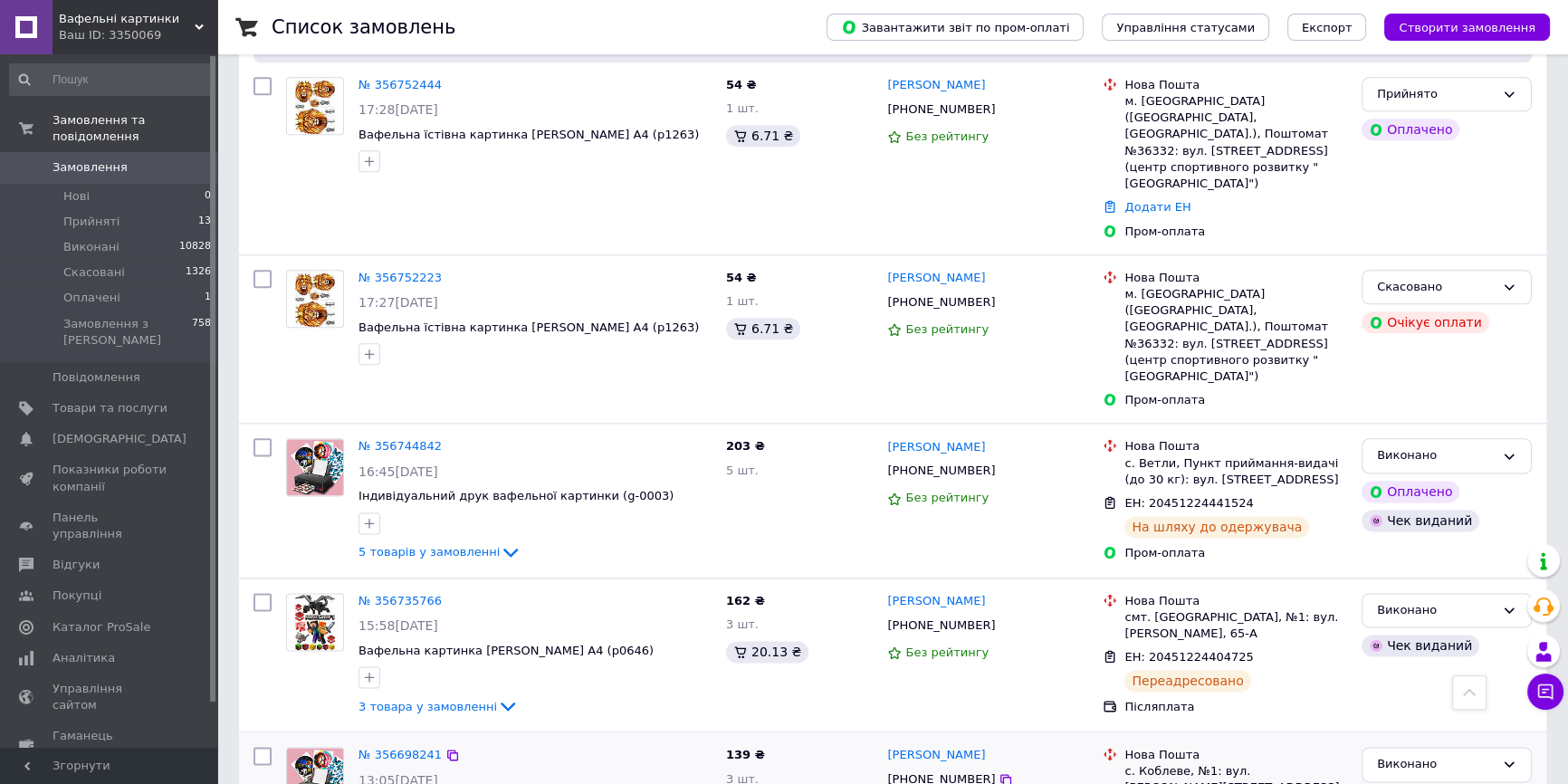
scroll to position [2890, 0]
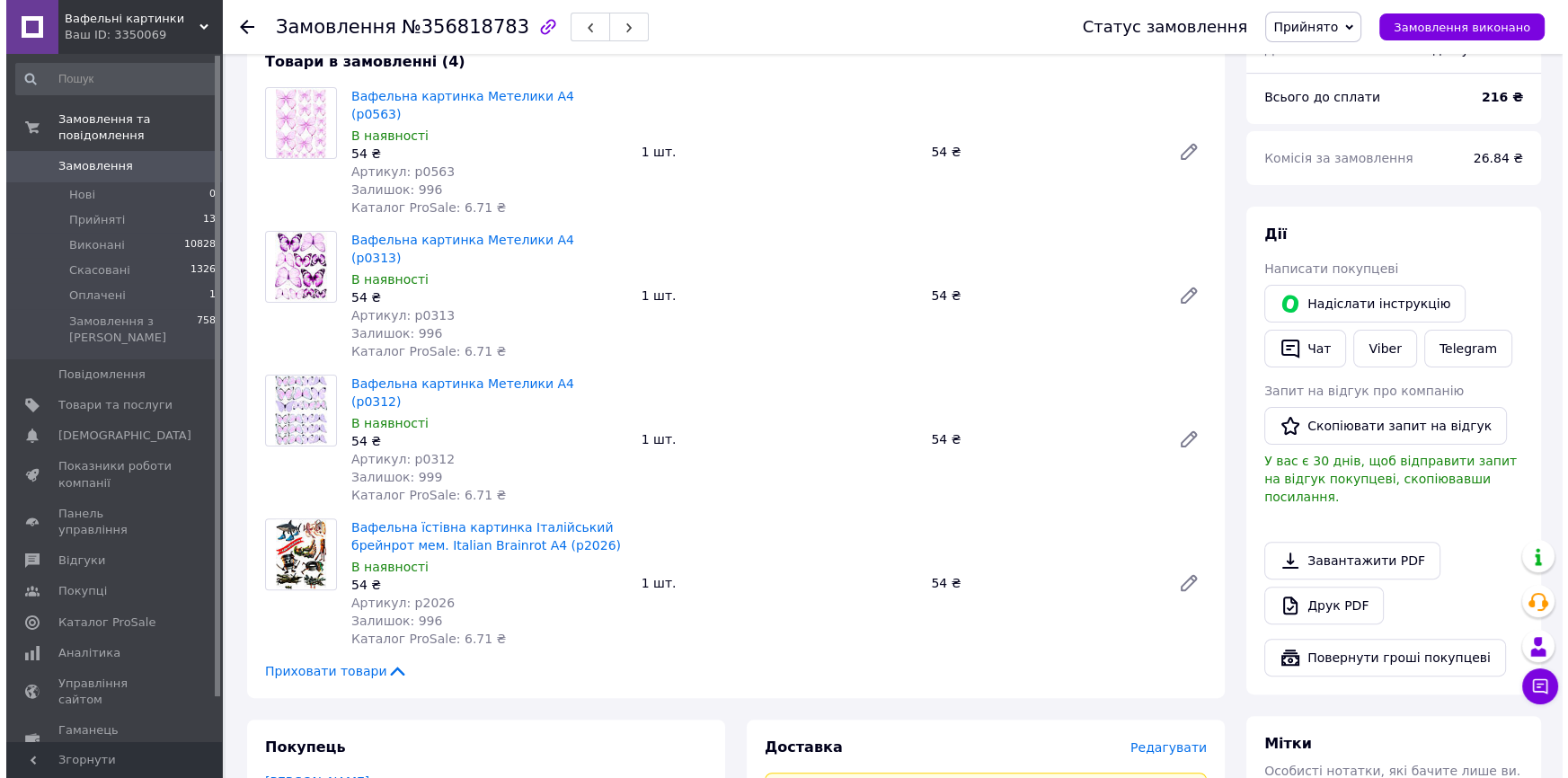
scroll to position [735, 0]
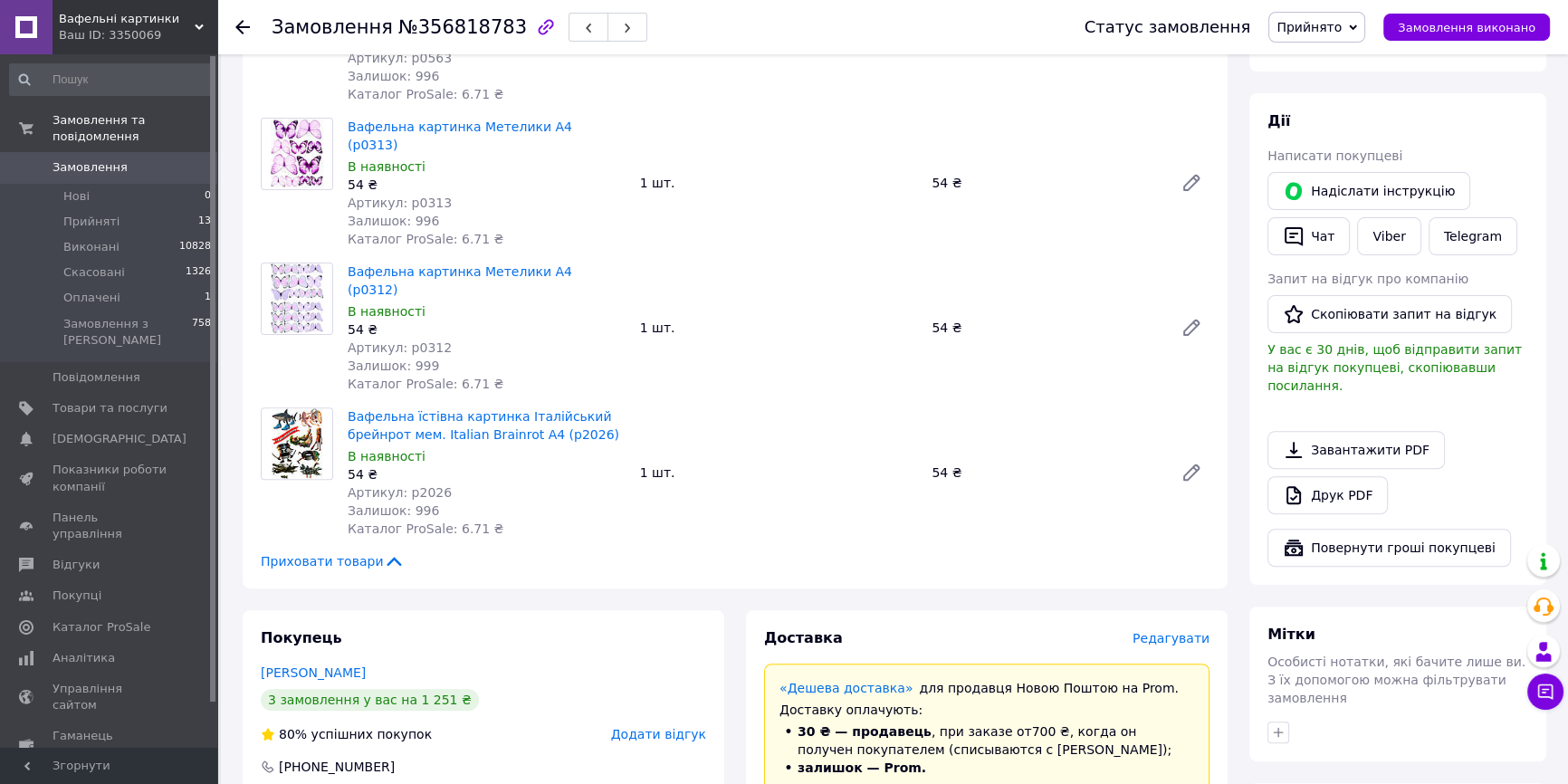
click at [1161, 631] on span "Редагувати" at bounding box center [1171, 638] width 77 height 15
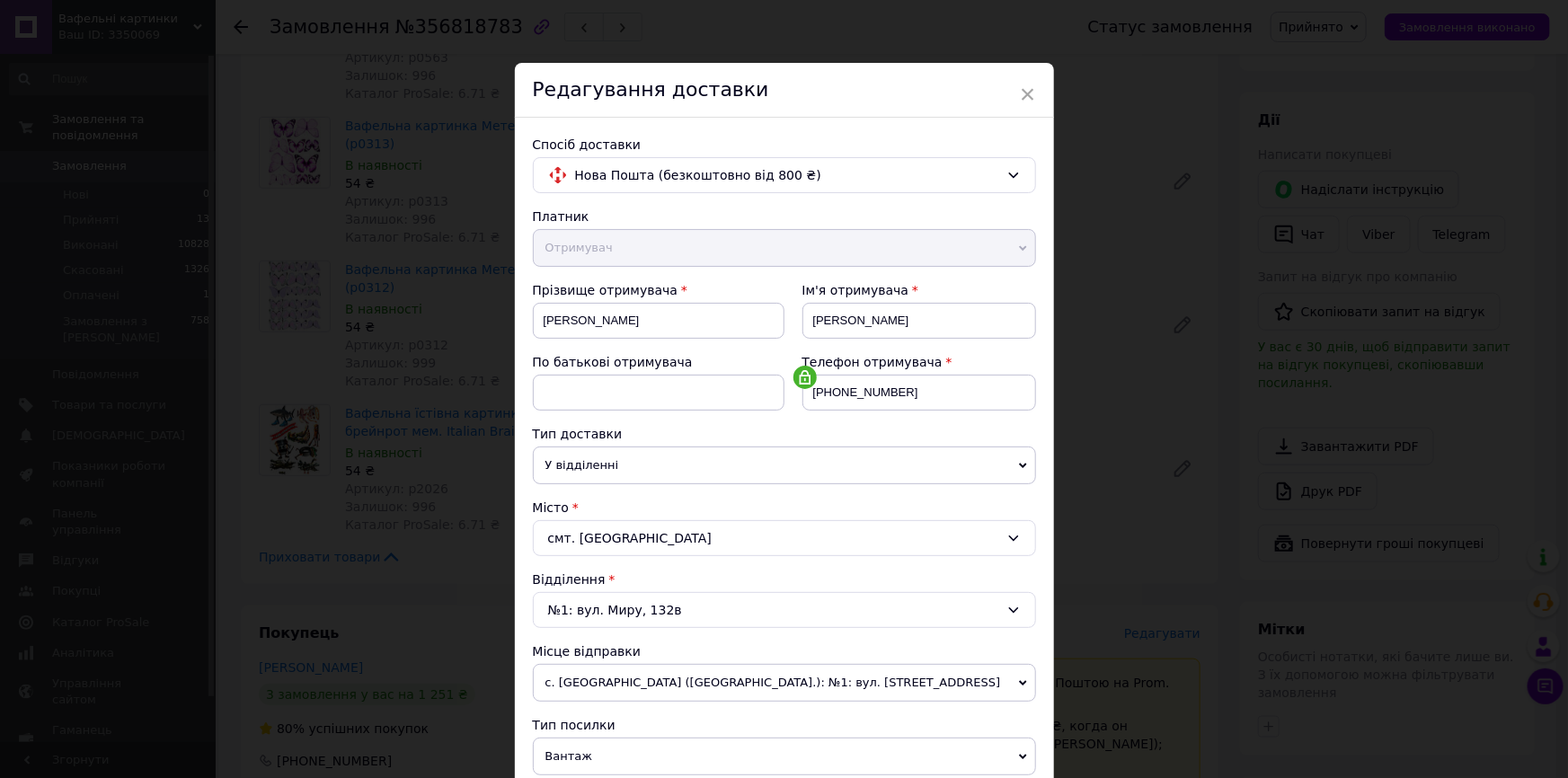
scroll to position [408, 0]
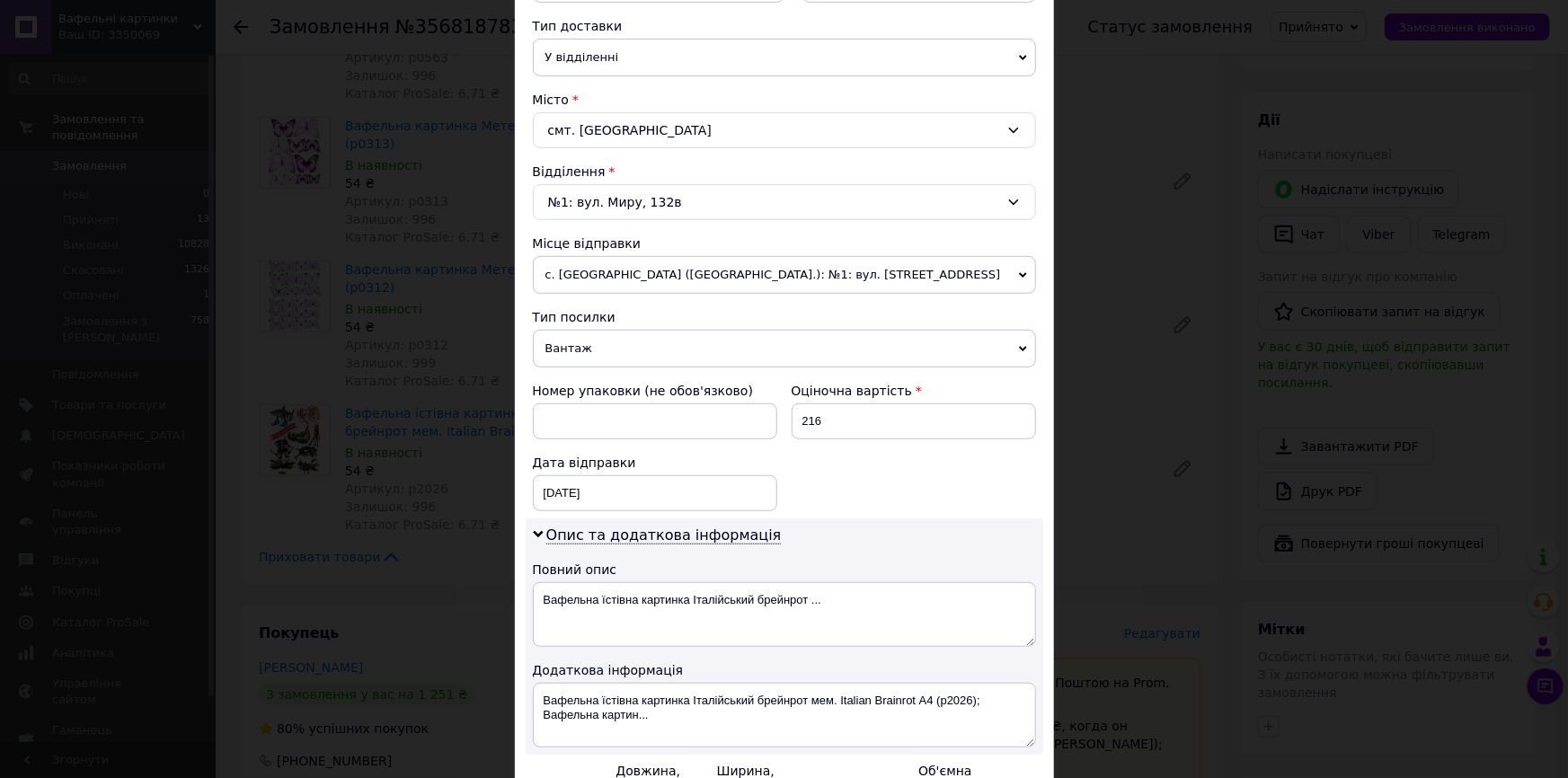
click at [566, 346] on span "Вантаж" at bounding box center [784, 348] width 503 height 37
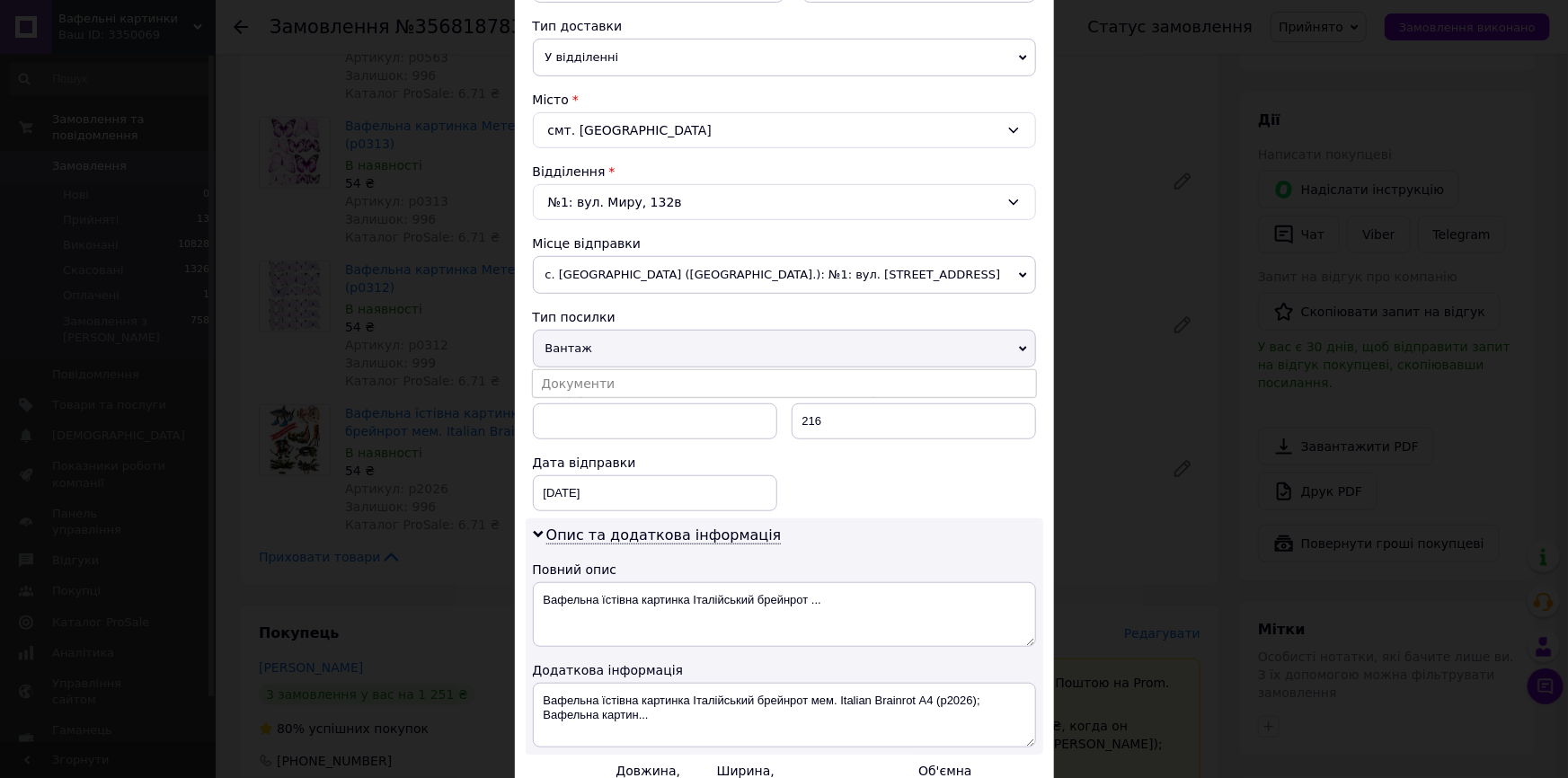
click at [576, 378] on li "Документи" at bounding box center [784, 383] width 503 height 27
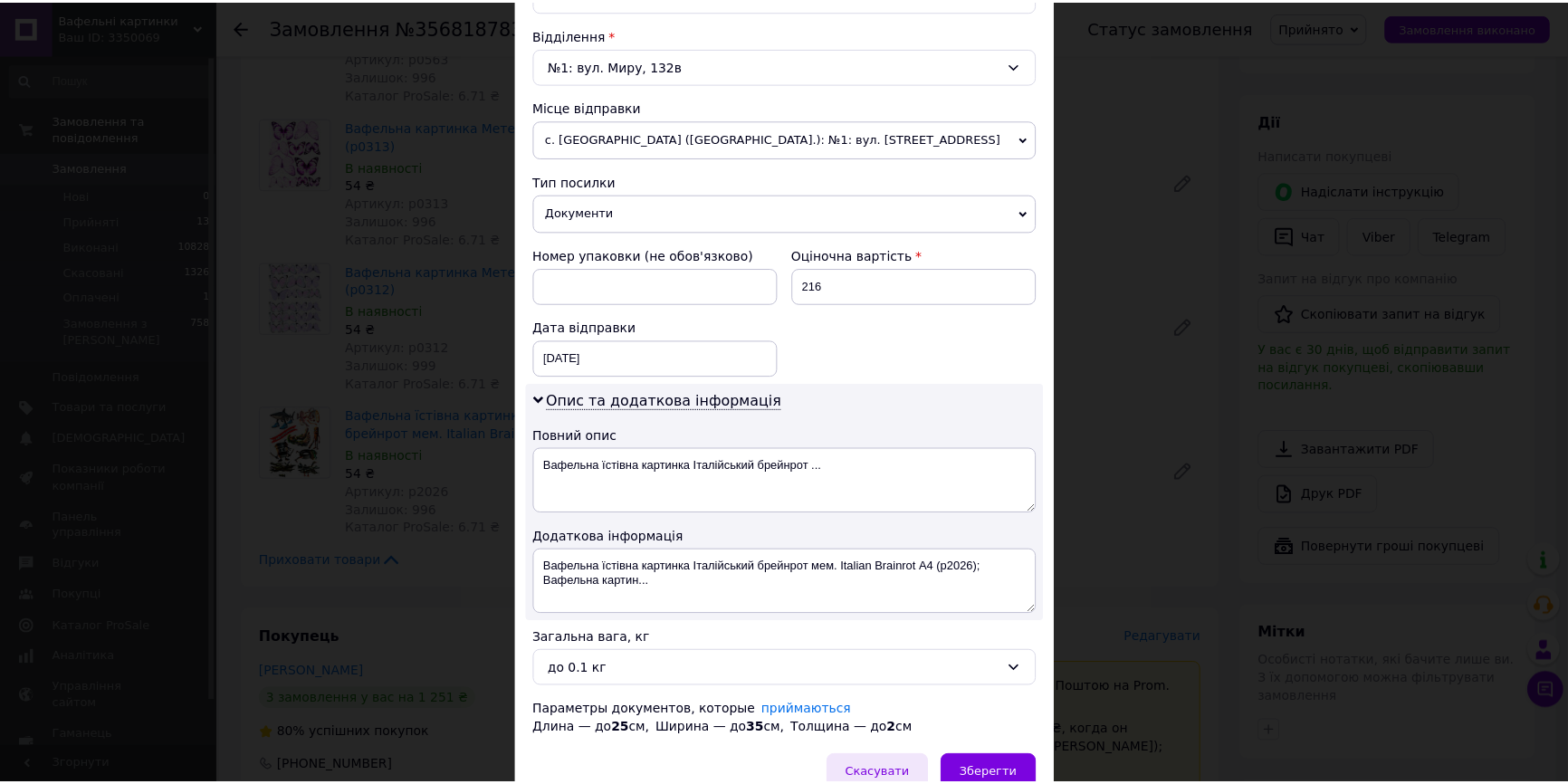
scroll to position [636, 0]
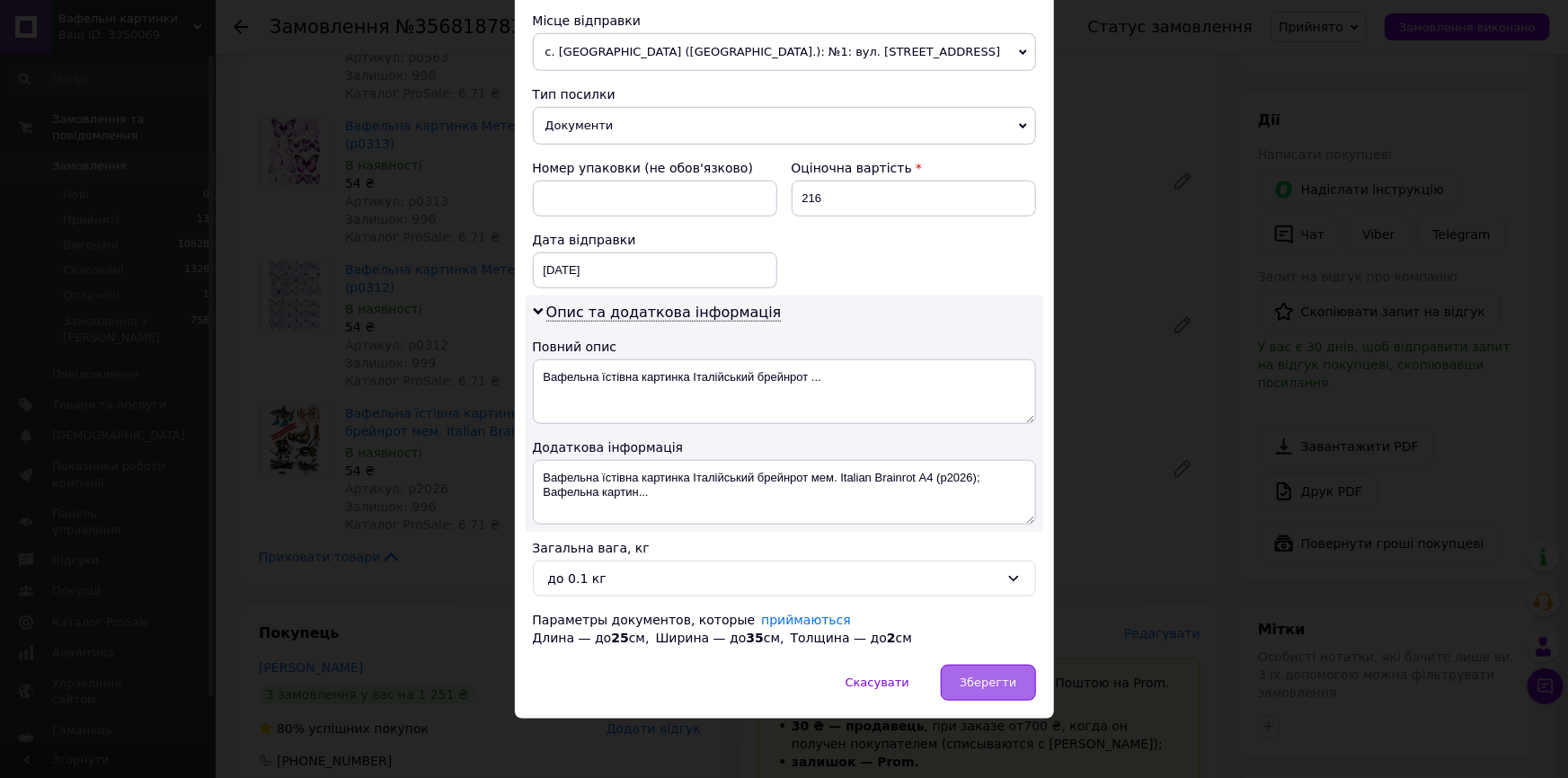
click at [1003, 676] on span "Зберегти" at bounding box center [987, 682] width 57 height 14
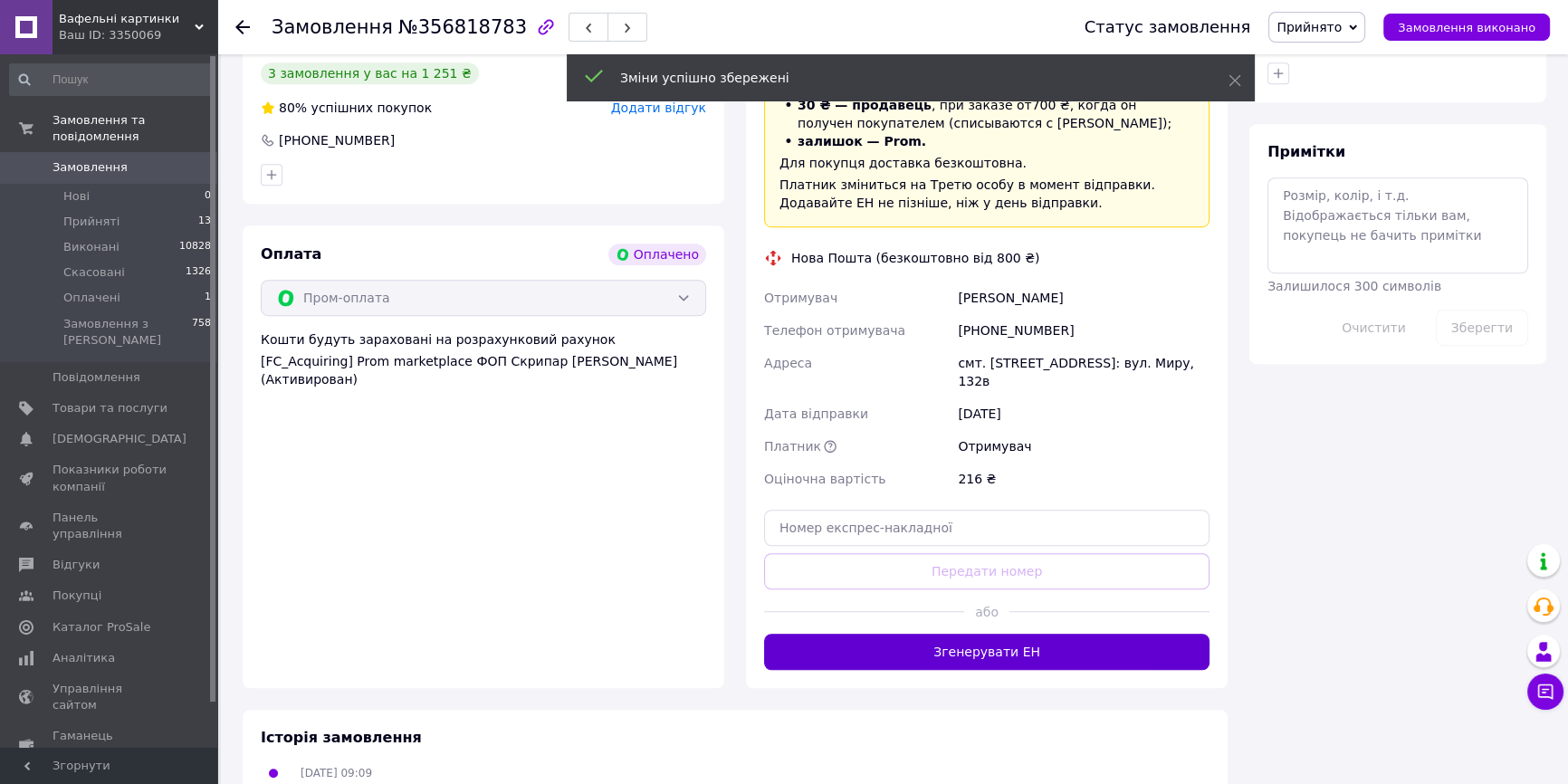
scroll to position [1398, 0]
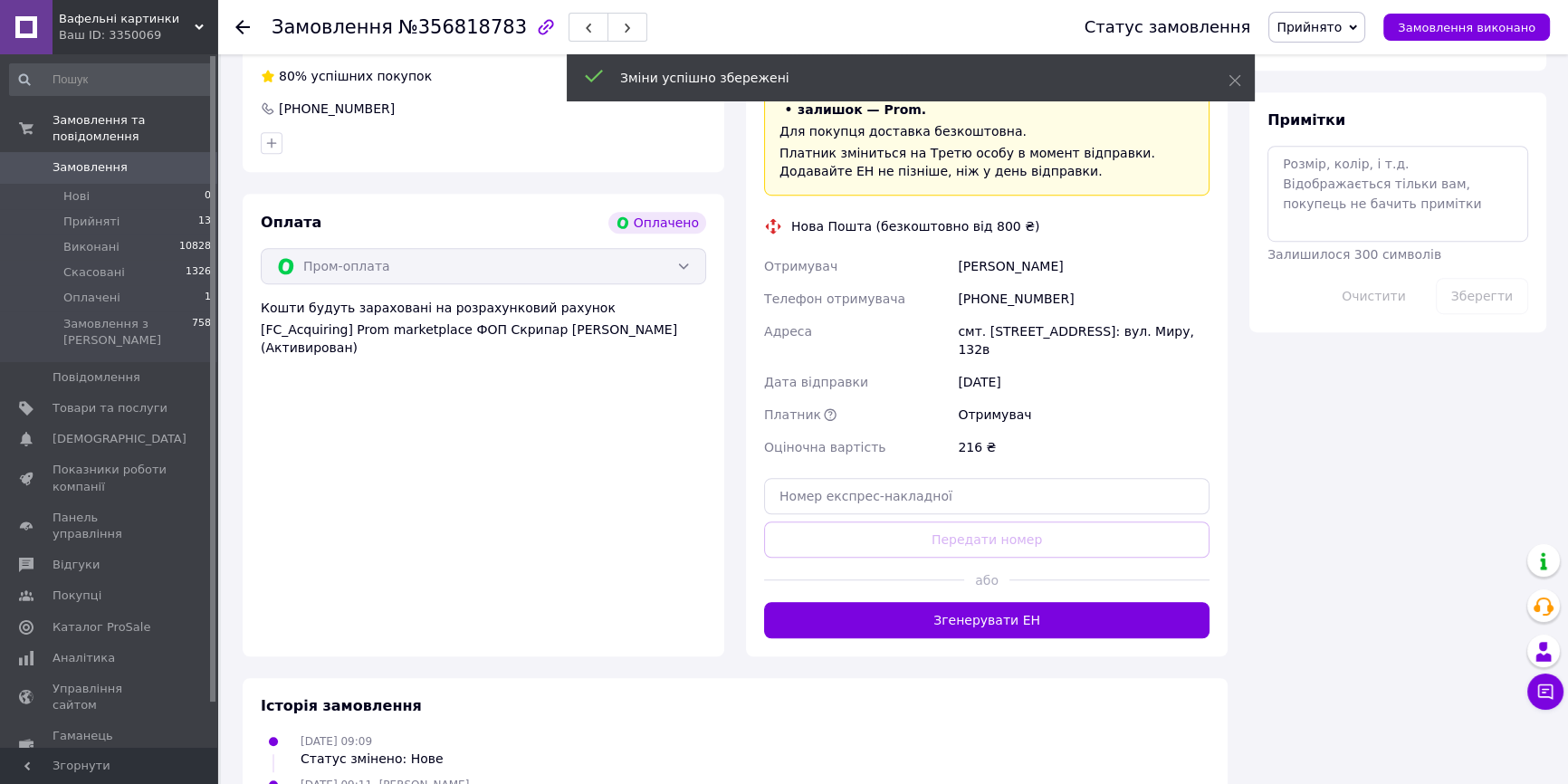
click at [1003, 602] on button "Згенерувати ЕН" at bounding box center [986, 619] width 445 height 36
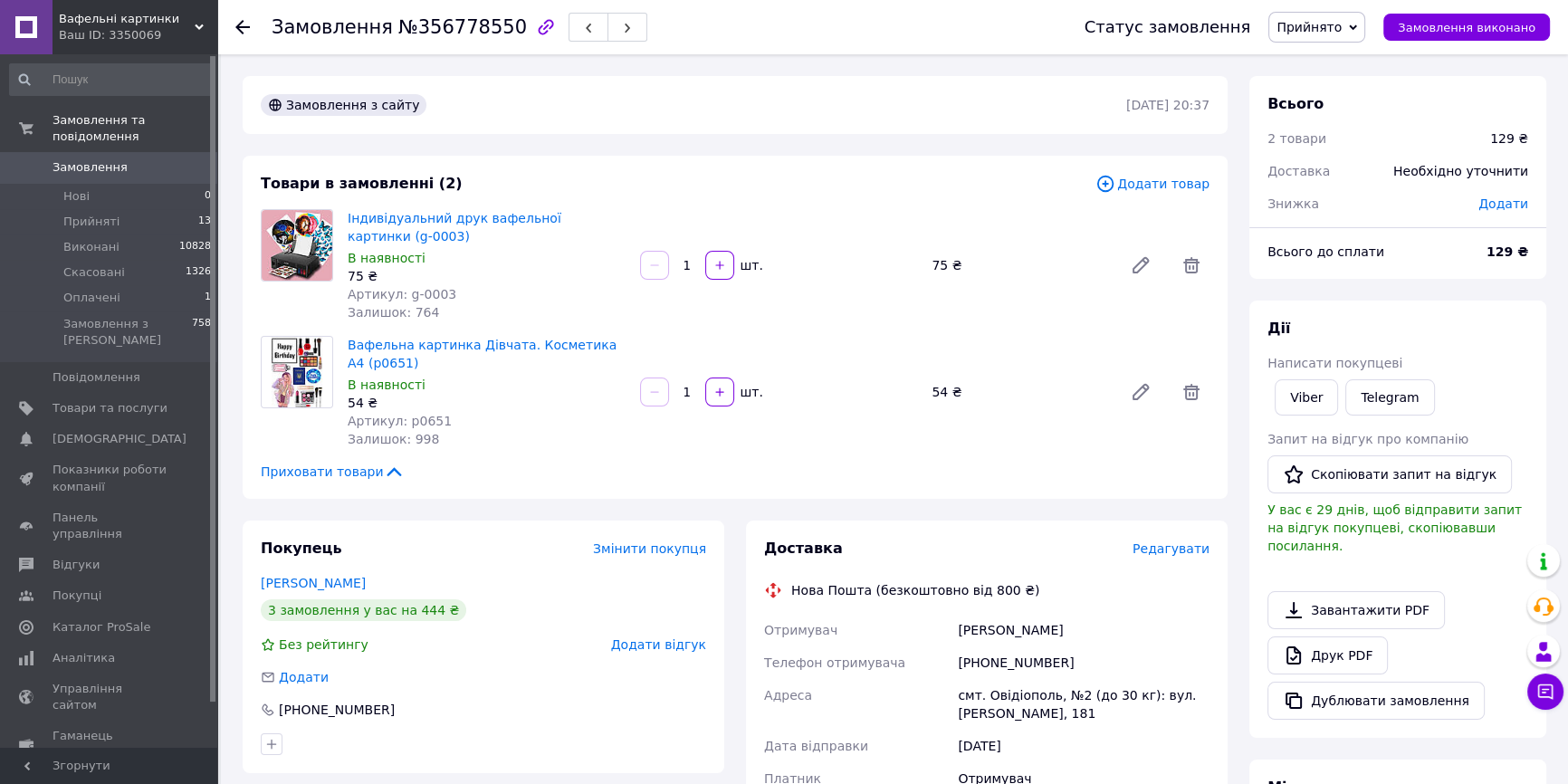
click at [1201, 553] on span "Редагувати" at bounding box center [1171, 549] width 77 height 15
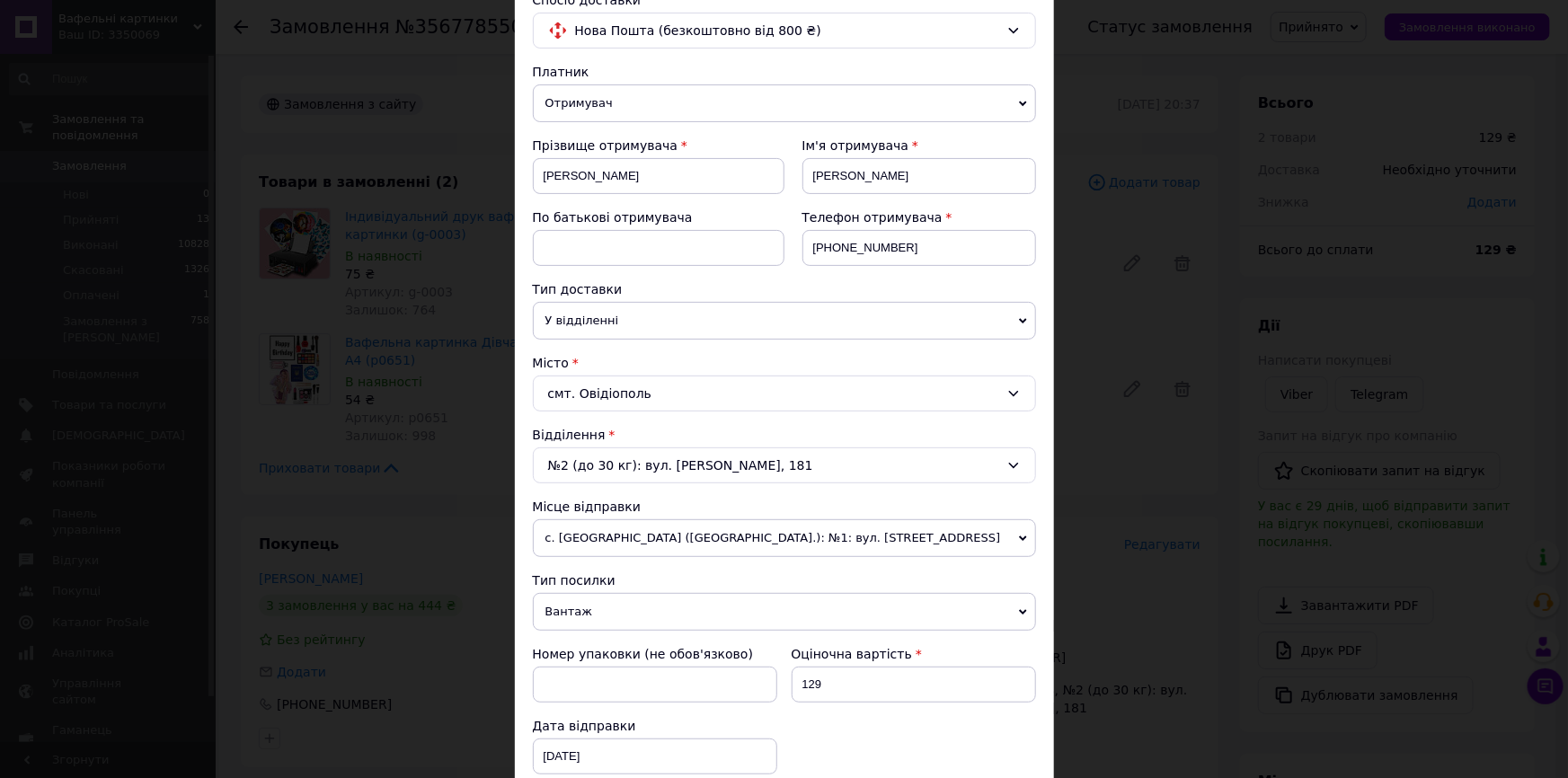
scroll to position [326, 0]
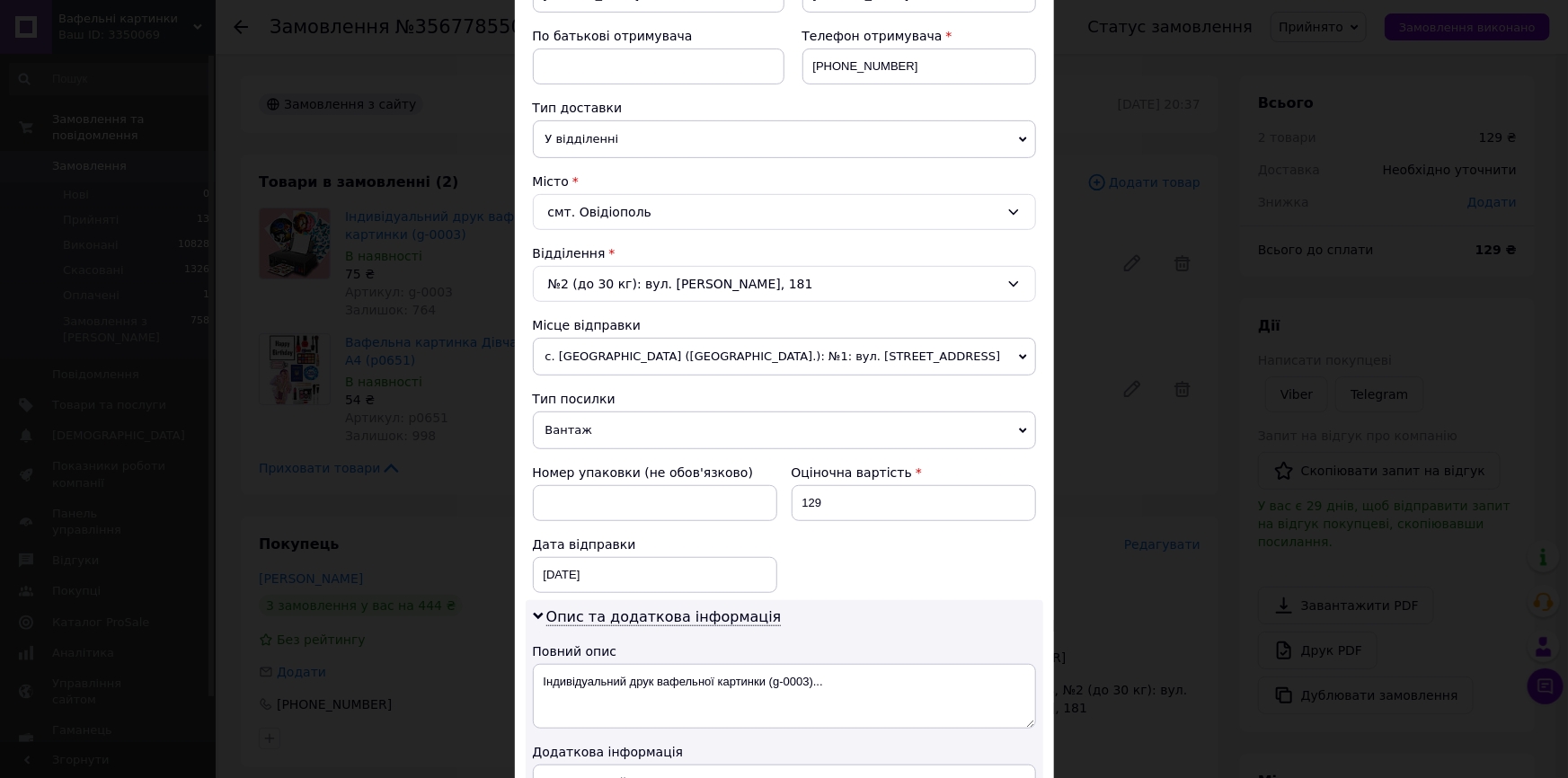
drag, startPoint x: 574, startPoint y: 436, endPoint x: 575, endPoint y: 457, distance: 21.0
click at [575, 435] on span "Вантаж" at bounding box center [784, 430] width 503 height 37
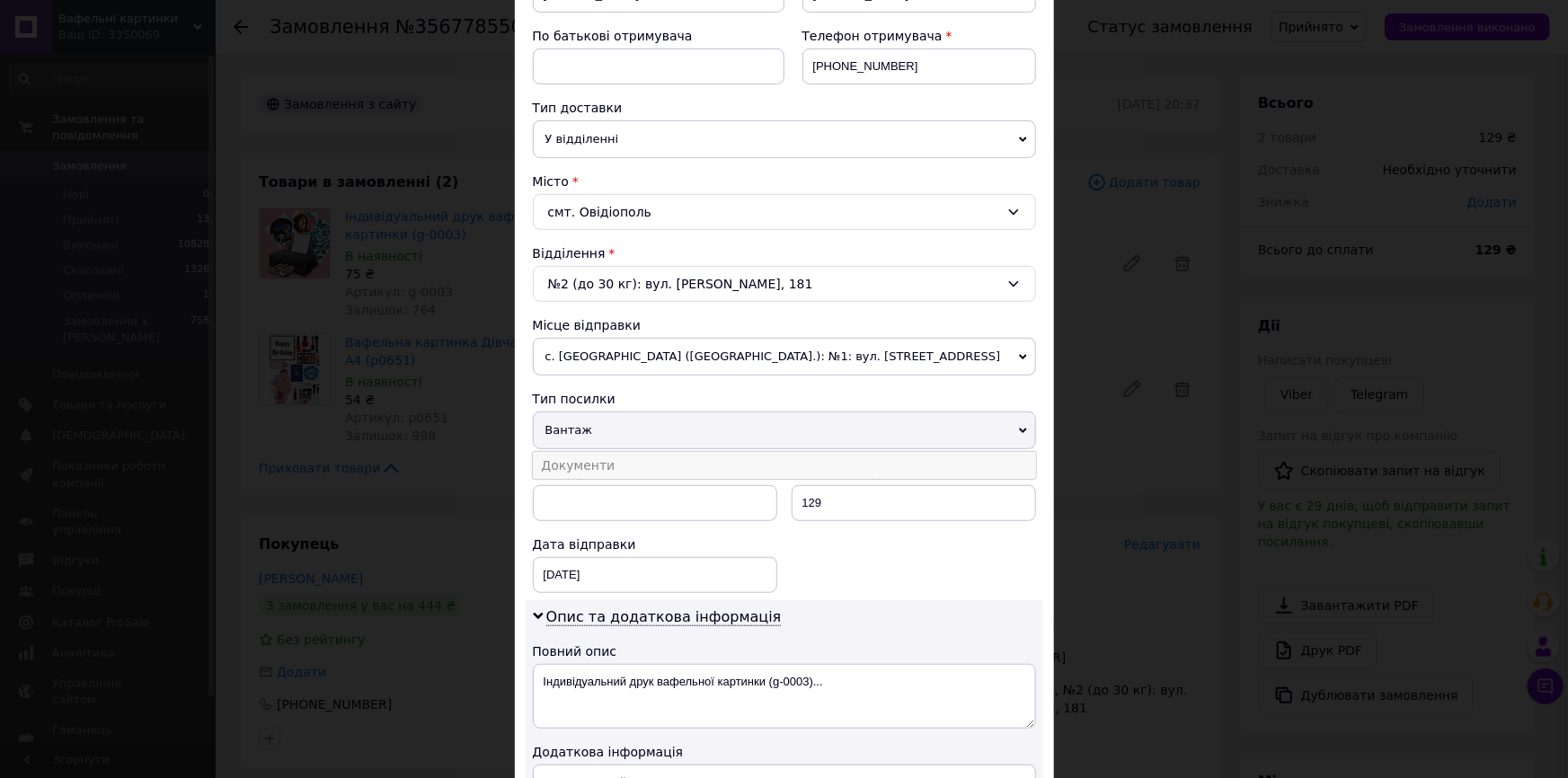
click at [575, 461] on li "Документи" at bounding box center [784, 464] width 503 height 27
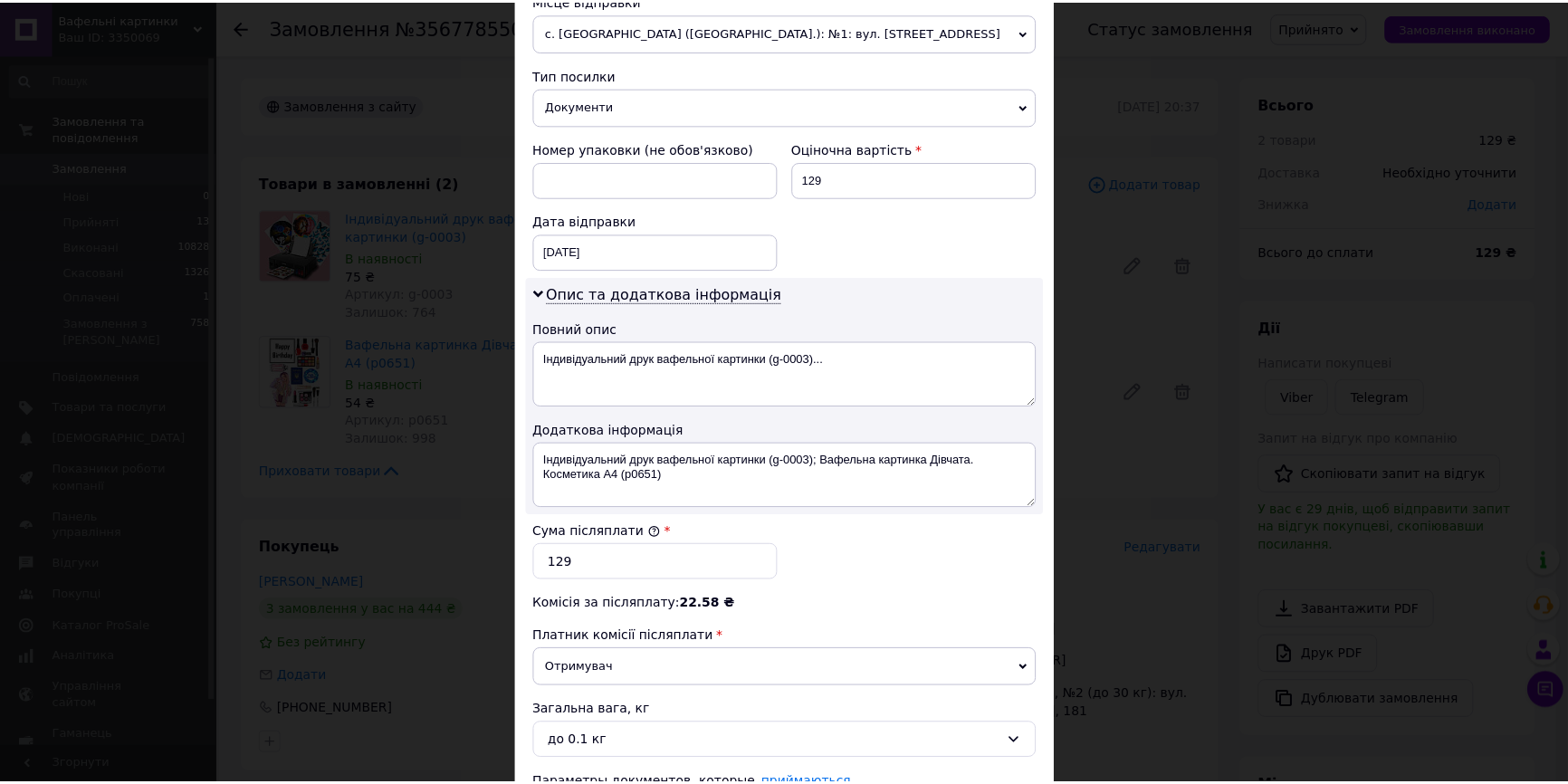
scroll to position [814, 0]
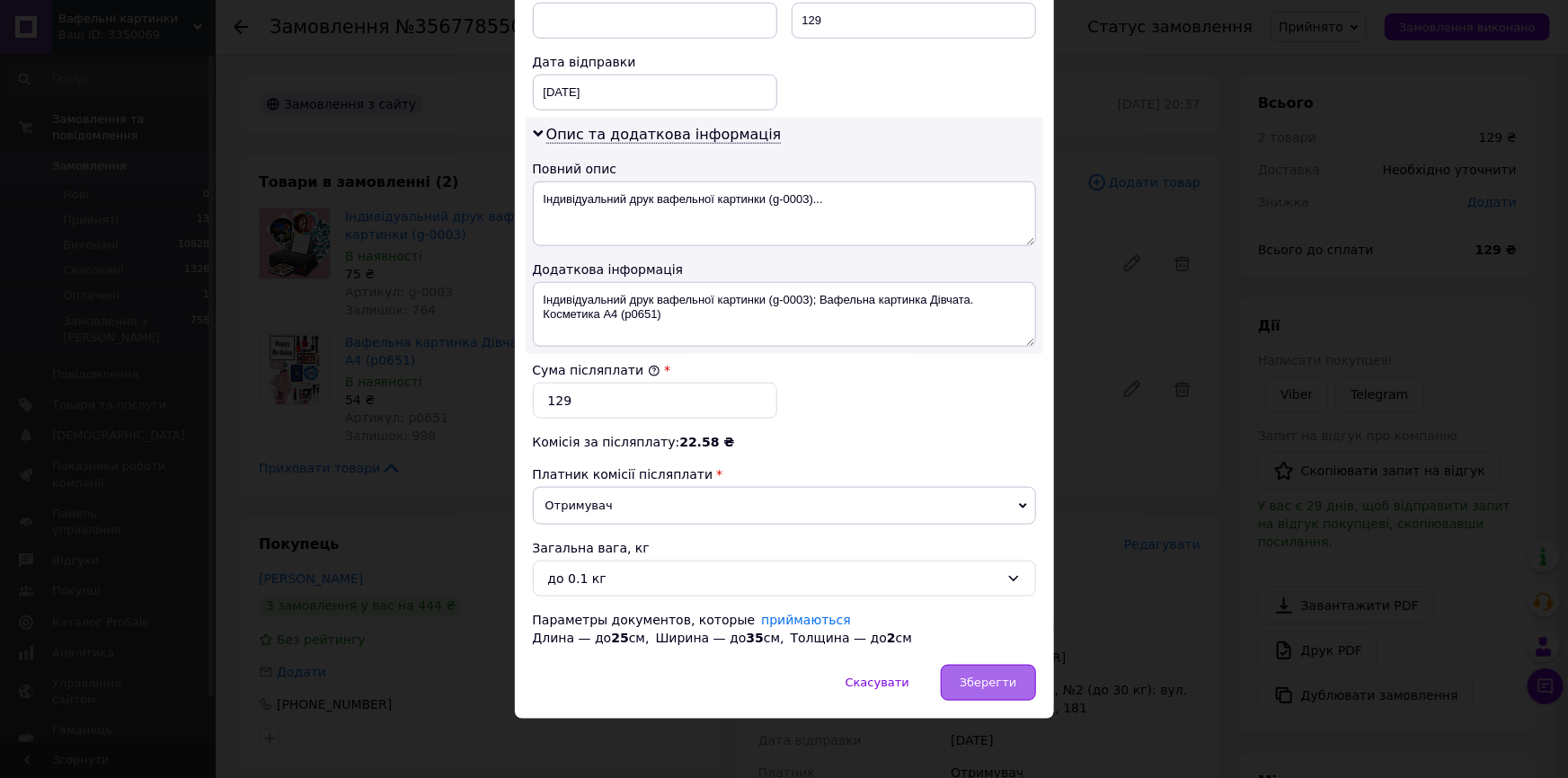
click at [984, 679] on span "Зберегти" at bounding box center [987, 682] width 57 height 14
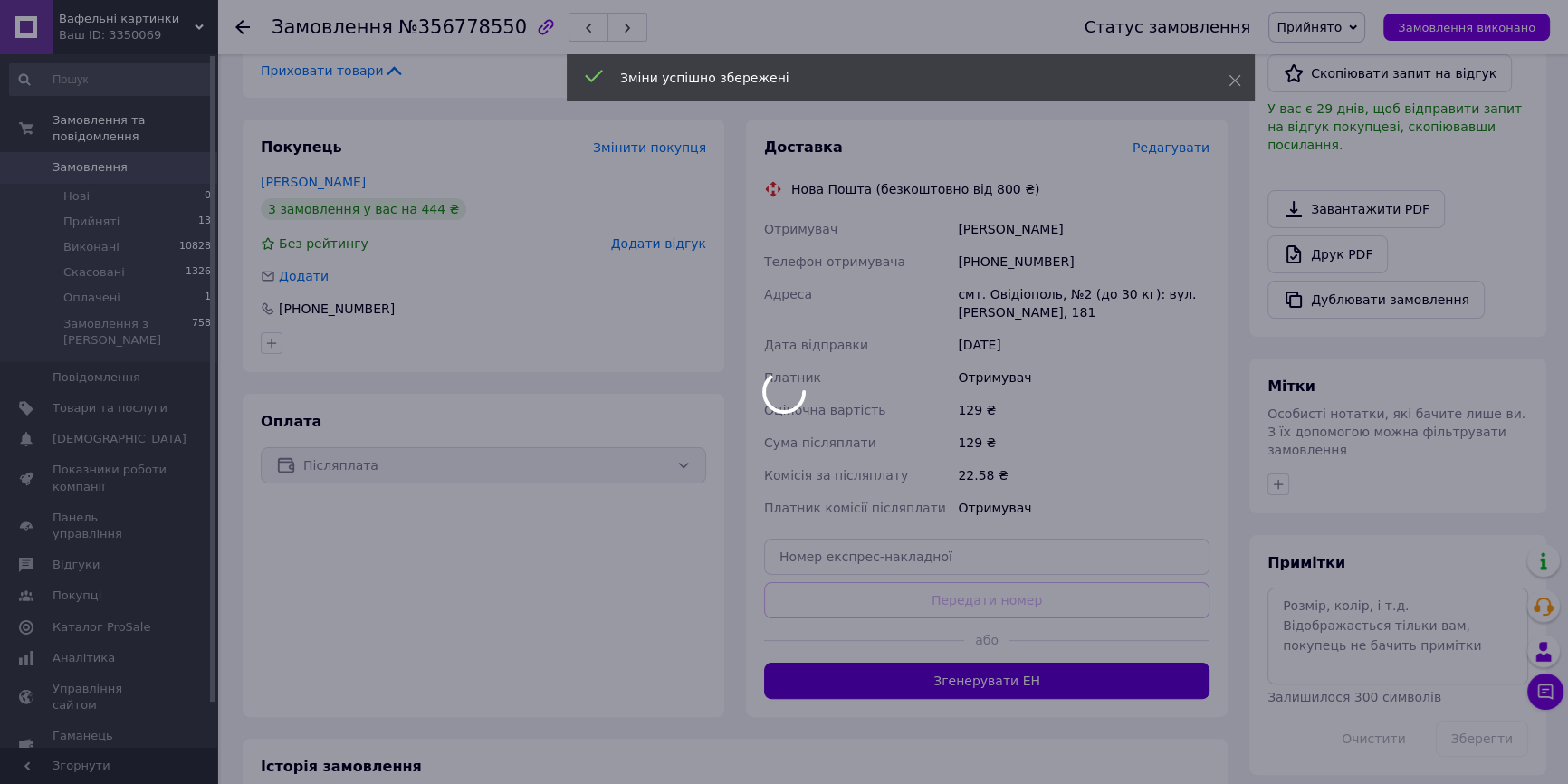
scroll to position [527, 0]
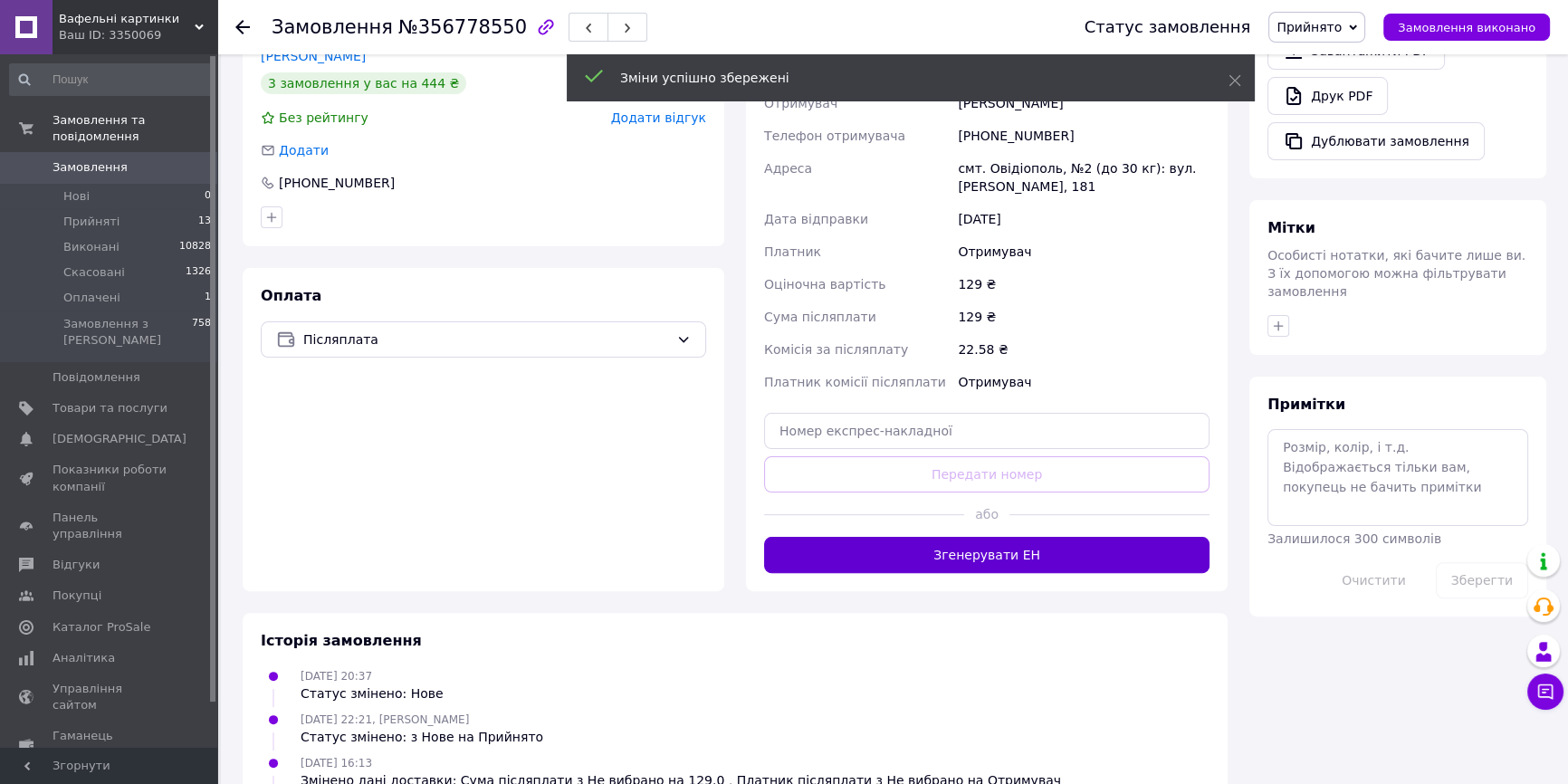
click at [1000, 570] on button "Згенерувати ЕН" at bounding box center [986, 555] width 445 height 36
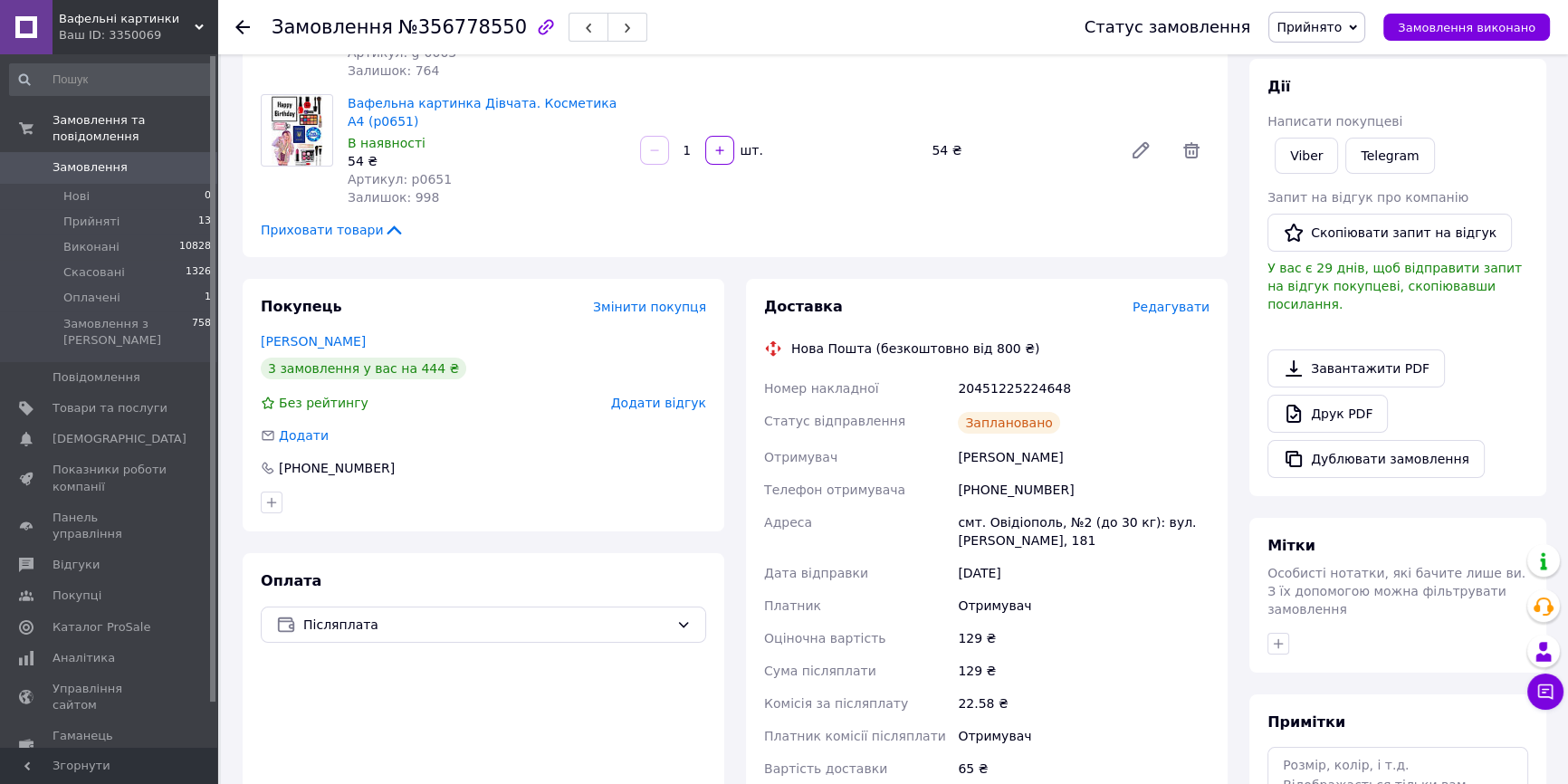
scroll to position [0, 0]
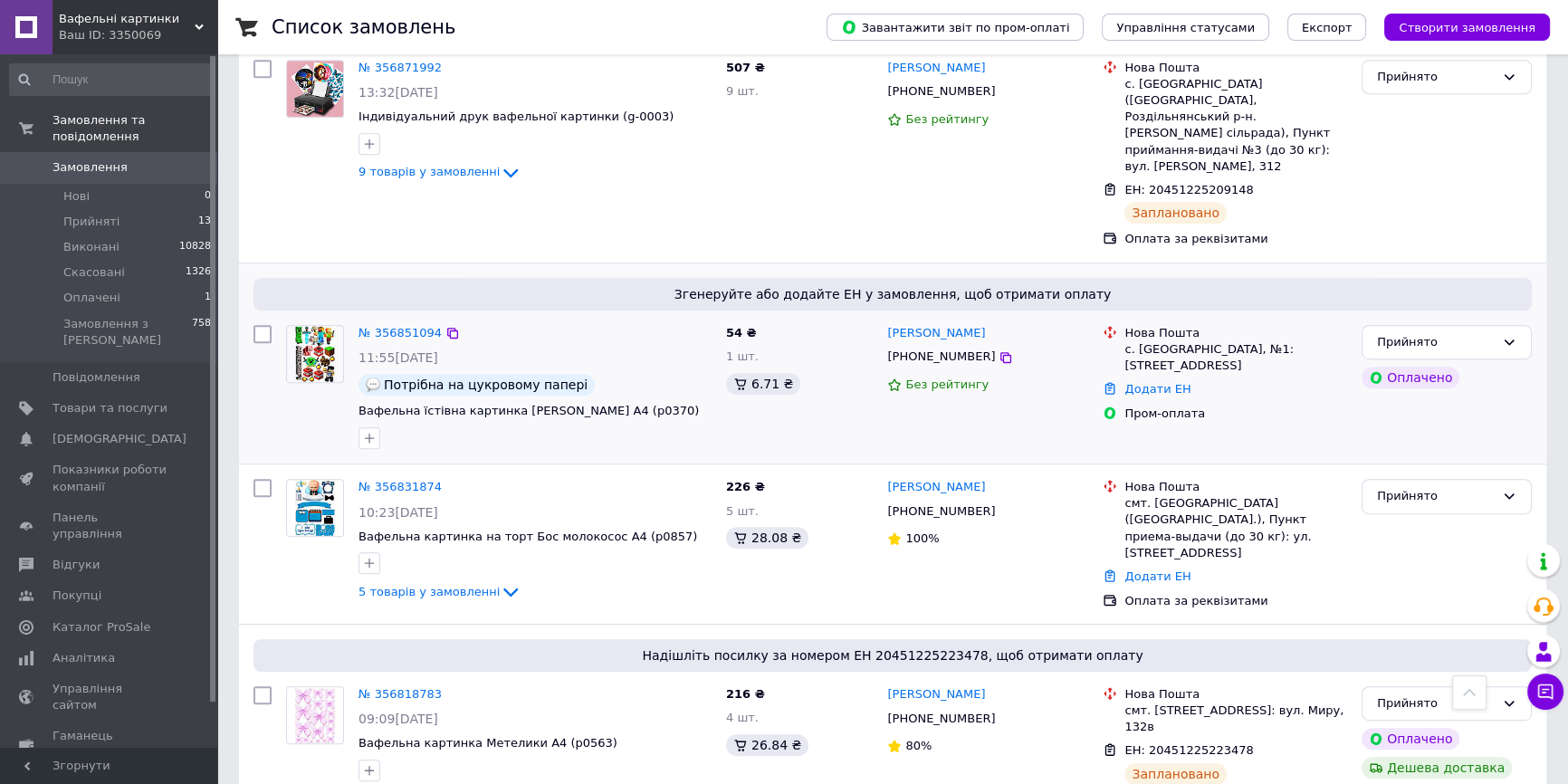
scroll to position [1234, 0]
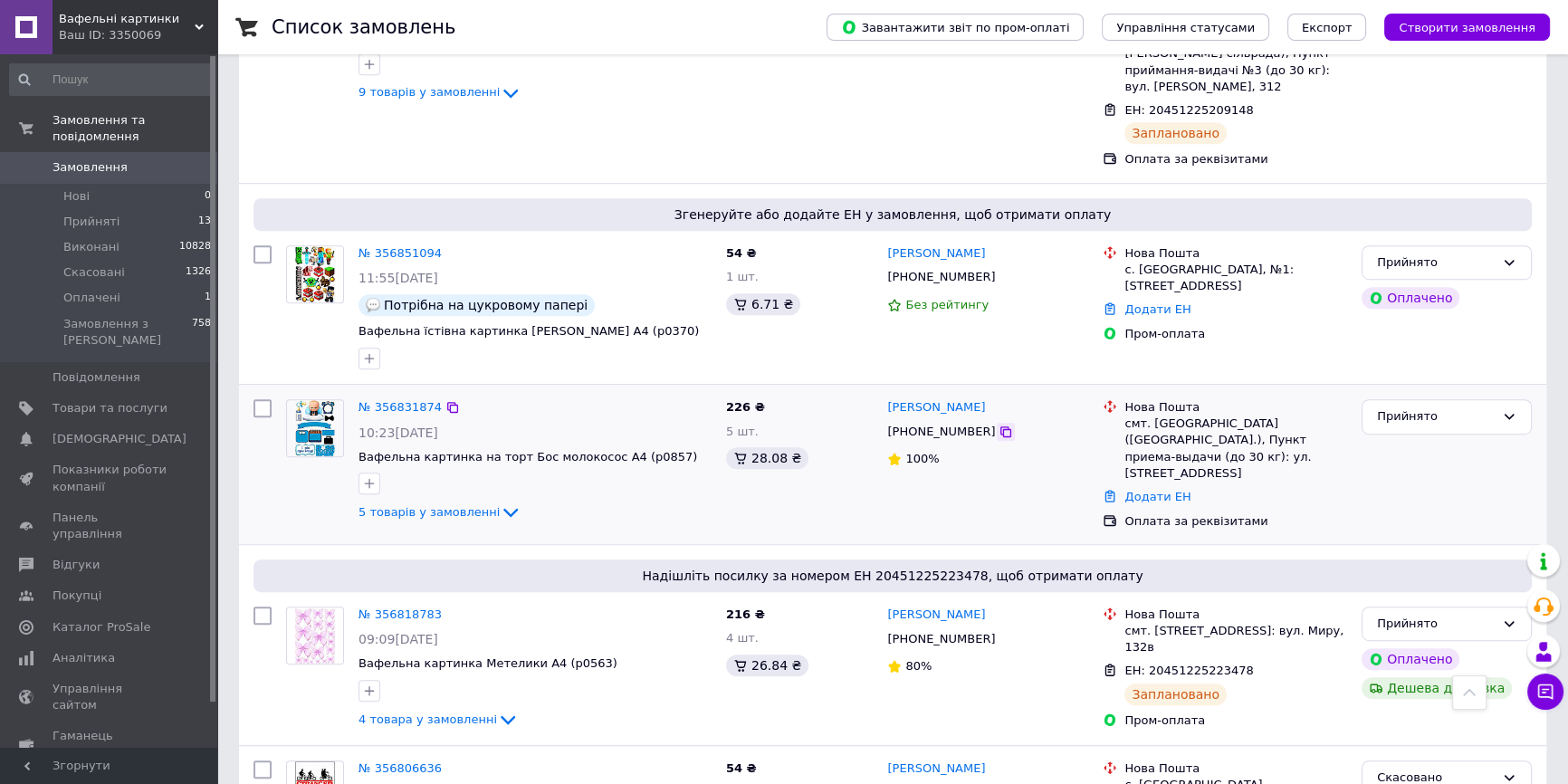
click at [999, 425] on icon at bounding box center [1006, 432] width 15 height 15
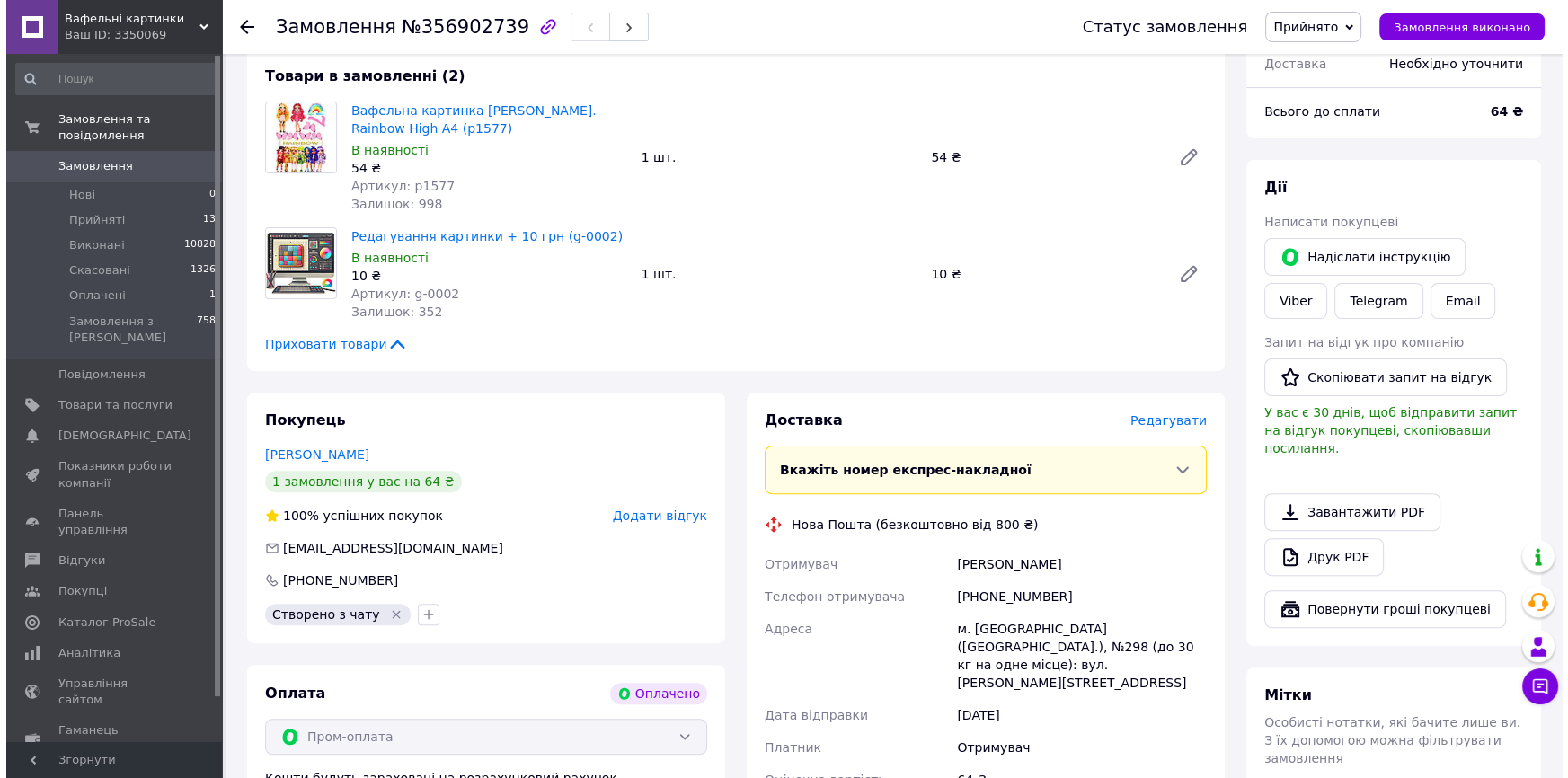
scroll to position [735, 0]
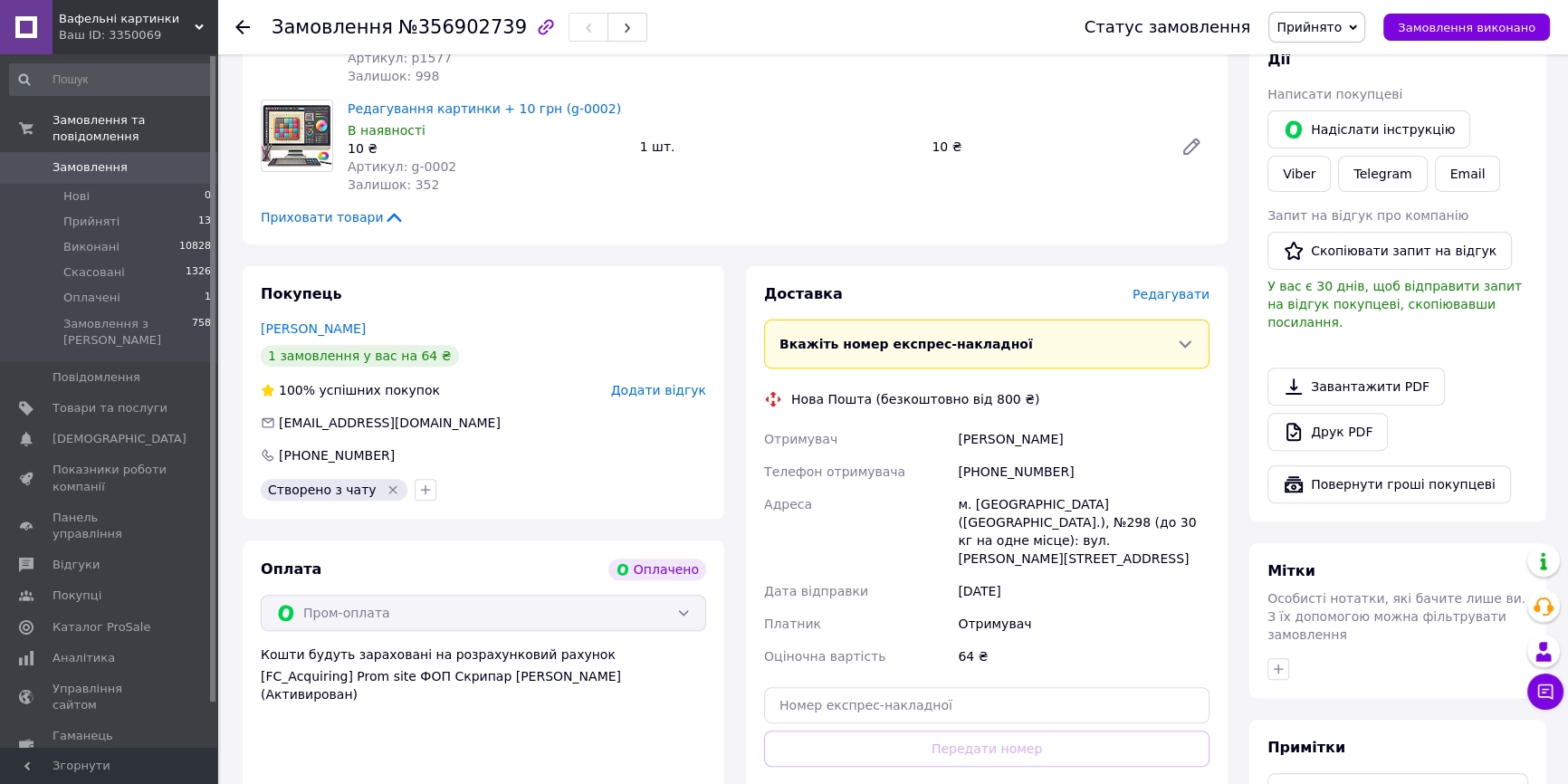
click at [1185, 287] on span "Редагувати" at bounding box center [1171, 294] width 77 height 15
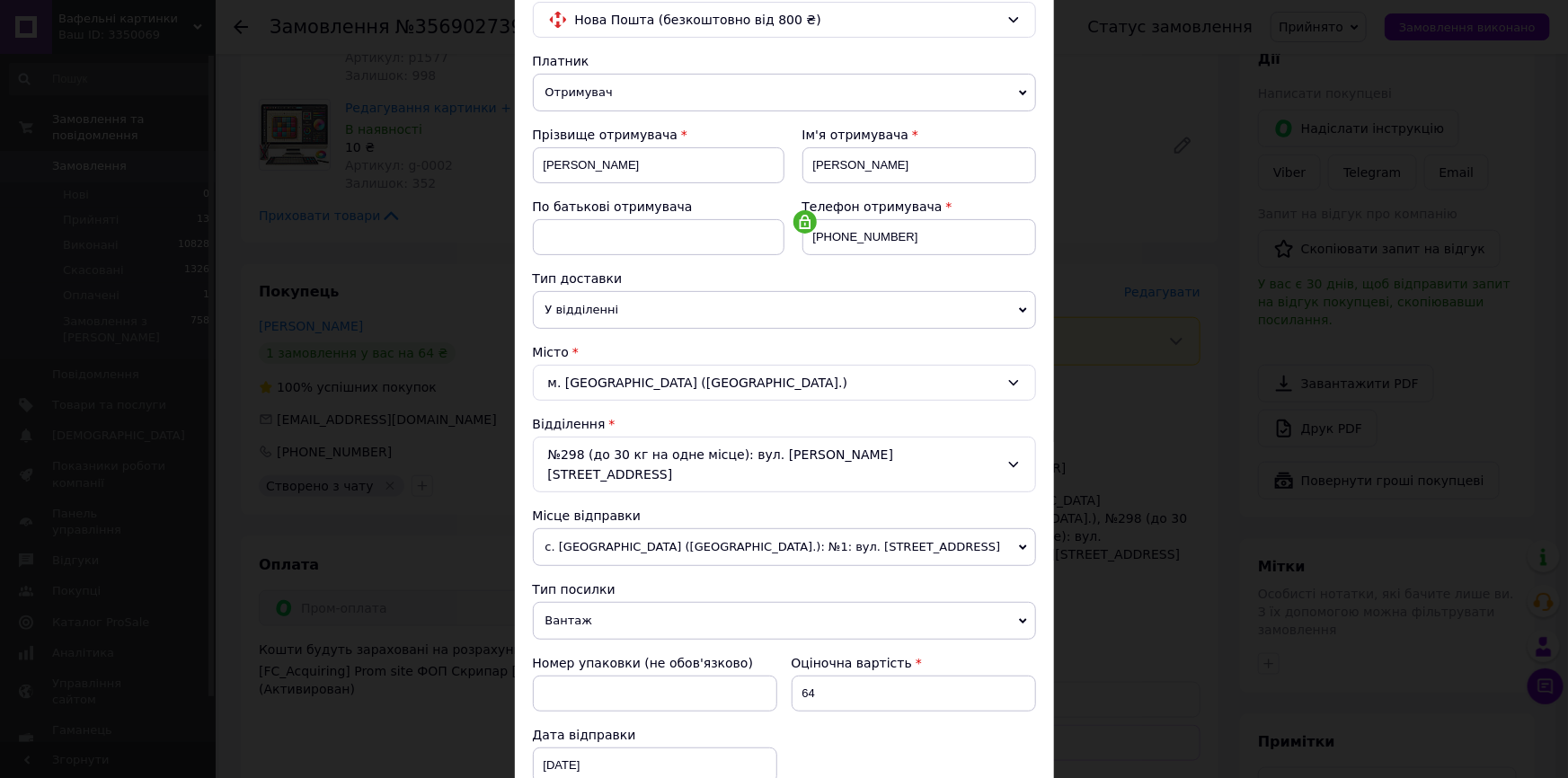
scroll to position [244, 0]
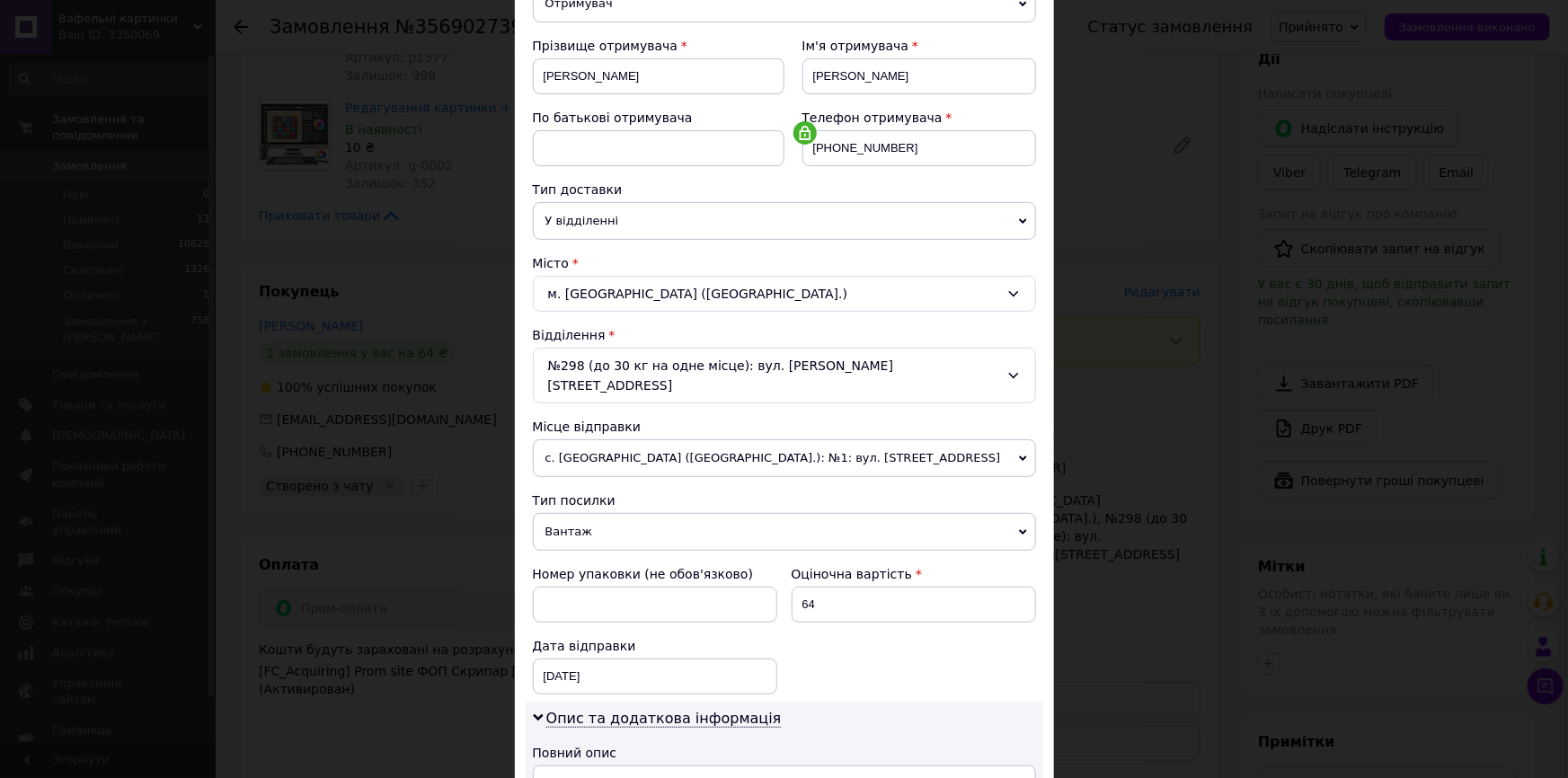
drag, startPoint x: 580, startPoint y: 506, endPoint x: 575, endPoint y: 543, distance: 37.3
click at [578, 513] on span "Вантаж" at bounding box center [784, 531] width 503 height 37
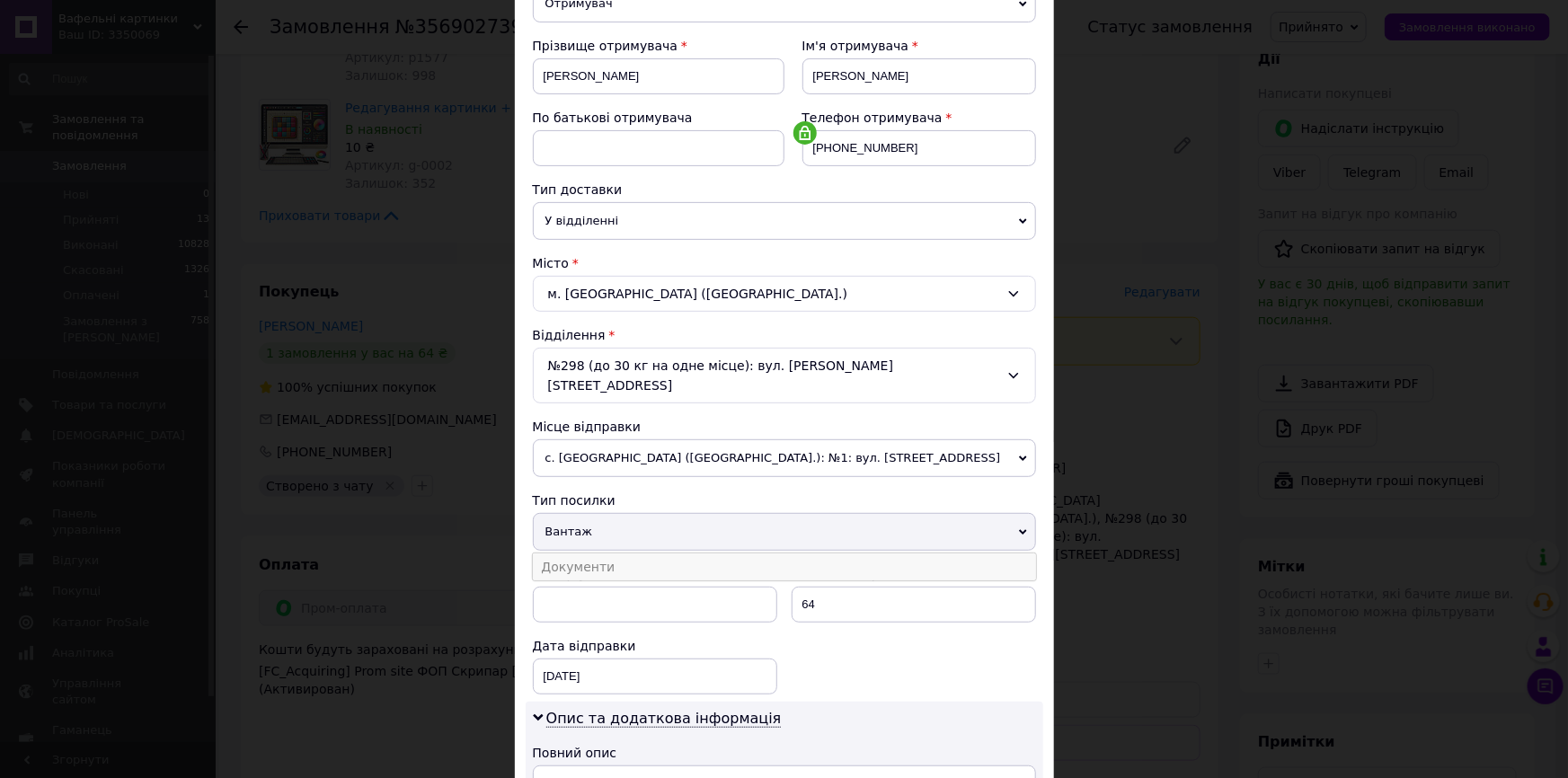
click at [574, 553] on li "Документи" at bounding box center [784, 566] width 503 height 27
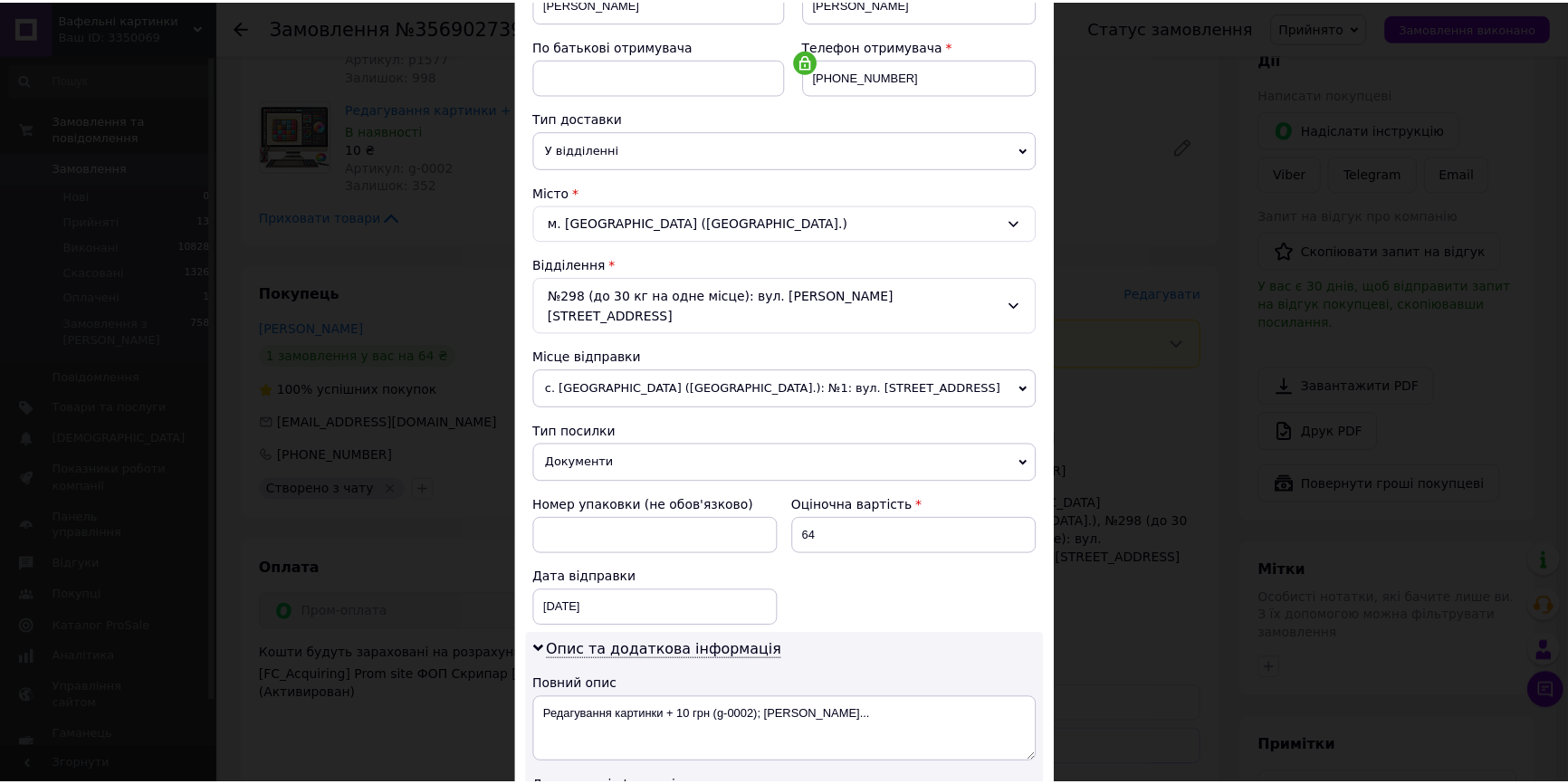
scroll to position [636, 0]
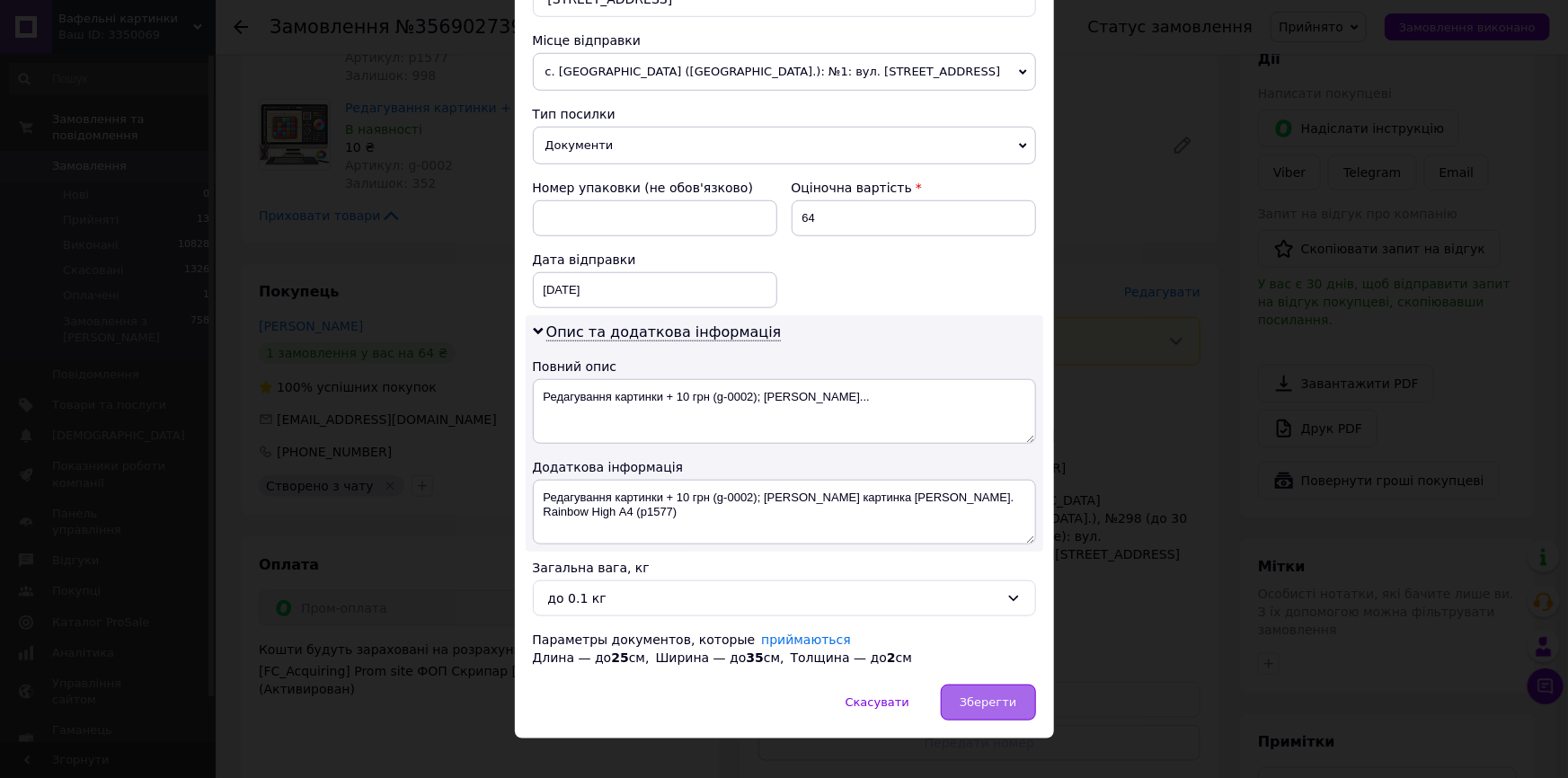
click at [1003, 696] on span "Зберегти" at bounding box center [987, 702] width 57 height 14
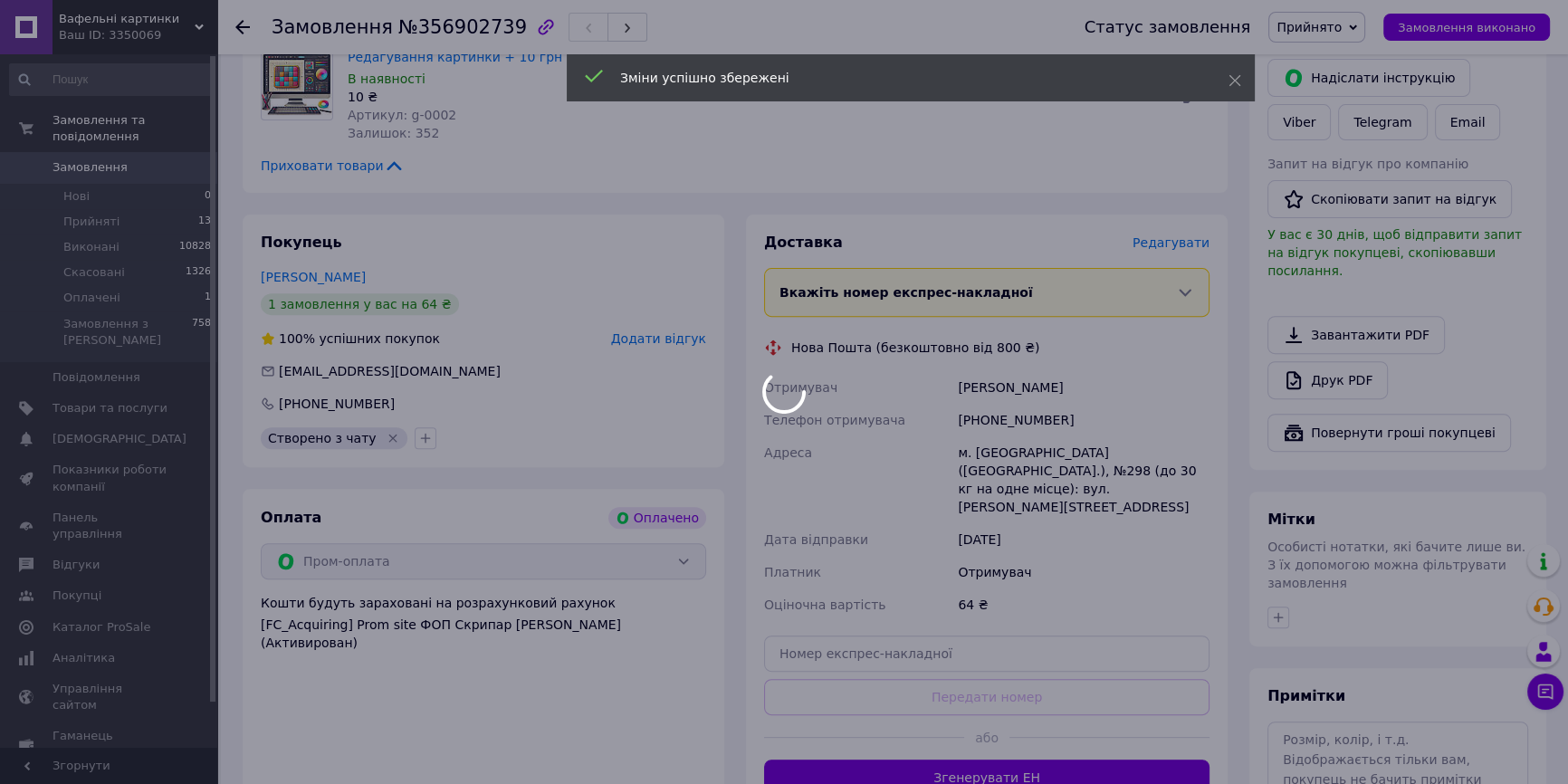
scroll to position [1030, 0]
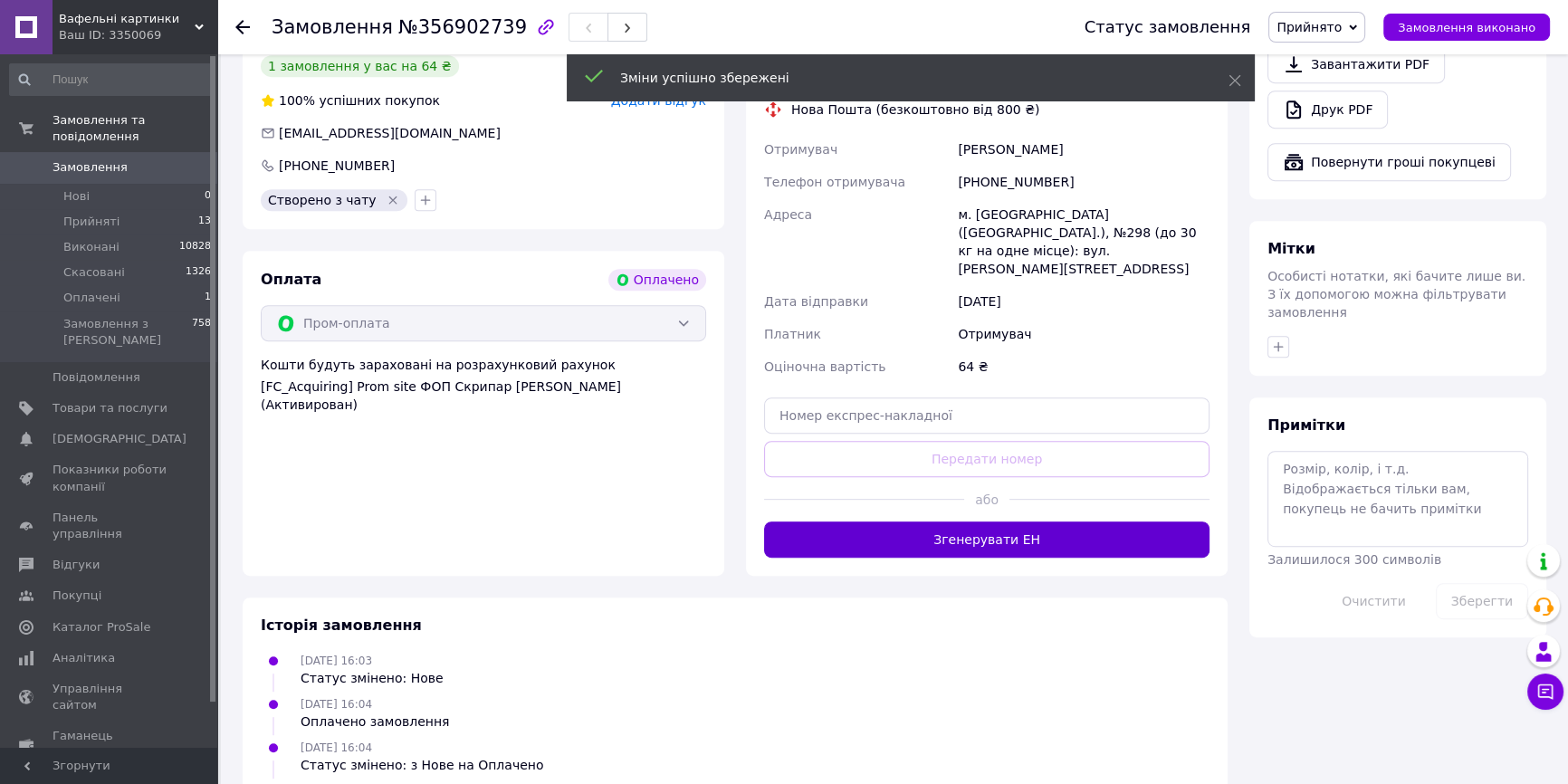
click at [1047, 521] on button "Згенерувати ЕН" at bounding box center [986, 539] width 445 height 36
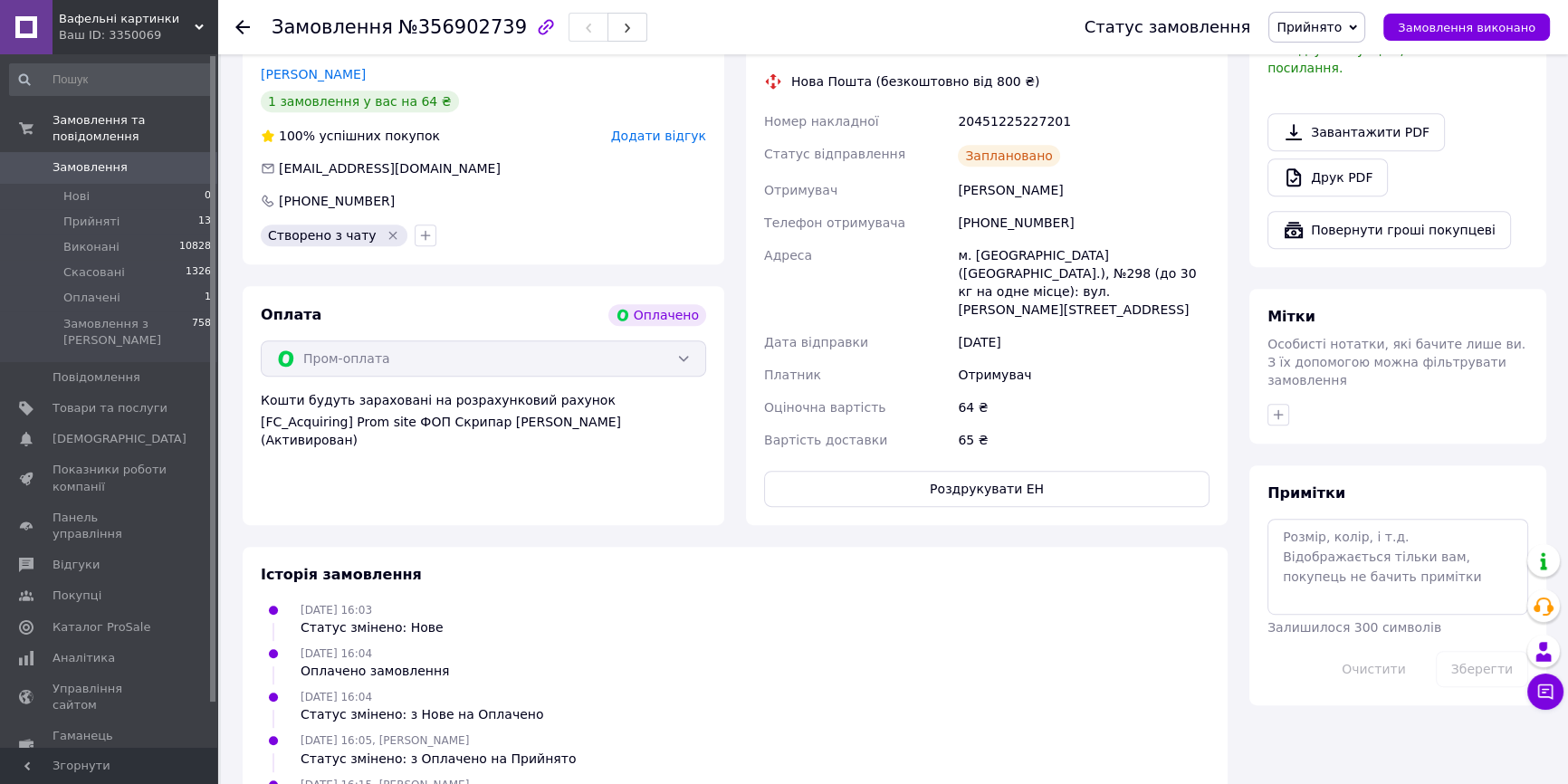
scroll to position [701, 0]
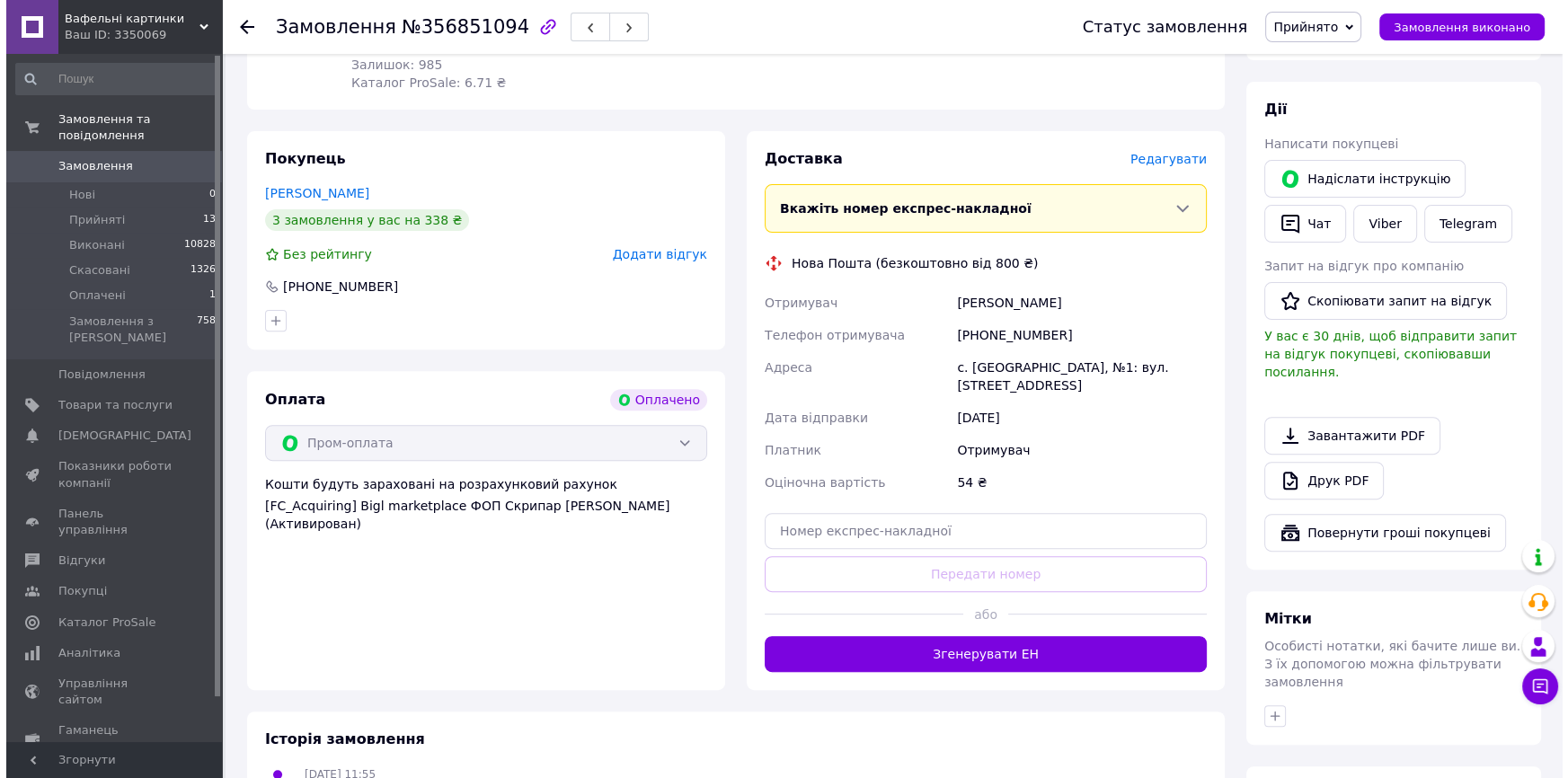
scroll to position [644, 0]
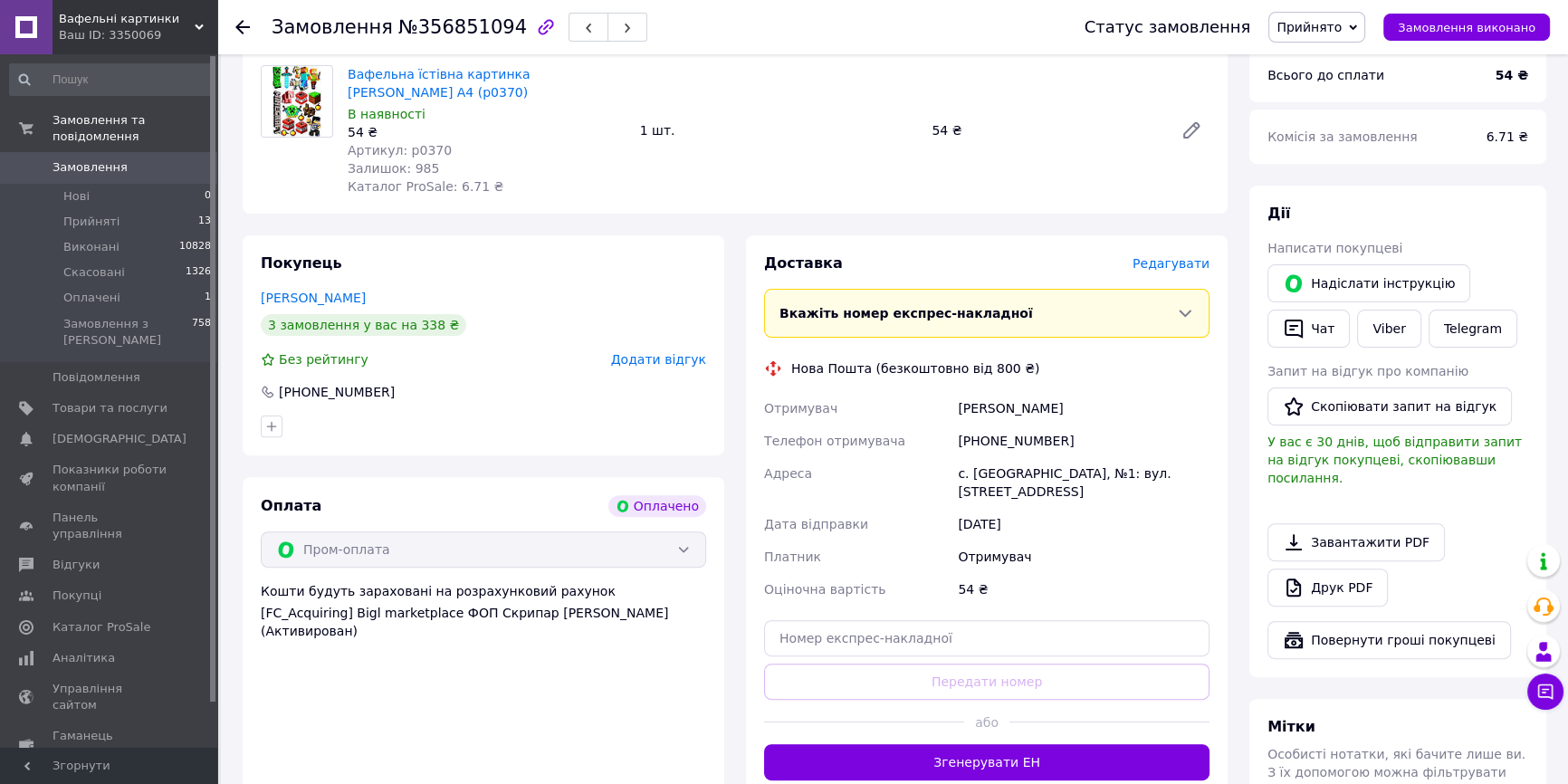
click at [1176, 256] on span "Редагувати" at bounding box center [1171, 263] width 77 height 15
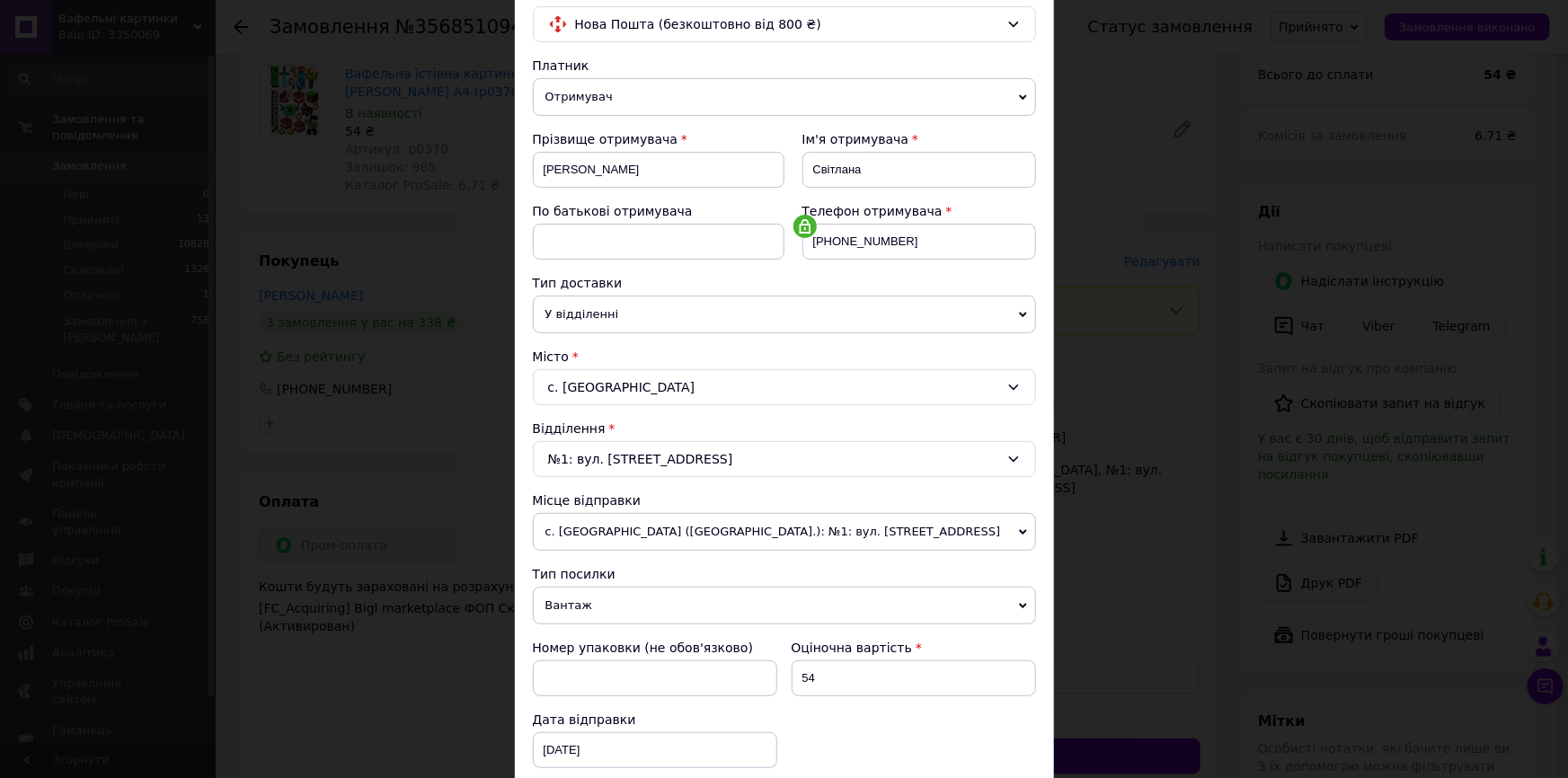
scroll to position [326, 0]
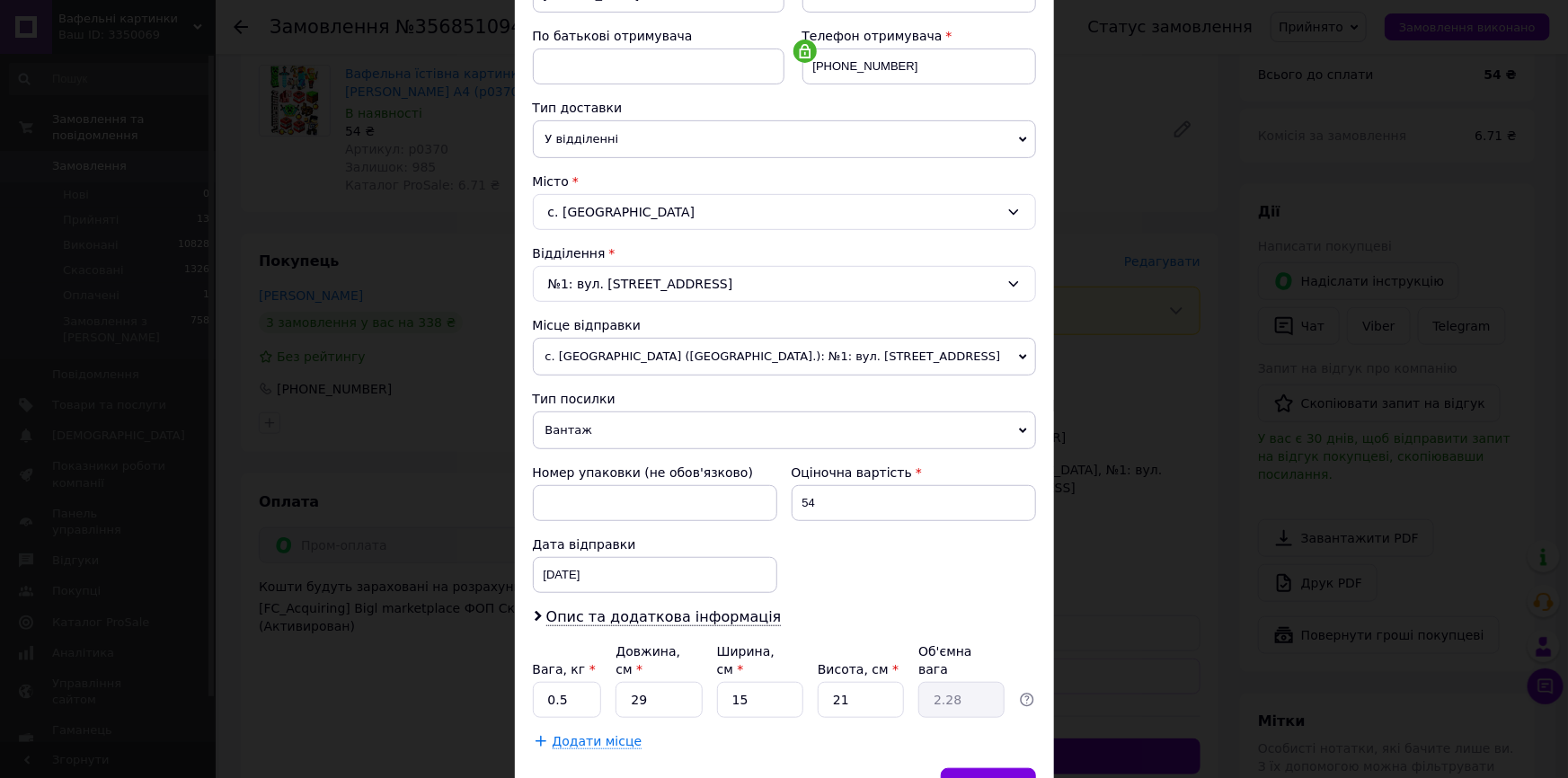
click at [567, 427] on span "Вантаж" at bounding box center [784, 430] width 503 height 37
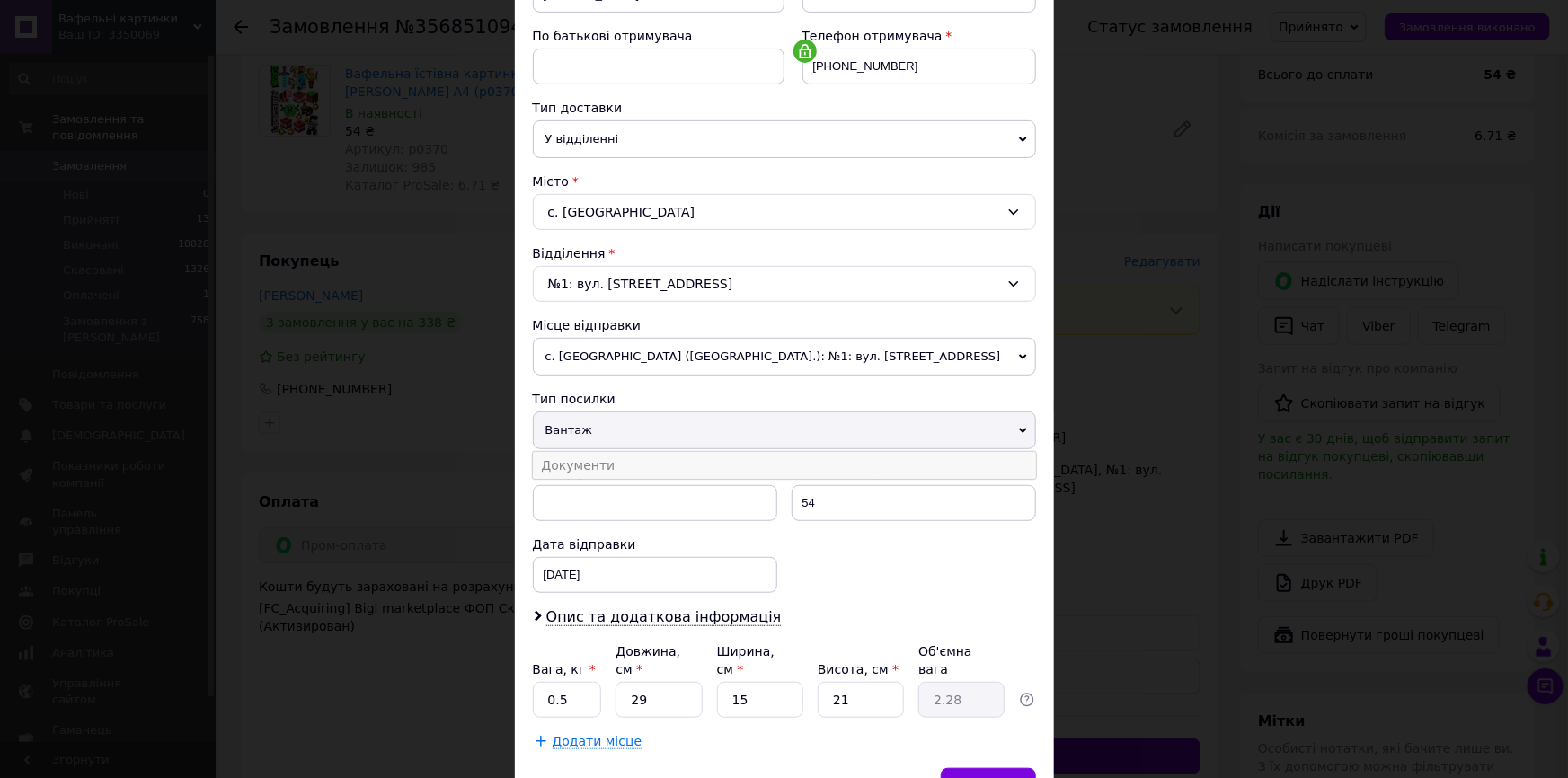
click at [575, 467] on li "Документи" at bounding box center [784, 464] width 503 height 27
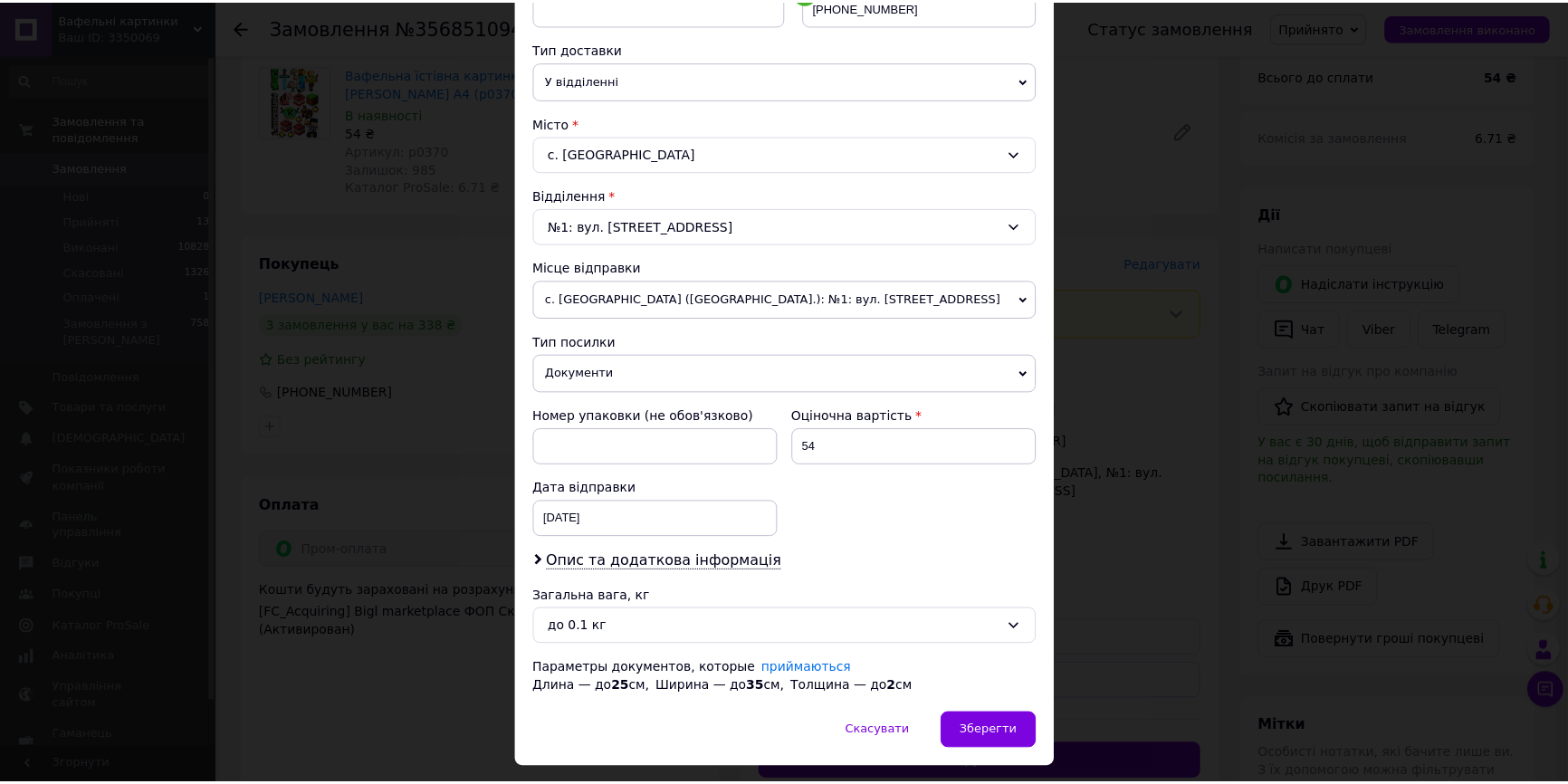
scroll to position [434, 0]
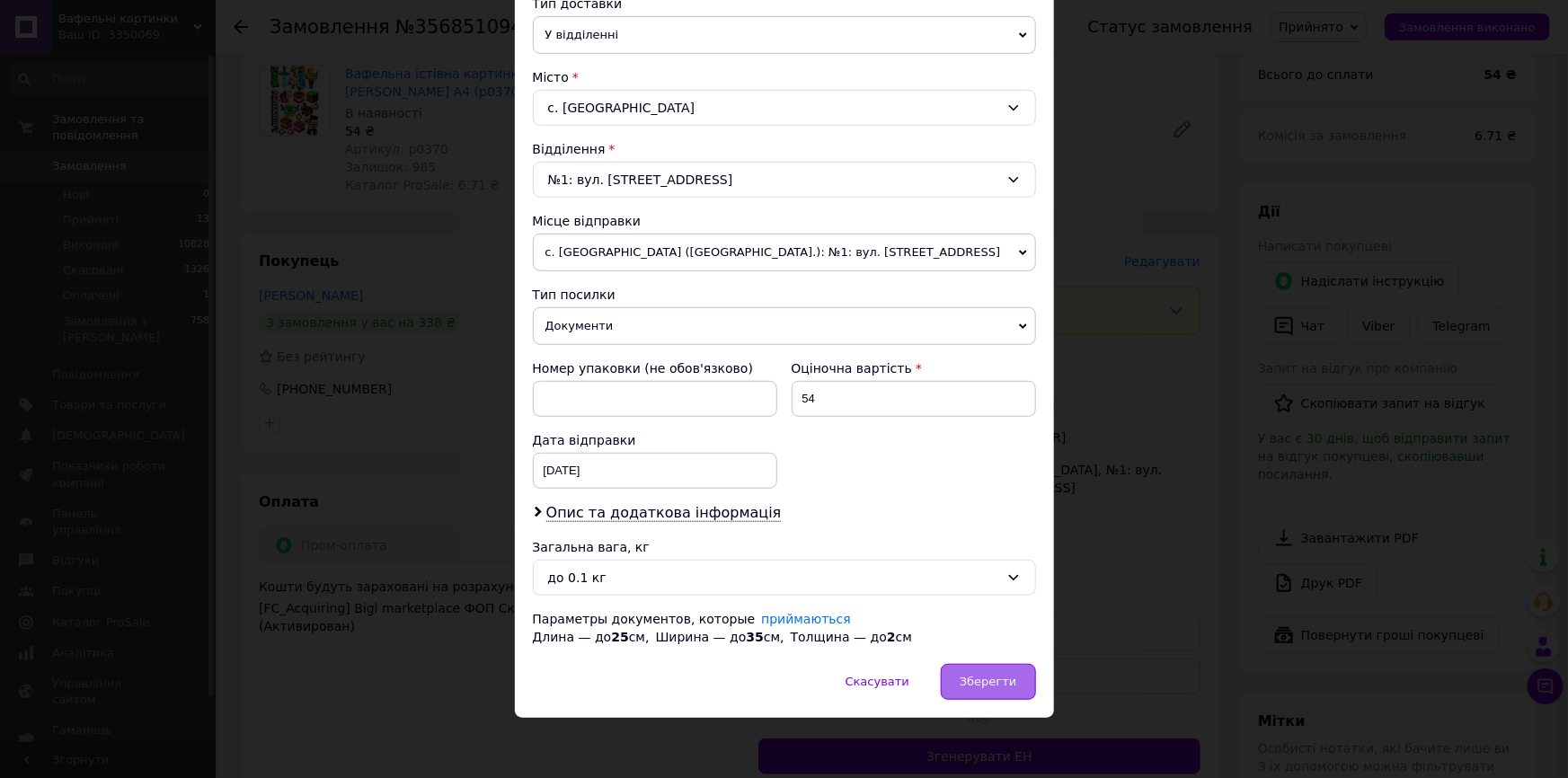
click at [1015, 677] on div "Зберегти" at bounding box center [987, 681] width 94 height 36
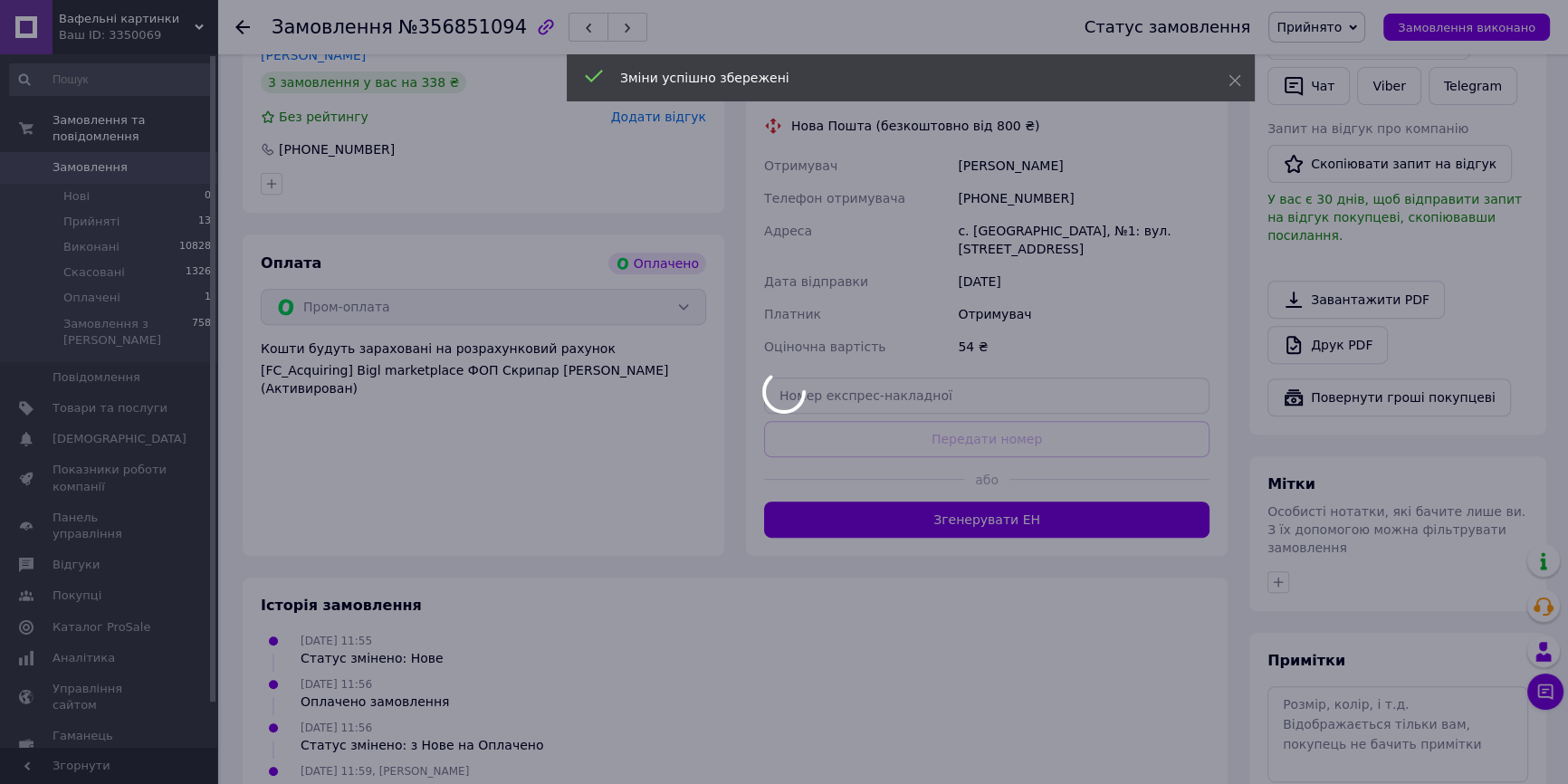
scroll to position [895, 0]
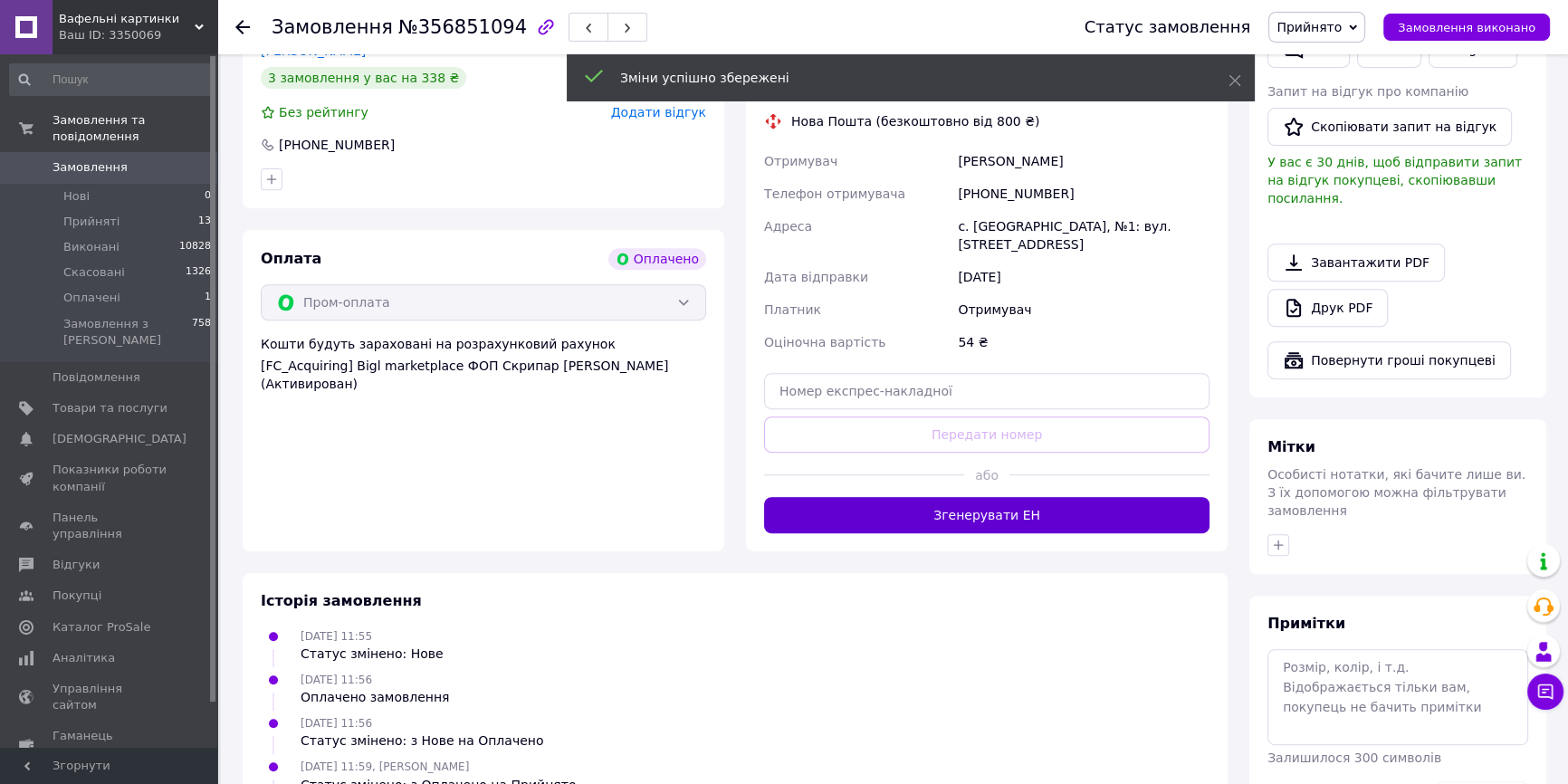
click at [960, 497] on button "Згенерувати ЕН" at bounding box center [986, 514] width 445 height 36
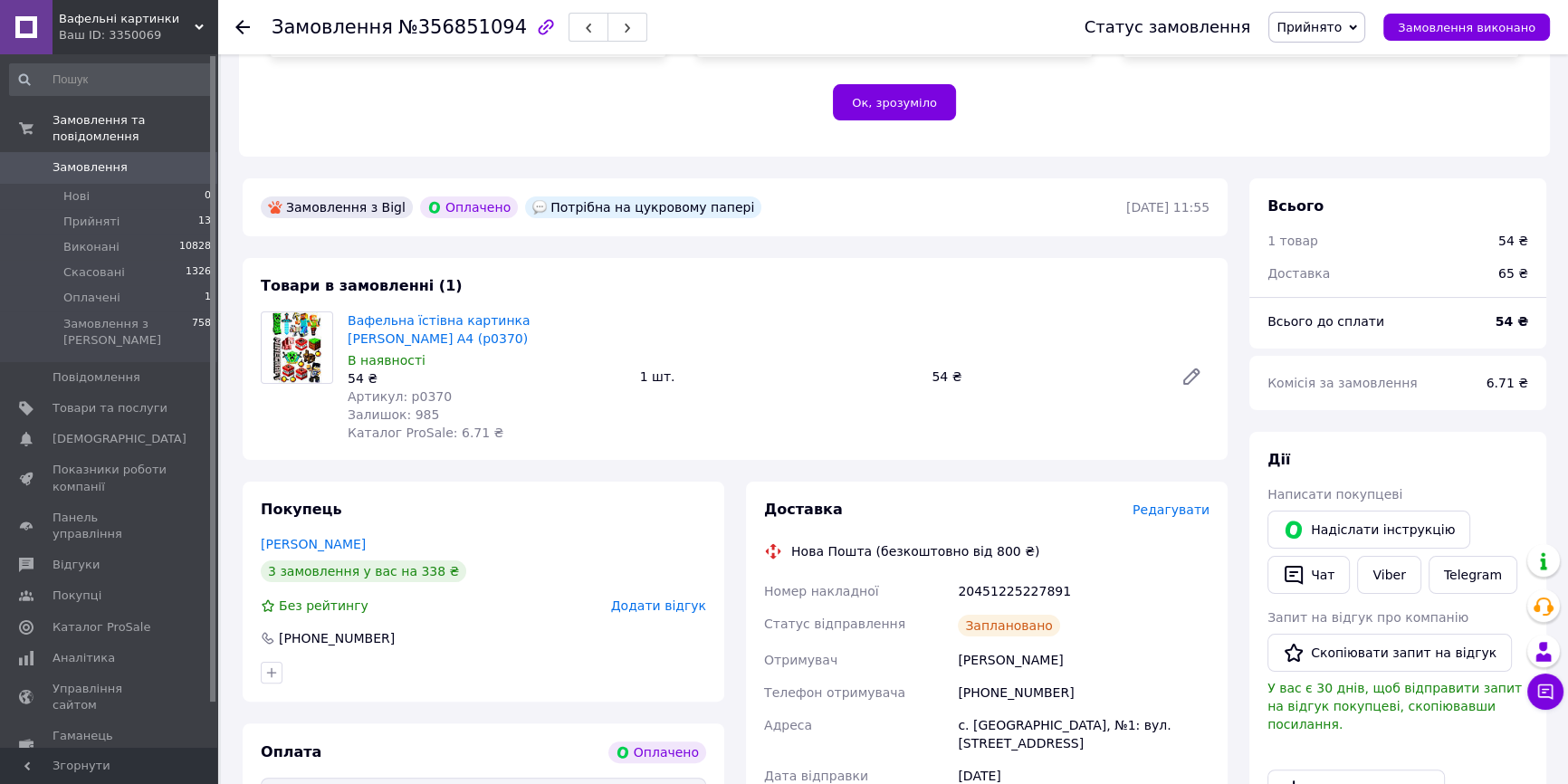
scroll to position [401, 0]
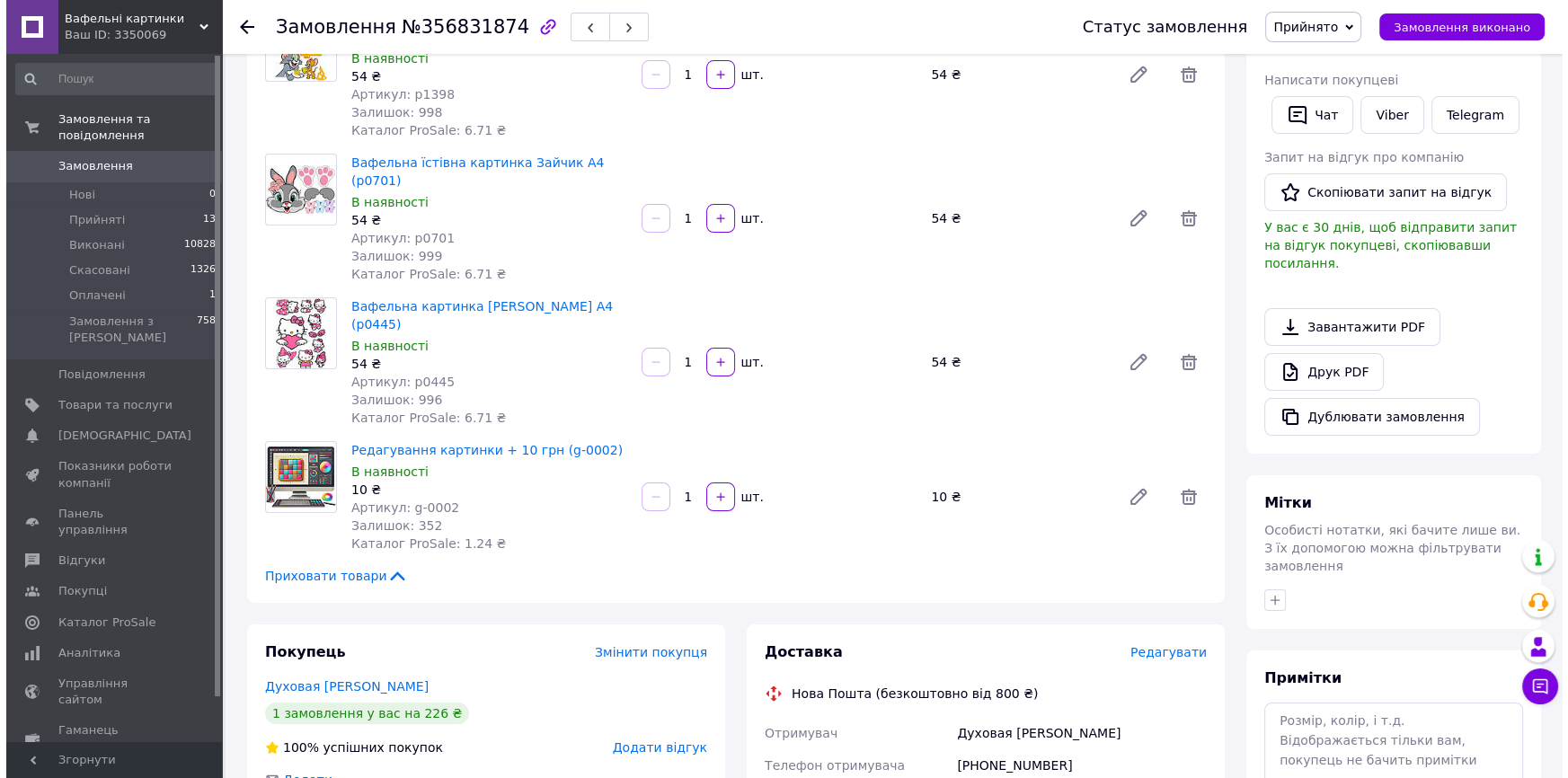
scroll to position [490, 0]
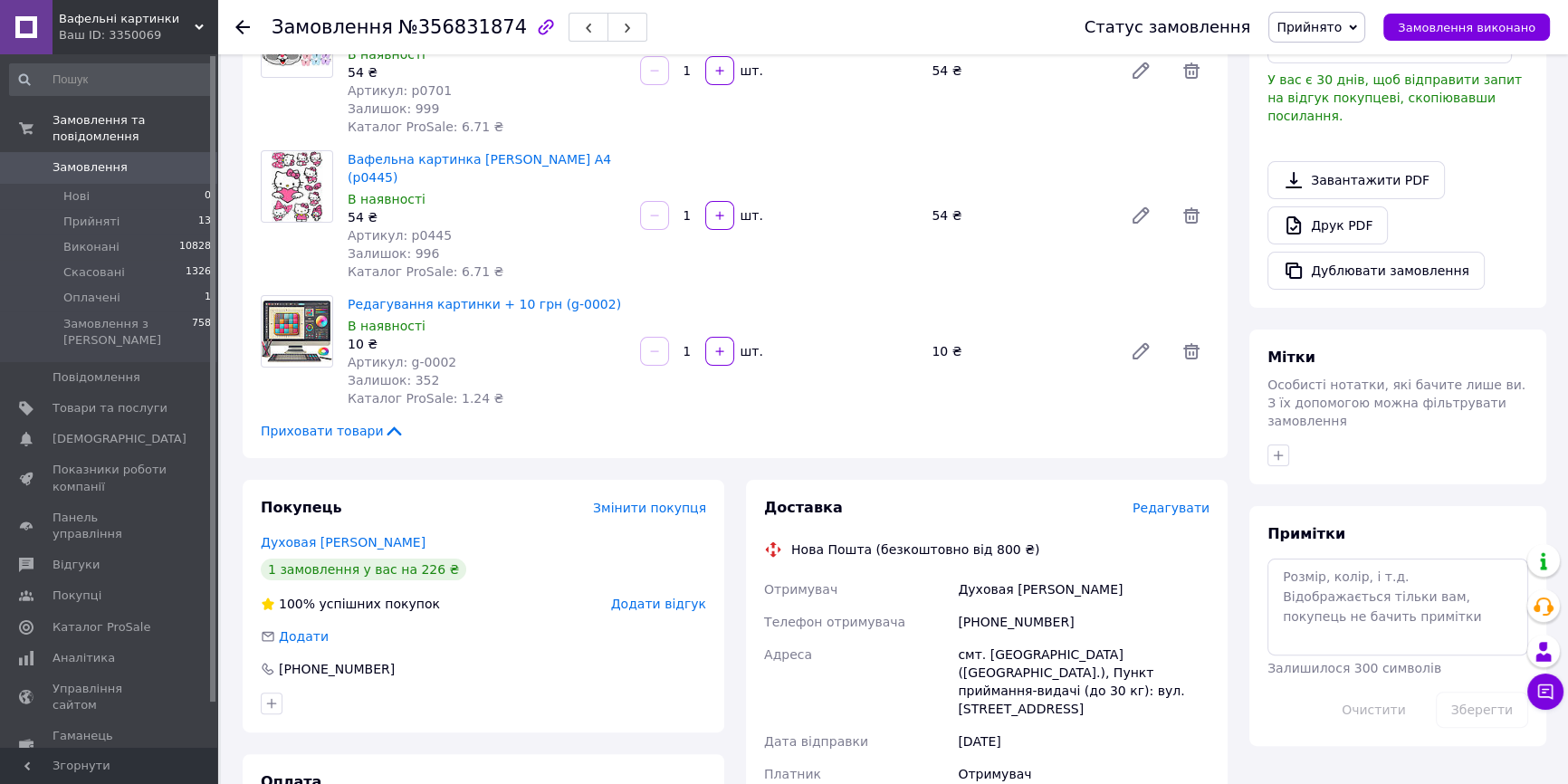
click at [1202, 500] on span "Редагувати" at bounding box center [1171, 508] width 77 height 15
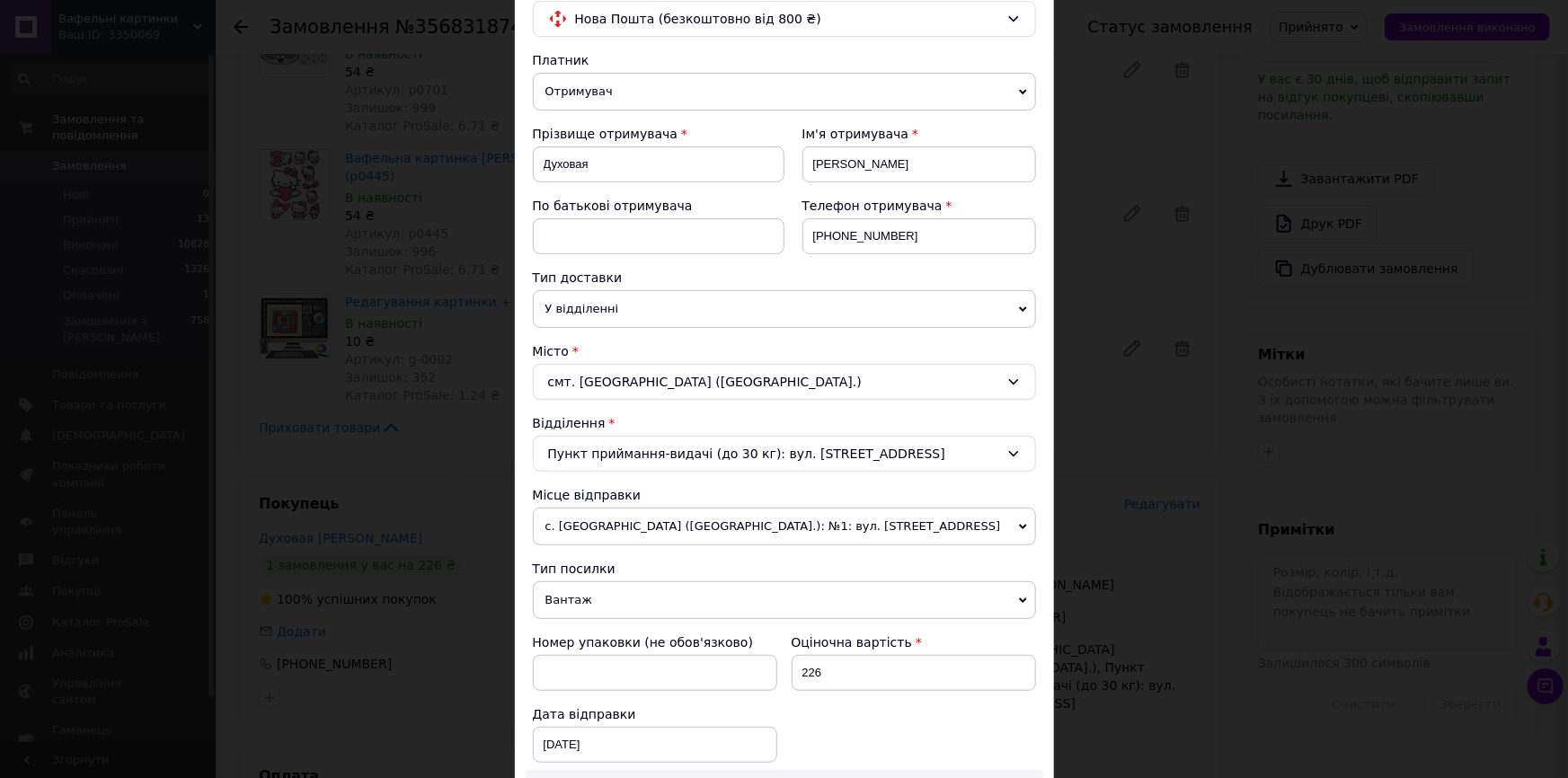
scroll to position [408, 0]
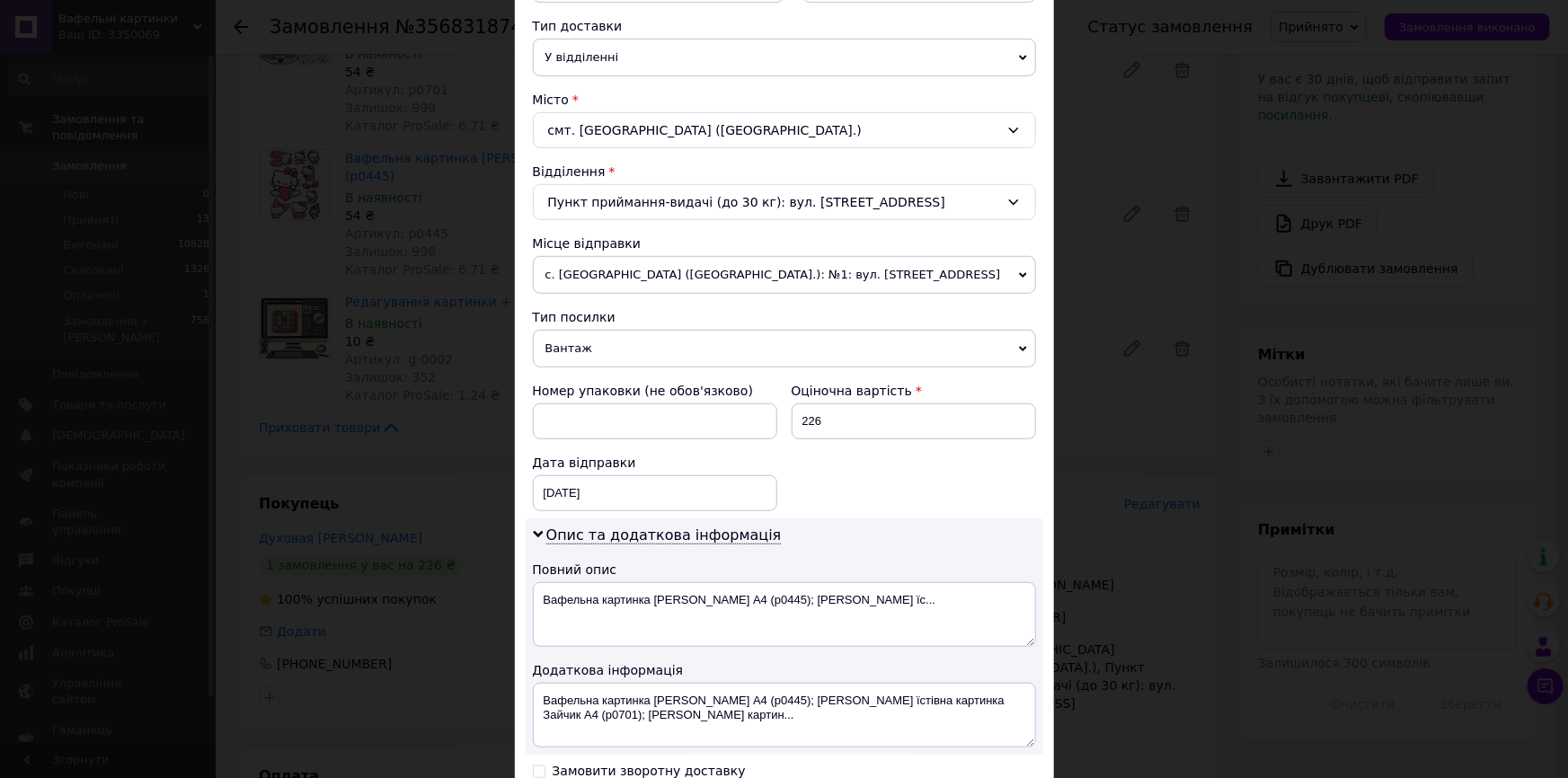
click at [1176, 577] on div "× Редагування доставки Спосіб доставки Нова Пошта (безкоштовно від 800 ₴) Платн…" at bounding box center [784, 389] width 1568 height 778
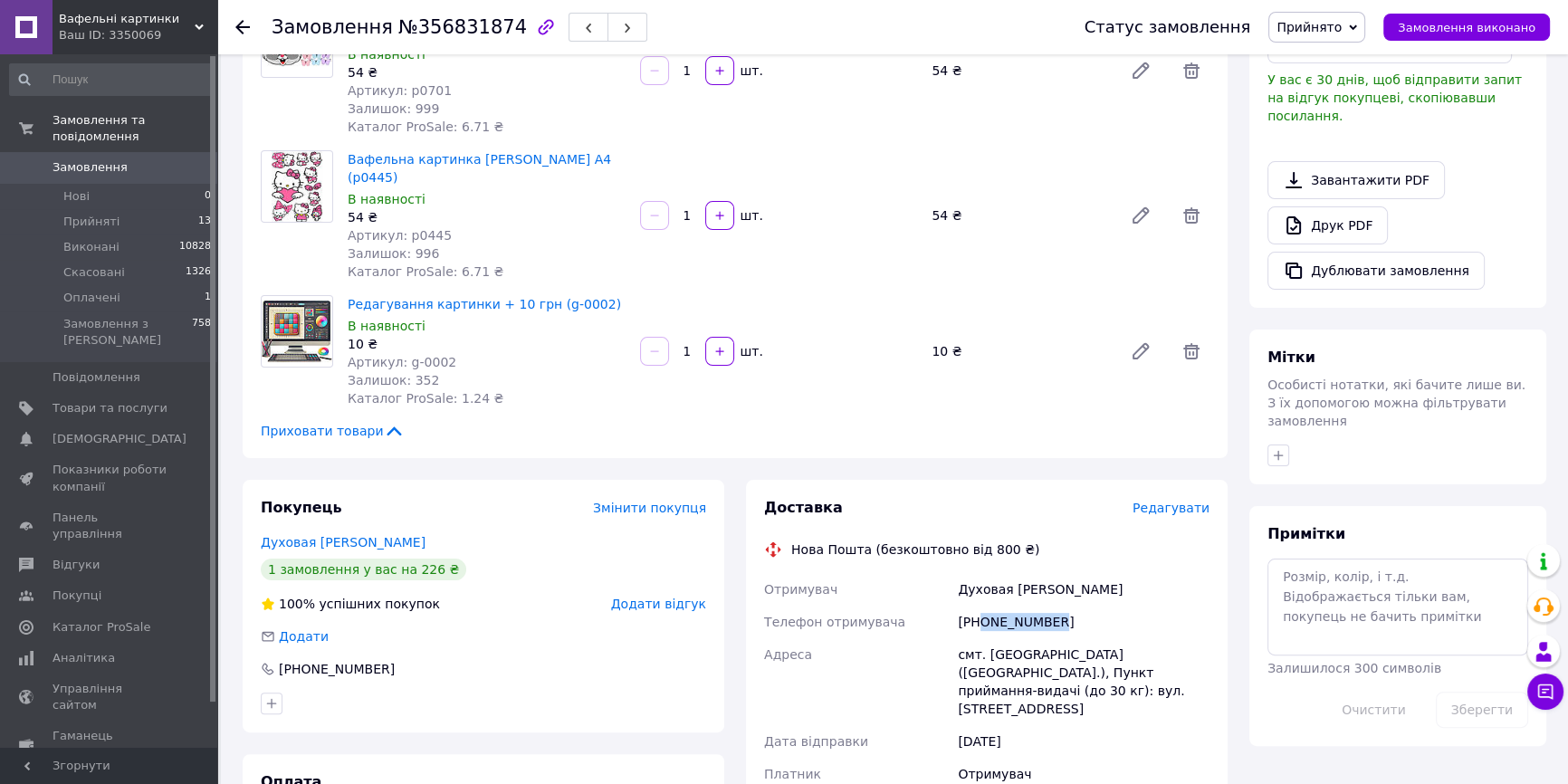
drag, startPoint x: 1058, startPoint y: 570, endPoint x: 978, endPoint y: 568, distance: 80.0
click at [978, 605] on div "[PHONE_NUMBER]" at bounding box center [1083, 621] width 259 height 32
copy div "0667828066"
click at [1181, 500] on span "Редагувати" at bounding box center [1171, 508] width 77 height 15
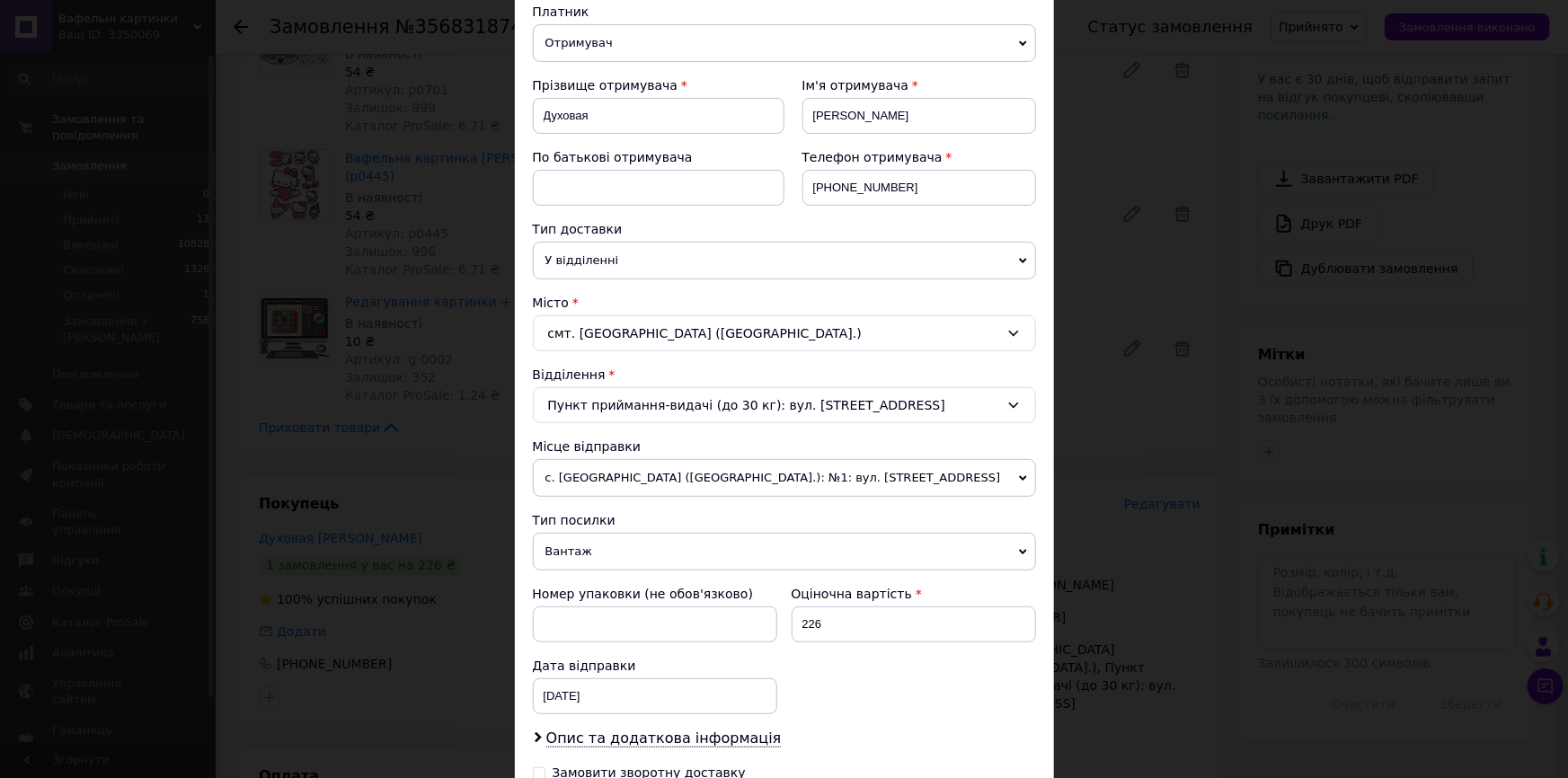
scroll to position [326, 0]
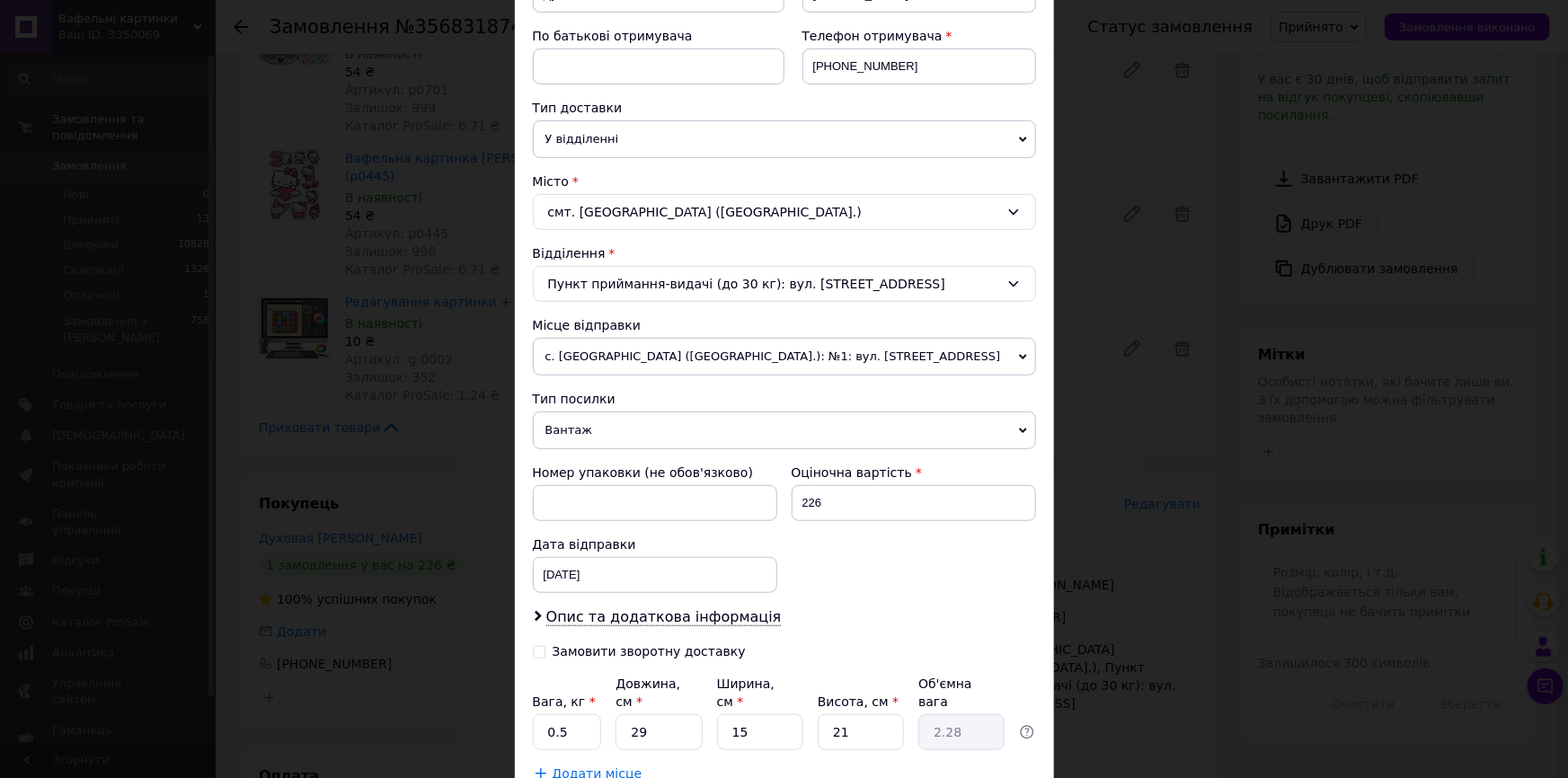
click at [599, 430] on span "Вантаж" at bounding box center [784, 430] width 503 height 37
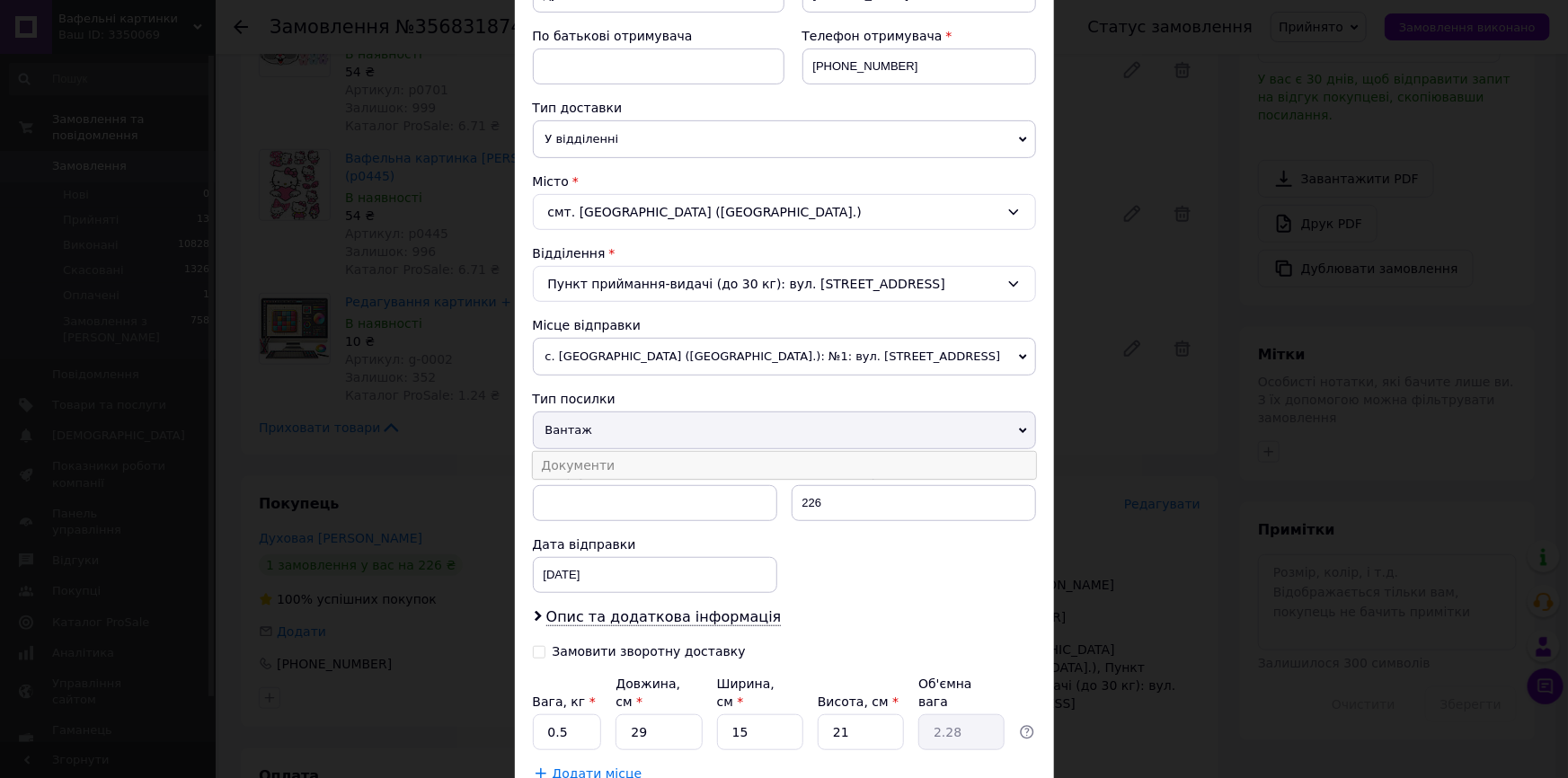
click at [607, 456] on li "Документи" at bounding box center [784, 464] width 503 height 27
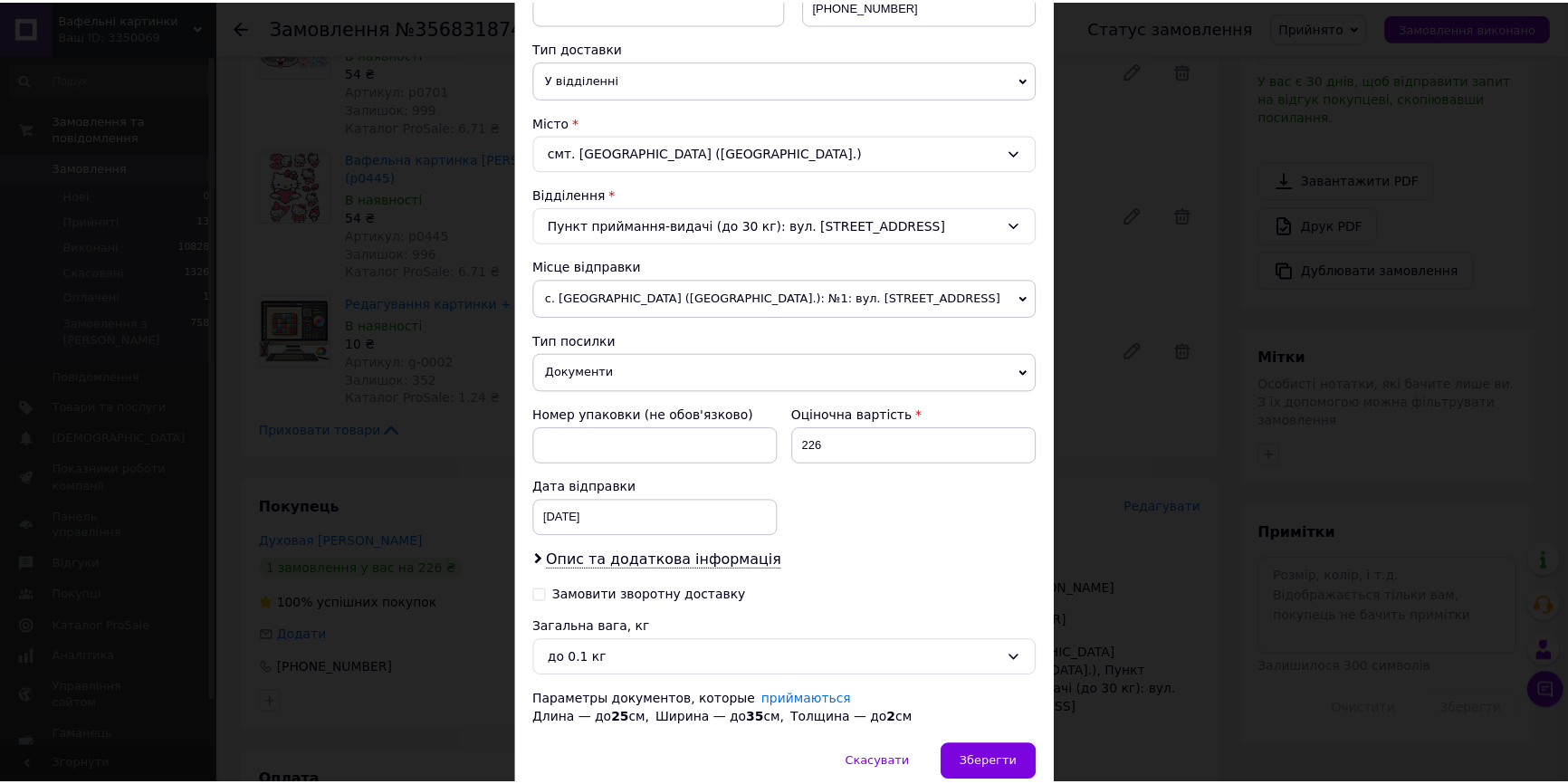
scroll to position [465, 0]
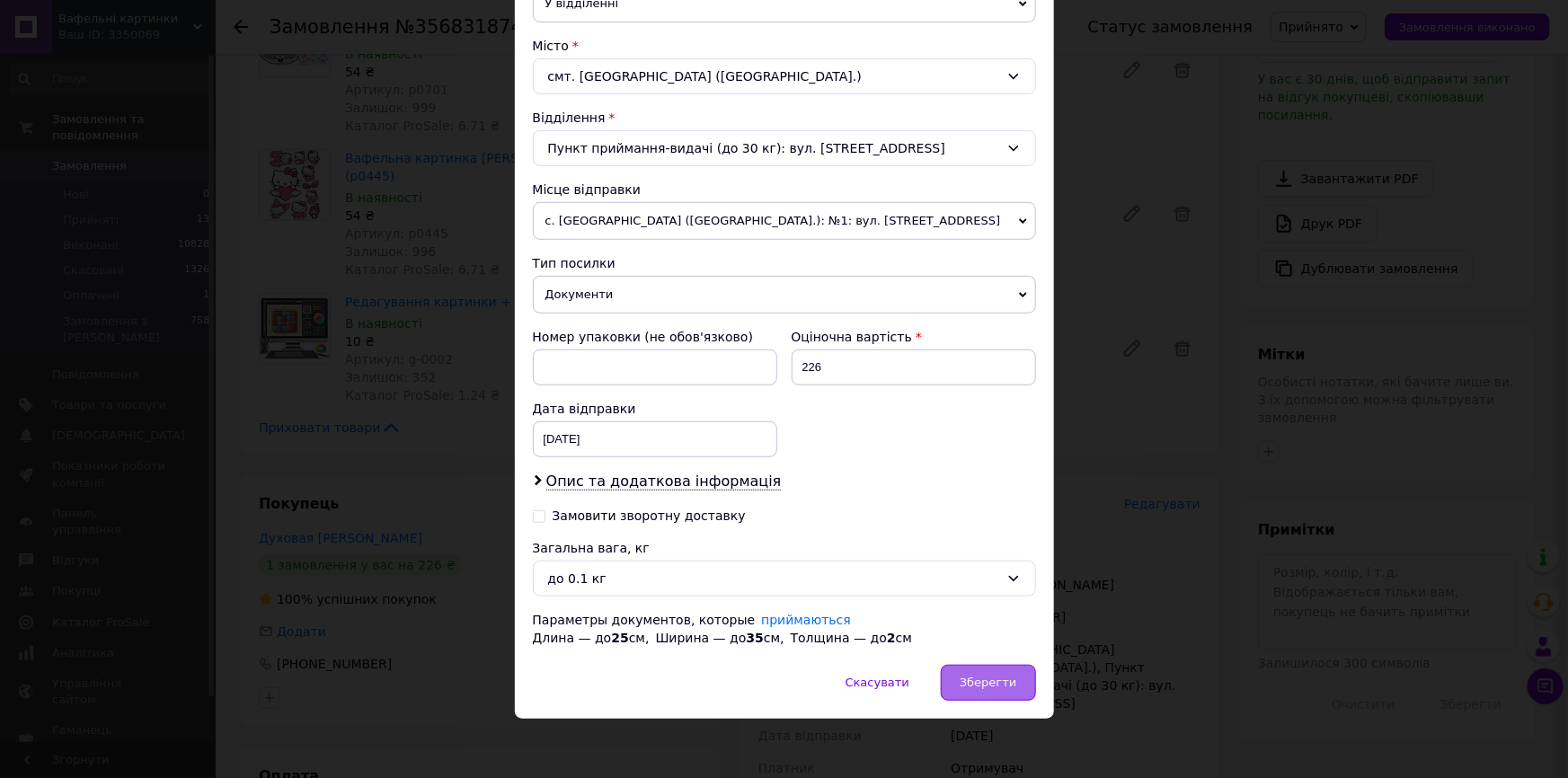
click at [980, 667] on div "Зберегти" at bounding box center [987, 682] width 94 height 36
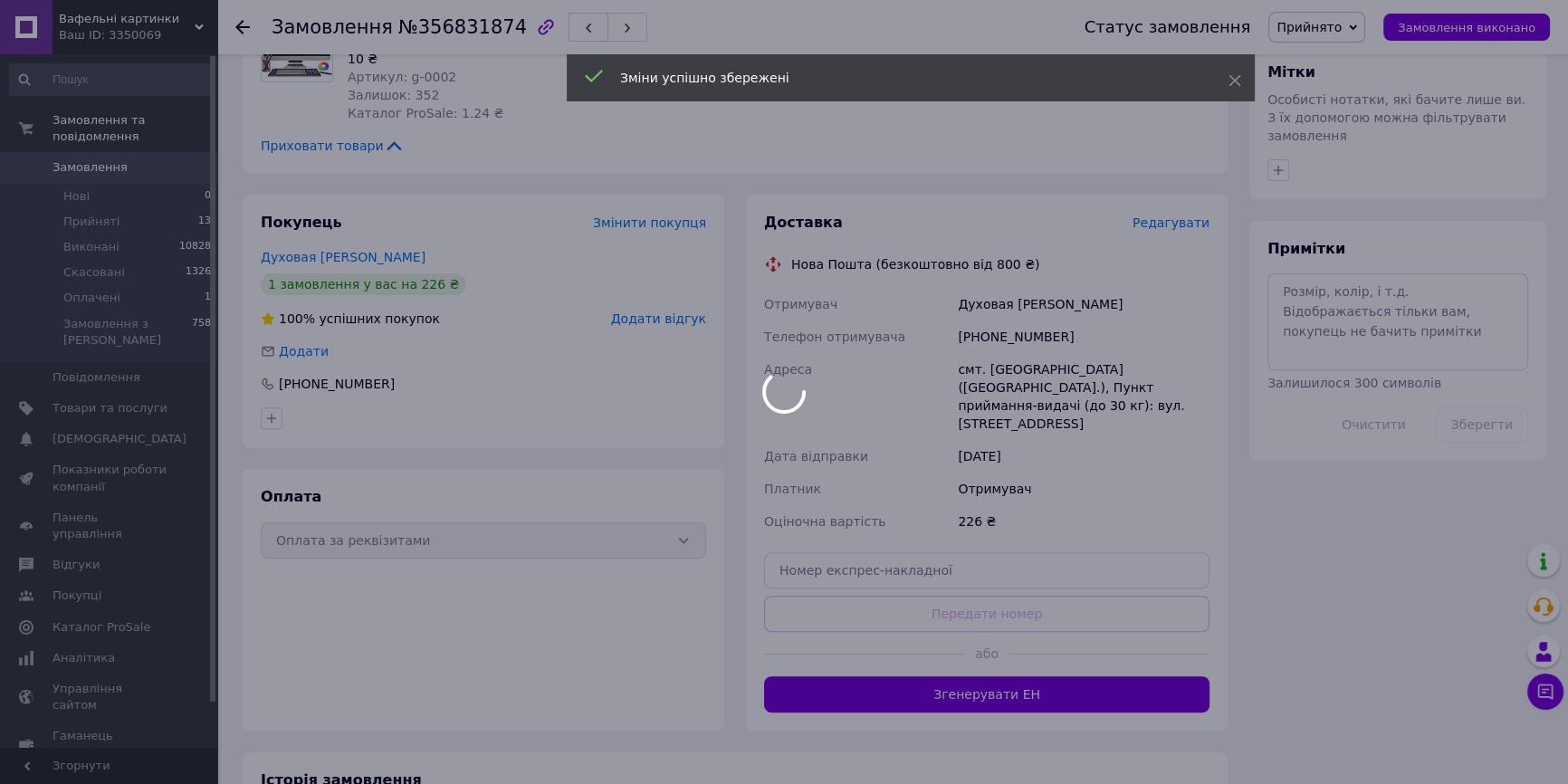
scroll to position [932, 0]
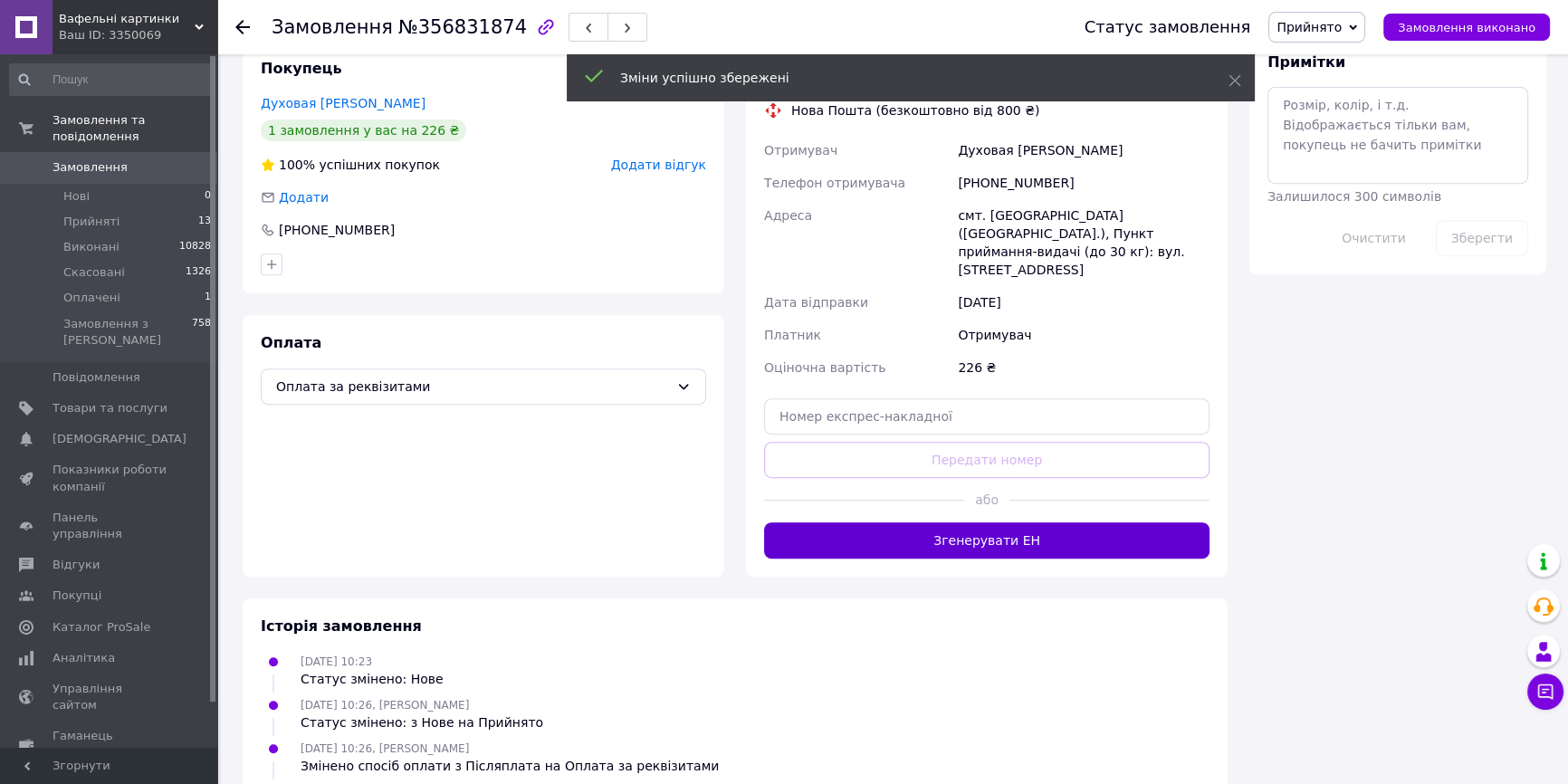
click at [1032, 522] on button "Згенерувати ЕН" at bounding box center [986, 540] width 445 height 36
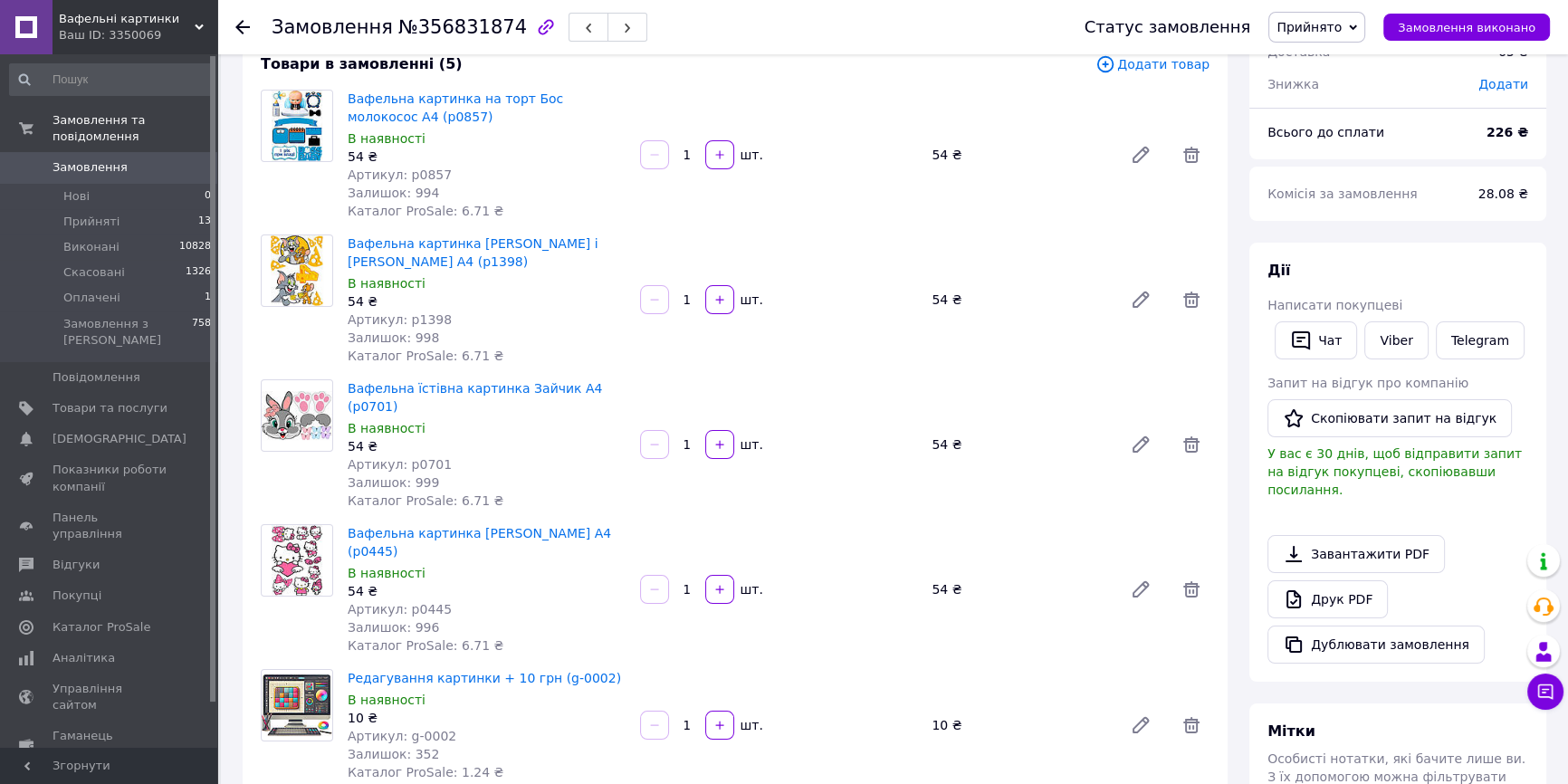
scroll to position [0, 0]
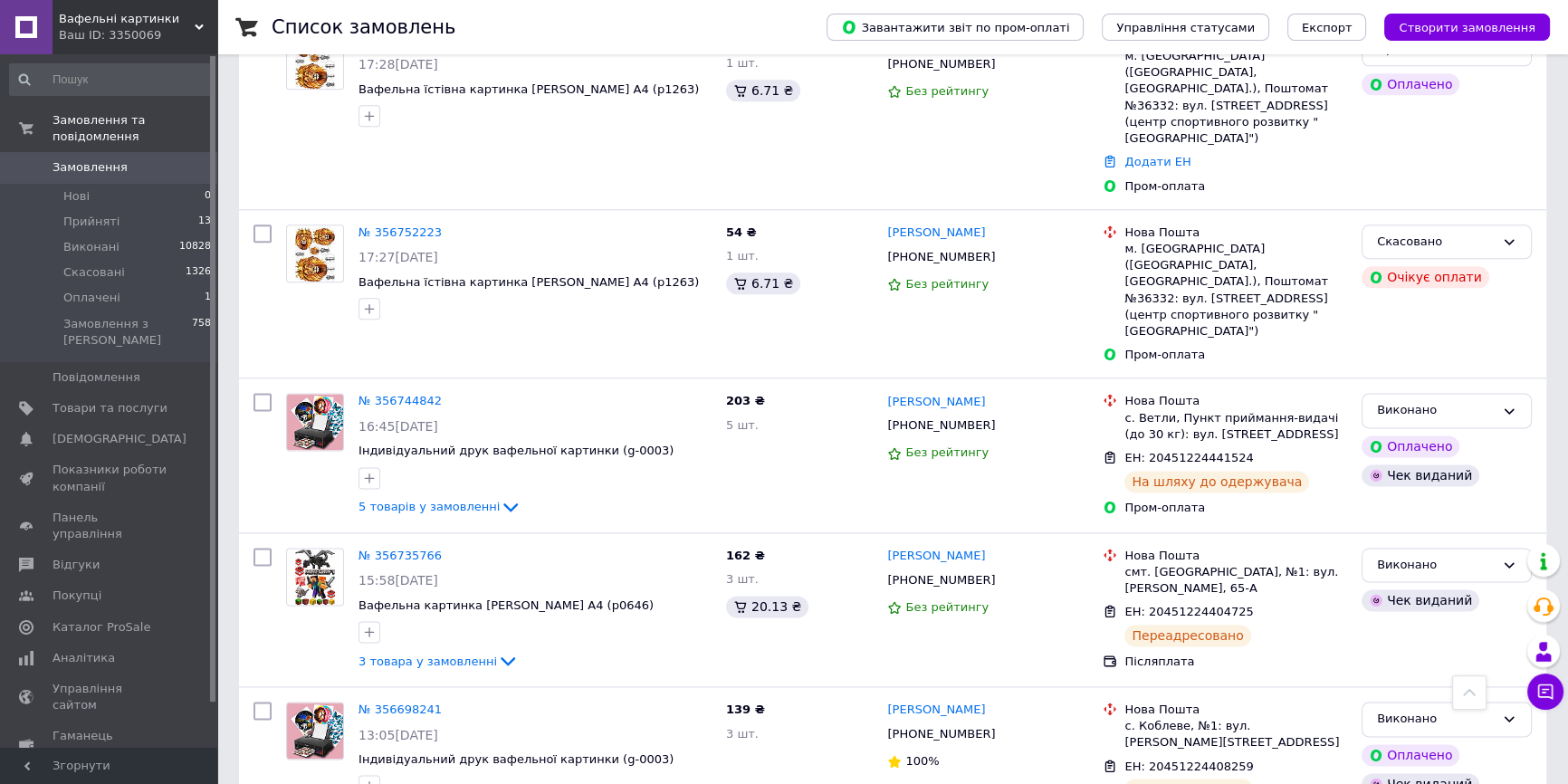
scroll to position [2905, 0]
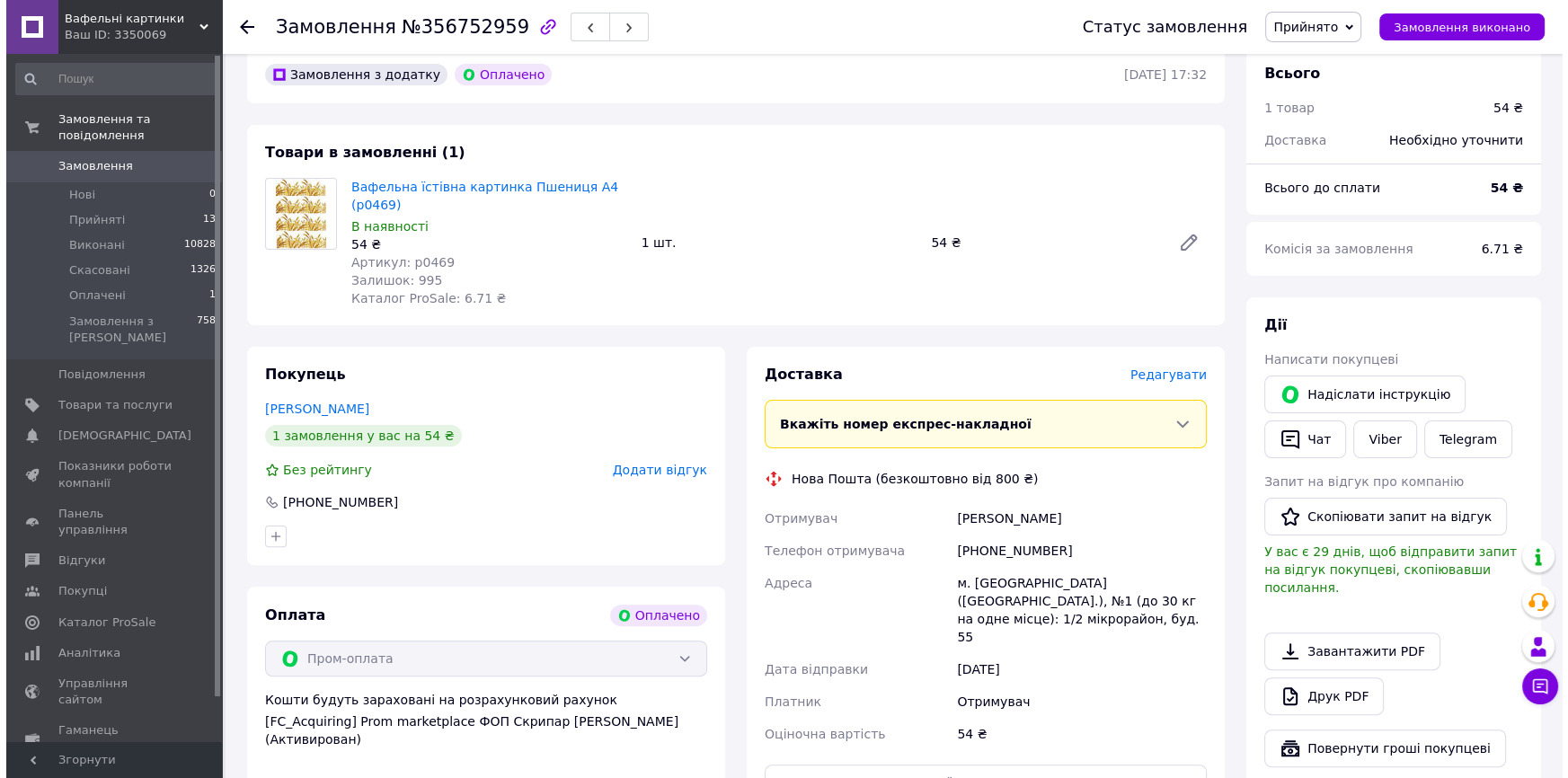
scroll to position [653, 0]
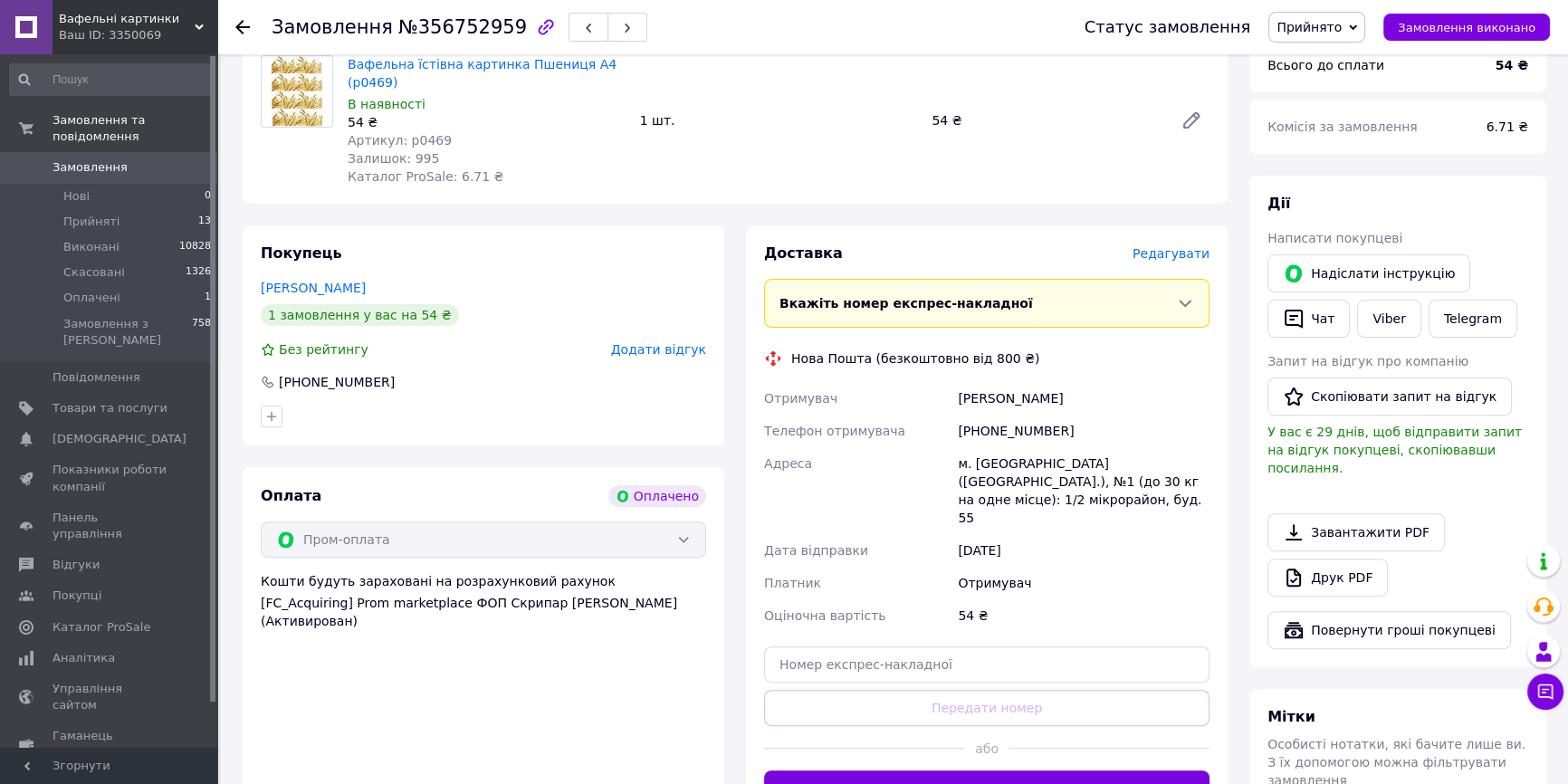
click at [1164, 246] on span "Редагувати" at bounding box center [1171, 253] width 77 height 15
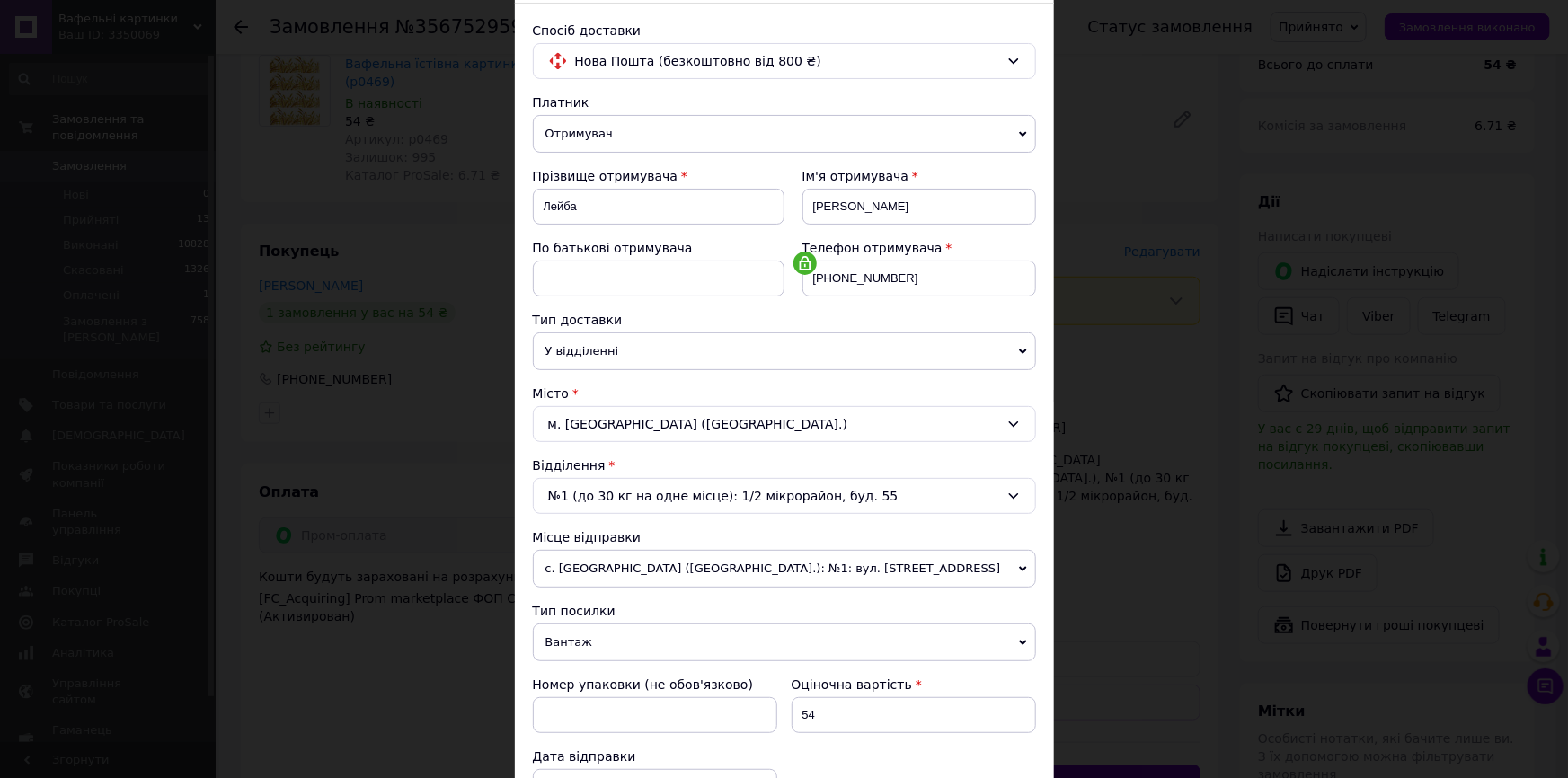
scroll to position [244, 0]
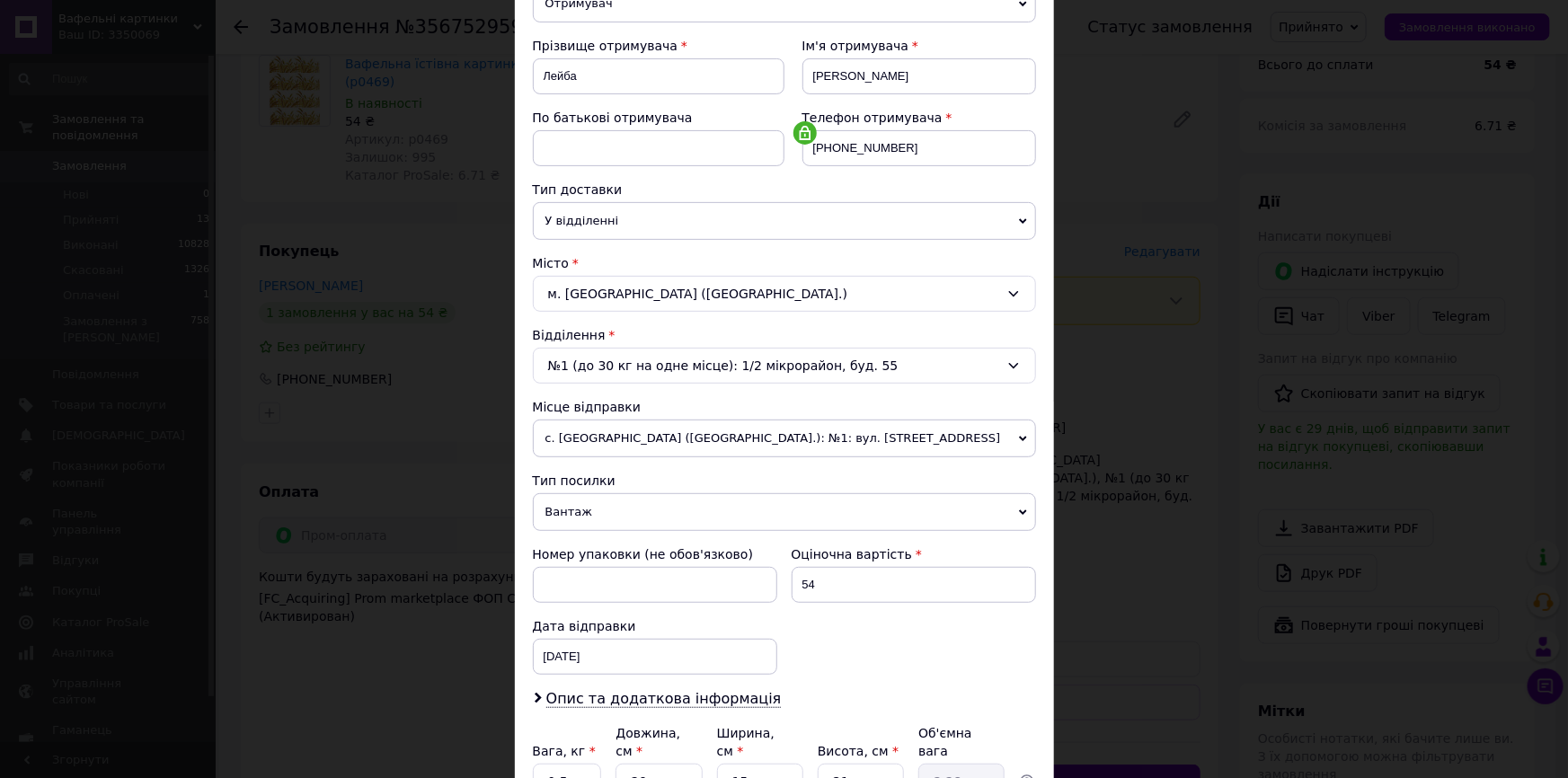
drag, startPoint x: 590, startPoint y: 512, endPoint x: 548, endPoint y: 557, distance: 61.6
click at [586, 513] on span "Вантаж" at bounding box center [784, 511] width 503 height 37
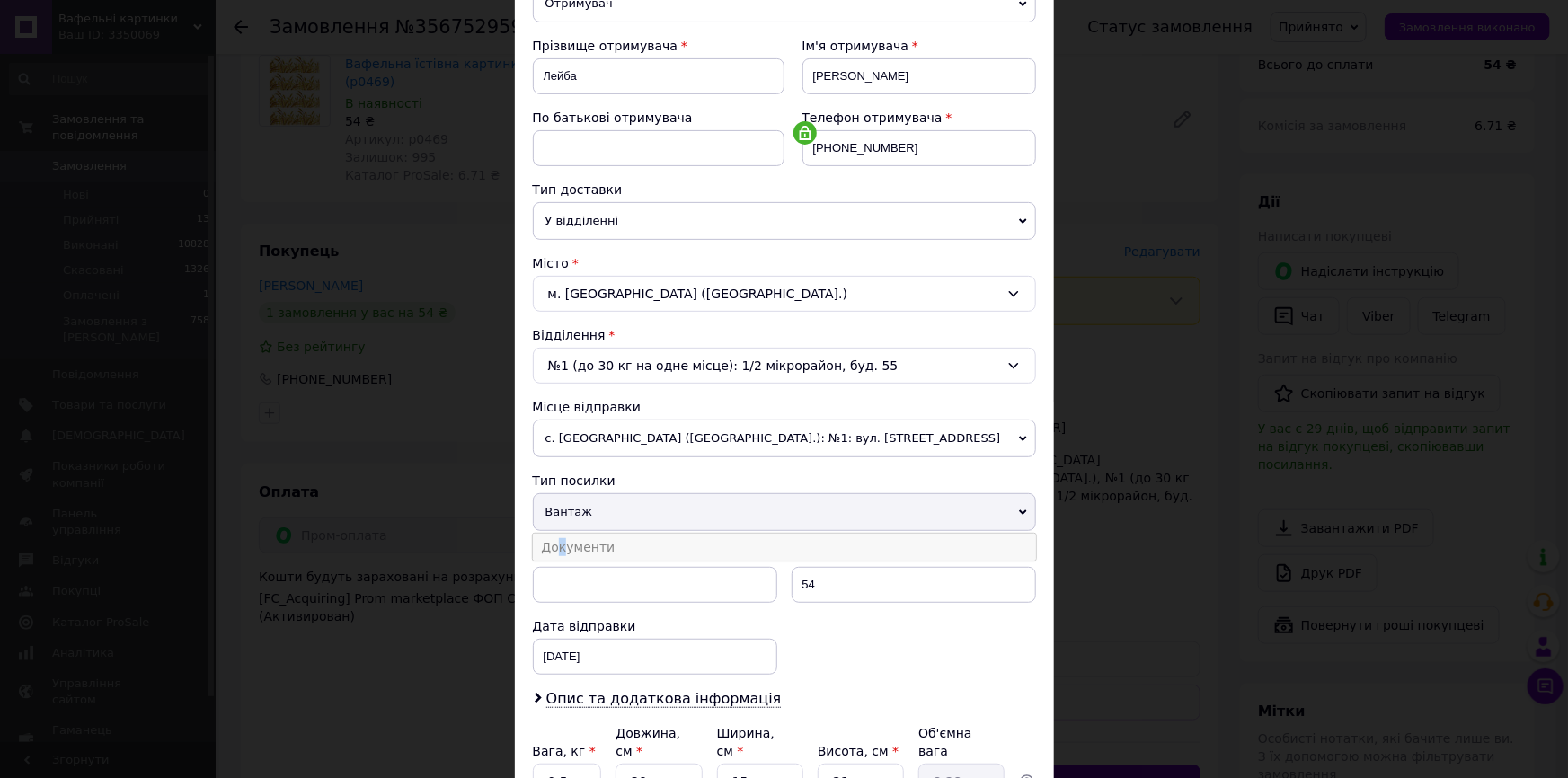
click at [558, 543] on li "Документи" at bounding box center [784, 547] width 503 height 27
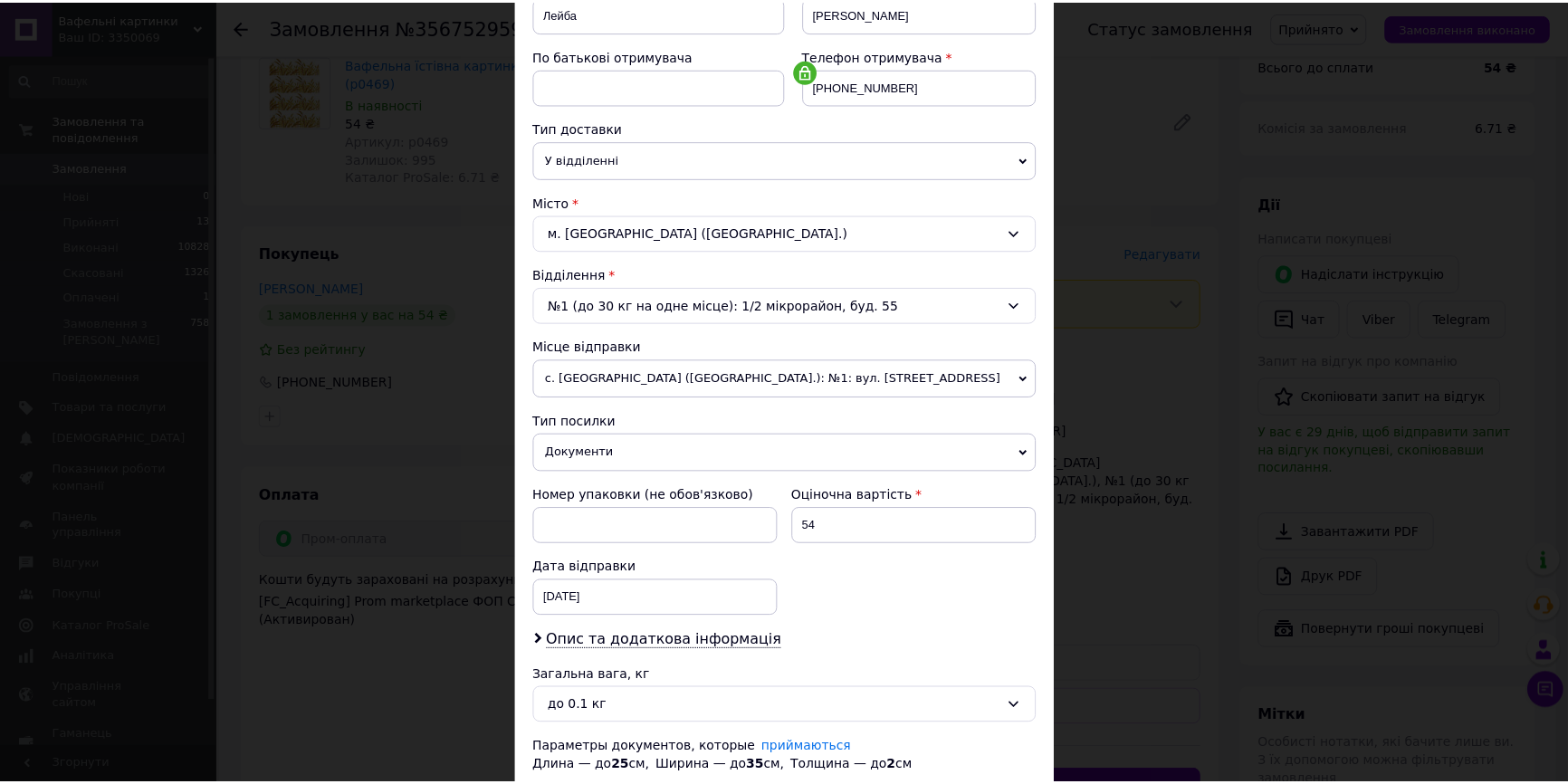
scroll to position [434, 0]
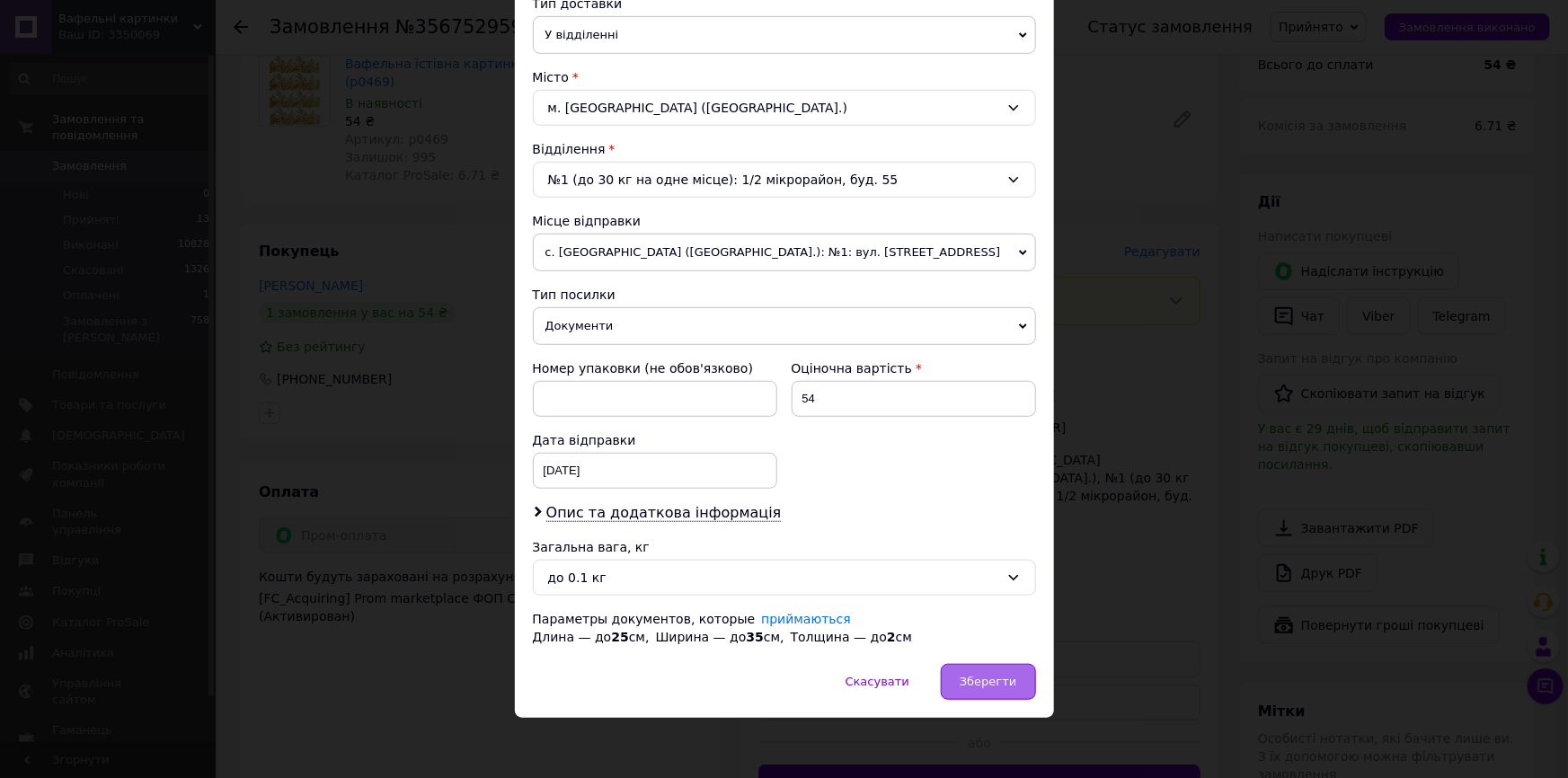
click at [1008, 666] on div "Зберегти" at bounding box center [987, 681] width 94 height 36
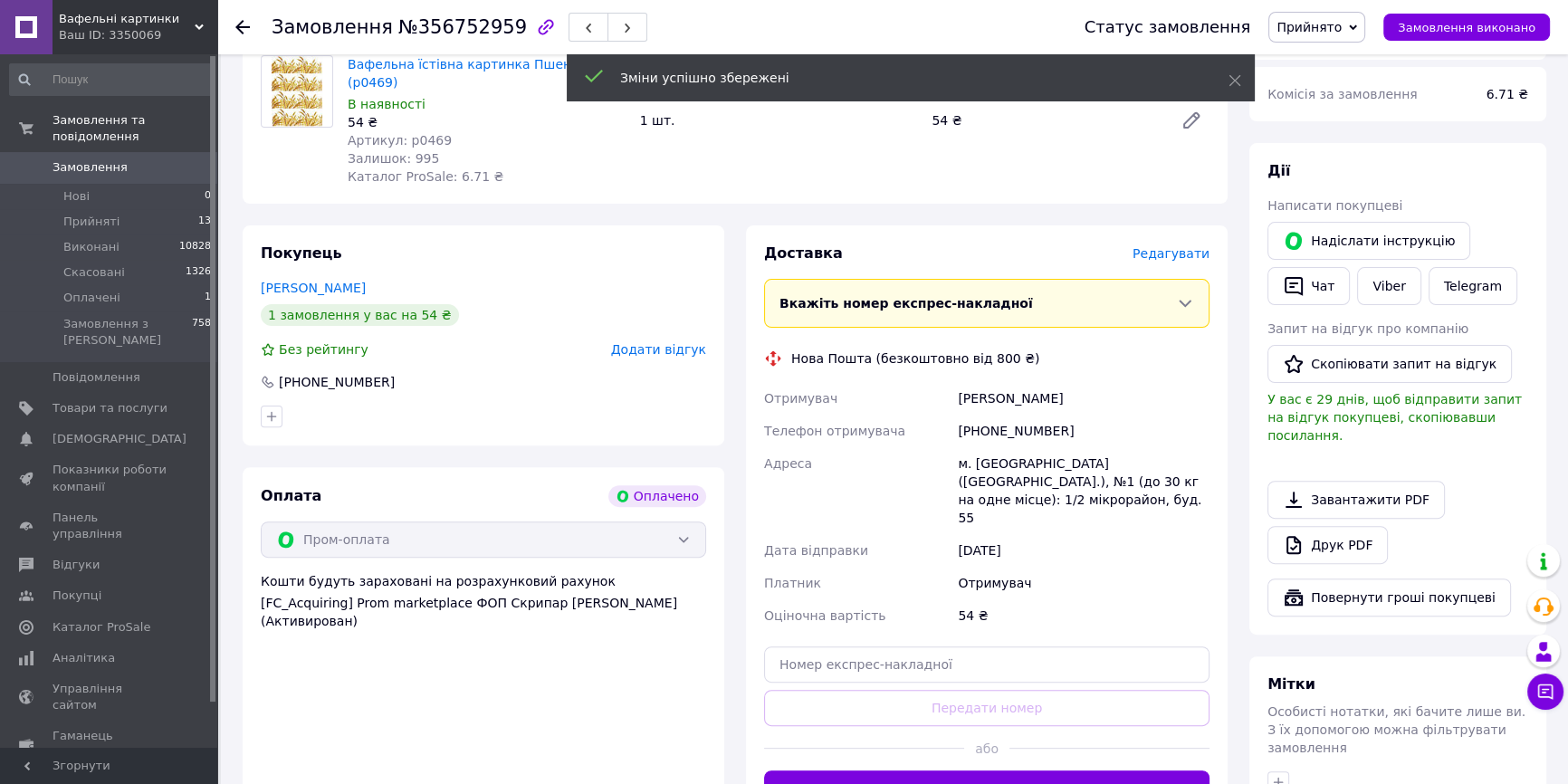
click at [1029, 770] on button "Згенерувати ЕН" at bounding box center [986, 788] width 445 height 36
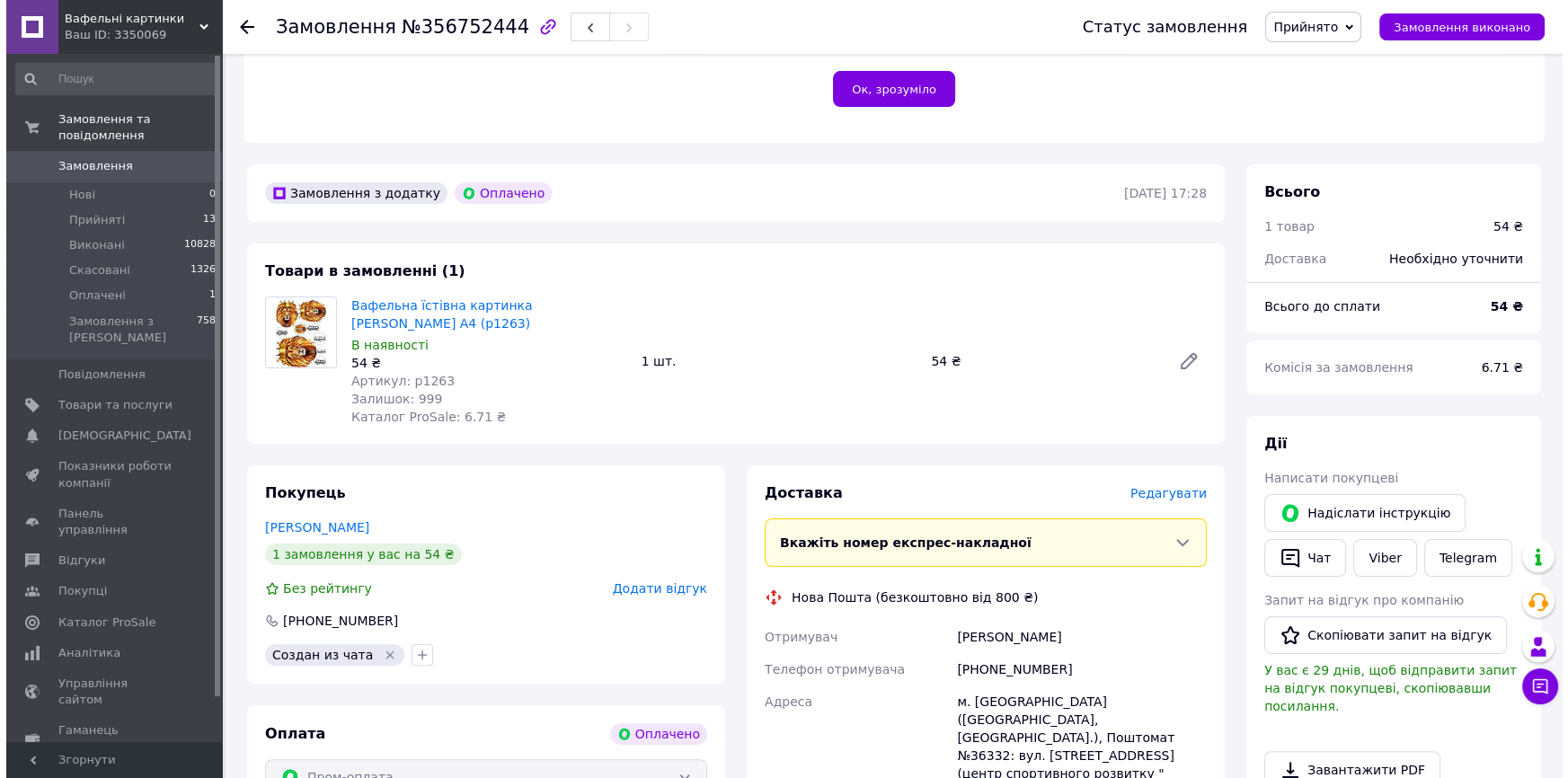
scroll to position [490, 0]
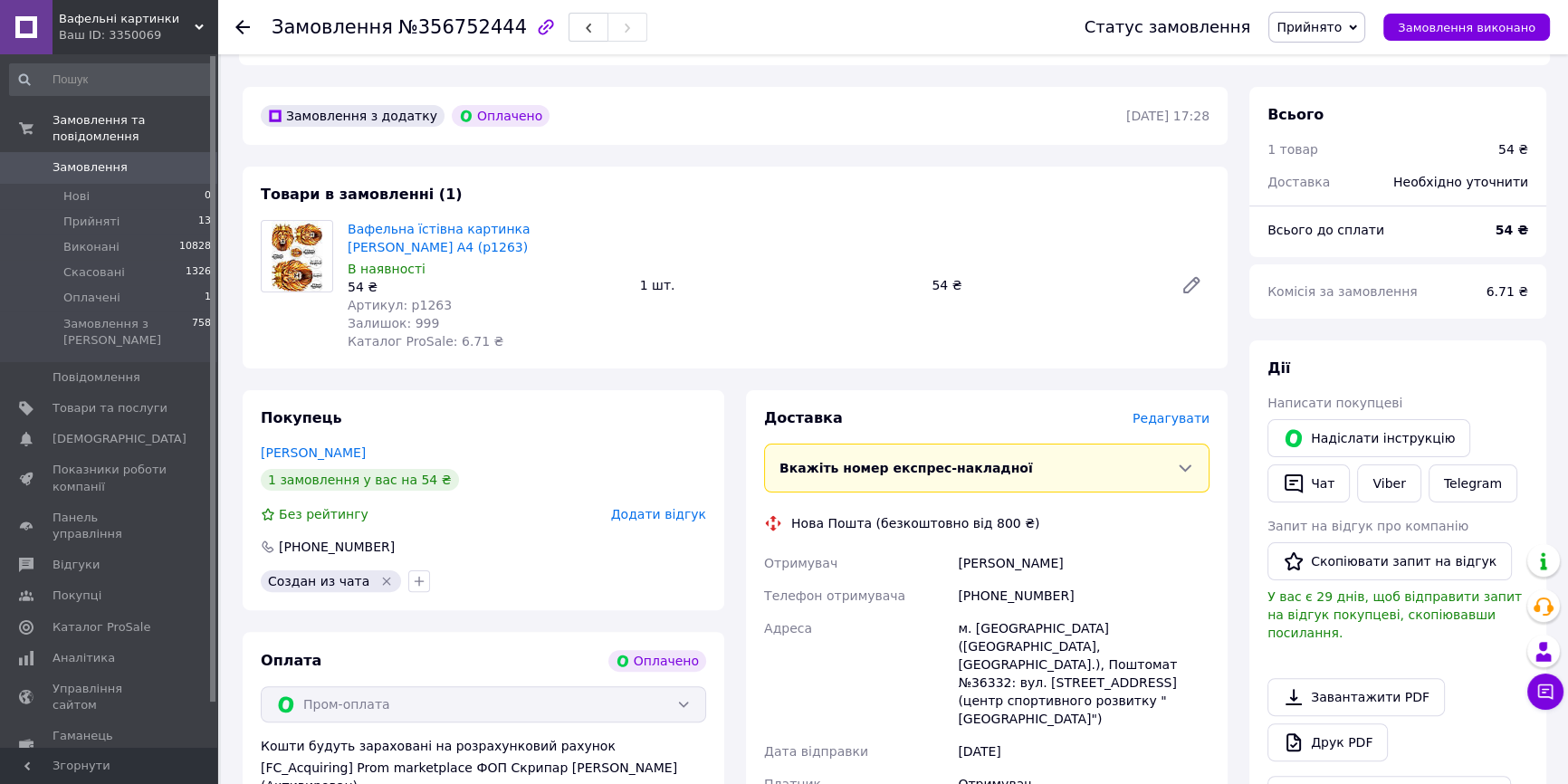
click at [1188, 411] on span "Редагувати" at bounding box center [1171, 418] width 77 height 15
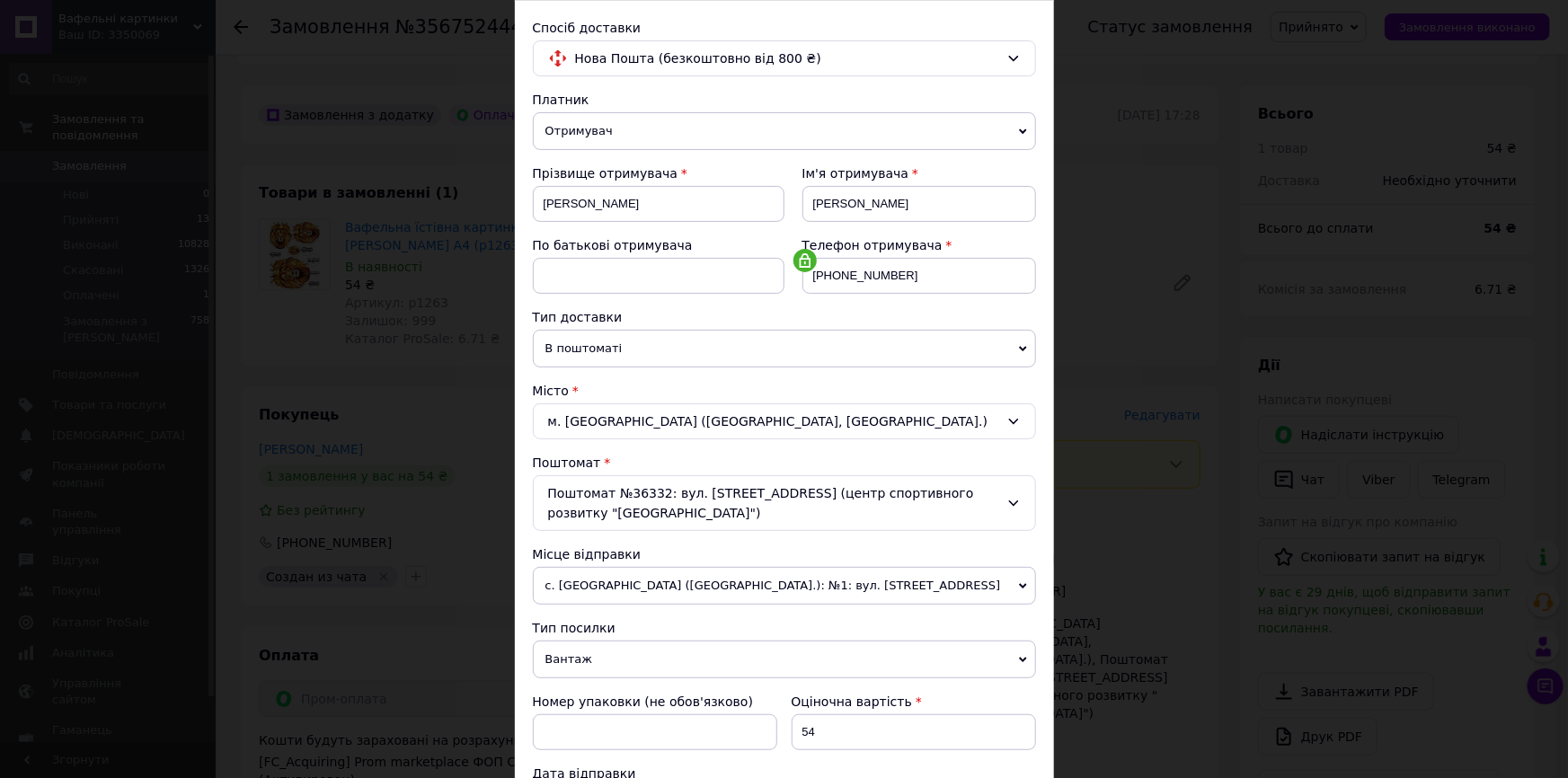
scroll to position [244, 0]
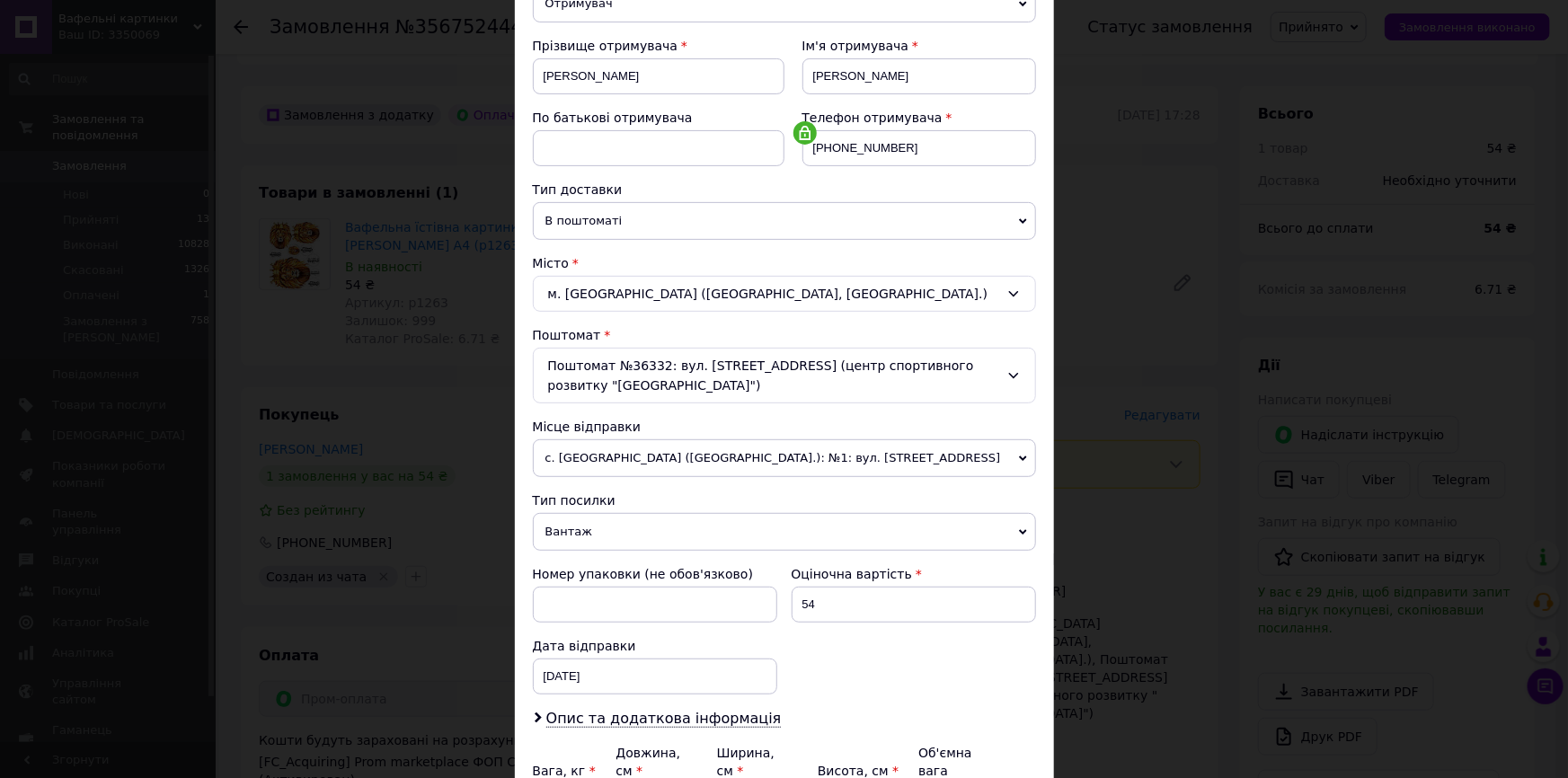
click at [562, 527] on span "Вантаж" at bounding box center [784, 531] width 503 height 37
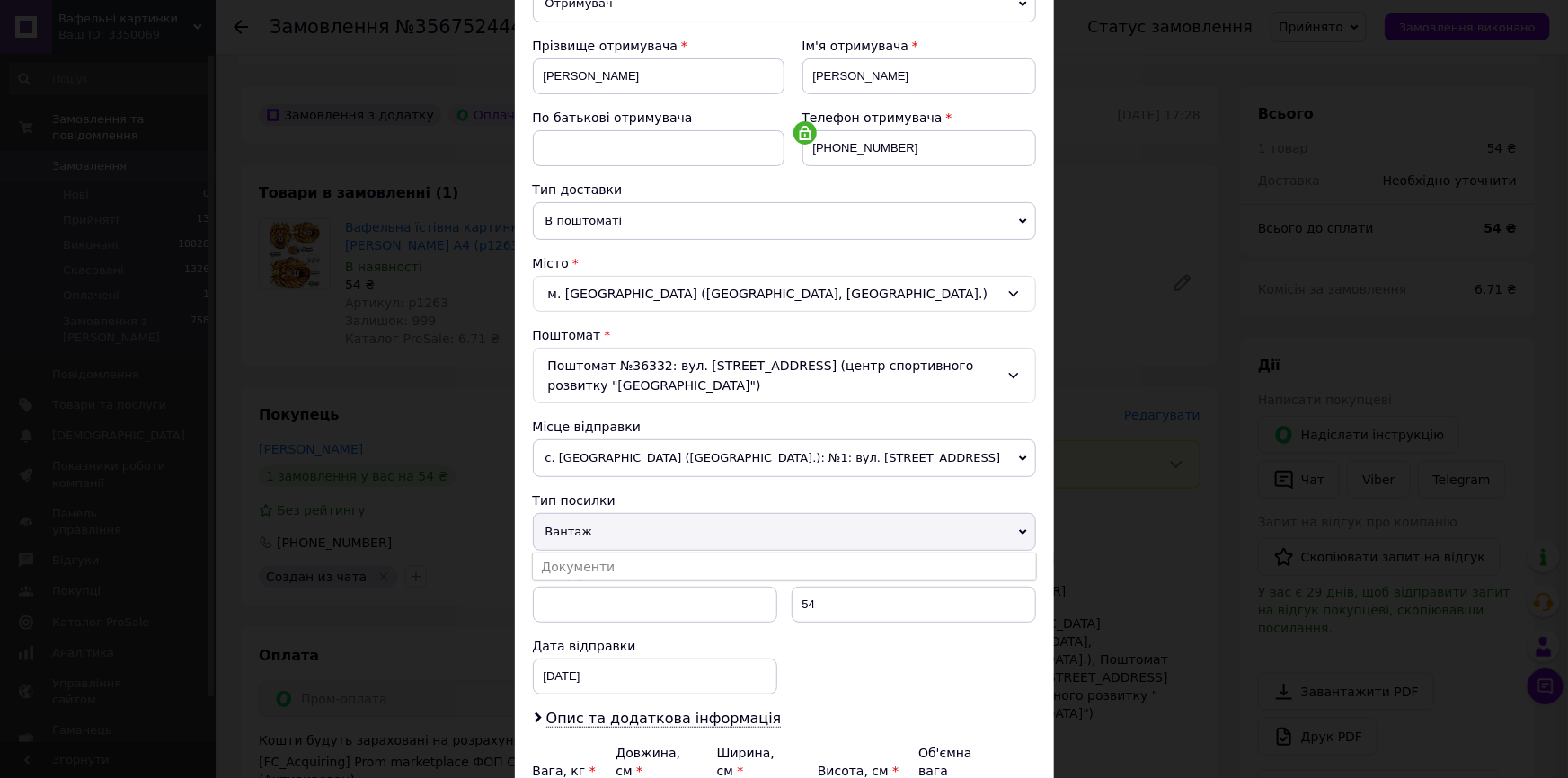
click at [570, 570] on li "Документи" at bounding box center [784, 566] width 503 height 27
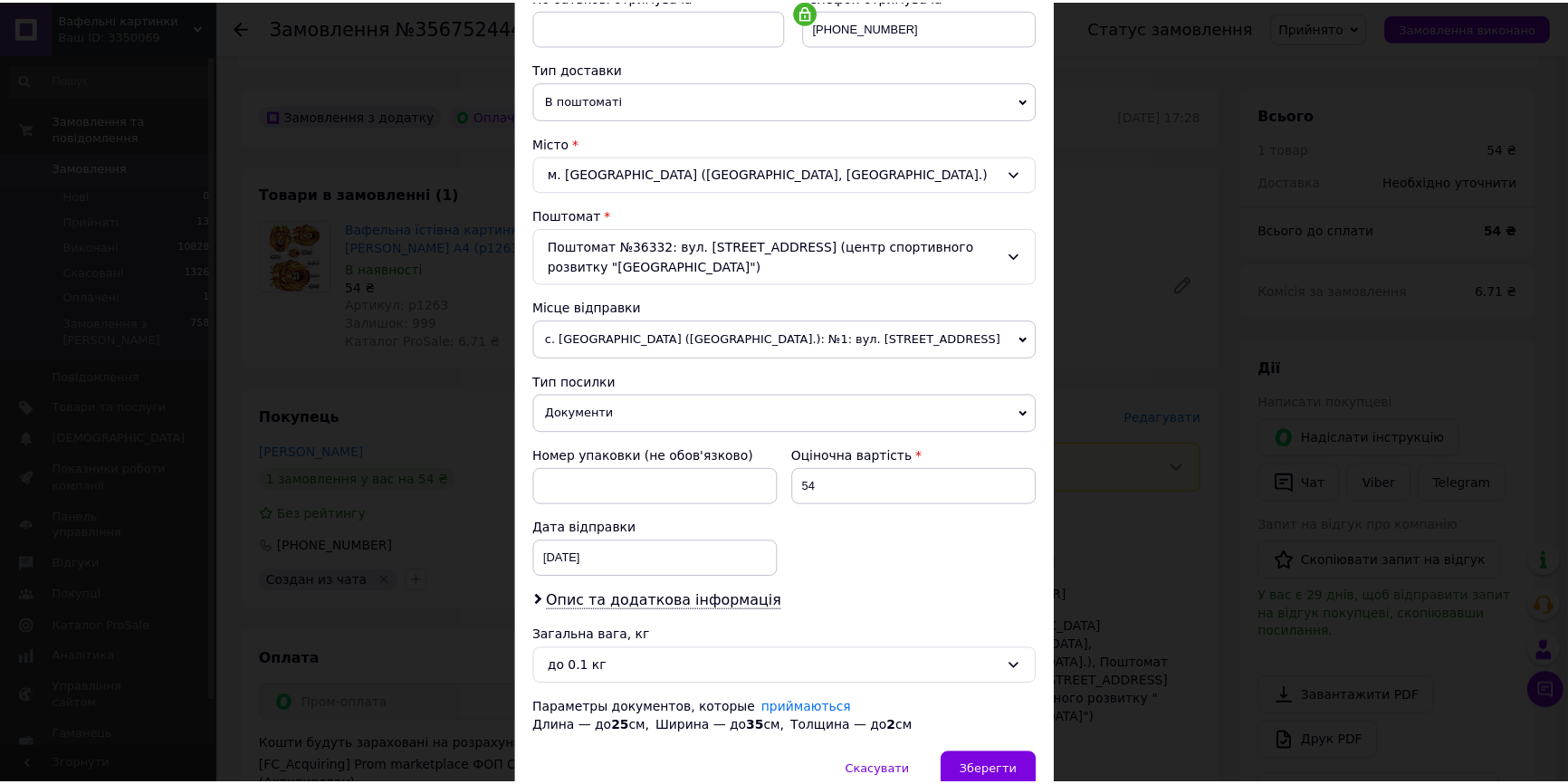
scroll to position [452, 0]
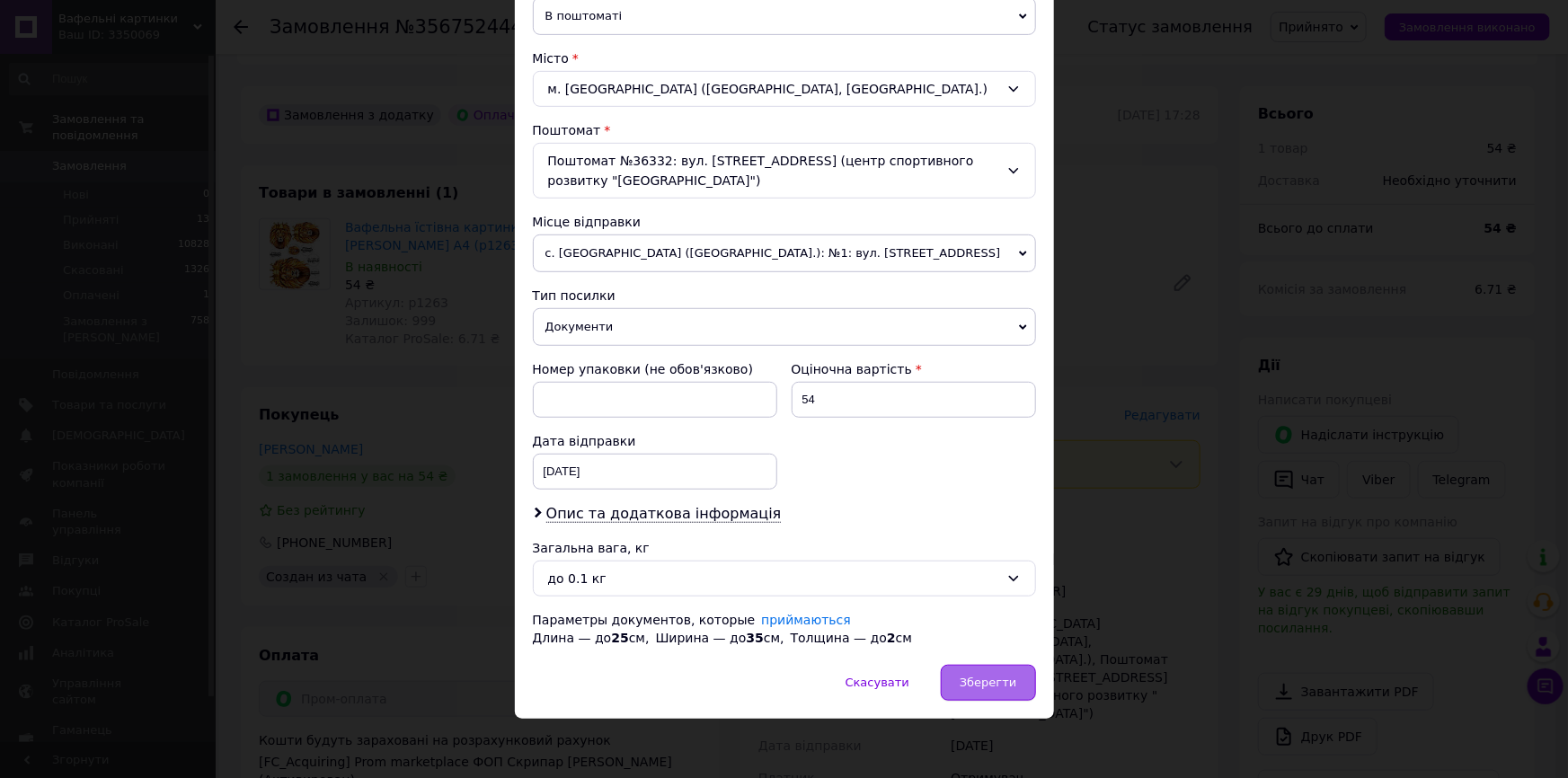
click at [1005, 679] on span "Зберегти" at bounding box center [987, 682] width 57 height 14
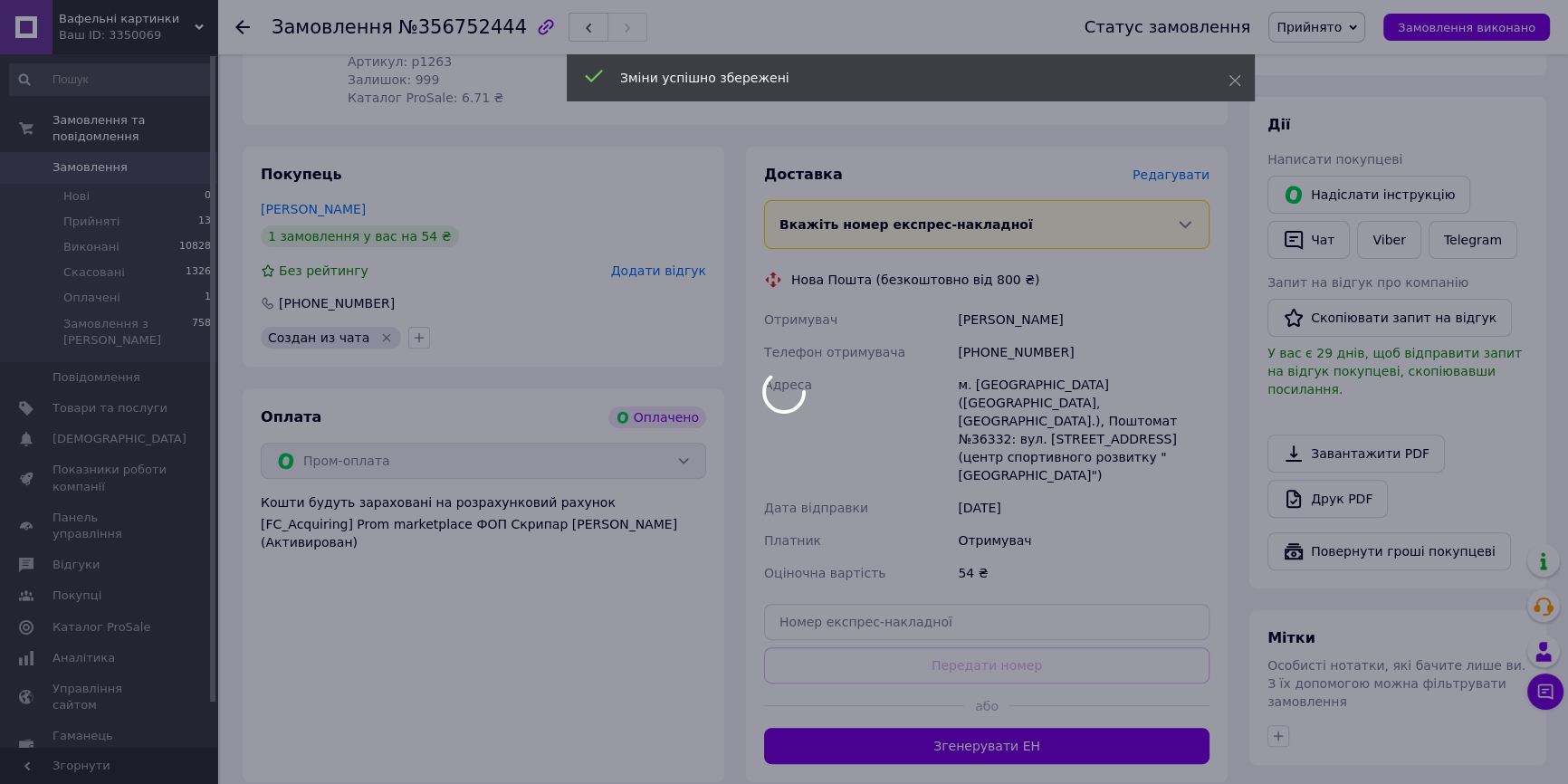
scroll to position [906, 0]
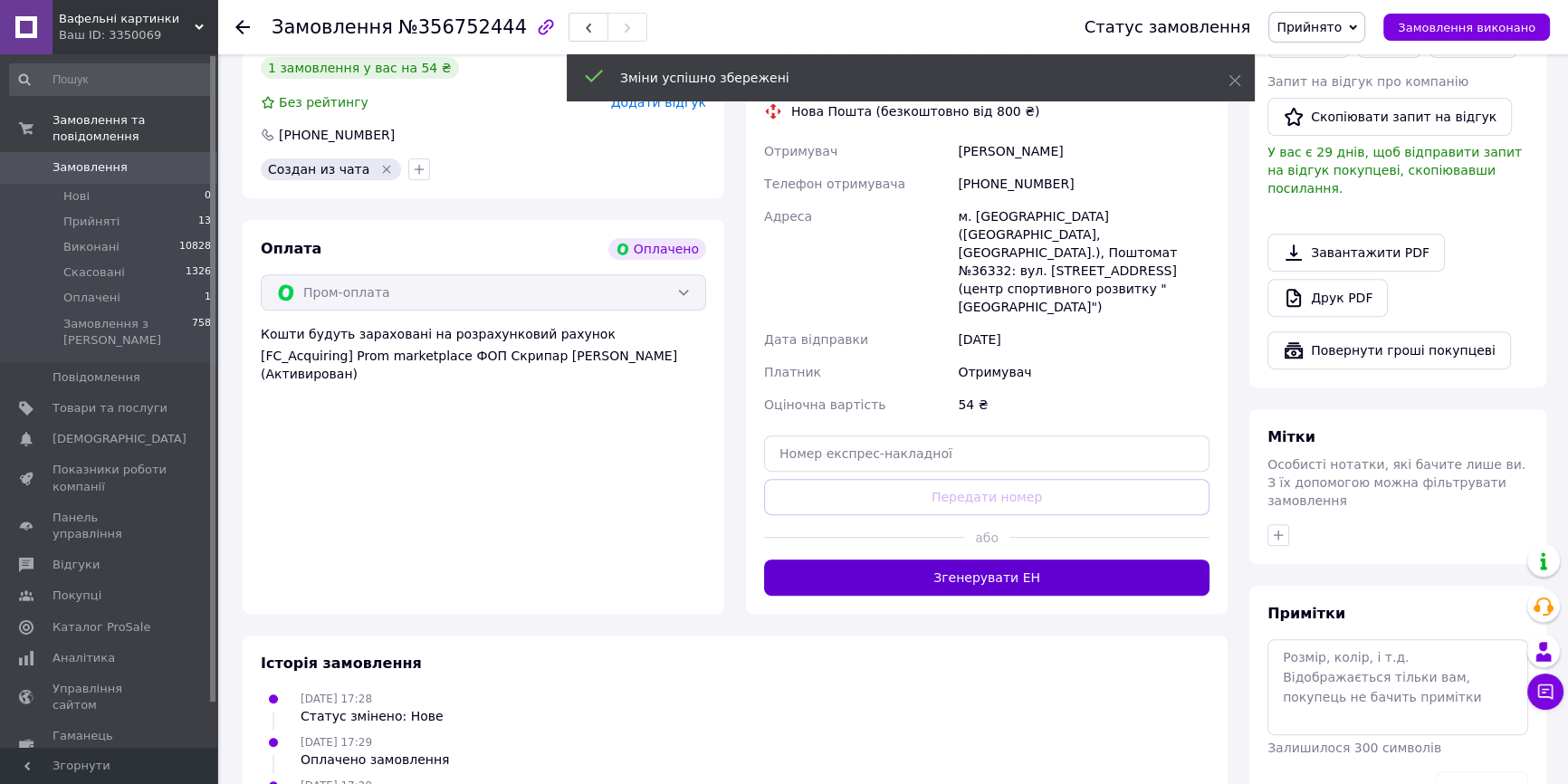
click at [1035, 559] on button "Згенерувати ЕН" at bounding box center [986, 577] width 445 height 36
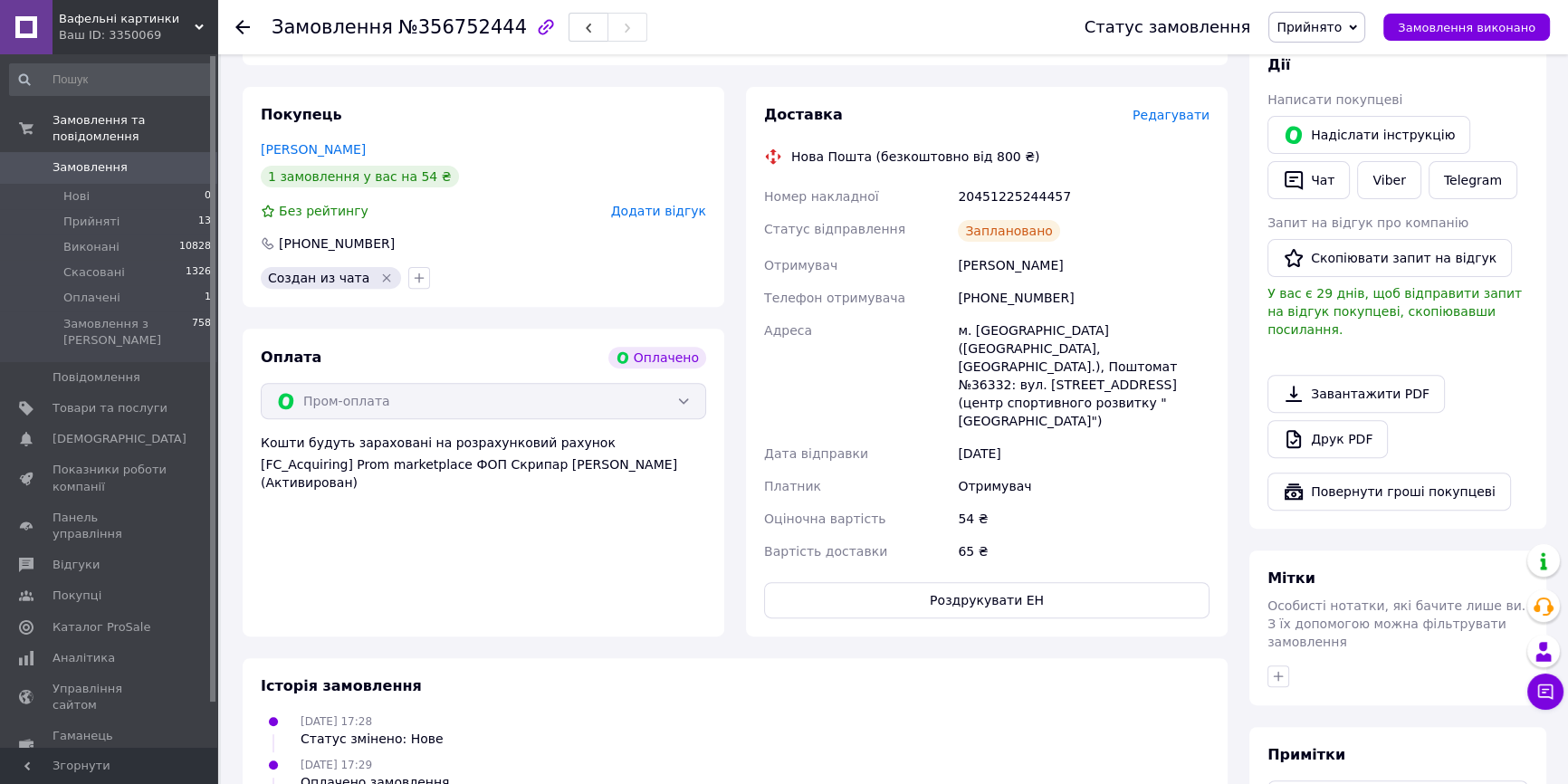
scroll to position [658, 0]
